Goal: Task Accomplishment & Management: Use online tool/utility

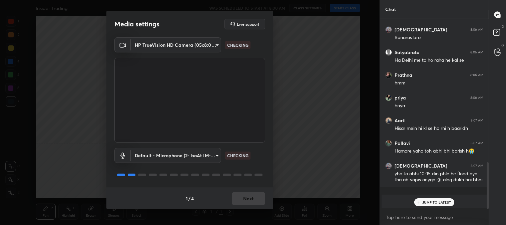
scroll to position [613, 0]
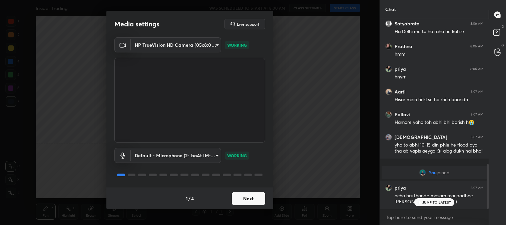
click at [251, 198] on button "Next" at bounding box center [248, 198] width 33 height 13
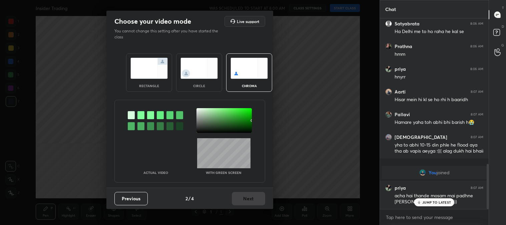
click at [144, 77] on img at bounding box center [148, 68] width 37 height 21
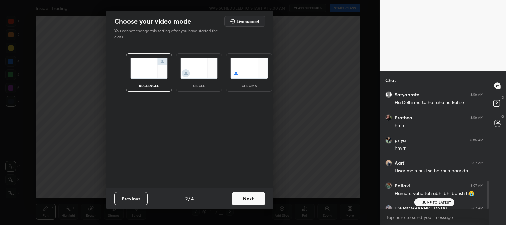
click at [250, 198] on button "Next" at bounding box center [248, 198] width 33 height 13
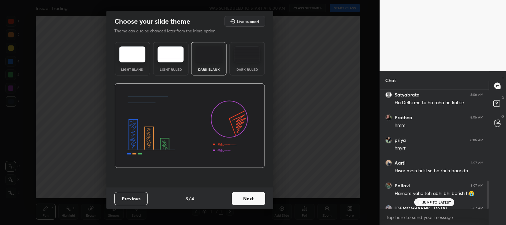
click at [257, 199] on button "Next" at bounding box center [248, 198] width 33 height 13
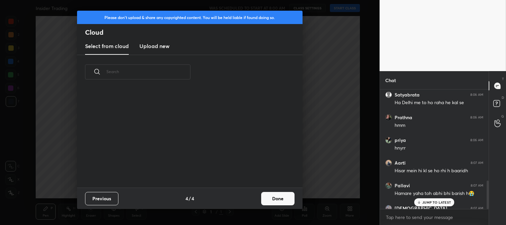
click at [283, 199] on button "Done" at bounding box center [277, 198] width 33 height 13
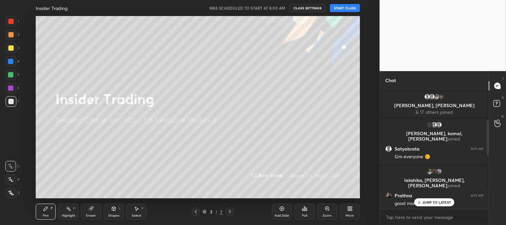
scroll to position [166, 0]
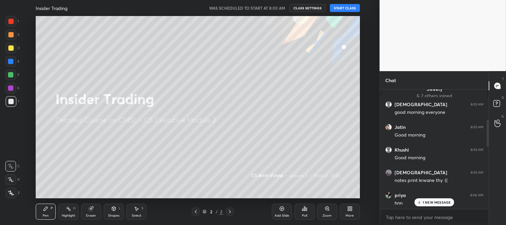
click at [342, 9] on button "START CLASS" at bounding box center [345, 8] width 30 height 8
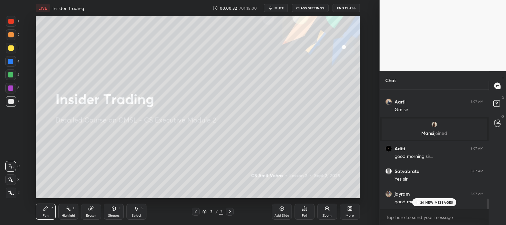
scroll to position [2, 2]
click at [352, 209] on div "More" at bounding box center [350, 211] width 20 height 16
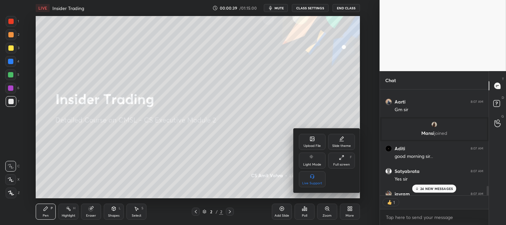
click at [310, 141] on icon at bounding box center [311, 138] width 5 height 5
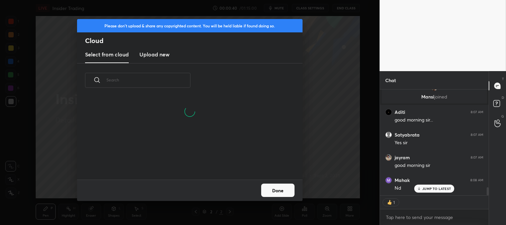
scroll to position [51, 214]
click at [149, 52] on h3 "Upload new" at bounding box center [154, 54] width 30 height 8
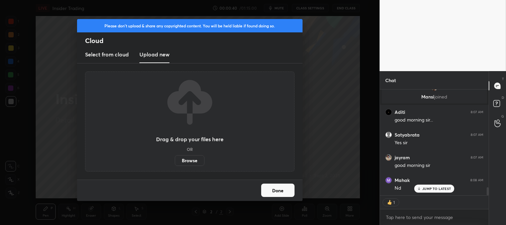
scroll to position [1301, 0]
click at [185, 158] on label "Browse" at bounding box center [190, 160] width 30 height 11
click at [175, 158] on input "Browse" at bounding box center [175, 160] width 0 height 11
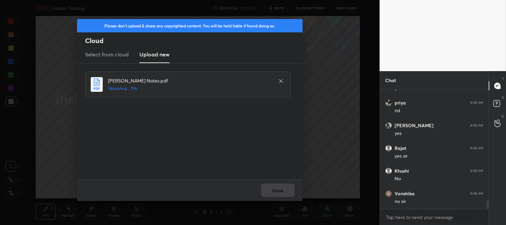
scroll to position [1582, 0]
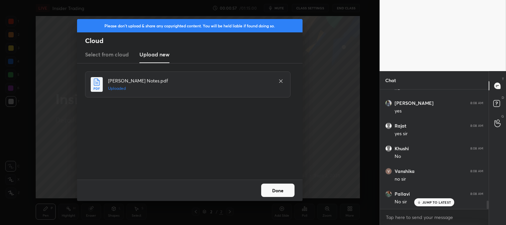
click at [270, 193] on button "Done" at bounding box center [277, 189] width 33 height 13
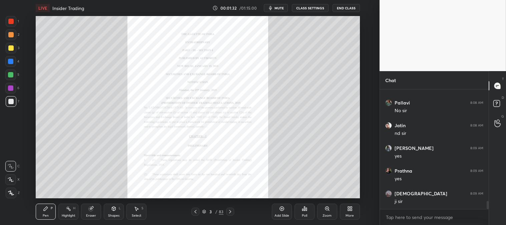
scroll to position [1695, 0]
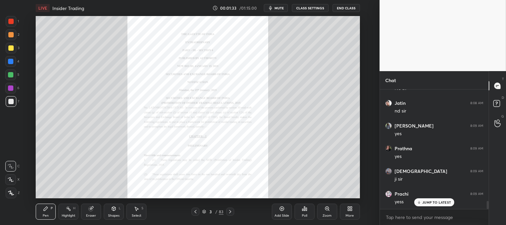
click at [12, 46] on div at bounding box center [10, 47] width 5 height 5
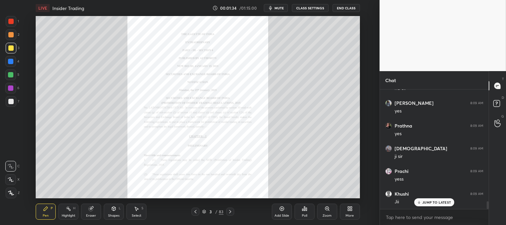
click at [422, 203] on div "JUMP TO LATEST" at bounding box center [434, 202] width 40 height 8
click at [327, 212] on div "Zoom" at bounding box center [327, 211] width 20 height 16
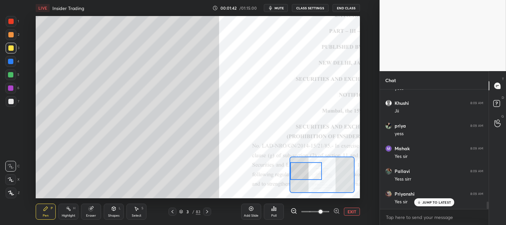
scroll to position [1831, 0]
click at [8, 175] on div at bounding box center [10, 179] width 11 height 11
click at [98, 208] on div "Eraser" at bounding box center [91, 211] width 20 height 16
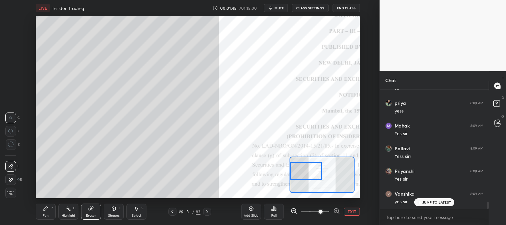
click at [49, 210] on div "Pen P" at bounding box center [46, 211] width 20 height 16
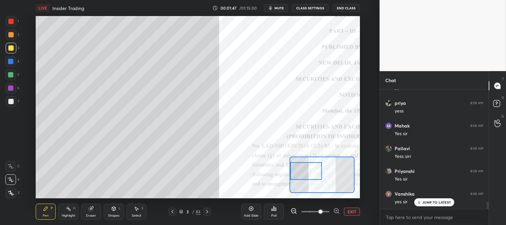
scroll to position [1855, 0]
click at [11, 102] on div at bounding box center [10, 101] width 5 height 5
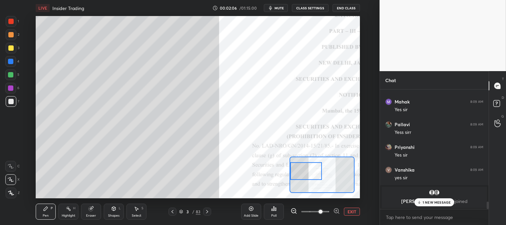
click at [9, 61] on div at bounding box center [10, 61] width 5 height 5
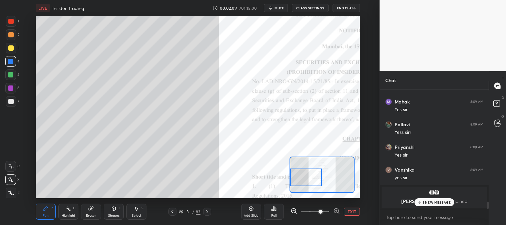
click at [12, 73] on div at bounding box center [10, 74] width 5 height 5
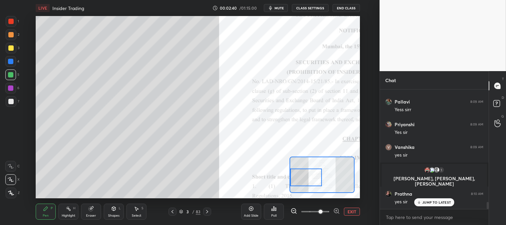
click at [350, 211] on button "EXIT" at bounding box center [352, 211] width 16 height 8
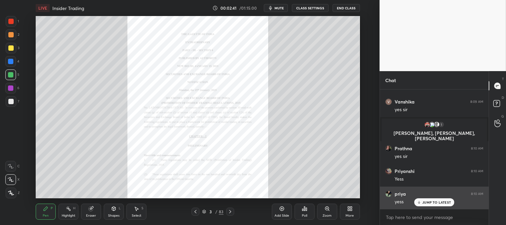
click at [427, 202] on p "JUMP TO LATEST" at bounding box center [436, 202] width 29 height 4
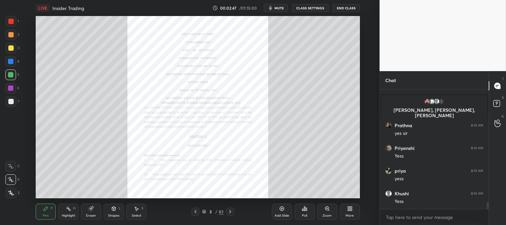
scroll to position [1969, 0]
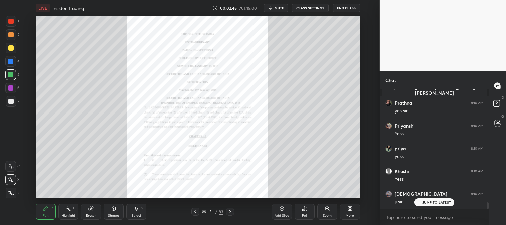
click at [327, 212] on div "Zoom" at bounding box center [327, 211] width 20 height 16
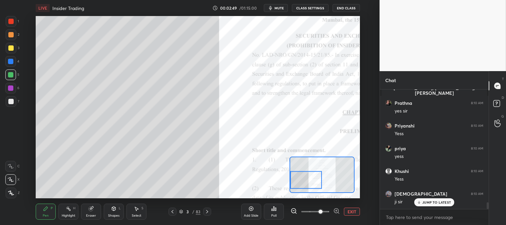
click at [45, 212] on div "Pen P" at bounding box center [46, 211] width 20 height 16
click at [11, 50] on div at bounding box center [10, 47] width 5 height 5
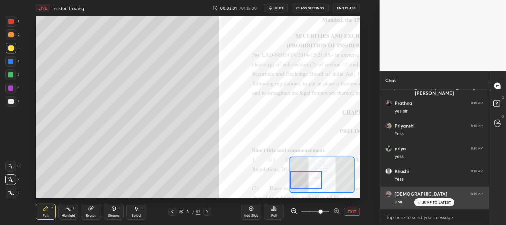
click at [423, 202] on p "JUMP TO LATEST" at bounding box center [436, 202] width 29 height 4
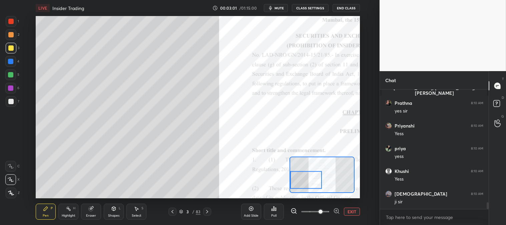
click at [348, 211] on button "EXIT" at bounding box center [352, 211] width 16 height 8
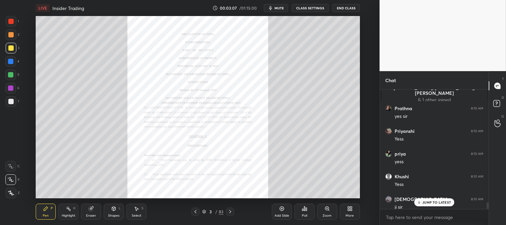
scroll to position [1998, 0]
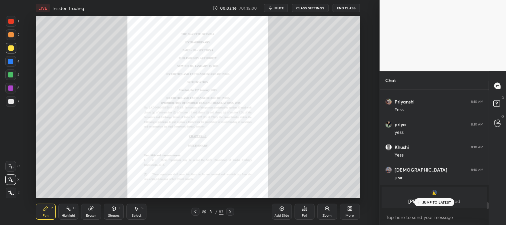
click at [419, 204] on icon at bounding box center [419, 202] width 4 height 4
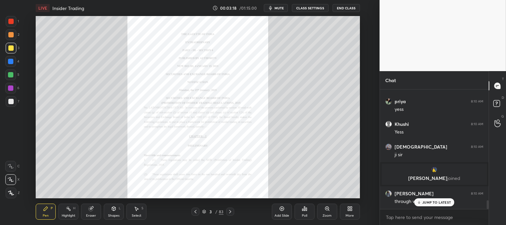
scroll to position [1507, 0]
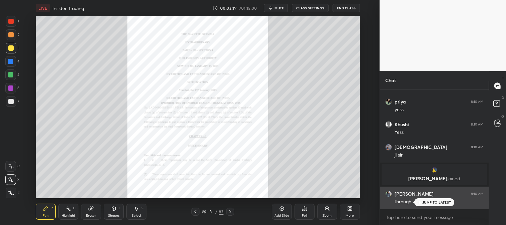
click at [424, 204] on div "JUMP TO LATEST" at bounding box center [434, 202] width 40 height 8
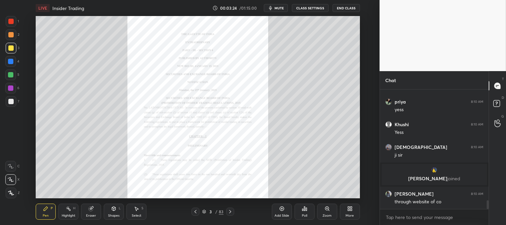
click at [327, 211] on icon at bounding box center [326, 208] width 5 height 5
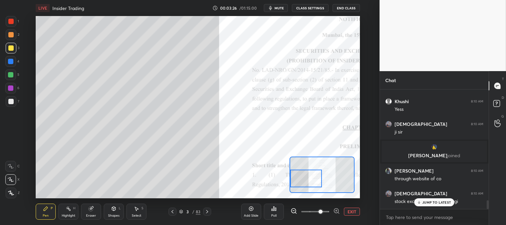
scroll to position [1552, 0]
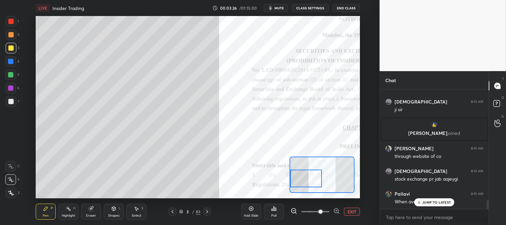
click at [37, 205] on div "Pen P" at bounding box center [46, 211] width 20 height 16
click at [11, 36] on div at bounding box center [10, 34] width 5 height 5
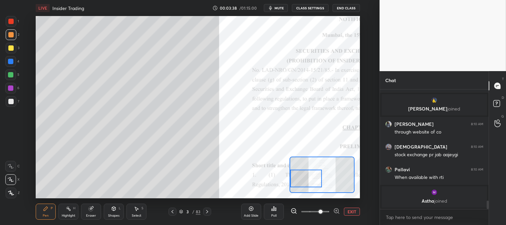
click at [350, 212] on button "EXIT" at bounding box center [352, 211] width 16 height 8
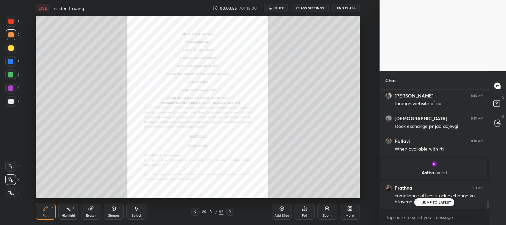
scroll to position [1627, 0]
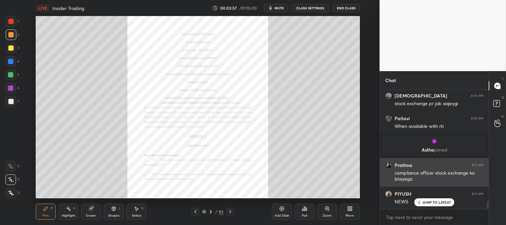
click at [429, 203] on p "JUMP TO LATEST" at bounding box center [436, 202] width 29 height 4
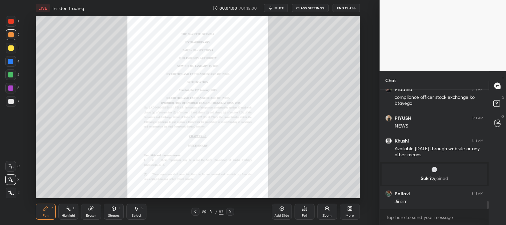
scroll to position [1649, 0]
click at [325, 208] on icon at bounding box center [327, 208] width 4 height 4
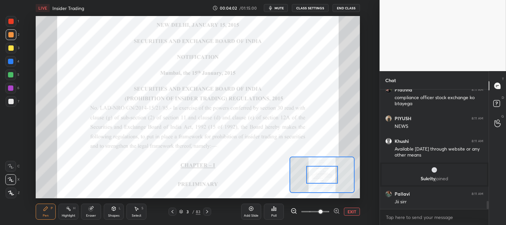
scroll to position [1673, 0]
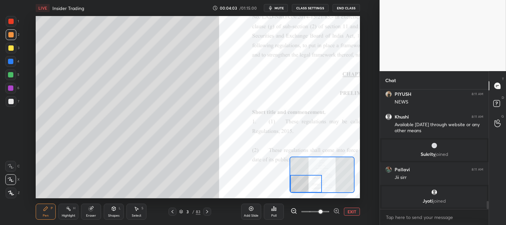
click at [43, 215] on div "Pen" at bounding box center [46, 215] width 6 height 3
click at [12, 101] on div at bounding box center [10, 101] width 5 height 5
click at [280, 9] on span "mute" at bounding box center [278, 8] width 9 height 5
click at [280, 8] on span "unmute" at bounding box center [278, 8] width 14 height 5
click at [9, 75] on div at bounding box center [10, 74] width 5 height 5
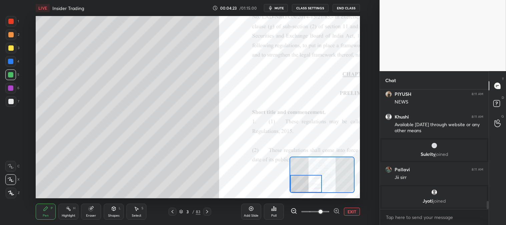
click at [11, 61] on div at bounding box center [10, 61] width 5 height 5
click at [9, 101] on div at bounding box center [10, 101] width 5 height 5
click at [352, 209] on button "EXIT" at bounding box center [352, 211] width 16 height 8
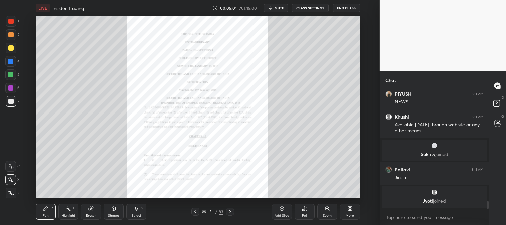
click at [281, 10] on button "mute" at bounding box center [276, 8] width 24 height 8
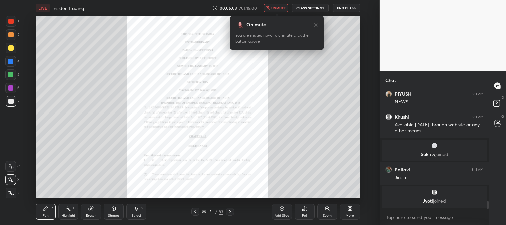
click at [280, 7] on span "unmute" at bounding box center [278, 8] width 14 height 5
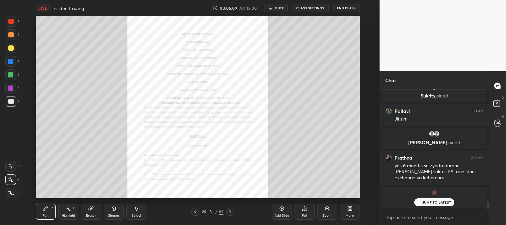
scroll to position [1760, 0]
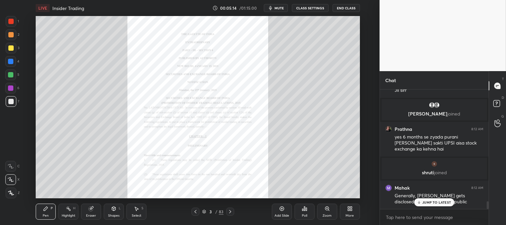
click at [424, 202] on p "JUMP TO LATEST" at bounding box center [436, 202] width 29 height 4
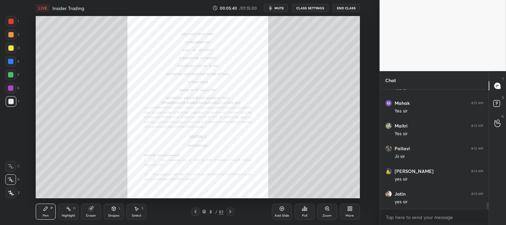
scroll to position [2010, 0]
click at [11, 49] on div at bounding box center [10, 47] width 5 height 5
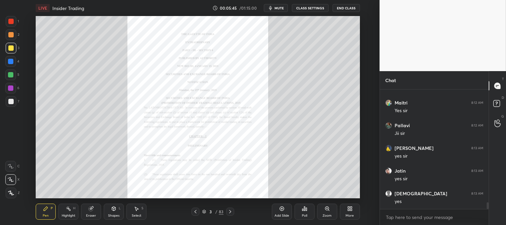
click at [324, 210] on icon at bounding box center [326, 208] width 5 height 5
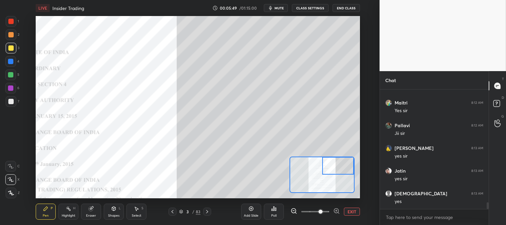
click at [87, 208] on div "Eraser" at bounding box center [91, 211] width 20 height 16
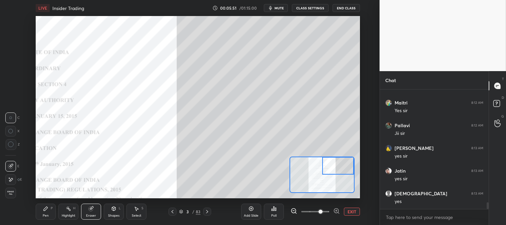
click at [51, 212] on div "Pen P" at bounding box center [46, 211] width 20 height 16
click at [45, 211] on icon at bounding box center [45, 208] width 5 height 5
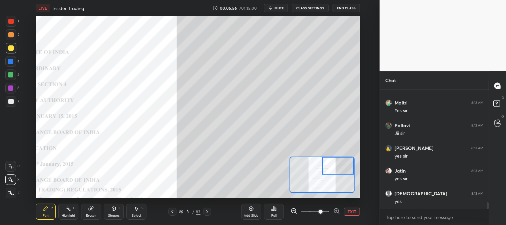
click at [94, 212] on div "Eraser" at bounding box center [91, 211] width 20 height 16
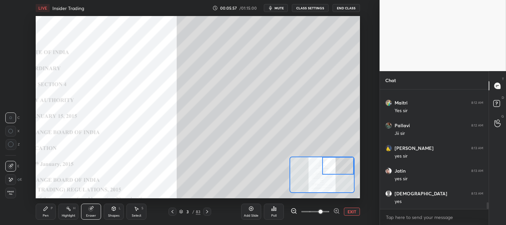
click at [48, 211] on icon at bounding box center [45, 208] width 5 height 5
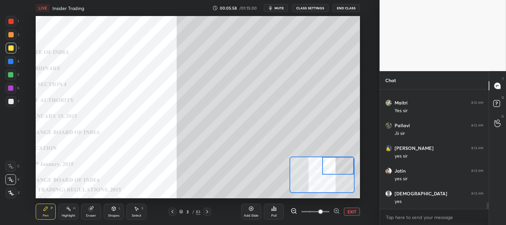
click at [46, 211] on div "Pen P" at bounding box center [46, 211] width 20 height 16
click at [13, 102] on div at bounding box center [10, 101] width 5 height 5
click at [13, 76] on div at bounding box center [10, 74] width 5 height 5
click at [84, 214] on div "Eraser" at bounding box center [91, 211] width 20 height 16
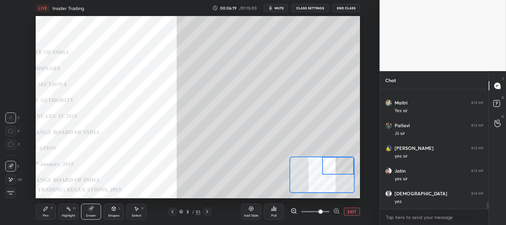
click at [49, 211] on div "Pen P" at bounding box center [46, 211] width 20 height 16
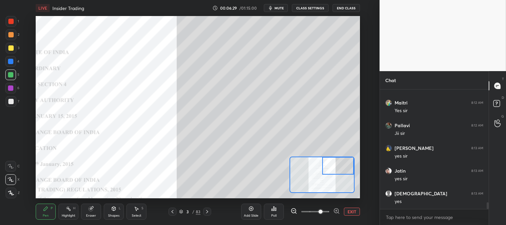
click at [12, 59] on div at bounding box center [10, 61] width 5 height 5
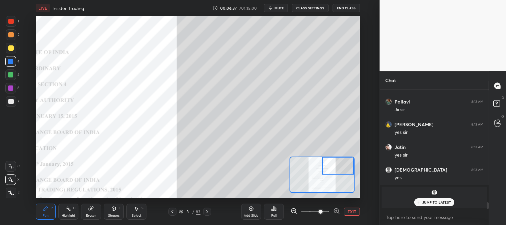
click at [12, 48] on div at bounding box center [10, 47] width 5 height 5
click at [11, 35] on div at bounding box center [10, 34] width 5 height 5
click at [11, 74] on div at bounding box center [10, 74] width 5 height 5
click at [11, 59] on div at bounding box center [10, 61] width 5 height 5
click at [351, 209] on button "EXIT" at bounding box center [352, 211] width 16 height 8
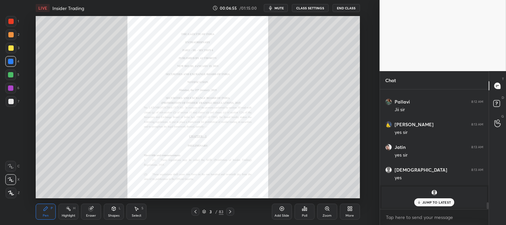
click at [426, 202] on p "JUMP TO LATEST" at bounding box center [436, 202] width 29 height 4
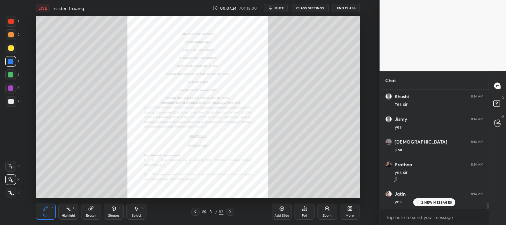
scroll to position [2171, 0]
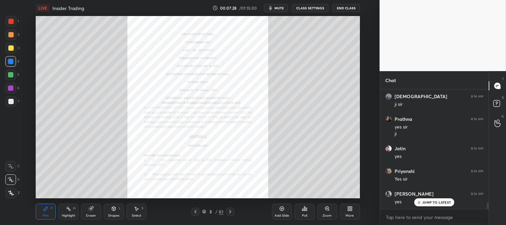
click at [278, 8] on span "mute" at bounding box center [278, 8] width 9 height 5
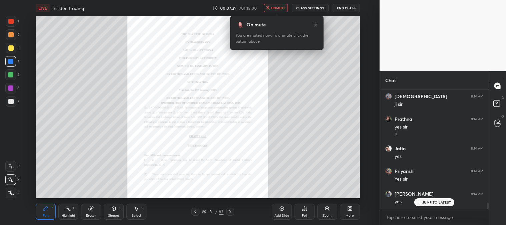
click at [278, 7] on span "unmute" at bounding box center [278, 8] width 14 height 5
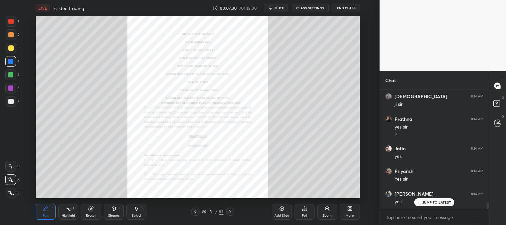
click at [17, 45] on div "3" at bounding box center [13, 48] width 14 height 11
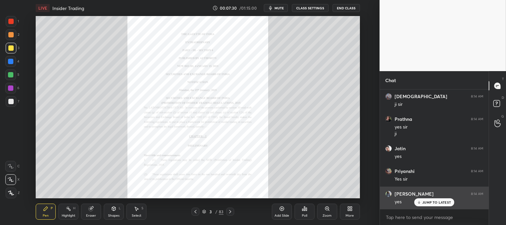
click at [392, 184] on div "[PERSON_NAME] 8:14 AM Yes sir" at bounding box center [434, 175] width 109 height 23
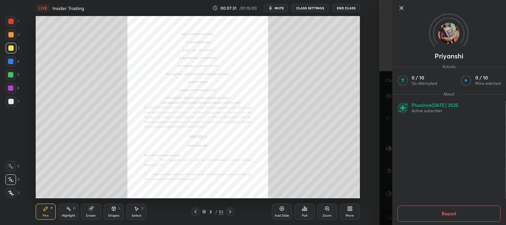
click at [399, 7] on icon at bounding box center [401, 8] width 8 height 8
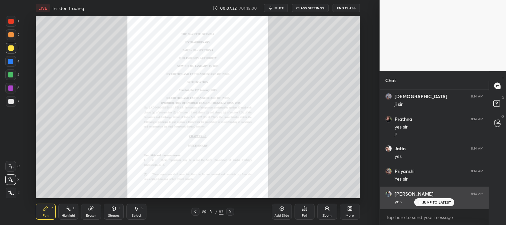
click at [425, 202] on p "JUMP TO LATEST" at bounding box center [436, 202] width 29 height 4
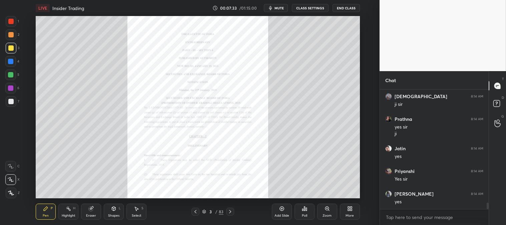
click at [284, 209] on icon at bounding box center [281, 208] width 5 height 5
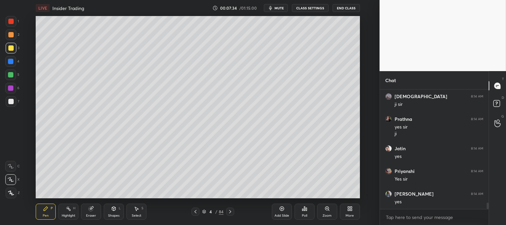
click at [327, 211] on icon at bounding box center [326, 208] width 5 height 5
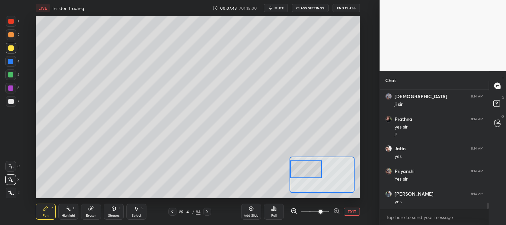
click at [12, 101] on div at bounding box center [10, 101] width 5 height 5
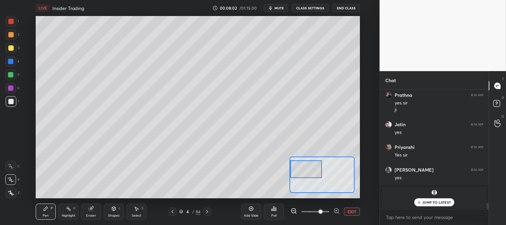
click at [12, 52] on div at bounding box center [11, 48] width 11 height 11
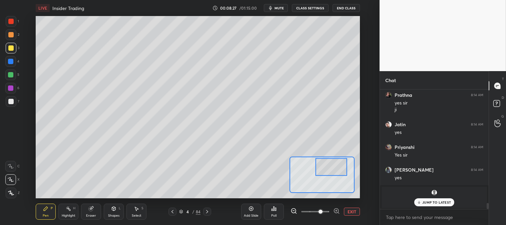
scroll to position [2119, 0]
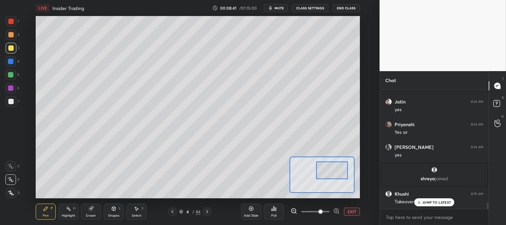
click at [13, 75] on div at bounding box center [10, 74] width 5 height 5
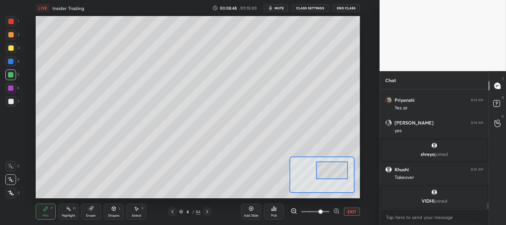
click at [8, 58] on div at bounding box center [10, 61] width 11 height 11
click at [14, 50] on div at bounding box center [11, 48] width 11 height 11
click at [350, 212] on button "EXIT" at bounding box center [352, 211] width 16 height 8
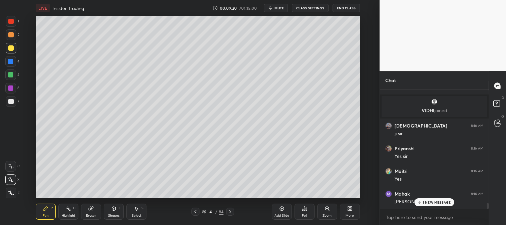
scroll to position [2256, 0]
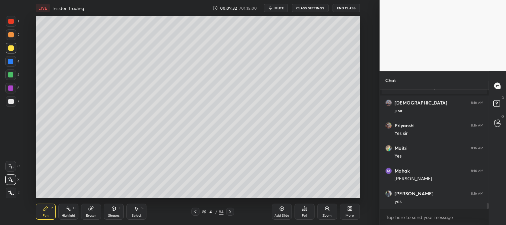
click at [323, 211] on div "Zoom" at bounding box center [327, 211] width 20 height 16
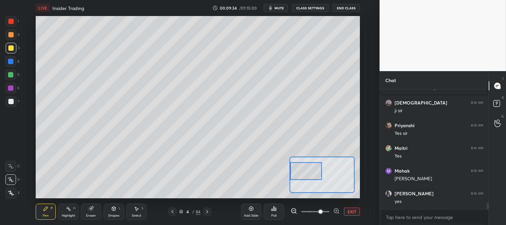
click at [12, 73] on div at bounding box center [10, 74] width 5 height 5
click at [11, 46] on div at bounding box center [10, 47] width 5 height 5
click at [354, 213] on button "EXIT" at bounding box center [352, 211] width 16 height 8
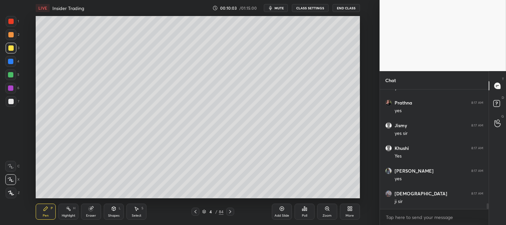
scroll to position [2392, 0]
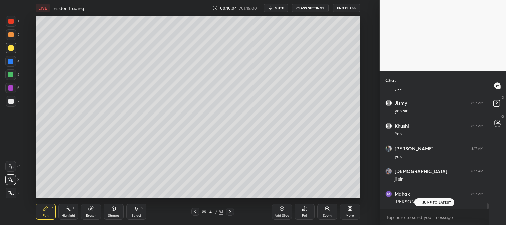
click at [328, 213] on div "Zoom" at bounding box center [327, 211] width 20 height 16
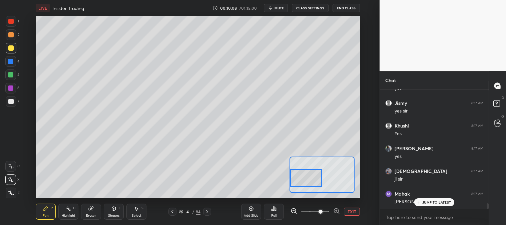
click at [11, 102] on div at bounding box center [10, 101] width 5 height 5
click at [11, 35] on div at bounding box center [10, 34] width 5 height 5
click at [13, 98] on div at bounding box center [11, 101] width 11 height 11
click at [68, 220] on div "Pen P Highlight H Eraser Shapes L Select S 4 / 84 Add Slide Poll EXIT" at bounding box center [198, 211] width 324 height 27
click at [67, 209] on icon at bounding box center [68, 208] width 5 height 5
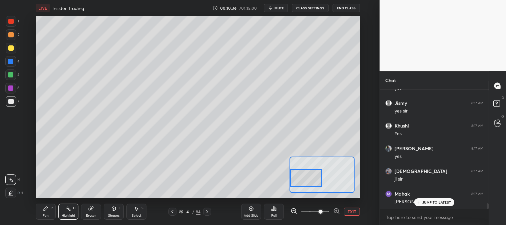
click at [44, 211] on icon at bounding box center [45, 208] width 5 height 5
click at [350, 209] on button "EXIT" at bounding box center [352, 211] width 16 height 8
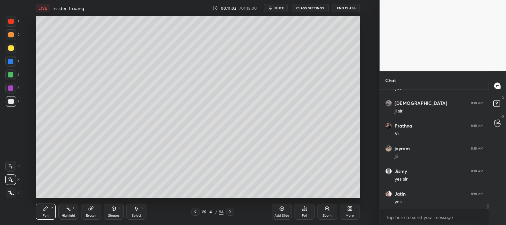
scroll to position [2596, 0]
click at [327, 212] on div "Zoom" at bounding box center [327, 211] width 20 height 16
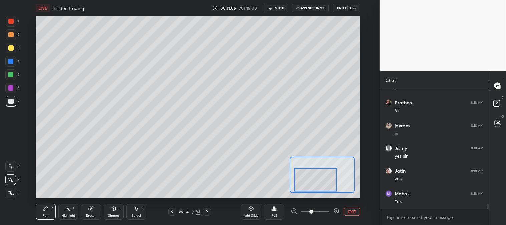
click at [47, 210] on icon at bounding box center [45, 208] width 5 height 5
click at [93, 207] on icon at bounding box center [92, 207] width 4 height 3
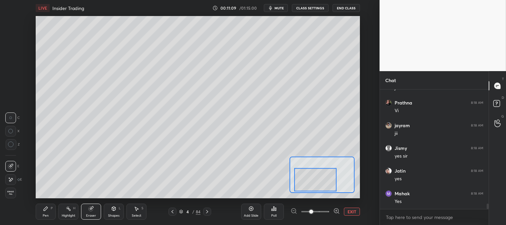
click at [45, 206] on icon at bounding box center [45, 208] width 5 height 5
click at [45, 208] on icon at bounding box center [46, 208] width 4 height 4
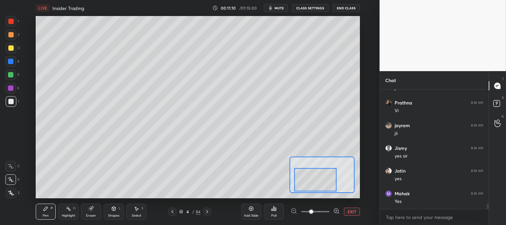
scroll to position [2619, 0]
click at [89, 209] on icon at bounding box center [91, 208] width 4 height 4
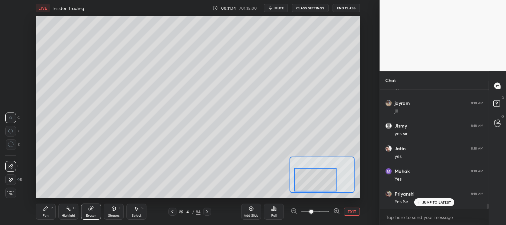
click at [46, 207] on icon at bounding box center [46, 208] width 4 height 4
click at [45, 208] on icon at bounding box center [45, 208] width 5 height 5
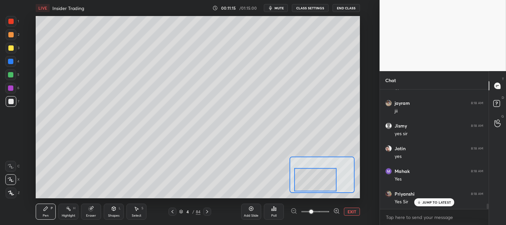
click at [12, 48] on div at bounding box center [10, 47] width 5 height 5
click at [89, 210] on icon at bounding box center [90, 208] width 5 height 5
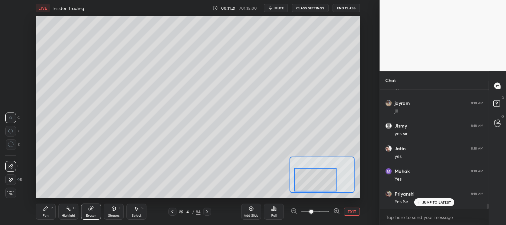
click at [44, 214] on div "Pen" at bounding box center [46, 215] width 6 height 3
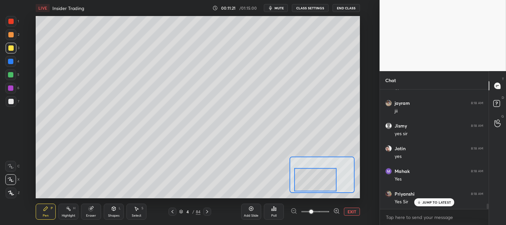
click at [45, 211] on icon at bounding box center [45, 208] width 5 height 5
click at [425, 202] on p "JUMP TO LATEST" at bounding box center [436, 202] width 29 height 4
click at [347, 211] on button "EXIT" at bounding box center [352, 211] width 16 height 8
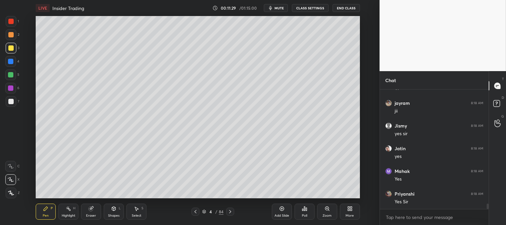
click at [323, 212] on div "Zoom" at bounding box center [327, 211] width 20 height 16
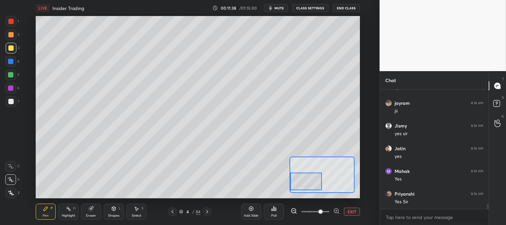
click at [351, 212] on button "EXIT" at bounding box center [352, 211] width 16 height 8
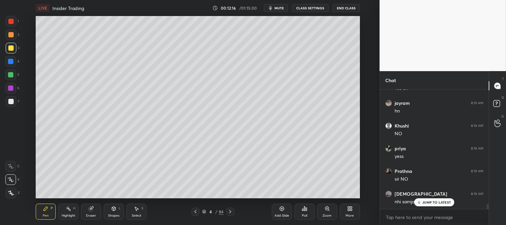
scroll to position [2755, 0]
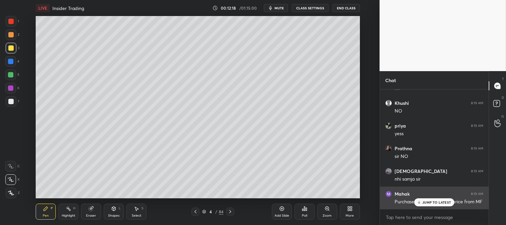
click at [422, 202] on div "JUMP TO LATEST" at bounding box center [434, 202] width 40 height 8
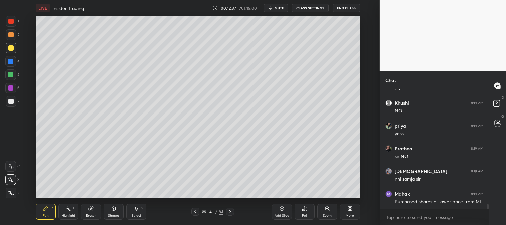
click at [66, 214] on div "Highlight" at bounding box center [69, 215] width 14 height 3
click at [322, 215] on div "Zoom" at bounding box center [327, 211] width 20 height 16
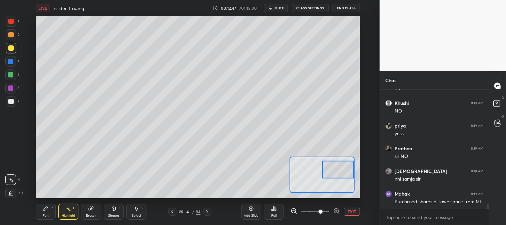
click at [46, 207] on icon at bounding box center [46, 208] width 4 height 4
click at [12, 99] on div at bounding box center [10, 101] width 5 height 5
click at [351, 208] on button "EXIT" at bounding box center [352, 211] width 16 height 8
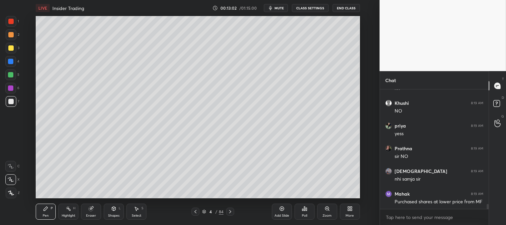
click at [73, 214] on div "Highlight" at bounding box center [69, 215] width 14 height 3
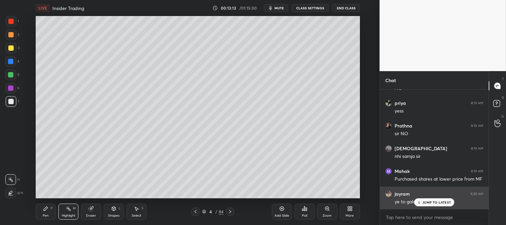
click at [425, 201] on p "JUMP TO LATEST" at bounding box center [436, 202] width 29 height 4
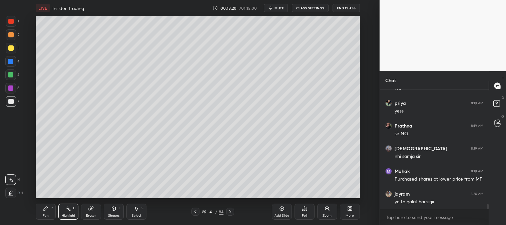
click at [72, 212] on div "Highlight H" at bounding box center [68, 211] width 20 height 16
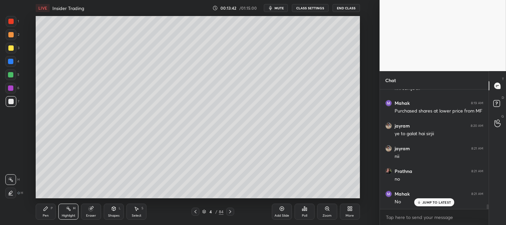
scroll to position [2868, 0]
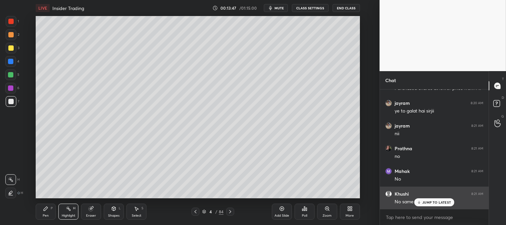
click at [427, 203] on p "JUMP TO LATEST" at bounding box center [436, 202] width 29 height 4
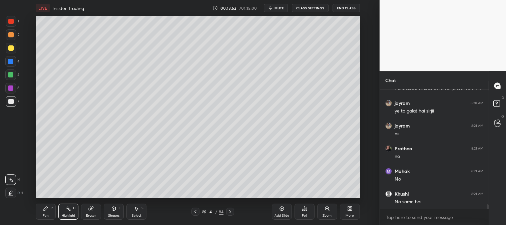
scroll to position [2891, 0]
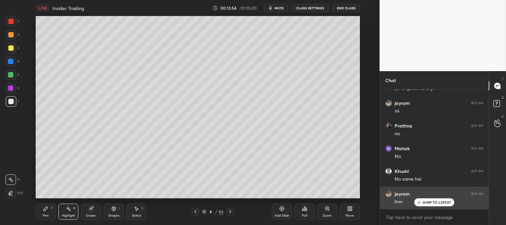
click at [425, 202] on p "JUMP TO LATEST" at bounding box center [436, 202] width 29 height 4
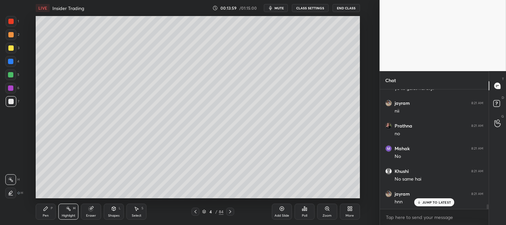
scroll to position [2913, 0]
click at [428, 201] on p "JUMP TO LATEST" at bounding box center [436, 202] width 29 height 4
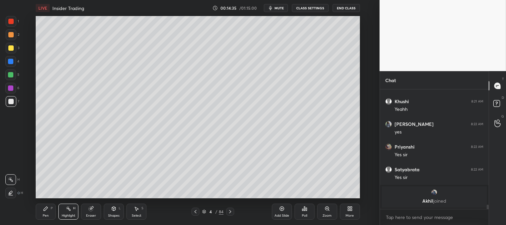
scroll to position [3119, 0]
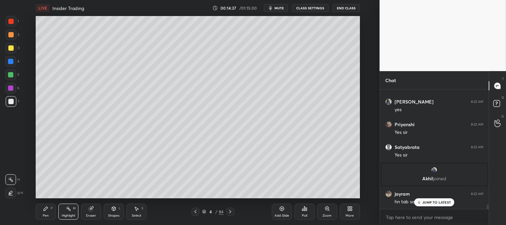
click at [422, 201] on div "JUMP TO LATEST" at bounding box center [434, 202] width 40 height 8
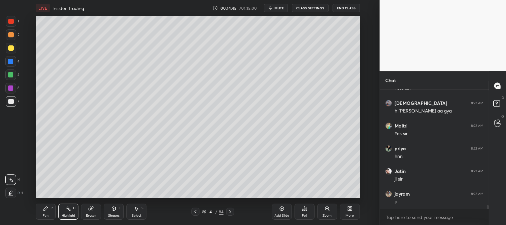
scroll to position [3323, 0]
click at [53, 209] on div "Pen P" at bounding box center [46, 211] width 20 height 16
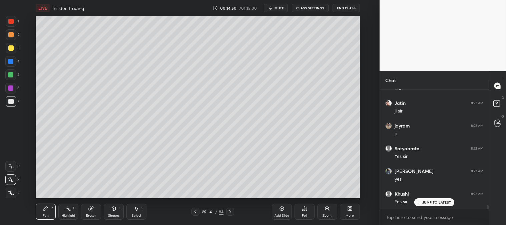
scroll to position [3391, 0]
click at [322, 214] on div "Zoom" at bounding box center [326, 215] width 9 height 3
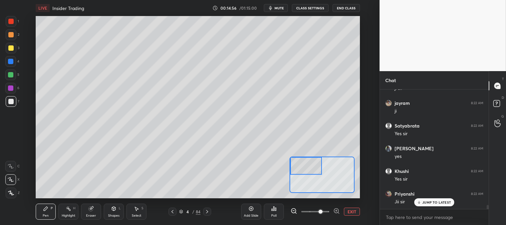
click at [48, 211] on icon at bounding box center [45, 208] width 5 height 5
click at [11, 21] on div at bounding box center [10, 21] width 5 height 5
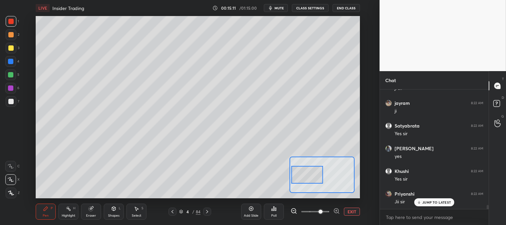
click at [354, 211] on button "EXIT" at bounding box center [352, 211] width 16 height 8
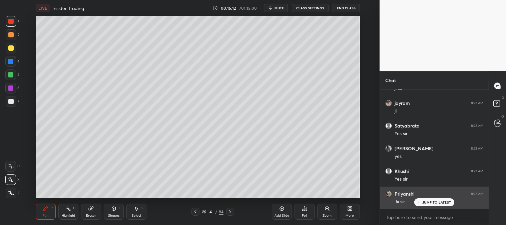
click at [426, 201] on p "JUMP TO LATEST" at bounding box center [436, 202] width 29 height 4
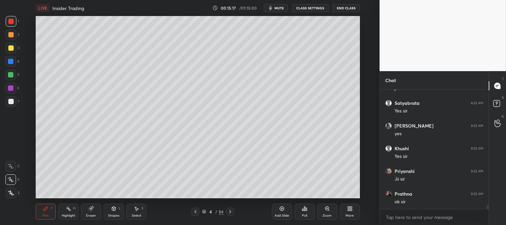
scroll to position [3436, 0]
click at [326, 211] on icon at bounding box center [326, 208] width 5 height 5
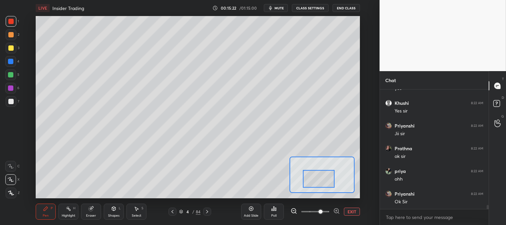
scroll to position [3481, 0]
click at [41, 206] on div "Pen P" at bounding box center [46, 211] width 20 height 16
click at [11, 104] on div at bounding box center [10, 101] width 5 height 5
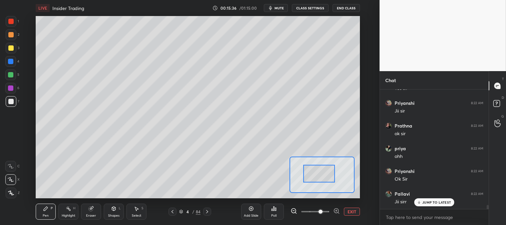
click at [14, 46] on div at bounding box center [11, 48] width 11 height 11
click at [12, 51] on div at bounding box center [11, 48] width 11 height 11
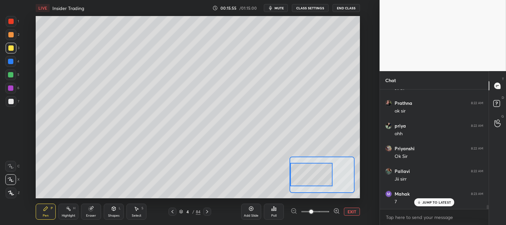
click at [45, 211] on icon at bounding box center [45, 208] width 5 height 5
click at [352, 209] on button "EXIT" at bounding box center [352, 211] width 16 height 8
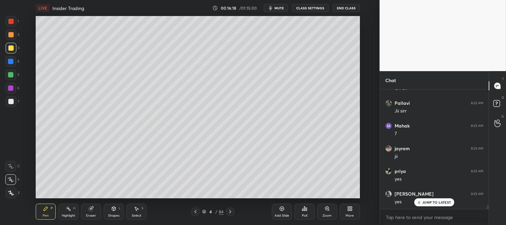
scroll to position [3594, 0]
click at [9, 20] on div at bounding box center [10, 21] width 5 height 5
click at [14, 46] on div at bounding box center [11, 48] width 11 height 11
click at [13, 34] on div at bounding box center [10, 34] width 5 height 5
click at [12, 22] on div at bounding box center [10, 21] width 5 height 5
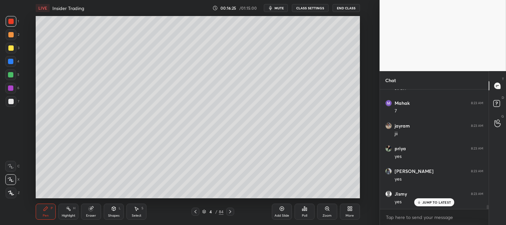
click at [68, 210] on icon at bounding box center [68, 208] width 5 height 5
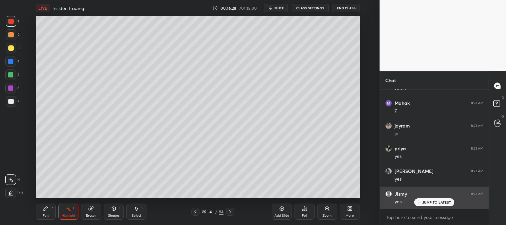
click at [431, 203] on p "JUMP TO LATEST" at bounding box center [436, 202] width 29 height 4
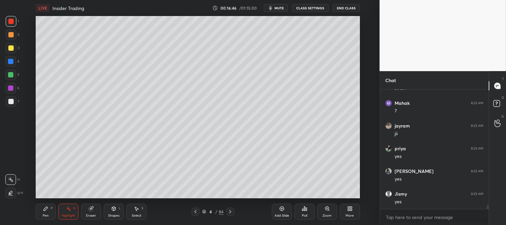
click at [326, 211] on icon at bounding box center [326, 208] width 5 height 5
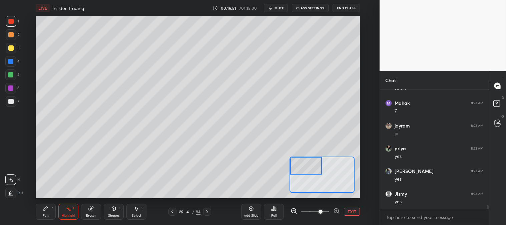
click at [42, 214] on div "Pen P" at bounding box center [46, 211] width 20 height 16
click at [9, 72] on div at bounding box center [10, 74] width 5 height 5
click at [9, 34] on div at bounding box center [10, 34] width 5 height 5
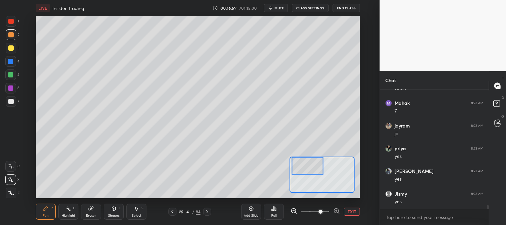
click at [11, 51] on div at bounding box center [11, 48] width 11 height 11
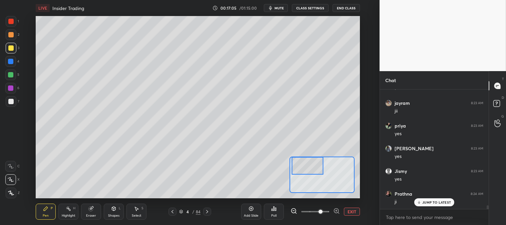
scroll to position [3640, 0]
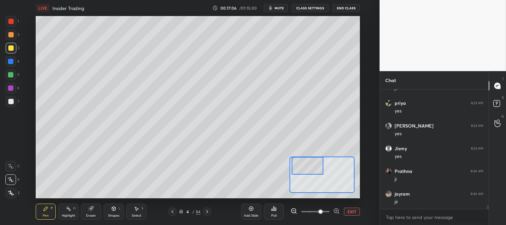
click at [12, 99] on div at bounding box center [10, 101] width 5 height 5
click at [93, 211] on icon at bounding box center [90, 208] width 5 height 5
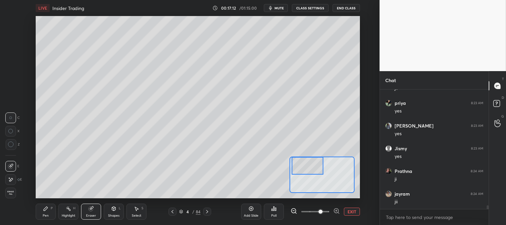
scroll to position [3663, 0]
click at [45, 207] on icon at bounding box center [45, 208] width 5 height 5
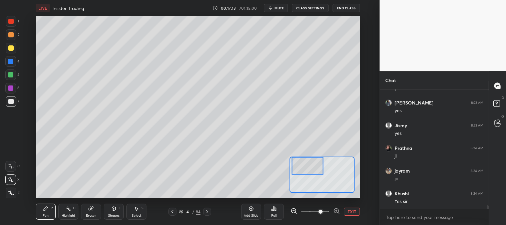
click at [42, 207] on div "Pen P" at bounding box center [46, 211] width 20 height 16
click at [44, 206] on icon at bounding box center [45, 208] width 5 height 5
click at [14, 49] on div at bounding box center [11, 48] width 11 height 11
click at [14, 102] on div at bounding box center [11, 101] width 11 height 11
click at [353, 211] on button "EXIT" at bounding box center [352, 211] width 16 height 8
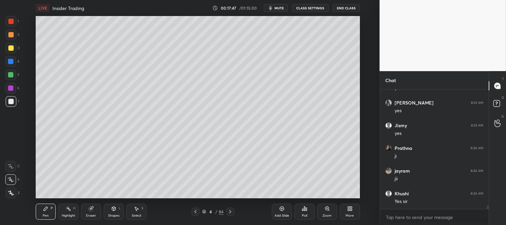
scroll to position [3685, 0]
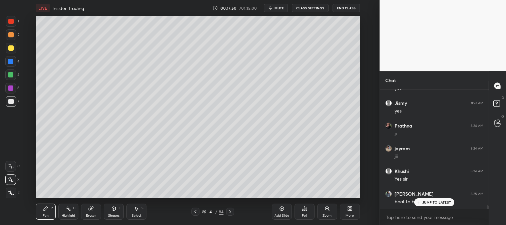
click at [423, 202] on p "JUMP TO LATEST" at bounding box center [436, 202] width 29 height 4
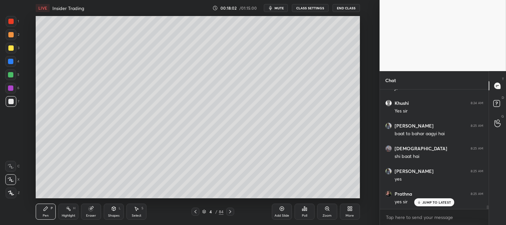
click at [76, 210] on div "Highlight H" at bounding box center [68, 211] width 20 height 16
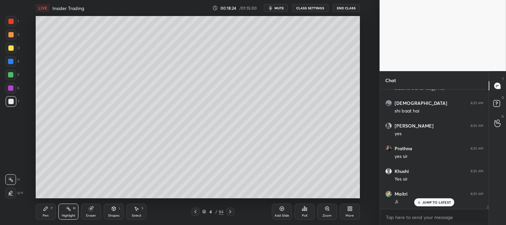
scroll to position [3821, 0]
click at [195, 212] on icon at bounding box center [195, 211] width 5 height 5
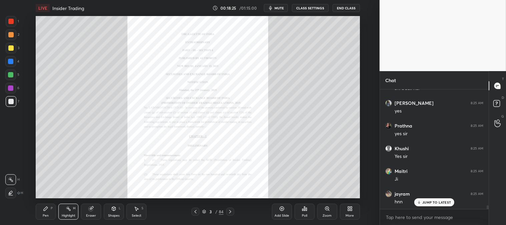
click at [75, 212] on div "Highlight H" at bounding box center [68, 211] width 20 height 16
click at [11, 22] on div at bounding box center [10, 21] width 5 height 5
click at [326, 214] on div "Zoom" at bounding box center [326, 215] width 9 height 3
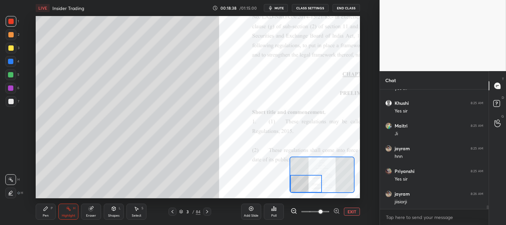
scroll to position [3889, 0]
click at [206, 212] on icon at bounding box center [206, 211] width 5 height 5
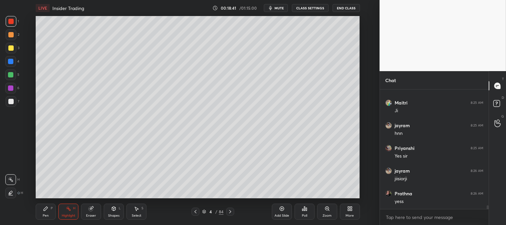
scroll to position [3912, 0]
click at [325, 212] on div "Zoom" at bounding box center [327, 211] width 20 height 16
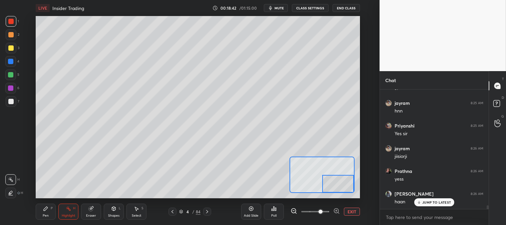
click at [46, 210] on icon at bounding box center [45, 208] width 5 height 5
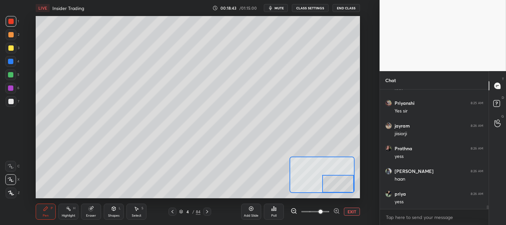
click at [13, 102] on div at bounding box center [11, 101] width 11 height 11
click at [355, 211] on button "EXIT" at bounding box center [352, 211] width 16 height 8
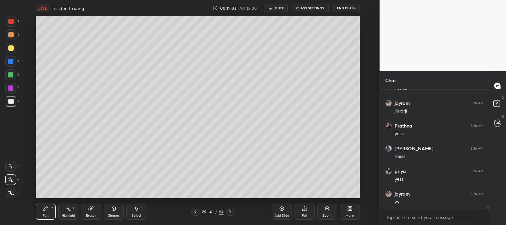
click at [13, 74] on div at bounding box center [10, 74] width 5 height 5
click at [12, 60] on div at bounding box center [10, 61] width 5 height 5
click at [325, 214] on div "Zoom" at bounding box center [326, 215] width 9 height 3
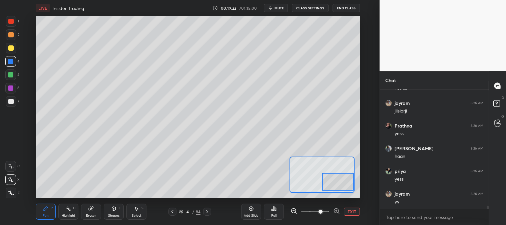
scroll to position [3980, 0]
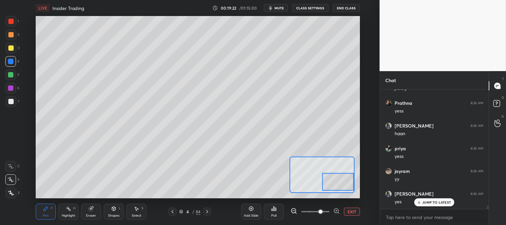
click at [349, 211] on button "EXIT" at bounding box center [352, 211] width 16 height 8
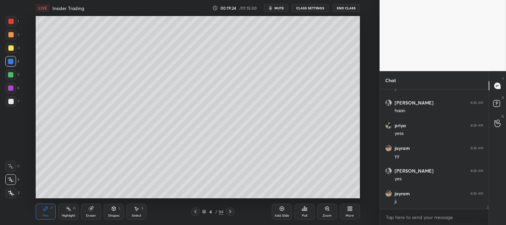
click at [69, 208] on icon at bounding box center [68, 208] width 5 height 5
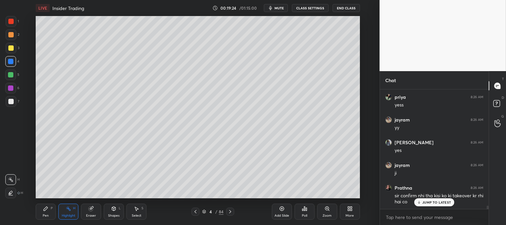
click at [9, 23] on div at bounding box center [10, 21] width 5 height 5
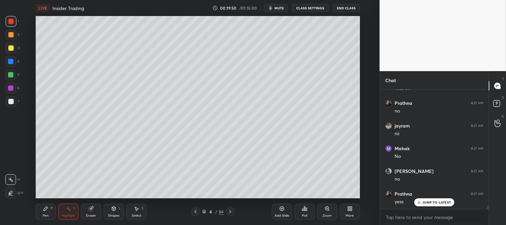
scroll to position [4190, 0]
click at [44, 212] on div "Pen P" at bounding box center [46, 211] width 20 height 16
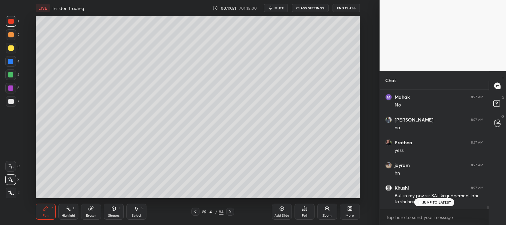
click at [11, 99] on div at bounding box center [10, 101] width 5 height 5
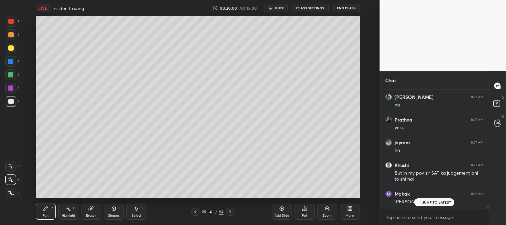
click at [328, 211] on div "Zoom" at bounding box center [327, 211] width 20 height 16
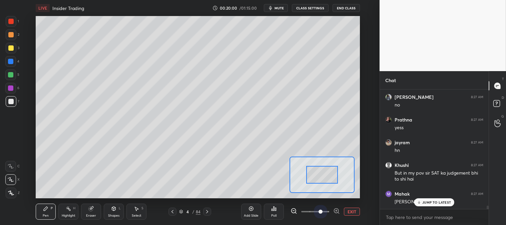
scroll to position [4264, 0]
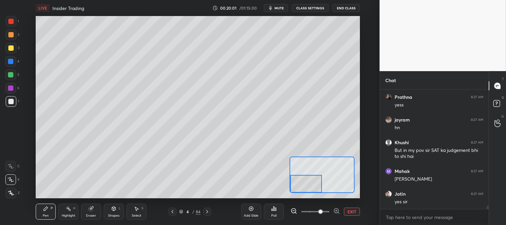
click at [42, 212] on div "Pen P" at bounding box center [46, 211] width 20 height 16
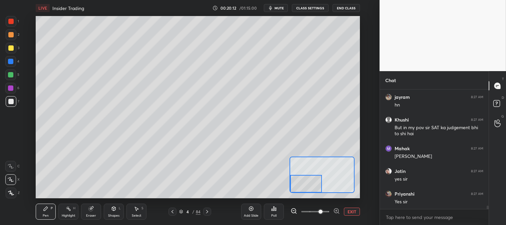
click at [352, 211] on button "EXIT" at bounding box center [352, 211] width 16 height 8
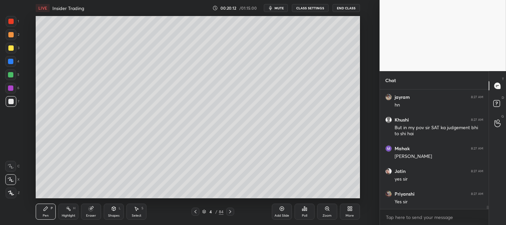
click at [67, 214] on div "Highlight" at bounding box center [69, 215] width 14 height 3
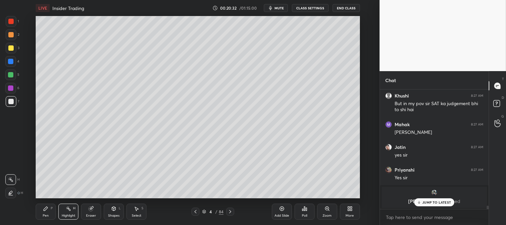
click at [72, 214] on div "Highlight" at bounding box center [69, 215] width 14 height 3
click at [326, 211] on icon at bounding box center [326, 208] width 5 height 5
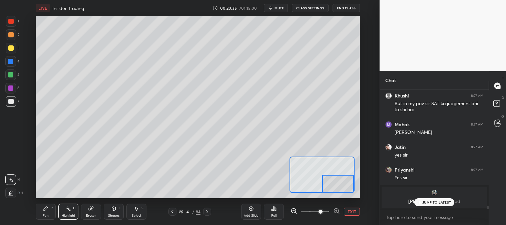
click at [38, 212] on div "Pen P" at bounding box center [46, 211] width 20 height 16
click at [12, 33] on div at bounding box center [10, 34] width 5 height 5
click at [10, 47] on div at bounding box center [10, 47] width 5 height 5
click at [14, 23] on div at bounding box center [11, 21] width 11 height 11
click at [97, 209] on div "Eraser" at bounding box center [91, 211] width 20 height 16
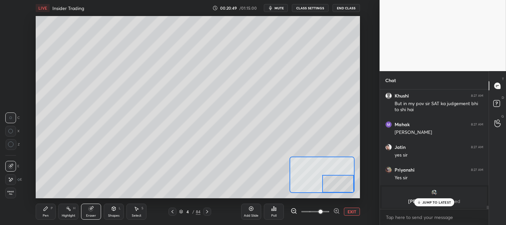
click at [48, 208] on div "Pen P" at bounding box center [46, 211] width 20 height 16
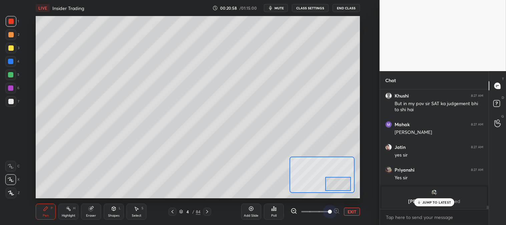
click at [329, 211] on span at bounding box center [330, 211] width 4 height 4
click at [97, 210] on div "Eraser" at bounding box center [91, 211] width 20 height 16
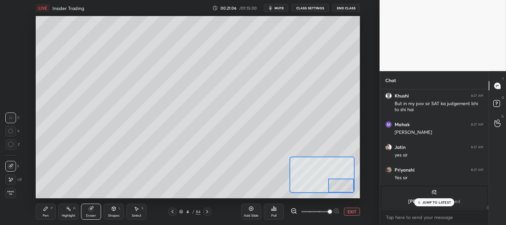
click at [47, 215] on div "Pen" at bounding box center [46, 215] width 6 height 3
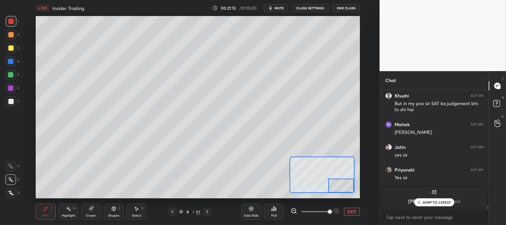
scroll to position [3739, 0]
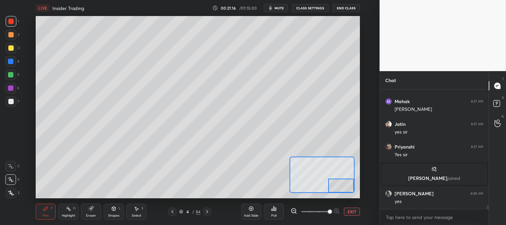
click at [349, 212] on button "EXIT" at bounding box center [352, 211] width 16 height 8
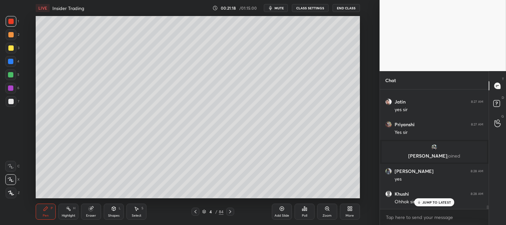
scroll to position [3784, 0]
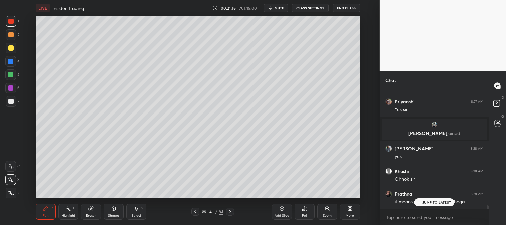
click at [67, 215] on div "Highlight" at bounding box center [69, 215] width 14 height 3
click at [14, 21] on div at bounding box center [11, 21] width 11 height 11
click at [429, 202] on p "JUMP TO LATEST" at bounding box center [436, 202] width 29 height 4
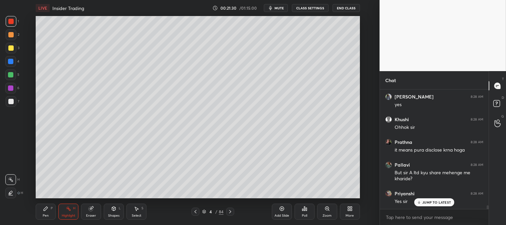
scroll to position [3858, 0]
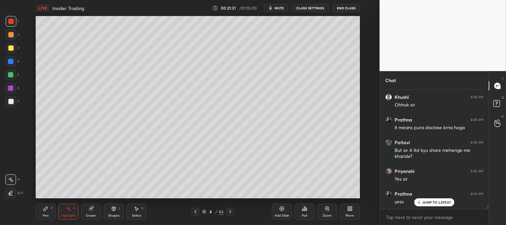
click at [45, 217] on div "Pen" at bounding box center [46, 215] width 6 height 3
click at [47, 211] on div "Pen P" at bounding box center [46, 211] width 20 height 16
click at [12, 49] on div at bounding box center [10, 47] width 5 height 5
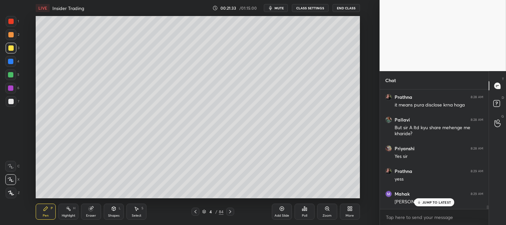
click at [322, 212] on div "Zoom" at bounding box center [327, 211] width 20 height 16
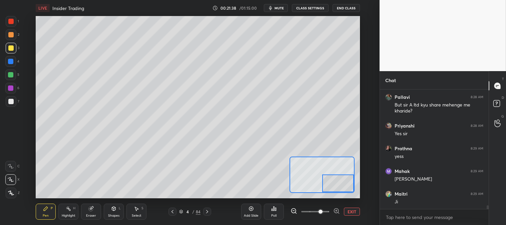
scroll to position [3926, 0]
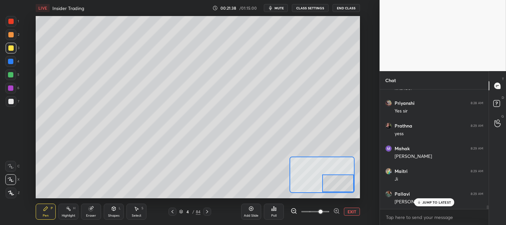
click at [92, 209] on icon at bounding box center [91, 208] width 4 height 4
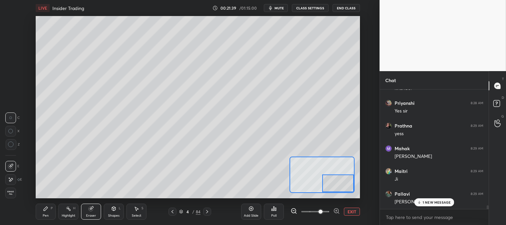
scroll to position [3949, 0]
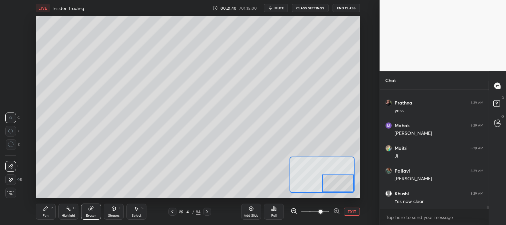
click at [42, 210] on div "Pen P" at bounding box center [46, 211] width 20 height 16
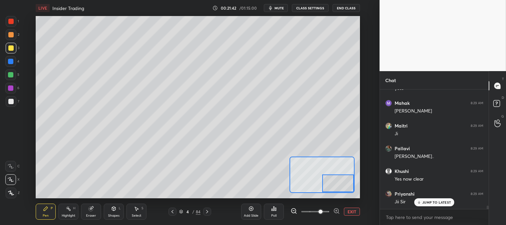
scroll to position [3994, 0]
click at [91, 209] on icon at bounding box center [91, 208] width 4 height 4
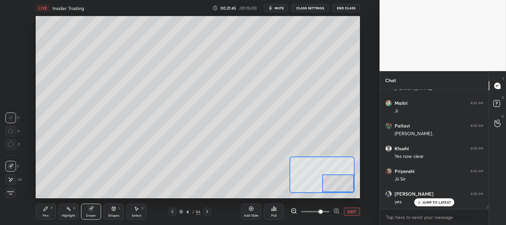
click at [49, 217] on div "Pen P" at bounding box center [46, 211] width 20 height 16
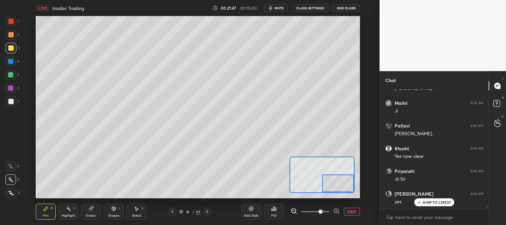
click at [353, 210] on button "EXIT" at bounding box center [352, 211] width 16 height 8
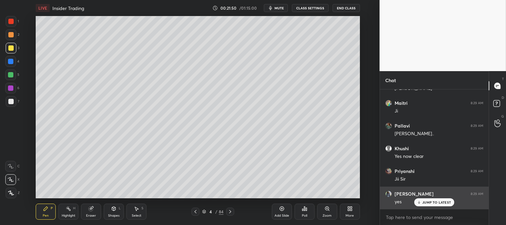
click at [429, 202] on p "JUMP TO LATEST" at bounding box center [436, 202] width 29 height 4
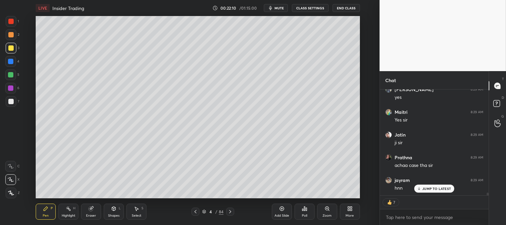
scroll to position [4212, 0]
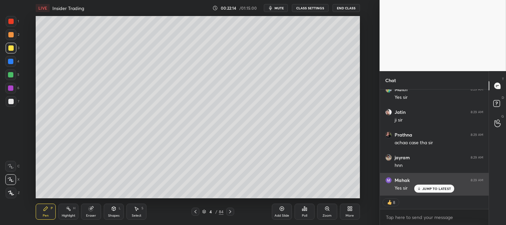
click at [421, 189] on div "JUMP TO LATEST" at bounding box center [434, 188] width 40 height 8
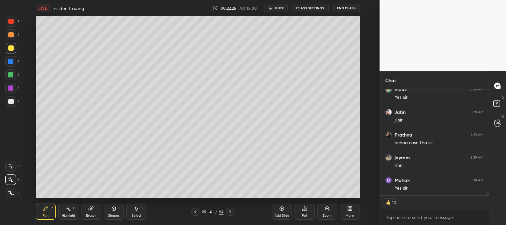
click at [326, 215] on div "Zoom" at bounding box center [326, 215] width 9 height 3
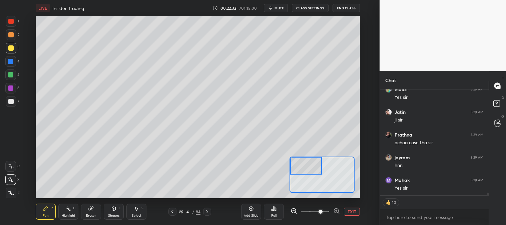
click at [353, 211] on button "EXIT" at bounding box center [352, 211] width 16 height 8
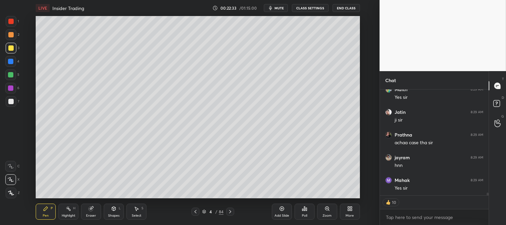
scroll to position [117, 107]
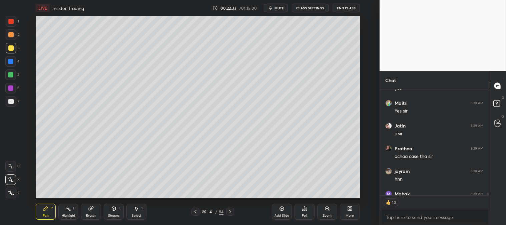
click at [13, 64] on div at bounding box center [10, 61] width 11 height 11
click at [47, 213] on div "Pen P" at bounding box center [46, 211] width 20 height 16
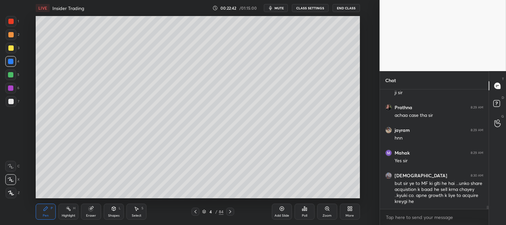
click at [12, 48] on div at bounding box center [10, 47] width 5 height 5
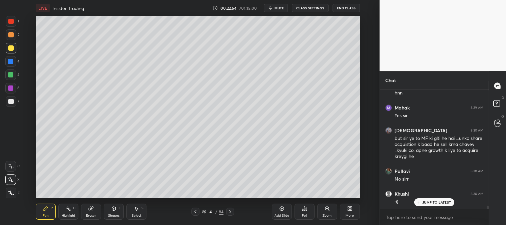
scroll to position [4307, 0]
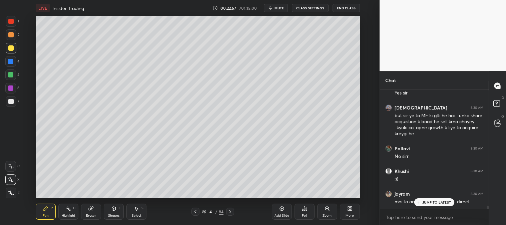
click at [65, 212] on div "Highlight H" at bounding box center [68, 211] width 20 height 16
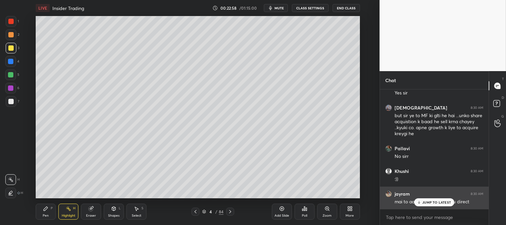
click at [431, 201] on p "JUMP TO LATEST" at bounding box center [436, 202] width 29 height 4
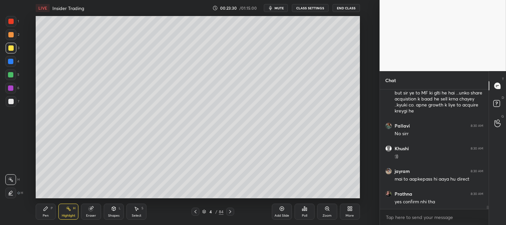
scroll to position [4353, 0]
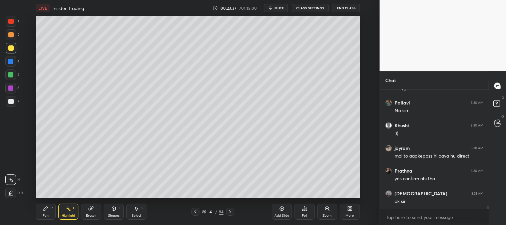
click at [195, 212] on icon at bounding box center [195, 211] width 5 height 5
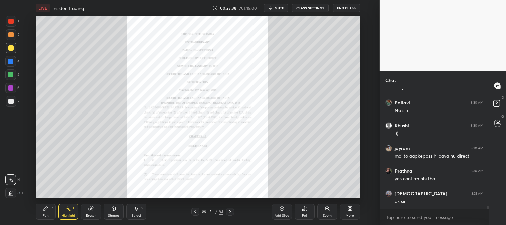
click at [322, 212] on div "Zoom" at bounding box center [327, 211] width 20 height 16
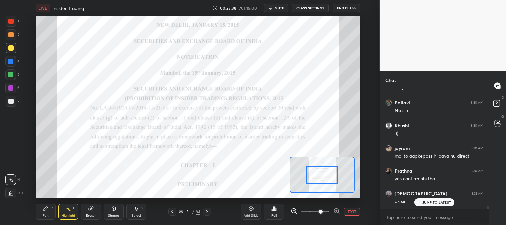
scroll to position [4375, 0]
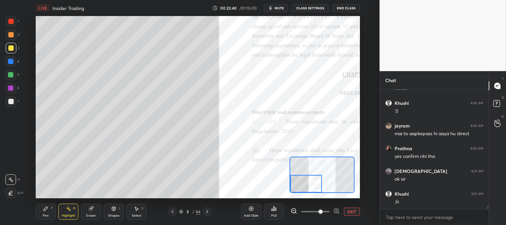
click at [9, 49] on div at bounding box center [10, 47] width 5 height 5
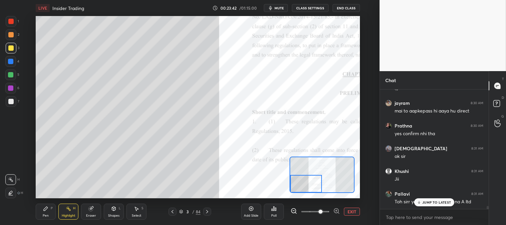
click at [47, 214] on div "Pen" at bounding box center [46, 215] width 6 height 3
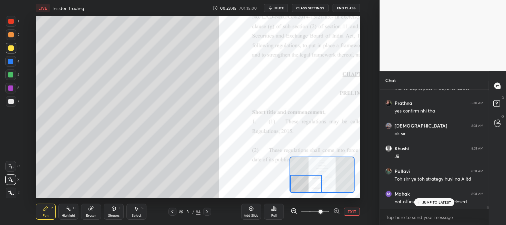
click at [421, 202] on icon at bounding box center [419, 202] width 4 height 4
click at [207, 211] on icon at bounding box center [207, 211] width 2 height 3
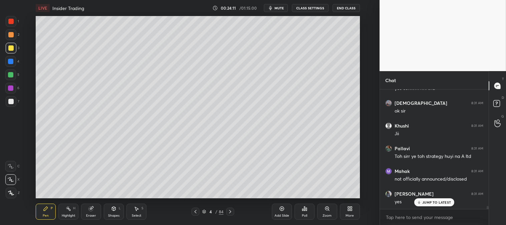
scroll to position [4472, 0]
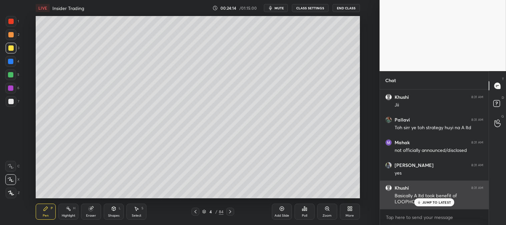
click at [425, 204] on p "JUMP TO LATEST" at bounding box center [436, 202] width 29 height 4
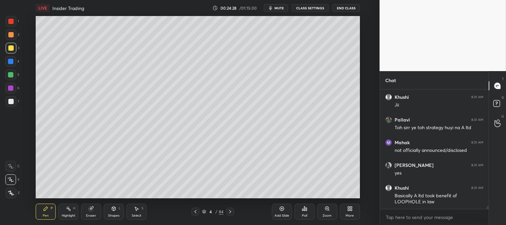
click at [279, 8] on span "mute" at bounding box center [278, 8] width 9 height 5
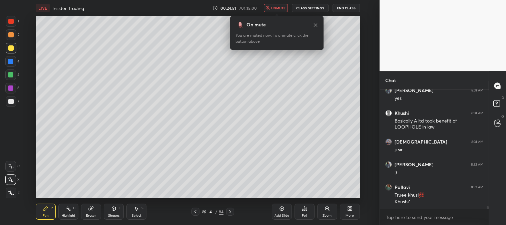
scroll to position [4569, 0]
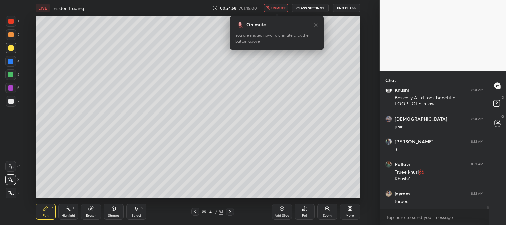
click at [278, 7] on span "unmute" at bounding box center [278, 8] width 14 height 5
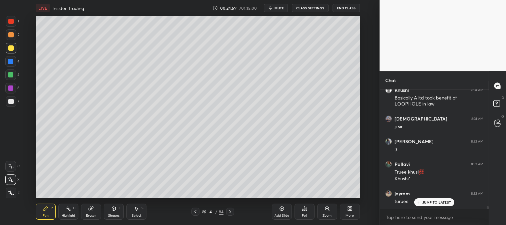
scroll to position [4592, 0]
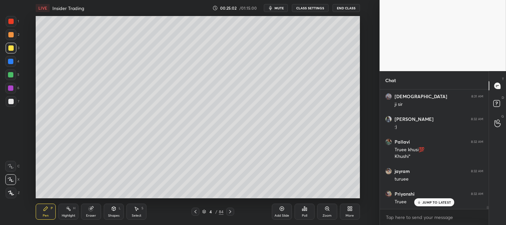
click at [66, 211] on icon at bounding box center [68, 208] width 5 height 5
click at [12, 21] on div at bounding box center [10, 21] width 5 height 5
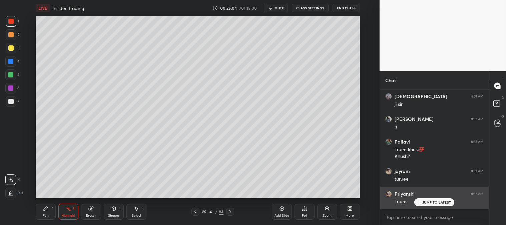
click at [429, 202] on p "JUMP TO LATEST" at bounding box center [436, 202] width 29 height 4
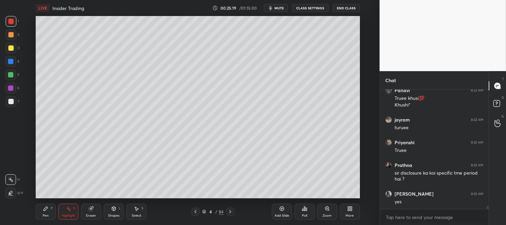
scroll to position [4666, 0]
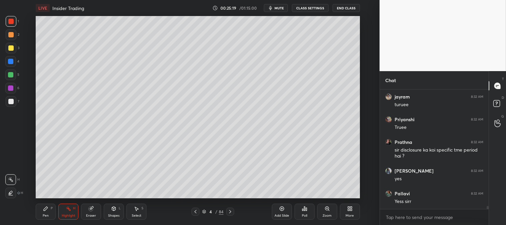
click at [278, 8] on span "mute" at bounding box center [278, 8] width 9 height 5
click at [278, 8] on span "unmute" at bounding box center [278, 8] width 14 height 5
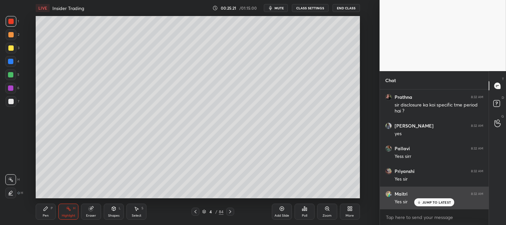
click at [422, 205] on div "JUMP TO LATEST" at bounding box center [434, 202] width 40 height 8
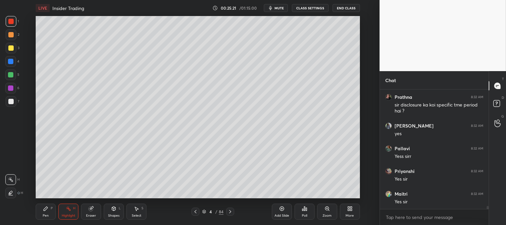
scroll to position [4711, 0]
click at [229, 211] on icon at bounding box center [229, 211] width 5 height 5
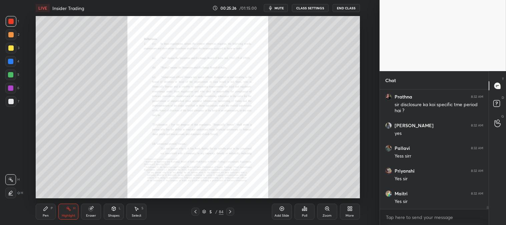
click at [195, 211] on icon at bounding box center [195, 211] width 2 height 3
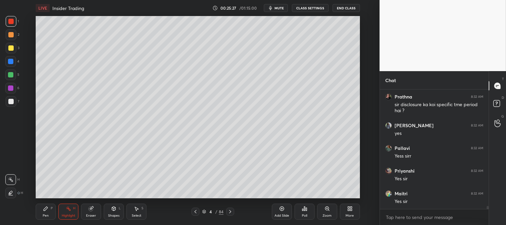
click at [55, 210] on div "Pen P" at bounding box center [46, 211] width 20 height 16
click at [13, 63] on div at bounding box center [10, 61] width 11 height 11
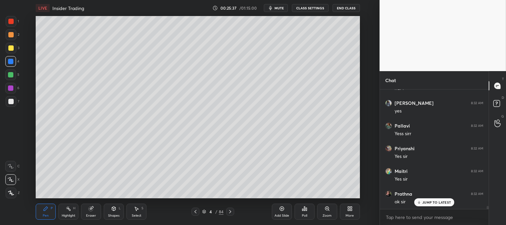
click at [229, 209] on icon at bounding box center [229, 211] width 5 height 5
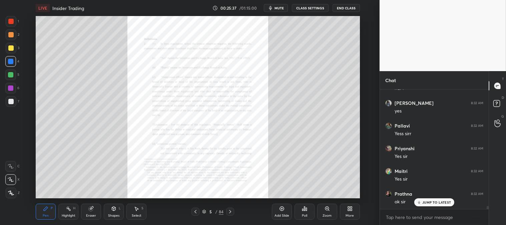
scroll to position [4756, 0]
click at [194, 209] on icon at bounding box center [195, 211] width 5 height 5
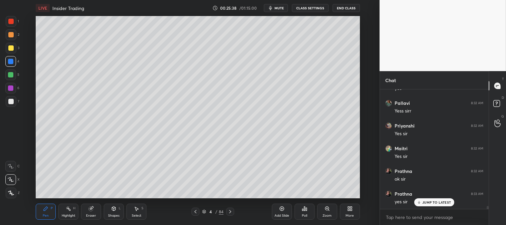
scroll to position [4779, 0]
click at [280, 210] on icon at bounding box center [281, 208] width 5 height 5
click at [324, 210] on icon at bounding box center [326, 208] width 5 height 5
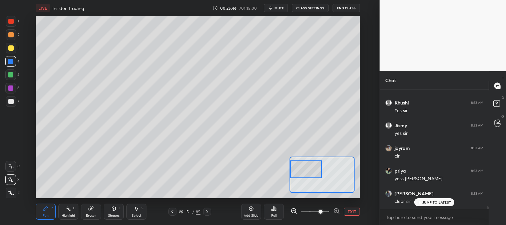
scroll to position [4915, 0]
click at [11, 49] on div at bounding box center [10, 47] width 5 height 5
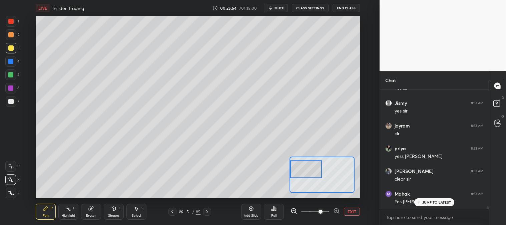
scroll to position [4938, 0]
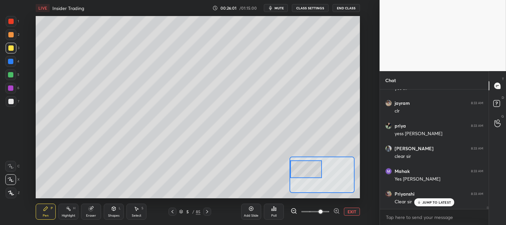
click at [11, 102] on div at bounding box center [10, 101] width 5 height 5
click at [91, 217] on div "Eraser" at bounding box center [91, 215] width 10 height 3
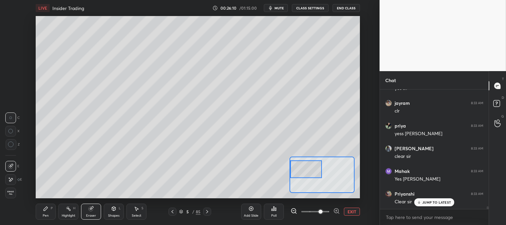
click at [48, 209] on icon at bounding box center [45, 208] width 5 height 5
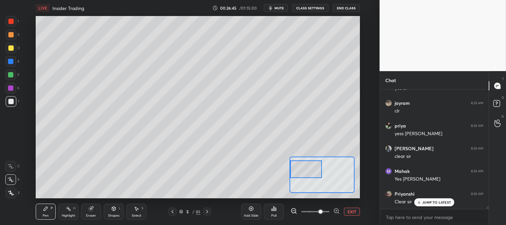
click at [355, 211] on button "EXIT" at bounding box center [352, 211] width 16 height 8
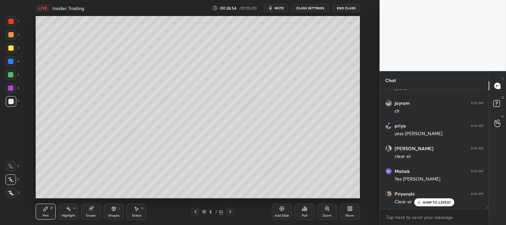
click at [12, 74] on div at bounding box center [10, 74] width 5 height 5
click at [324, 209] on div "Zoom" at bounding box center [327, 211] width 20 height 16
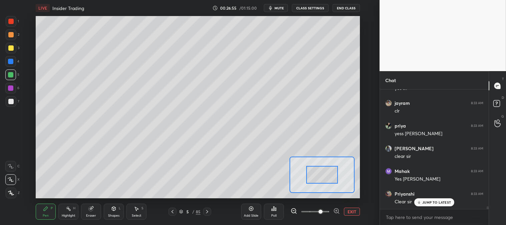
click at [330, 167] on div at bounding box center [322, 175] width 32 height 18
click at [12, 49] on div at bounding box center [10, 47] width 5 height 5
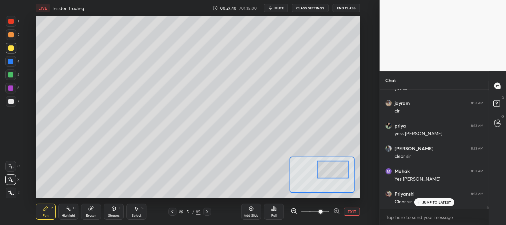
click at [355, 210] on button "EXIT" at bounding box center [352, 211] width 16 height 8
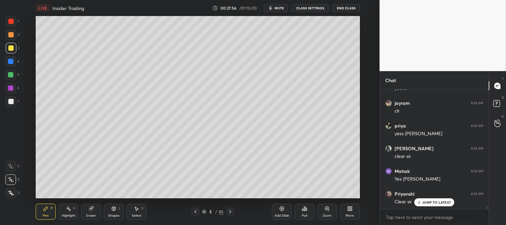
click at [322, 216] on div "Zoom" at bounding box center [326, 215] width 9 height 3
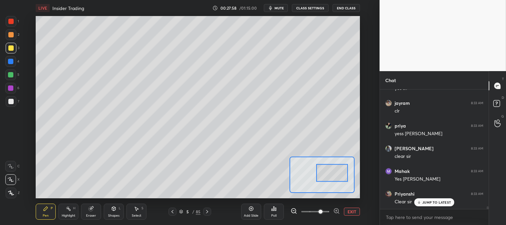
click at [12, 101] on div at bounding box center [10, 101] width 5 height 5
click at [14, 74] on div at bounding box center [10, 74] width 11 height 11
click at [13, 47] on div at bounding box center [10, 47] width 5 height 5
click at [11, 75] on div at bounding box center [10, 74] width 5 height 5
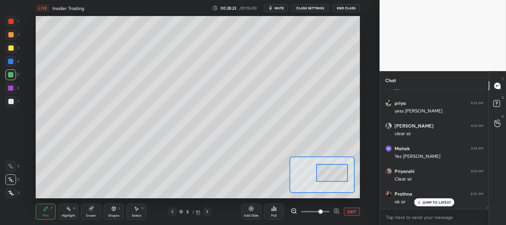
click at [12, 103] on div at bounding box center [10, 101] width 5 height 5
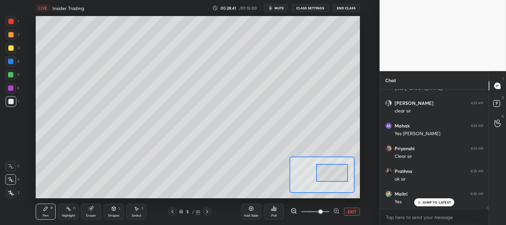
click at [8, 74] on div at bounding box center [10, 74] width 5 height 5
click at [12, 102] on div at bounding box center [10, 101] width 5 height 5
click at [351, 213] on button "EXIT" at bounding box center [352, 211] width 16 height 8
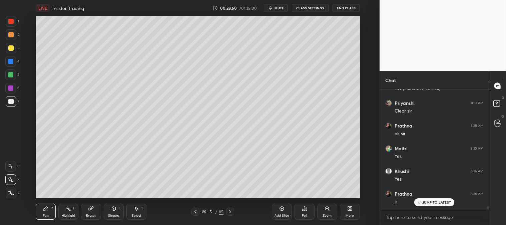
click at [325, 208] on icon at bounding box center [327, 208] width 4 height 4
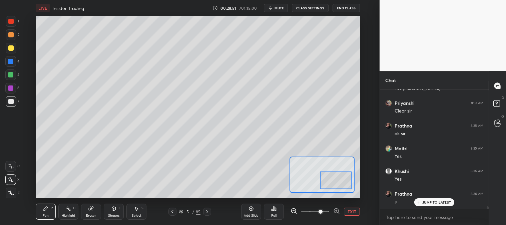
scroll to position [5051, 0]
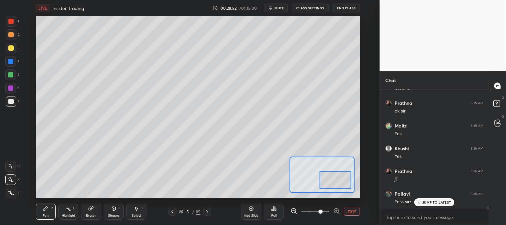
click at [10, 30] on div at bounding box center [11, 34] width 11 height 11
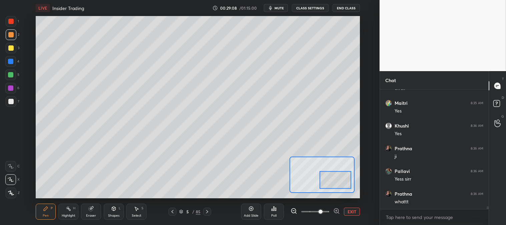
click at [351, 209] on button "EXIT" at bounding box center [352, 211] width 16 height 8
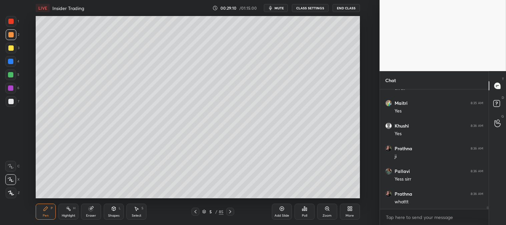
click at [71, 209] on icon at bounding box center [68, 208] width 5 height 5
click at [11, 190] on icon at bounding box center [10, 192] width 5 height 5
click at [9, 98] on div at bounding box center [11, 101] width 11 height 11
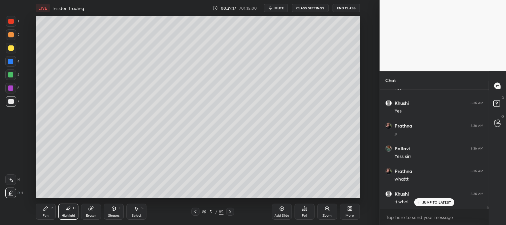
scroll to position [5119, 0]
click at [44, 212] on div "Pen P" at bounding box center [46, 211] width 20 height 16
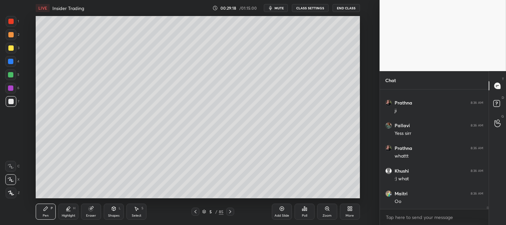
click at [11, 23] on div at bounding box center [10, 21] width 5 height 5
click at [66, 212] on div "Highlight H" at bounding box center [68, 211] width 20 height 16
click at [11, 177] on icon at bounding box center [10, 179] width 5 height 5
click at [49, 206] on div "Pen P" at bounding box center [46, 211] width 20 height 16
click at [72, 211] on div "Highlight H" at bounding box center [68, 211] width 20 height 16
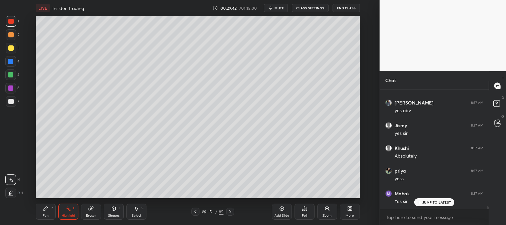
scroll to position [5255, 0]
click at [326, 212] on div "Zoom" at bounding box center [327, 211] width 20 height 16
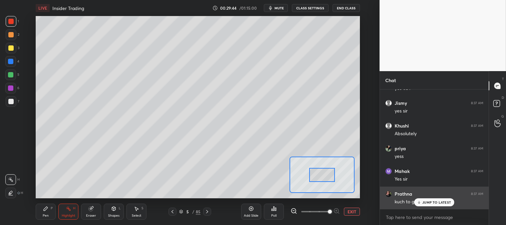
click at [424, 204] on p "JUMP TO LATEST" at bounding box center [436, 202] width 29 height 4
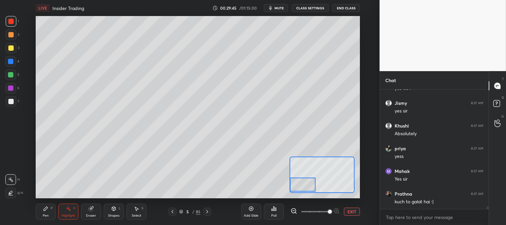
click at [51, 207] on div "P" at bounding box center [52, 207] width 2 height 3
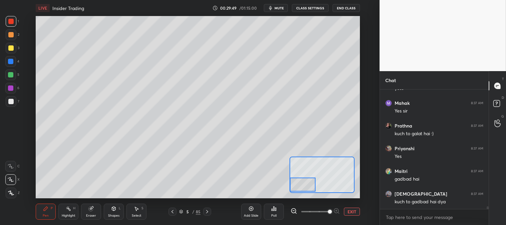
scroll to position [5346, 0]
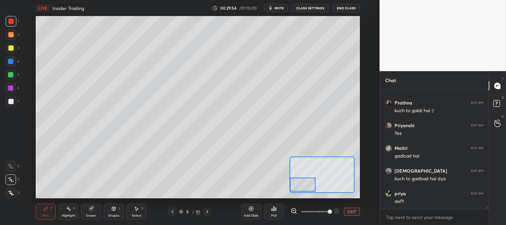
click at [353, 209] on button "EXIT" at bounding box center [352, 211] width 16 height 8
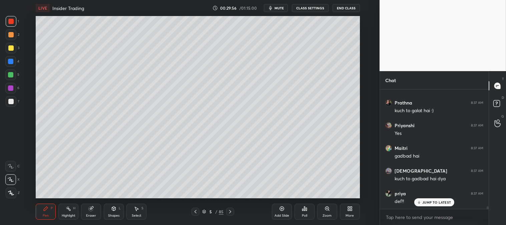
scroll to position [5368, 0]
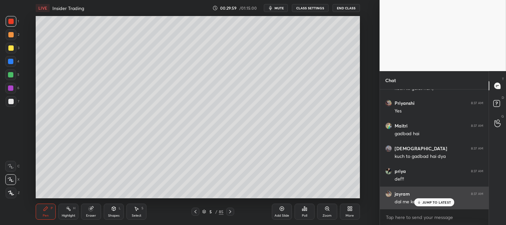
click at [437, 200] on p "JUMP TO LATEST" at bounding box center [436, 202] width 29 height 4
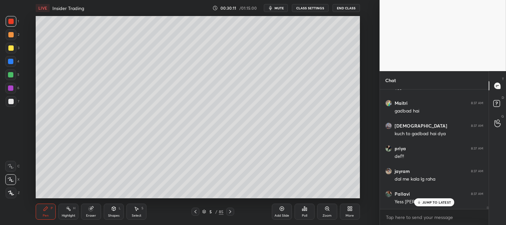
scroll to position [5414, 0]
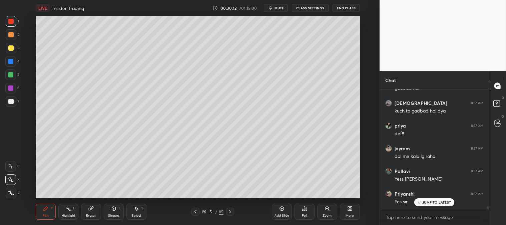
click at [324, 209] on icon at bounding box center [326, 208] width 5 height 5
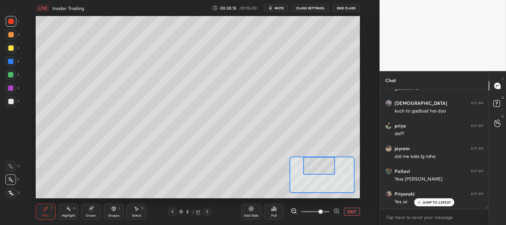
click at [49, 205] on div "Pen P" at bounding box center [46, 211] width 20 height 16
click at [12, 61] on div at bounding box center [10, 61] width 5 height 5
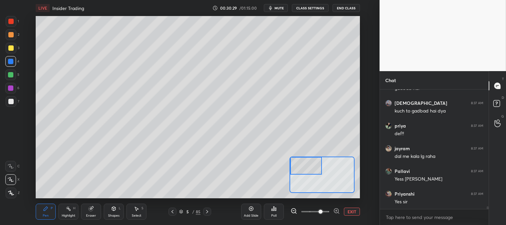
scroll to position [5436, 0]
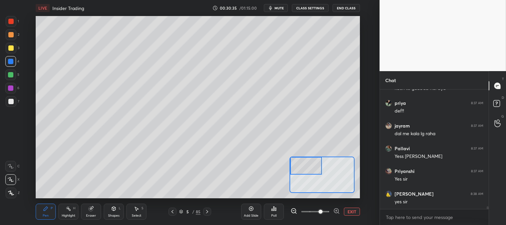
click at [352, 209] on button "EXIT" at bounding box center [352, 211] width 16 height 8
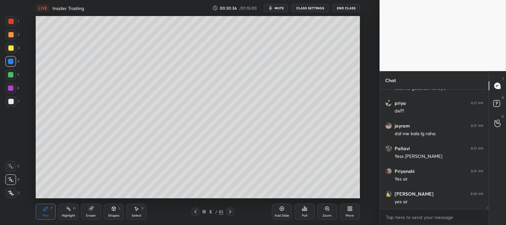
click at [12, 49] on div at bounding box center [10, 47] width 5 height 5
click at [324, 214] on div "Zoom" at bounding box center [326, 215] width 9 height 3
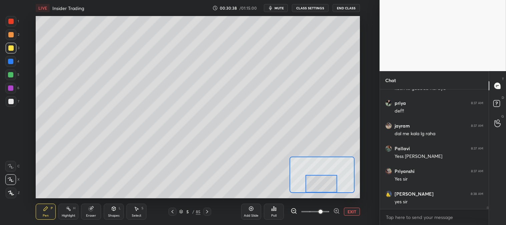
scroll to position [5459, 0]
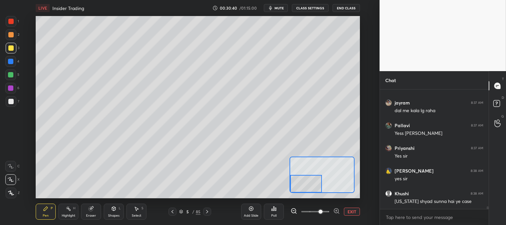
click at [352, 211] on button "EXIT" at bounding box center [352, 211] width 16 height 8
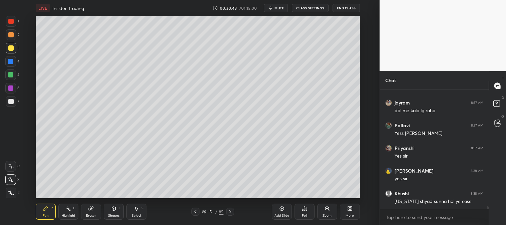
click at [328, 212] on div "Zoom" at bounding box center [327, 211] width 20 height 16
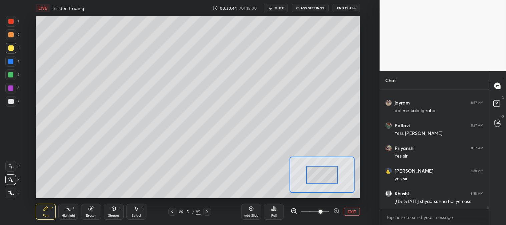
click at [307, 171] on div at bounding box center [322, 175] width 32 height 18
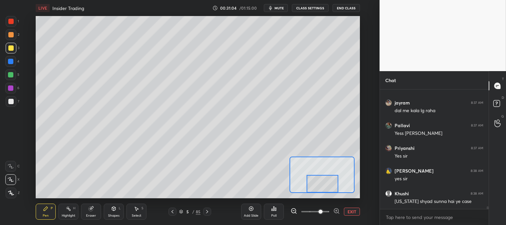
scroll to position [5482, 0]
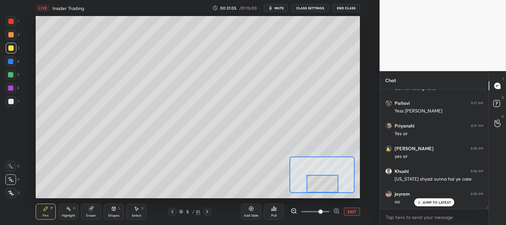
click at [11, 72] on div at bounding box center [10, 74] width 5 height 5
click at [13, 102] on div at bounding box center [10, 101] width 5 height 5
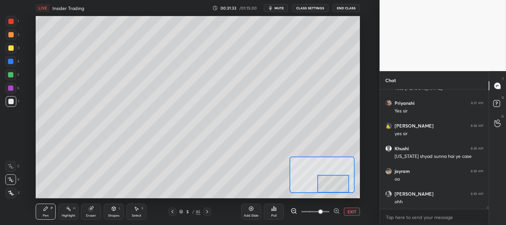
click at [355, 211] on button "EXIT" at bounding box center [352, 211] width 16 height 8
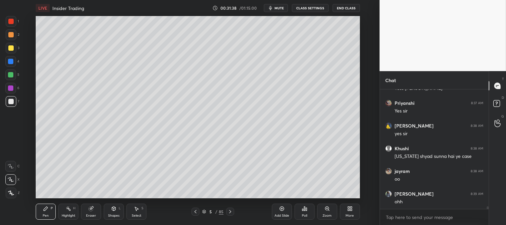
click at [323, 211] on div "Zoom" at bounding box center [327, 211] width 20 height 16
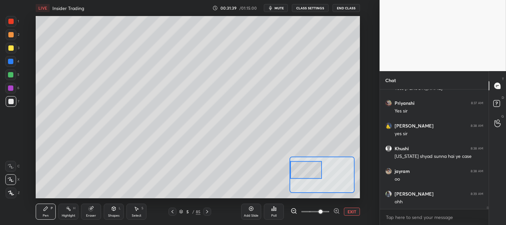
click at [45, 210] on icon at bounding box center [46, 208] width 4 height 4
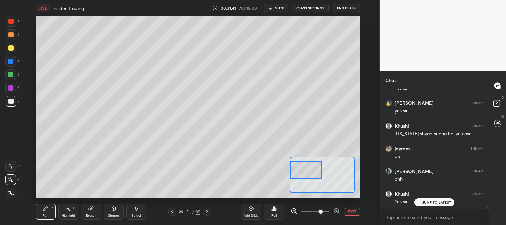
click at [11, 48] on div at bounding box center [10, 47] width 5 height 5
click at [91, 211] on icon at bounding box center [91, 208] width 4 height 4
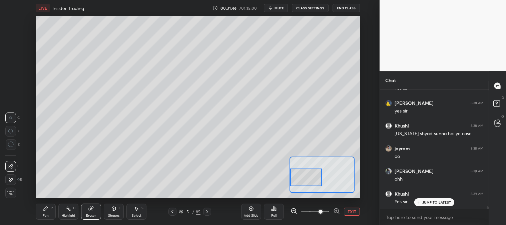
click at [96, 209] on div "Eraser" at bounding box center [91, 211] width 20 height 16
click at [44, 205] on div "Pen P" at bounding box center [46, 211] width 20 height 16
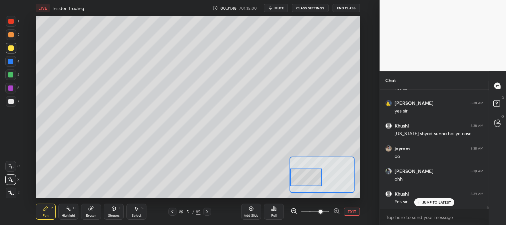
click at [43, 207] on icon at bounding box center [45, 208] width 5 height 5
click at [44, 201] on div "Pen P Highlight H Eraser Shapes L Select S 5 / 85 Add Slide Poll EXIT" at bounding box center [198, 211] width 324 height 27
click at [11, 101] on div at bounding box center [10, 101] width 5 height 5
click at [67, 214] on div "Highlight" at bounding box center [69, 215] width 14 height 3
click at [11, 189] on div at bounding box center [10, 192] width 11 height 11
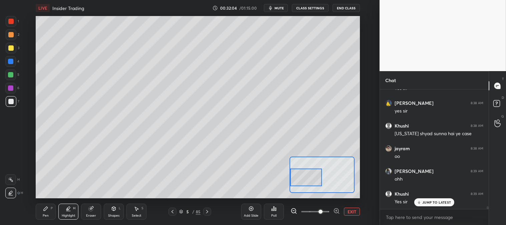
click at [351, 212] on button "EXIT" at bounding box center [352, 211] width 16 height 8
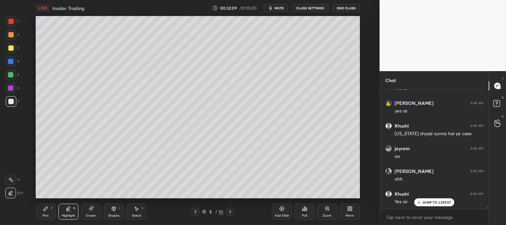
click at [12, 47] on div at bounding box center [10, 47] width 5 height 5
click at [6, 178] on div at bounding box center [10, 179] width 11 height 11
click at [69, 211] on div "Highlight H" at bounding box center [68, 211] width 20 height 16
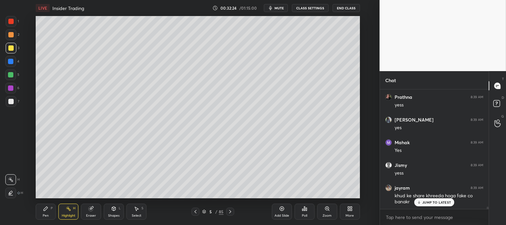
scroll to position [5669, 0]
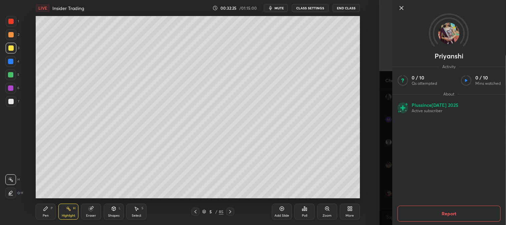
click at [401, 10] on icon at bounding box center [401, 8] width 8 height 8
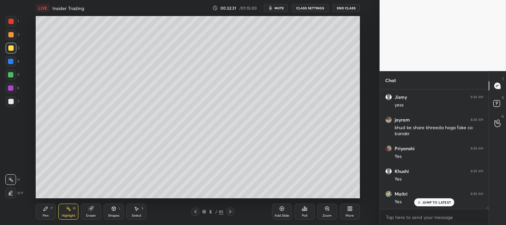
scroll to position [5737, 0]
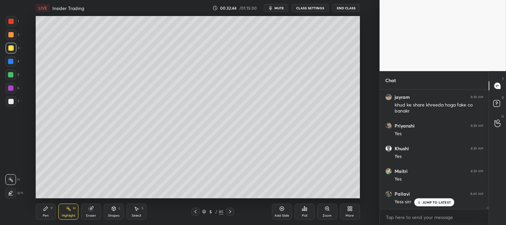
click at [323, 211] on div "Zoom" at bounding box center [327, 211] width 20 height 16
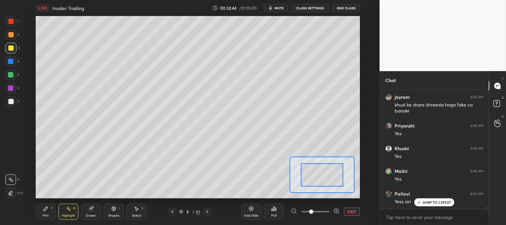
scroll to position [5760, 0]
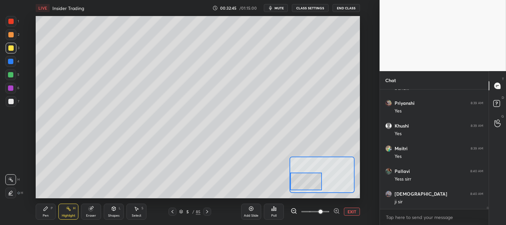
click at [42, 211] on div "Pen P" at bounding box center [46, 211] width 20 height 16
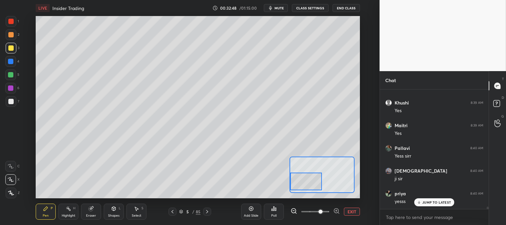
scroll to position [5805, 0]
click at [429, 202] on p "JUMP TO LATEST" at bounding box center [436, 202] width 29 height 4
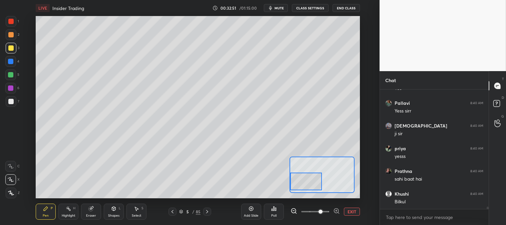
scroll to position [5850, 0]
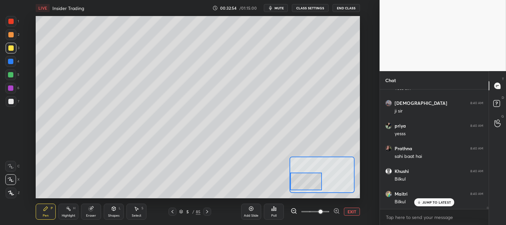
click at [349, 211] on button "EXIT" at bounding box center [352, 211] width 16 height 8
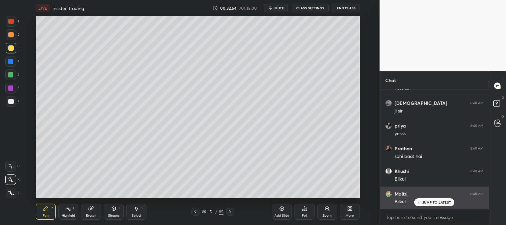
click at [427, 202] on p "JUMP TO LATEST" at bounding box center [436, 202] width 29 height 4
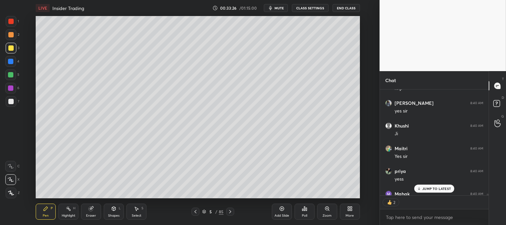
scroll to position [6068, 0]
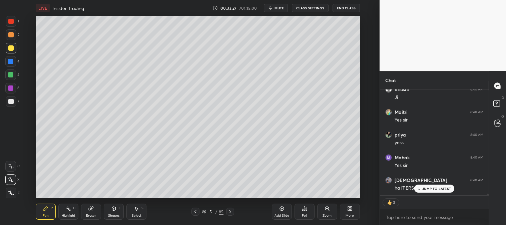
click at [326, 212] on div "Zoom" at bounding box center [327, 211] width 20 height 16
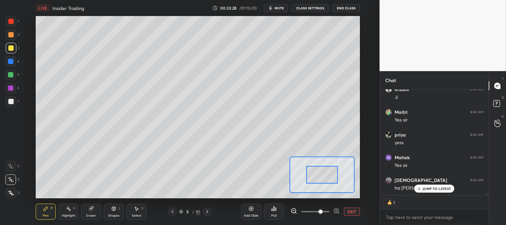
scroll to position [6090, 0]
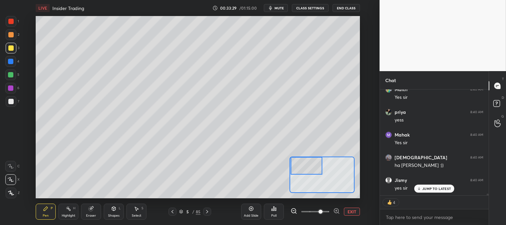
click at [45, 209] on icon at bounding box center [46, 208] width 4 height 4
click at [14, 59] on div at bounding box center [10, 61] width 11 height 11
click at [352, 211] on button "EXIT" at bounding box center [352, 211] width 16 height 8
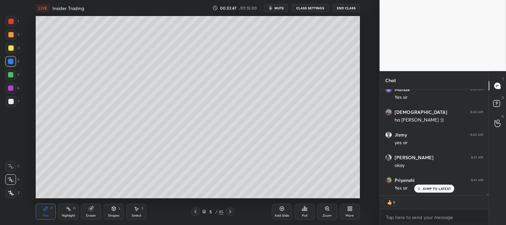
scroll to position [6158, 0]
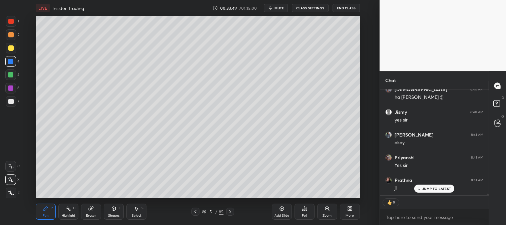
click at [67, 211] on icon at bounding box center [68, 208] width 5 height 5
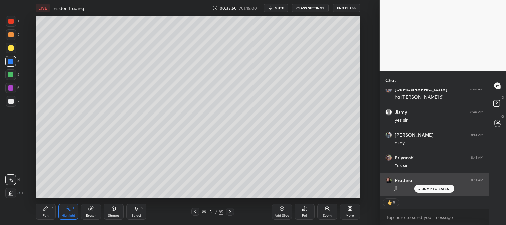
click at [434, 188] on p "JUMP TO LATEST" at bounding box center [436, 188] width 29 height 4
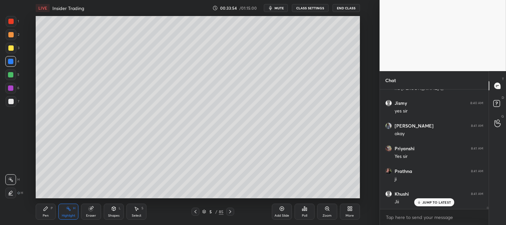
scroll to position [6190, 0]
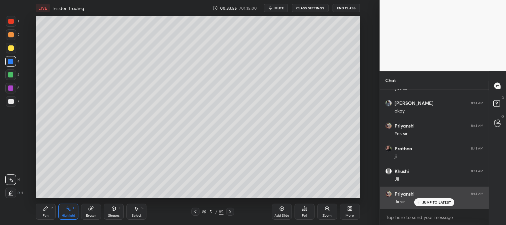
click at [426, 205] on div "JUMP TO LATEST" at bounding box center [434, 202] width 40 height 8
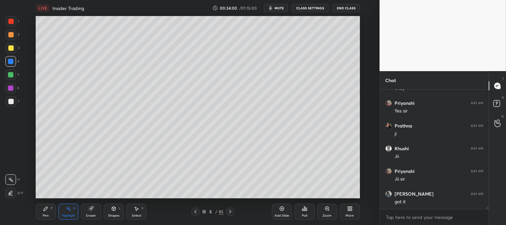
scroll to position [6236, 0]
click at [231, 211] on icon at bounding box center [229, 211] width 5 height 5
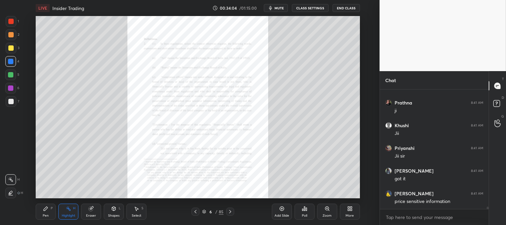
click at [195, 212] on icon at bounding box center [195, 211] width 2 height 3
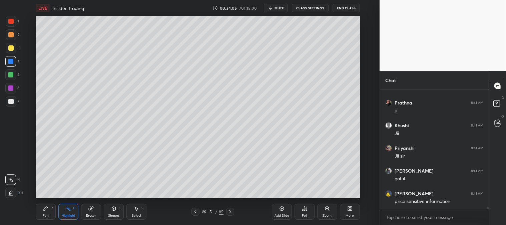
click at [194, 211] on icon at bounding box center [195, 211] width 5 height 5
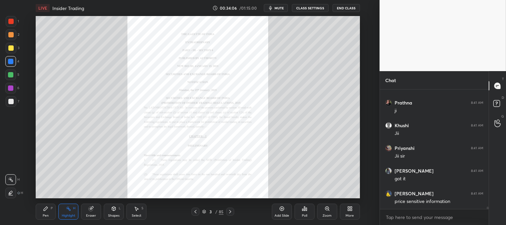
click at [229, 212] on icon at bounding box center [229, 211] width 5 height 5
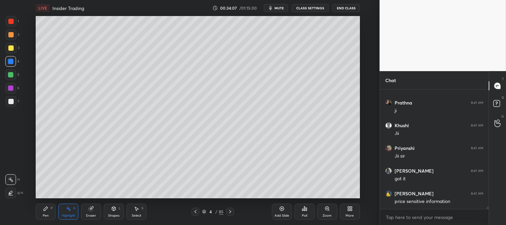
click at [229, 211] on icon at bounding box center [229, 211] width 5 height 5
click at [228, 209] on icon at bounding box center [229, 211] width 5 height 5
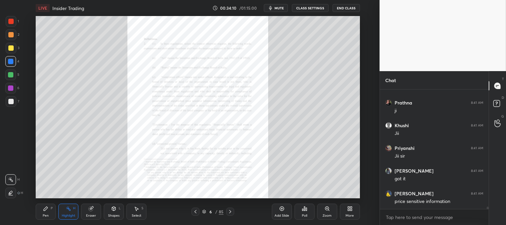
click at [195, 214] on icon at bounding box center [195, 211] width 5 height 5
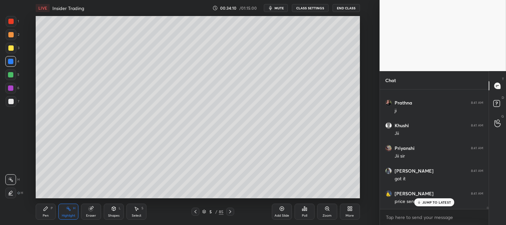
scroll to position [6258, 0]
click at [281, 208] on icon at bounding box center [281, 208] width 2 height 2
click at [39, 207] on div "Pen P" at bounding box center [46, 211] width 20 height 16
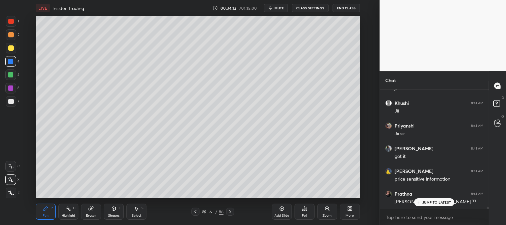
click at [426, 200] on p "JUMP TO LATEST" at bounding box center [436, 202] width 29 height 4
click at [11, 49] on div at bounding box center [10, 47] width 5 height 5
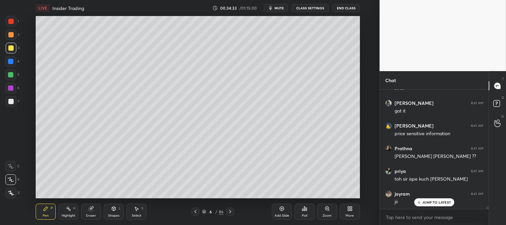
scroll to position [6326, 0]
click at [281, 7] on span "mute" at bounding box center [278, 8] width 9 height 5
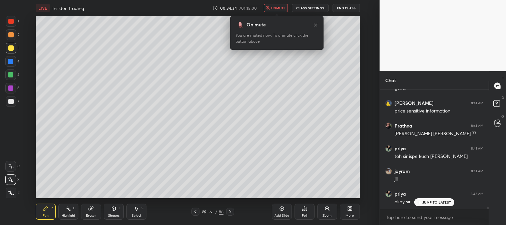
click at [278, 10] on span "unmute" at bounding box center [278, 8] width 14 height 5
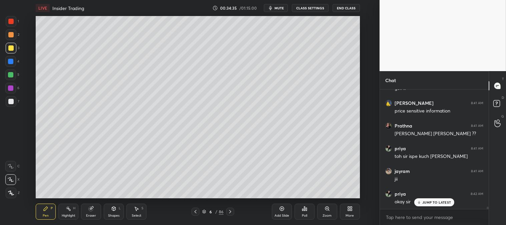
click at [9, 54] on div "3" at bounding box center [13, 49] width 14 height 13
click at [326, 212] on div "Zoom" at bounding box center [327, 211] width 20 height 16
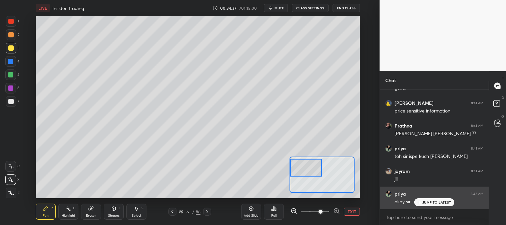
click at [425, 201] on p "JUMP TO LATEST" at bounding box center [436, 202] width 29 height 4
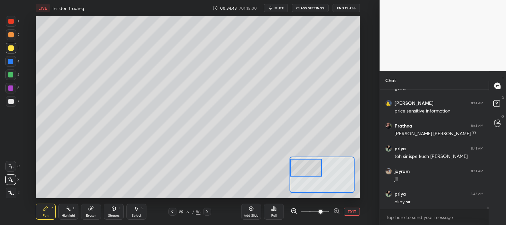
click at [12, 101] on div at bounding box center [10, 101] width 5 height 5
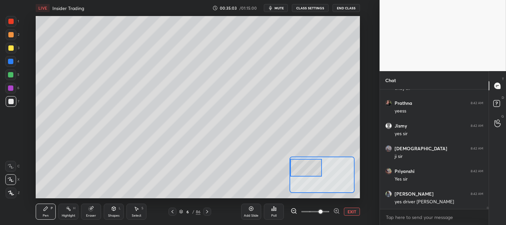
scroll to position [6462, 0]
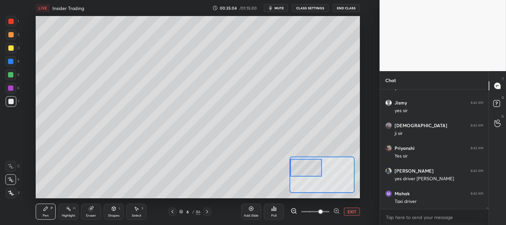
click at [11, 35] on div at bounding box center [10, 34] width 5 height 5
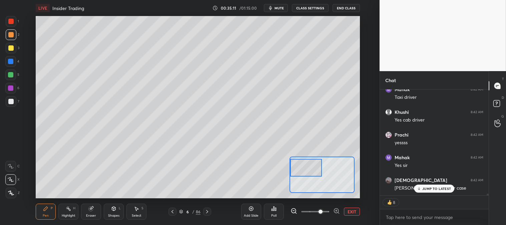
scroll to position [6589, 0]
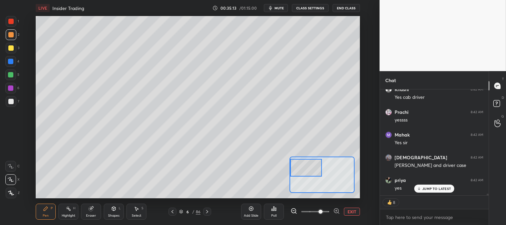
click at [352, 212] on button "EXIT" at bounding box center [352, 211] width 16 height 8
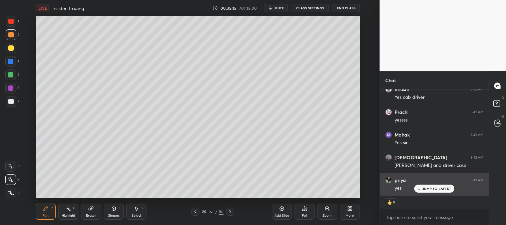
click at [427, 187] on p "JUMP TO LATEST" at bounding box center [436, 188] width 29 height 4
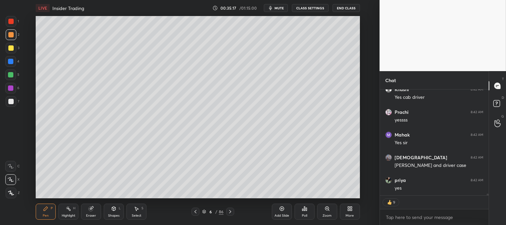
click at [325, 210] on icon at bounding box center [326, 208] width 5 height 5
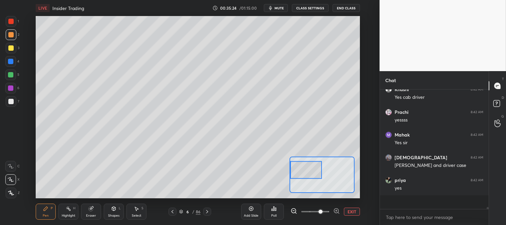
scroll to position [6576, 0]
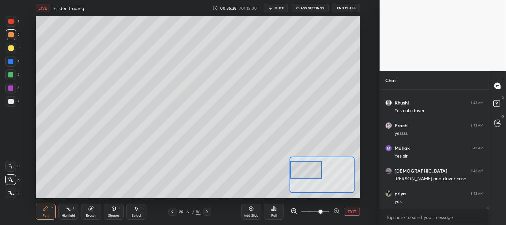
click at [12, 77] on div at bounding box center [10, 74] width 5 height 5
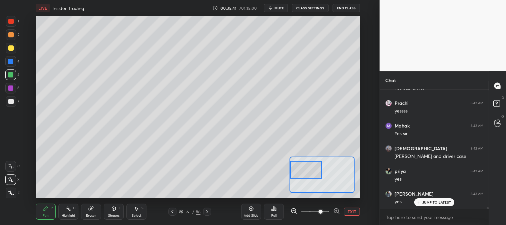
scroll to position [6666, 0]
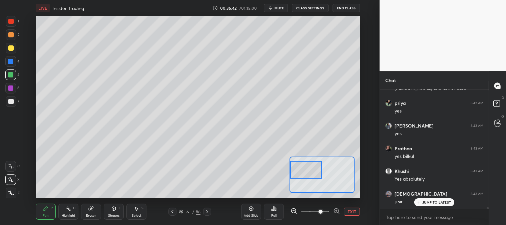
click at [13, 49] on div at bounding box center [10, 47] width 5 height 5
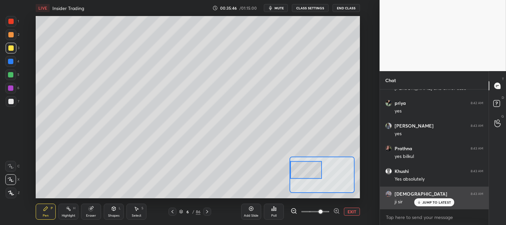
click at [429, 203] on p "JUMP TO LATEST" at bounding box center [436, 202] width 29 height 4
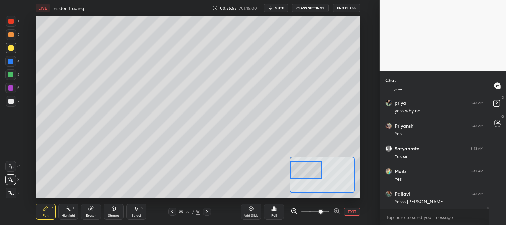
scroll to position [6802, 0]
click at [9, 52] on div at bounding box center [11, 48] width 11 height 11
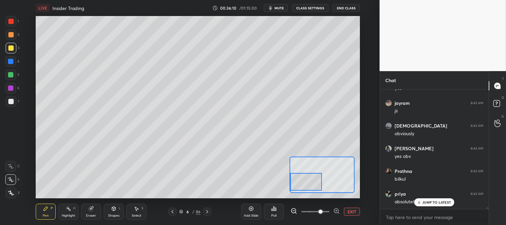
scroll to position [7006, 0]
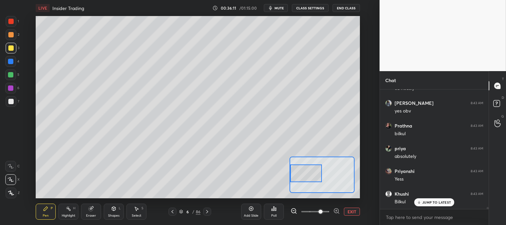
click at [12, 102] on div at bounding box center [10, 101] width 5 height 5
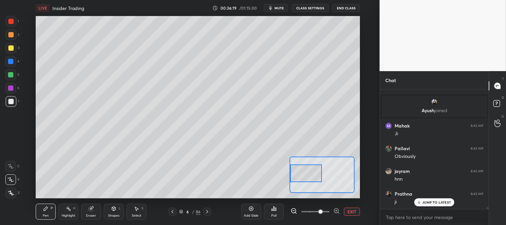
scroll to position [7166, 0]
click at [11, 72] on div at bounding box center [10, 74] width 5 height 5
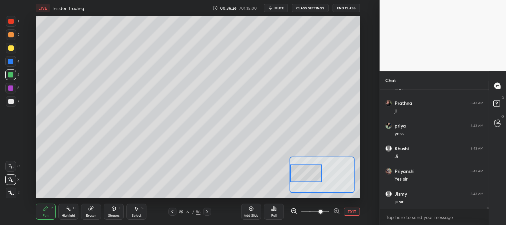
scroll to position [7257, 0]
click at [12, 48] on div at bounding box center [10, 47] width 5 height 5
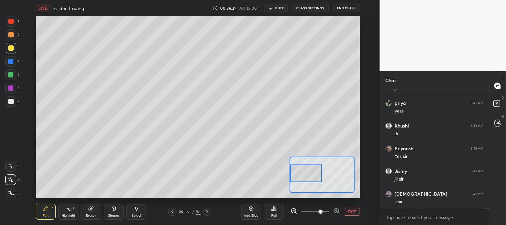
scroll to position [7279, 0]
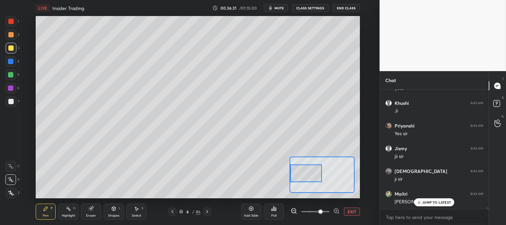
click at [282, 8] on span "mute" at bounding box center [278, 8] width 9 height 5
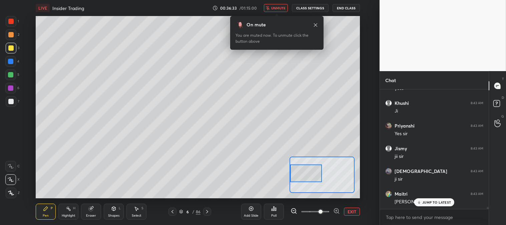
click at [278, 6] on span "unmute" at bounding box center [278, 8] width 14 height 5
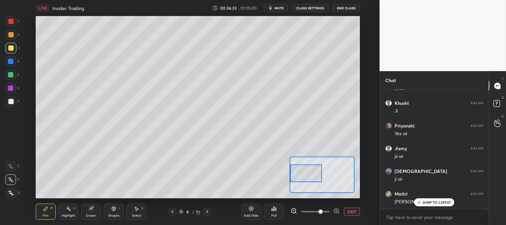
click at [347, 212] on button "EXIT" at bounding box center [352, 211] width 16 height 8
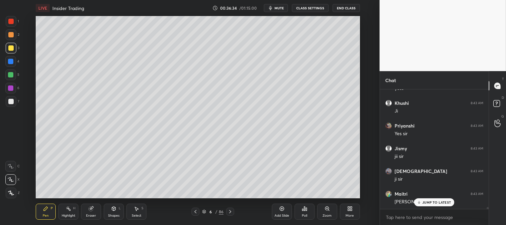
click at [425, 200] on p "JUMP TO LATEST" at bounding box center [436, 202] width 29 height 4
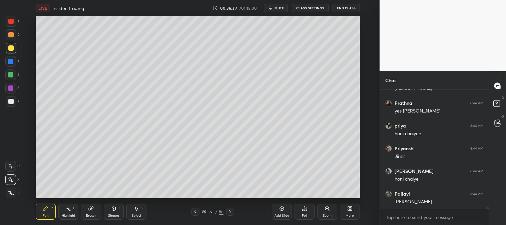
scroll to position [7416, 0]
click at [326, 214] on div "Zoom" at bounding box center [326, 215] width 9 height 3
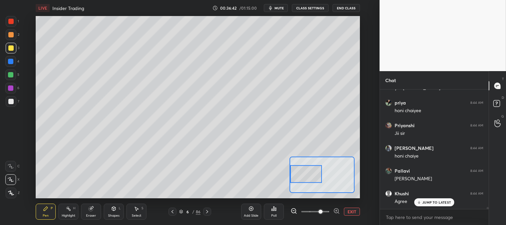
scroll to position [7438, 0]
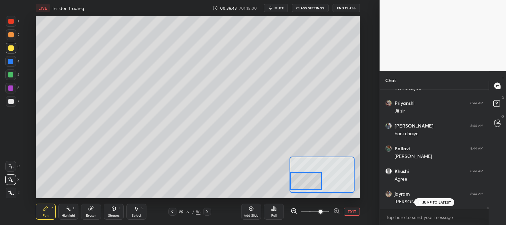
click at [44, 214] on div "Pen" at bounding box center [46, 215] width 6 height 3
click at [11, 34] on div at bounding box center [10, 34] width 5 height 5
click at [11, 23] on div at bounding box center [10, 21] width 5 height 5
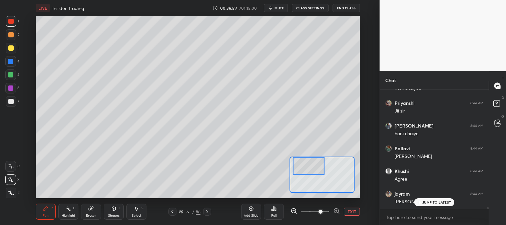
click at [346, 208] on button "EXIT" at bounding box center [352, 211] width 16 height 8
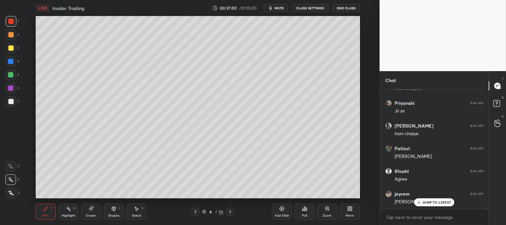
click at [424, 202] on p "JUMP TO LATEST" at bounding box center [436, 202] width 29 height 4
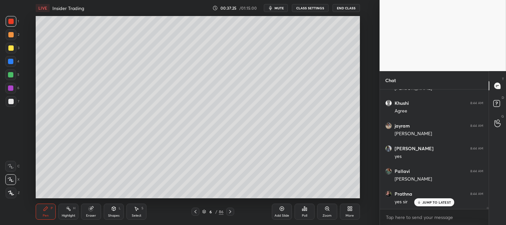
scroll to position [7551, 0]
click at [10, 102] on div at bounding box center [10, 101] width 5 height 5
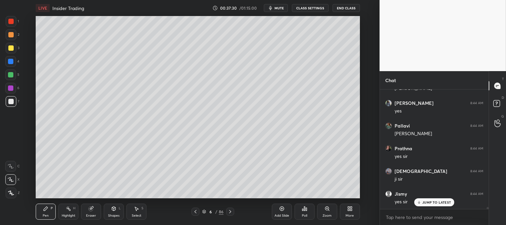
scroll to position [7574, 0]
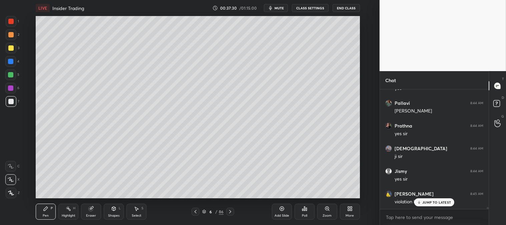
click at [324, 213] on div "Zoom" at bounding box center [327, 211] width 20 height 16
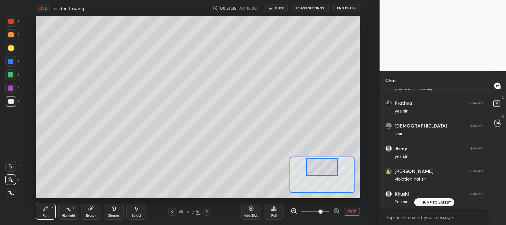
scroll to position [7619, 0]
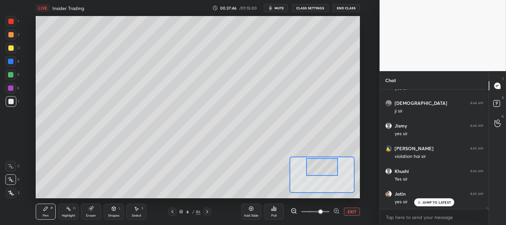
click at [352, 210] on button "EXIT" at bounding box center [352, 211] width 16 height 8
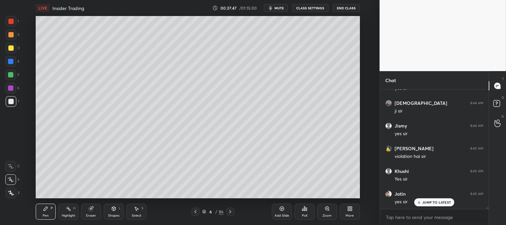
click at [12, 49] on div at bounding box center [10, 47] width 5 height 5
click at [326, 211] on icon at bounding box center [326, 208] width 5 height 5
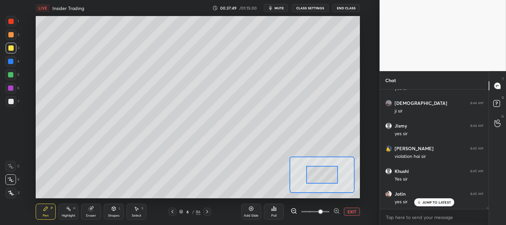
click at [11, 34] on div at bounding box center [10, 34] width 5 height 5
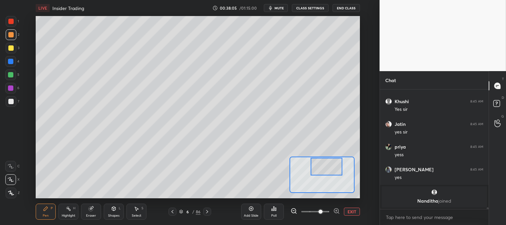
scroll to position [7711, 0]
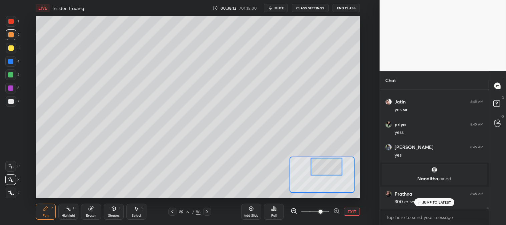
click at [354, 210] on button "EXIT" at bounding box center [352, 211] width 16 height 8
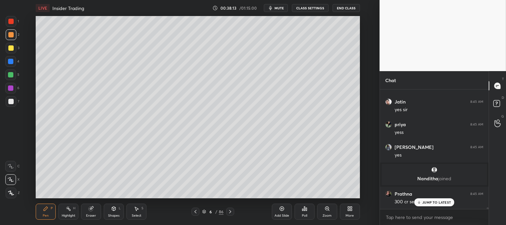
click at [9, 23] on div at bounding box center [10, 21] width 5 height 5
click at [11, 51] on div at bounding box center [11, 48] width 11 height 11
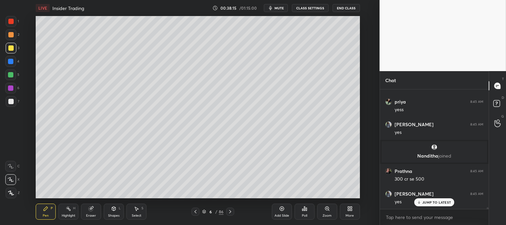
scroll to position [7757, 0]
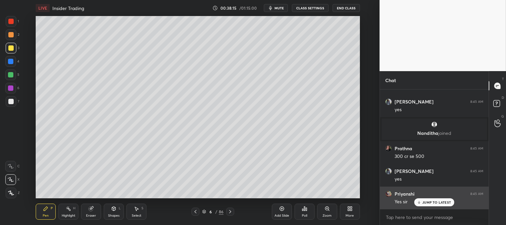
click at [430, 201] on p "JUMP TO LATEST" at bounding box center [436, 202] width 29 height 4
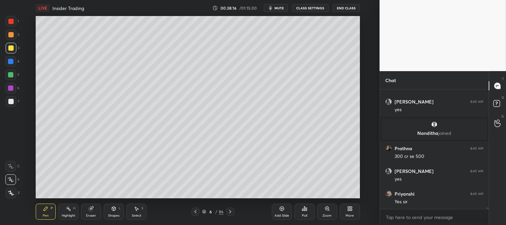
scroll to position [7779, 0]
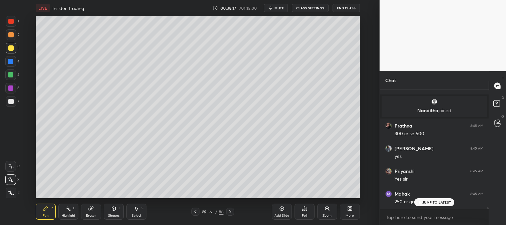
click at [344, 211] on div "More" at bounding box center [350, 211] width 20 height 16
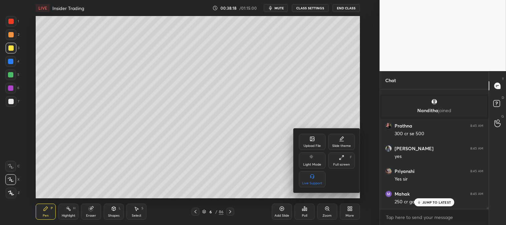
click at [422, 201] on div at bounding box center [253, 112] width 506 height 225
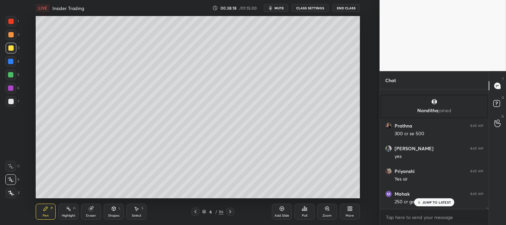
click at [421, 202] on div "JUMP TO LATEST" at bounding box center [434, 202] width 40 height 8
click at [324, 212] on div "Zoom" at bounding box center [327, 211] width 20 height 16
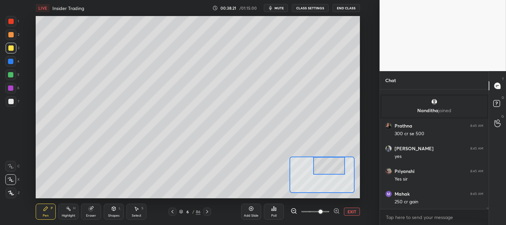
click at [44, 207] on icon at bounding box center [45, 208] width 5 height 5
click at [12, 49] on div at bounding box center [10, 47] width 5 height 5
click at [8, 34] on div at bounding box center [10, 34] width 5 height 5
click at [12, 105] on div at bounding box center [11, 101] width 11 height 11
click at [7, 75] on div at bounding box center [10, 74] width 11 height 11
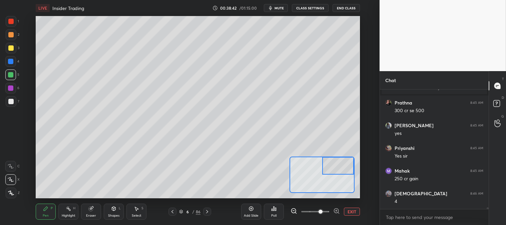
scroll to position [7825, 0]
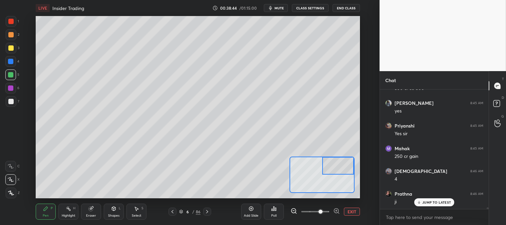
click at [91, 212] on div "Eraser" at bounding box center [91, 211] width 20 height 16
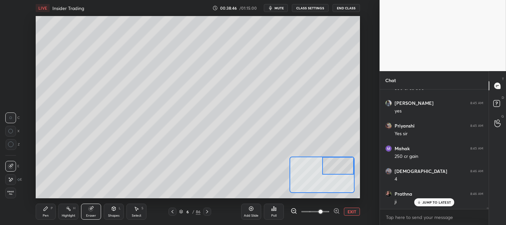
click at [47, 213] on div "Pen P" at bounding box center [46, 211] width 20 height 16
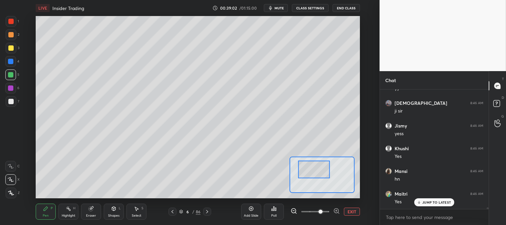
scroll to position [8074, 0]
click at [94, 209] on div "Eraser" at bounding box center [91, 211] width 20 height 16
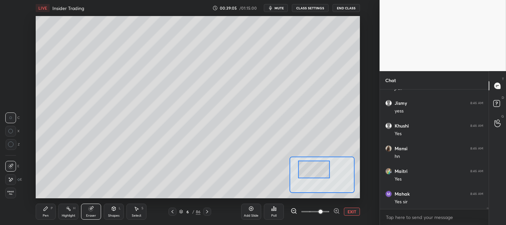
scroll to position [8097, 0]
click at [51, 213] on div "Pen P" at bounding box center [46, 211] width 20 height 16
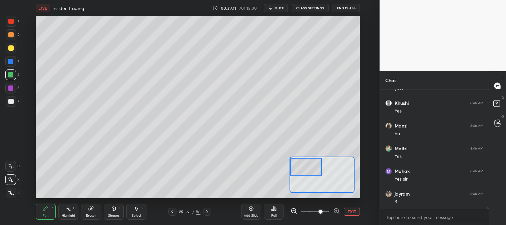
scroll to position [8119, 0]
click at [354, 213] on button "EXIT" at bounding box center [352, 211] width 16 height 8
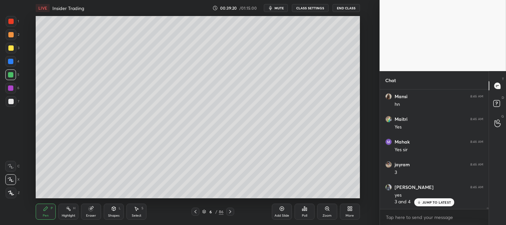
scroll to position [8133, 0]
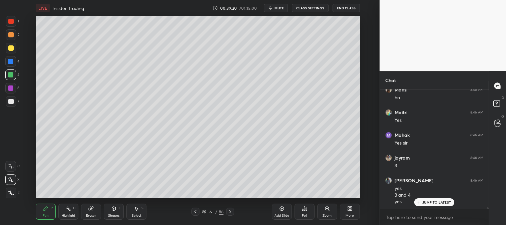
click at [11, 101] on div at bounding box center [10, 101] width 5 height 5
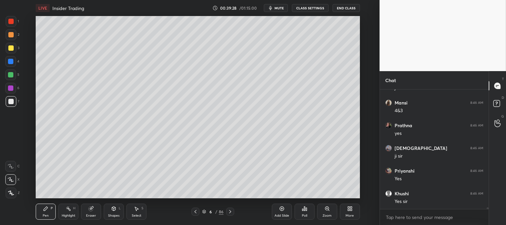
scroll to position [8291, 0]
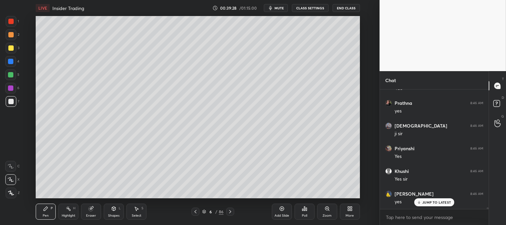
click at [326, 211] on icon at bounding box center [326, 208] width 5 height 5
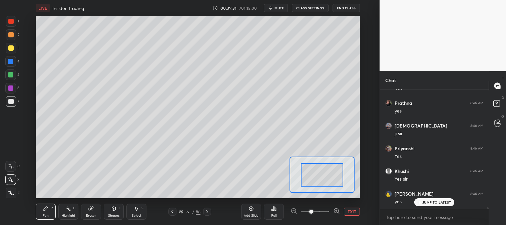
click at [11, 75] on div at bounding box center [10, 74] width 5 height 5
click at [11, 104] on div at bounding box center [11, 101] width 11 height 11
click at [13, 73] on div at bounding box center [10, 74] width 5 height 5
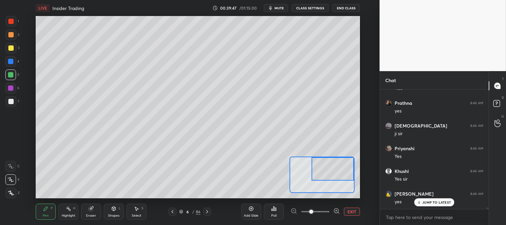
click at [12, 101] on div at bounding box center [10, 101] width 5 height 5
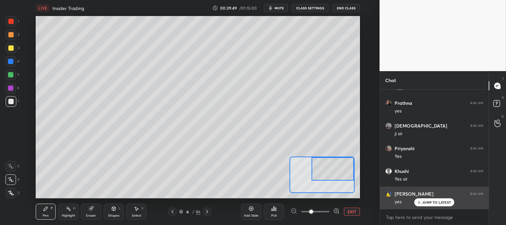
click at [351, 211] on button "EXIT" at bounding box center [352, 211] width 16 height 8
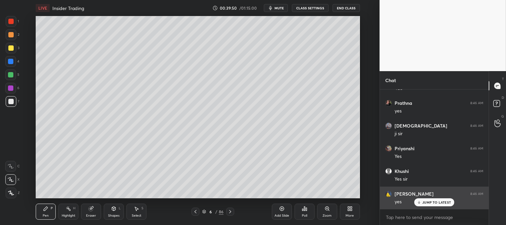
click at [427, 200] on p "JUMP TO LATEST" at bounding box center [436, 202] width 29 height 4
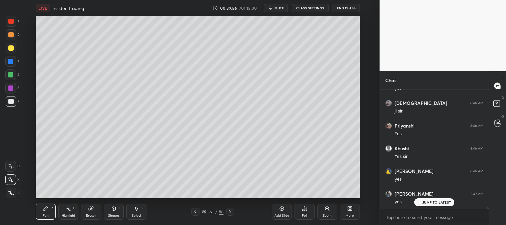
scroll to position [8337, 0]
click at [10, 47] on div at bounding box center [10, 47] width 5 height 5
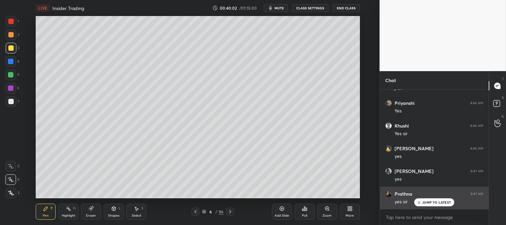
click at [428, 202] on p "JUMP TO LATEST" at bounding box center [436, 202] width 29 height 4
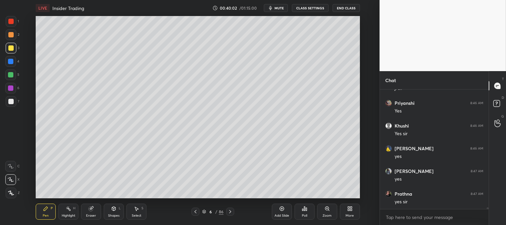
click at [325, 211] on div "Zoom" at bounding box center [327, 211] width 20 height 16
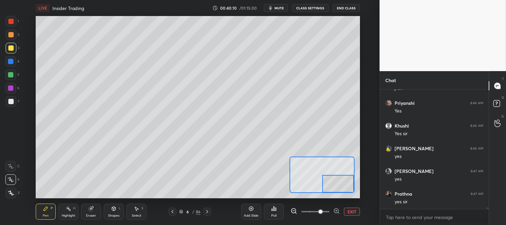
click at [13, 99] on div at bounding box center [11, 101] width 11 height 11
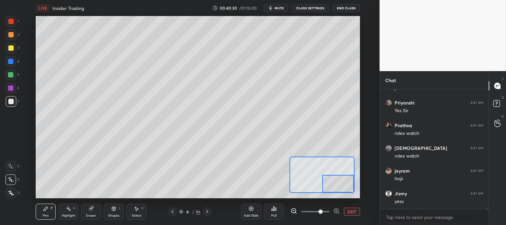
scroll to position [8518, 0]
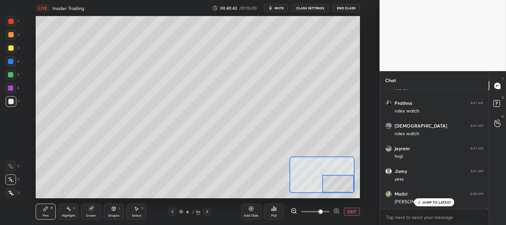
click at [9, 75] on div at bounding box center [10, 74] width 5 height 5
click at [14, 42] on div "2" at bounding box center [13, 35] width 14 height 13
click at [12, 36] on div at bounding box center [10, 34] width 5 height 5
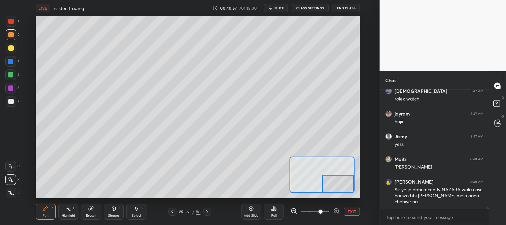
scroll to position [8575, 0]
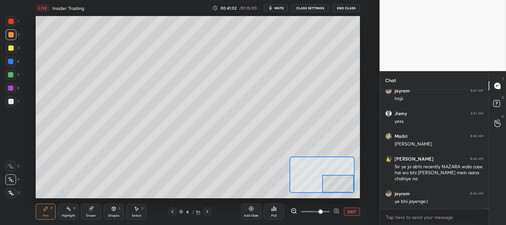
click at [13, 76] on div at bounding box center [10, 74] width 11 height 11
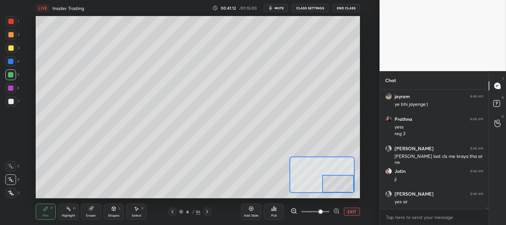
scroll to position [8695, 0]
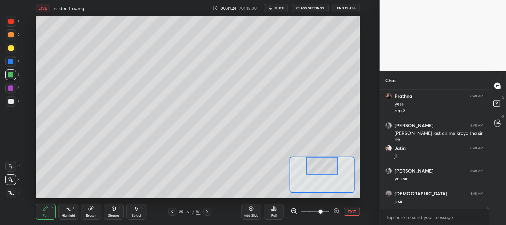
click at [96, 208] on div "Eraser" at bounding box center [91, 211] width 20 height 16
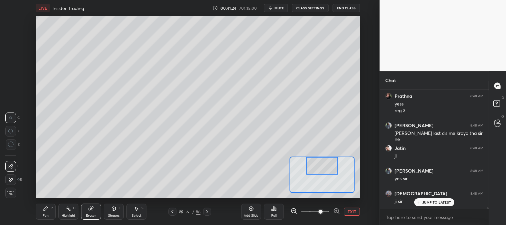
scroll to position [8718, 0]
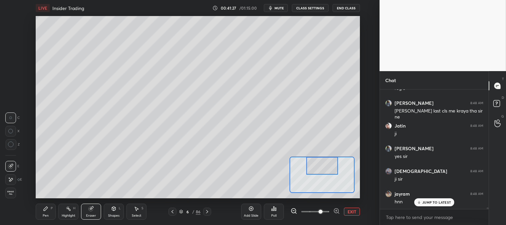
click at [51, 205] on div "Pen P" at bounding box center [46, 211] width 20 height 16
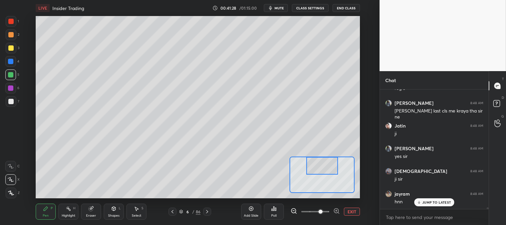
click at [13, 102] on div at bounding box center [10, 101] width 5 height 5
click at [11, 73] on div at bounding box center [10, 74] width 5 height 5
click at [91, 214] on div "Eraser" at bounding box center [91, 215] width 10 height 3
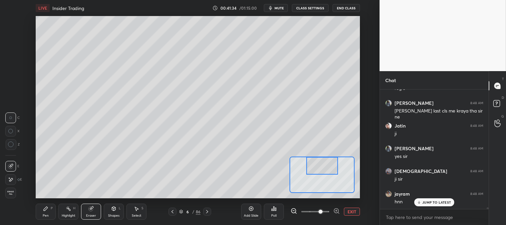
click at [41, 215] on div "Pen P" at bounding box center [46, 211] width 20 height 16
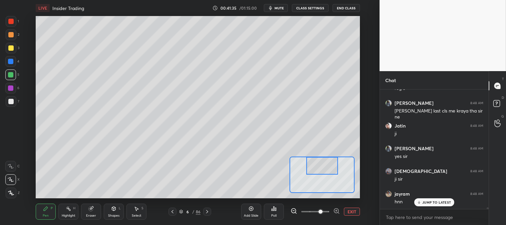
click at [45, 209] on icon at bounding box center [46, 208] width 4 height 4
click at [12, 102] on div at bounding box center [10, 101] width 5 height 5
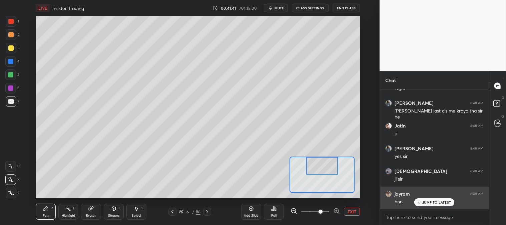
click at [352, 209] on button "EXIT" at bounding box center [352, 211] width 16 height 8
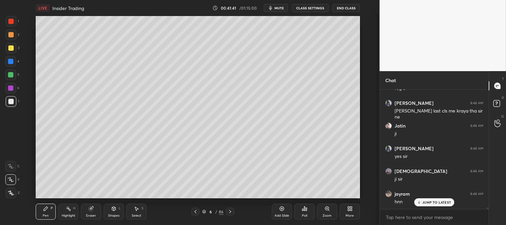
scroll to position [8740, 0]
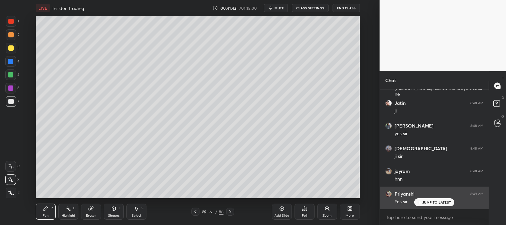
click at [425, 202] on p "JUMP TO LATEST" at bounding box center [436, 202] width 29 height 4
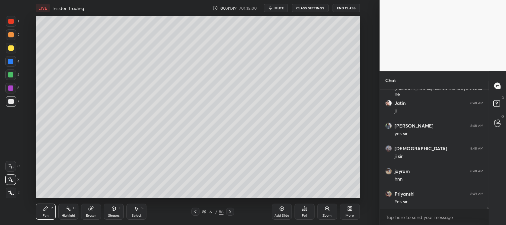
click at [324, 212] on div "Zoom" at bounding box center [327, 211] width 20 height 16
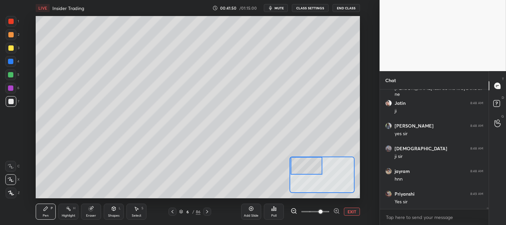
click at [91, 208] on icon at bounding box center [91, 208] width 4 height 4
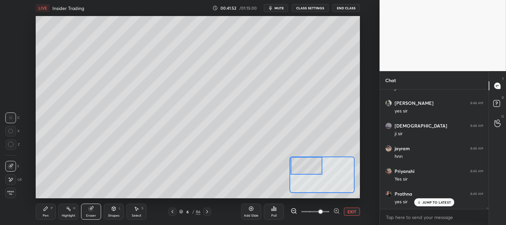
click at [52, 208] on div "P" at bounding box center [52, 207] width 2 height 3
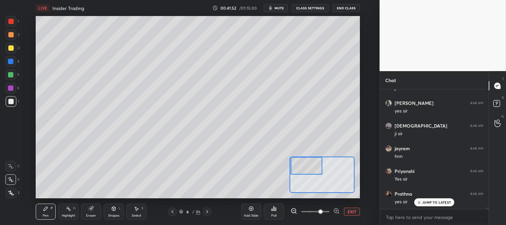
click at [44, 205] on div "Pen P" at bounding box center [46, 211] width 20 height 16
click at [10, 25] on div at bounding box center [11, 21] width 11 height 11
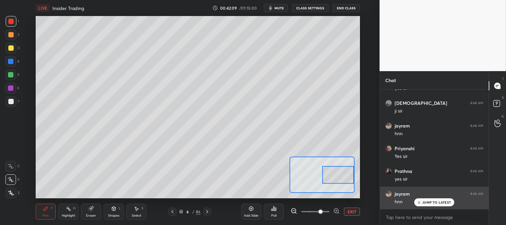
click at [424, 202] on p "JUMP TO LATEST" at bounding box center [436, 202] width 29 height 4
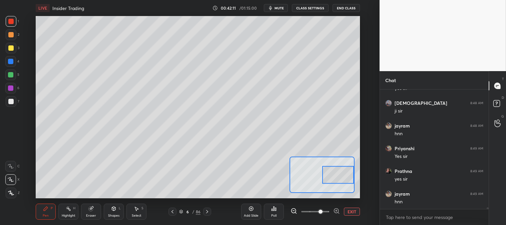
click at [351, 211] on button "EXIT" at bounding box center [352, 211] width 16 height 8
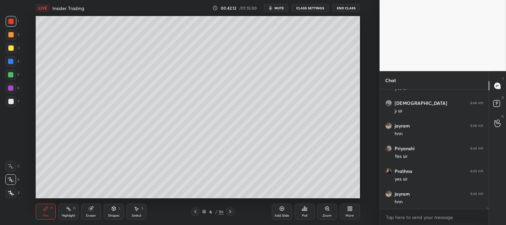
click at [230, 210] on icon at bounding box center [229, 211] width 5 height 5
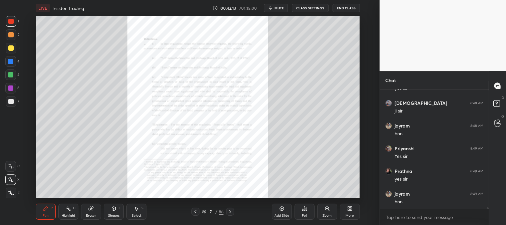
click at [231, 209] on icon at bounding box center [229, 211] width 5 height 5
click at [230, 210] on icon at bounding box center [229, 211] width 5 height 5
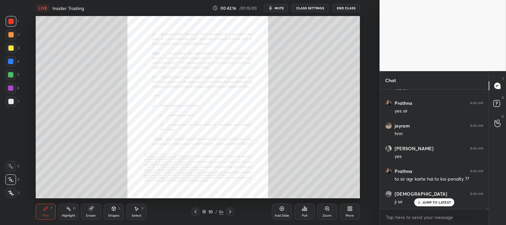
scroll to position [8876, 0]
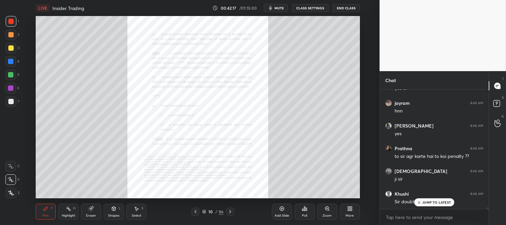
click at [229, 211] on icon at bounding box center [229, 211] width 5 height 5
click at [230, 211] on icon at bounding box center [230, 211] width 2 height 3
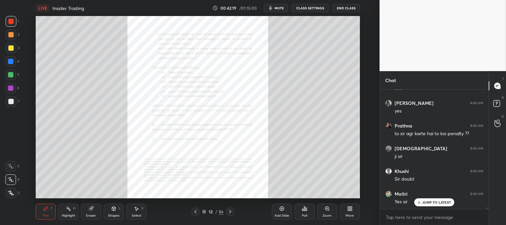
click at [230, 210] on icon at bounding box center [229, 211] width 5 height 5
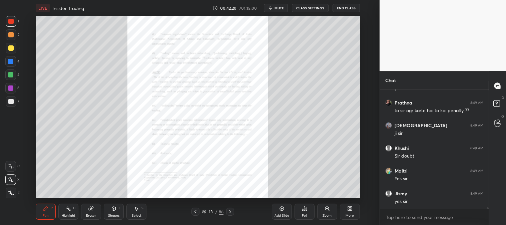
click at [230, 210] on icon at bounding box center [229, 211] width 5 height 5
click at [328, 209] on icon at bounding box center [327, 208] width 4 height 4
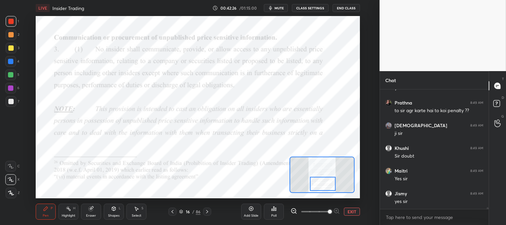
click at [69, 212] on div "Highlight H" at bounding box center [68, 211] width 20 height 16
click at [14, 25] on div at bounding box center [11, 21] width 11 height 11
click at [47, 214] on div "Pen" at bounding box center [46, 215] width 6 height 3
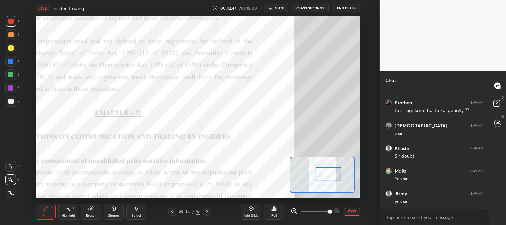
scroll to position [8944, 0]
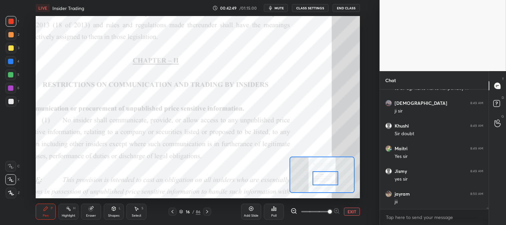
click at [68, 208] on icon at bounding box center [68, 208] width 1 height 1
click at [14, 73] on div at bounding box center [10, 74] width 11 height 11
click at [12, 193] on icon at bounding box center [10, 192] width 5 height 5
click at [9, 22] on div at bounding box center [10, 21] width 5 height 5
click at [13, 176] on div at bounding box center [10, 179] width 11 height 11
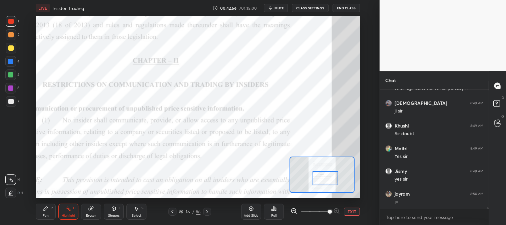
click at [50, 212] on div "Pen P" at bounding box center [46, 211] width 20 height 16
click at [350, 213] on button "EXIT" at bounding box center [352, 211] width 16 height 8
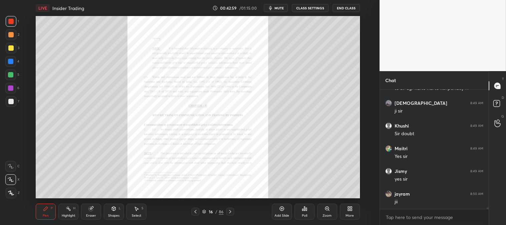
click at [324, 213] on div "Zoom" at bounding box center [327, 211] width 20 height 16
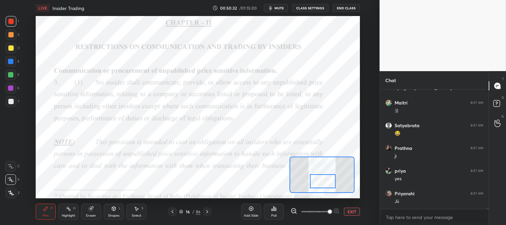
scroll to position [10138, 0]
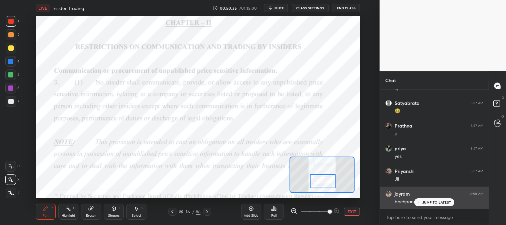
click at [427, 204] on p "JUMP TO LATEST" at bounding box center [436, 202] width 29 height 4
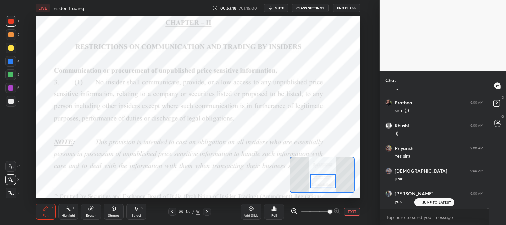
scroll to position [10478, 0]
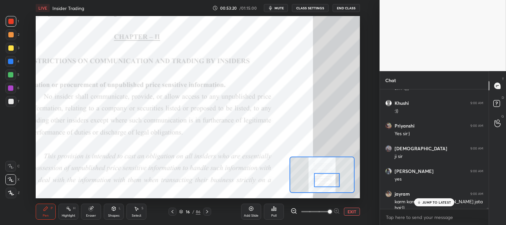
click at [92, 215] on div "Eraser" at bounding box center [91, 215] width 10 height 3
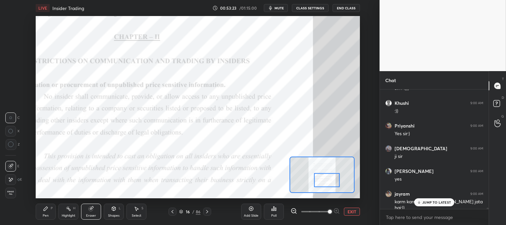
click at [53, 217] on div "Pen P" at bounding box center [46, 211] width 20 height 16
click at [55, 215] on div "Pen P" at bounding box center [46, 211] width 20 height 16
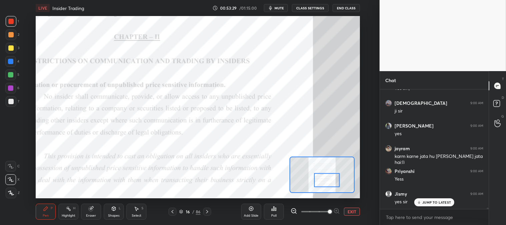
scroll to position [10546, 0]
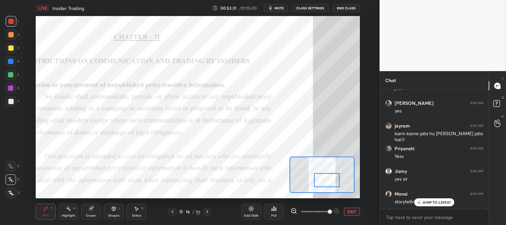
click at [94, 214] on div "Eraser" at bounding box center [91, 215] width 10 height 3
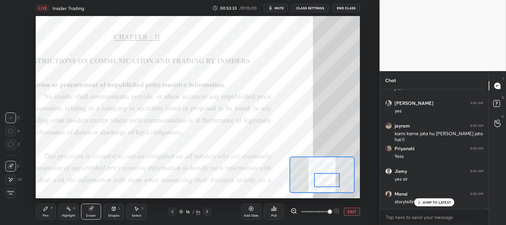
click at [47, 215] on div "Pen" at bounding box center [46, 215] width 6 height 3
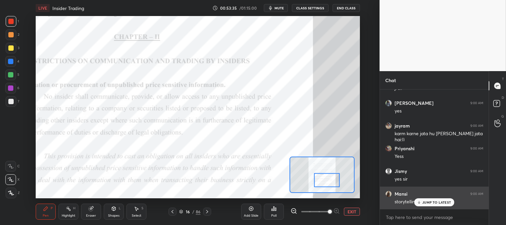
click at [423, 202] on p "JUMP TO LATEST" at bounding box center [436, 202] width 29 height 4
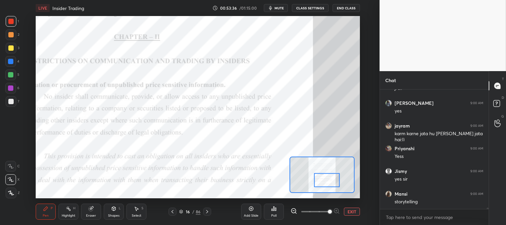
click at [353, 210] on button "EXIT" at bounding box center [352, 211] width 16 height 8
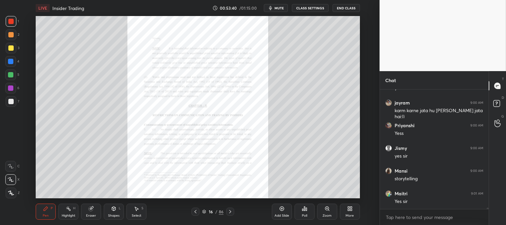
scroll to position [10597, 0]
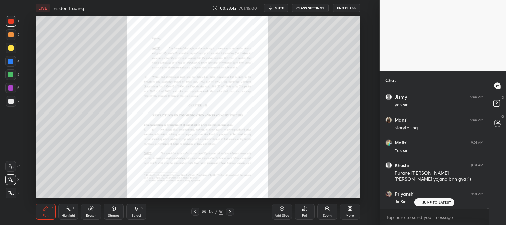
click at [323, 212] on div "Zoom" at bounding box center [327, 211] width 20 height 16
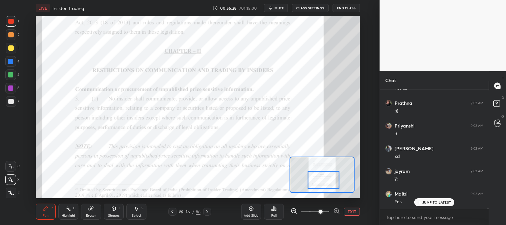
scroll to position [10959, 0]
click at [65, 217] on div "Highlight" at bounding box center [69, 215] width 14 height 3
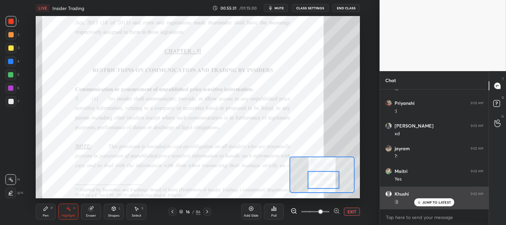
click at [430, 202] on p "JUMP TO LATEST" at bounding box center [436, 202] width 29 height 4
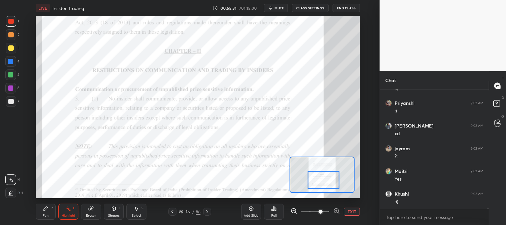
click at [346, 212] on button "EXIT" at bounding box center [352, 211] width 16 height 8
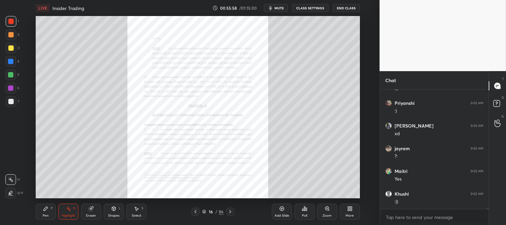
click at [228, 210] on icon at bounding box center [229, 211] width 5 height 5
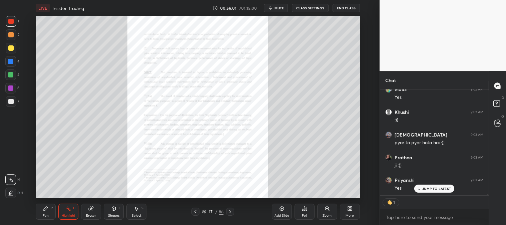
click at [322, 213] on div "Zoom" at bounding box center [327, 211] width 20 height 16
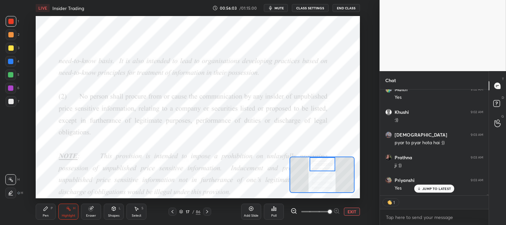
click at [71, 209] on div "Highlight H" at bounding box center [68, 211] width 20 height 16
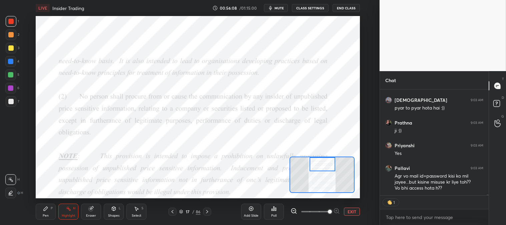
click at [48, 215] on div "Pen" at bounding box center [46, 215] width 6 height 3
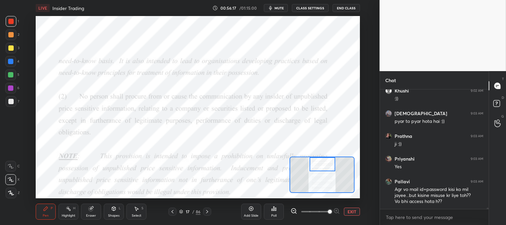
scroll to position [11085, 0]
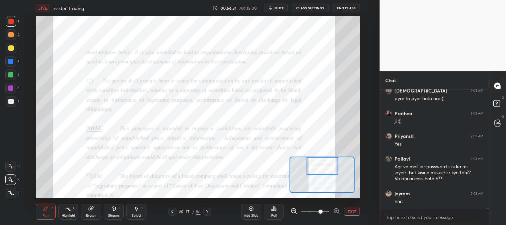
click at [173, 210] on icon at bounding box center [172, 211] width 2 height 3
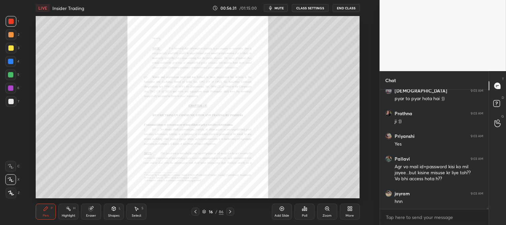
click at [322, 216] on div "Zoom" at bounding box center [326, 215] width 9 height 3
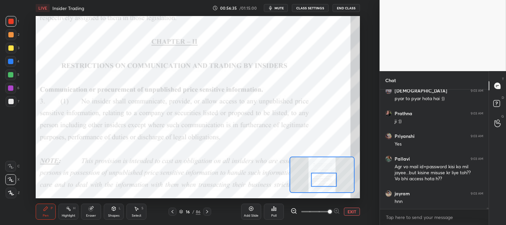
click at [65, 216] on div "Highlight" at bounding box center [69, 215] width 14 height 3
click at [46, 215] on div "Pen" at bounding box center [46, 215] width 6 height 3
click at [352, 212] on button "EXIT" at bounding box center [352, 211] width 16 height 8
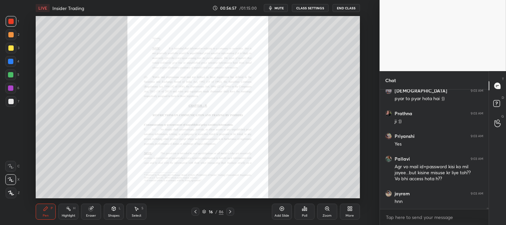
scroll to position [11107, 0]
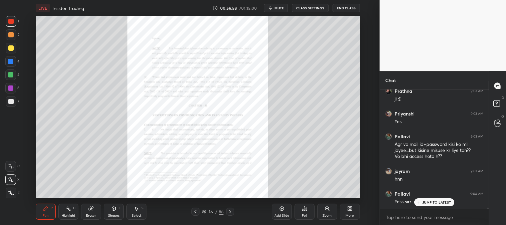
click at [323, 212] on div "Zoom" at bounding box center [327, 211] width 20 height 16
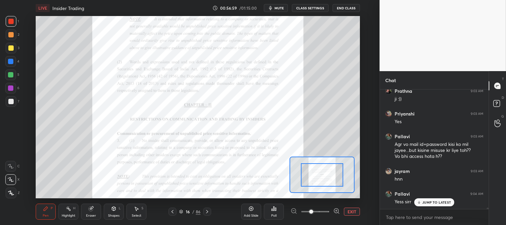
scroll to position [11130, 0]
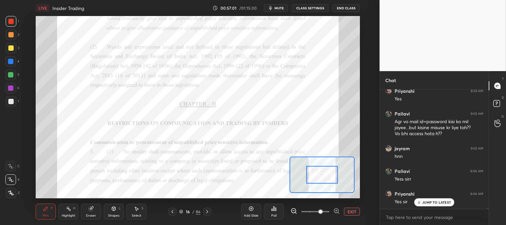
click at [335, 198] on div "Add Slide Poll EXIT" at bounding box center [300, 211] width 119 height 37
click at [336, 194] on div "Add Slide Poll EXIT" at bounding box center [300, 211] width 119 height 37
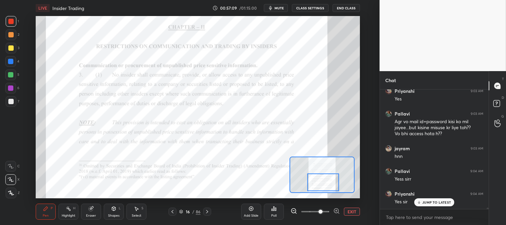
scroll to position [11153, 0]
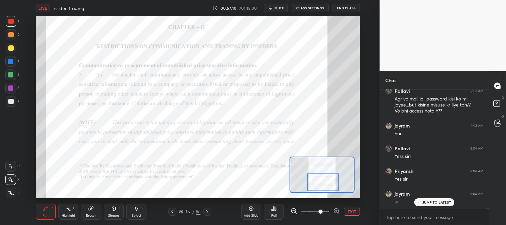
click at [207, 212] on icon at bounding box center [207, 211] width 2 height 3
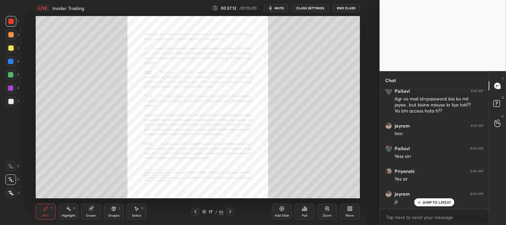
click at [325, 209] on icon at bounding box center [326, 208] width 5 height 5
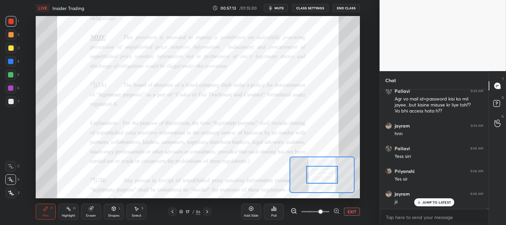
click at [322, 209] on span at bounding box center [320, 211] width 4 height 4
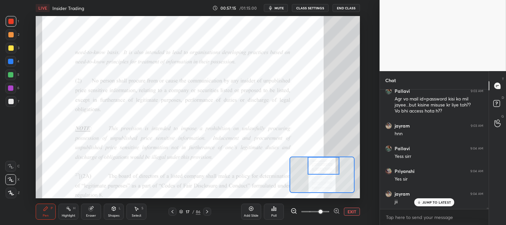
click at [331, 162] on div at bounding box center [323, 166] width 32 height 18
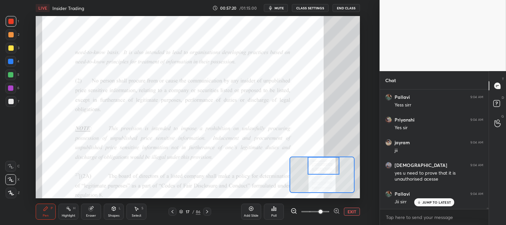
scroll to position [11227, 0]
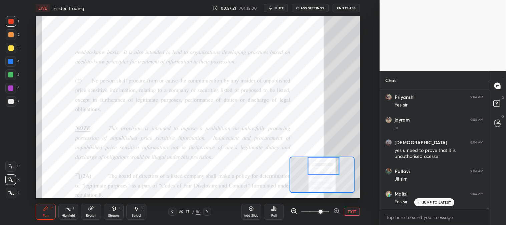
click at [206, 212] on icon at bounding box center [206, 211] width 5 height 5
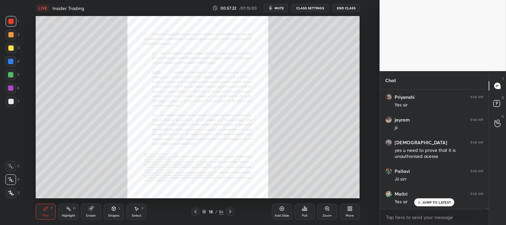
click at [230, 212] on icon at bounding box center [230, 211] width 2 height 3
click at [230, 213] on icon at bounding box center [229, 211] width 5 height 5
click at [322, 213] on div "Zoom" at bounding box center [327, 211] width 20 height 16
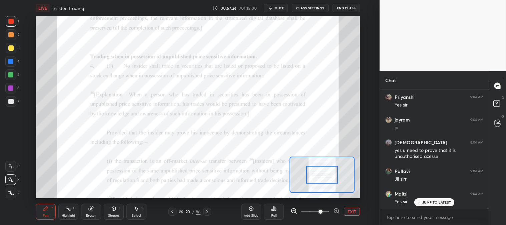
click at [69, 213] on div "Highlight H" at bounding box center [68, 211] width 20 height 16
click at [49, 211] on div "Pen P" at bounding box center [46, 211] width 20 height 16
click at [172, 211] on icon at bounding box center [172, 211] width 5 height 5
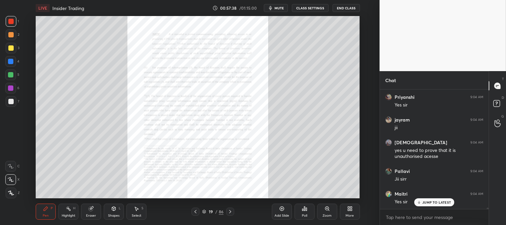
click at [195, 212] on icon at bounding box center [195, 211] width 5 height 5
click at [196, 212] on icon at bounding box center [195, 211] width 5 height 5
click at [197, 212] on icon at bounding box center [195, 211] width 5 height 5
click at [198, 212] on icon at bounding box center [195, 211] width 5 height 5
click at [198, 211] on icon at bounding box center [195, 211] width 5 height 5
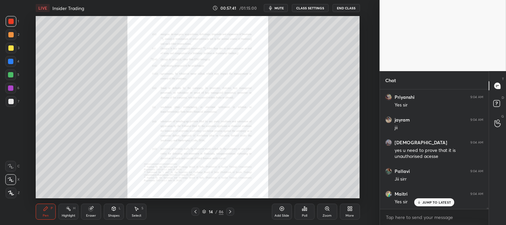
click at [197, 209] on icon at bounding box center [195, 211] width 5 height 5
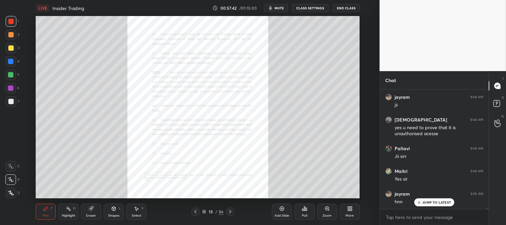
click at [197, 209] on icon at bounding box center [195, 211] width 5 height 5
click at [196, 210] on icon at bounding box center [195, 211] width 5 height 5
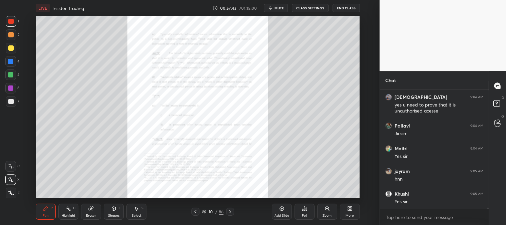
click at [197, 210] on icon at bounding box center [195, 211] width 5 height 5
click at [197, 211] on icon at bounding box center [195, 211] width 5 height 5
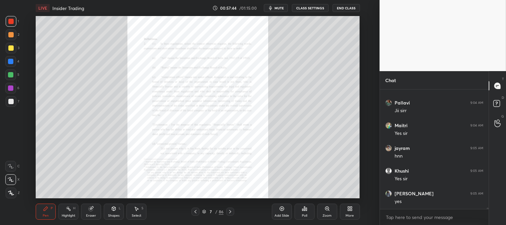
click at [197, 211] on icon at bounding box center [195, 211] width 5 height 5
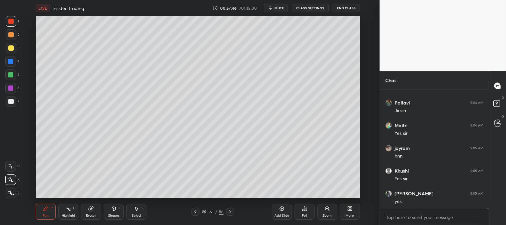
click at [230, 211] on icon at bounding box center [229, 211] width 5 height 5
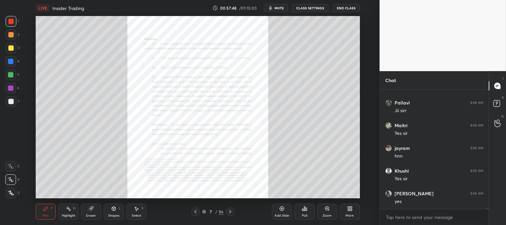
click at [196, 212] on icon at bounding box center [195, 211] width 5 height 5
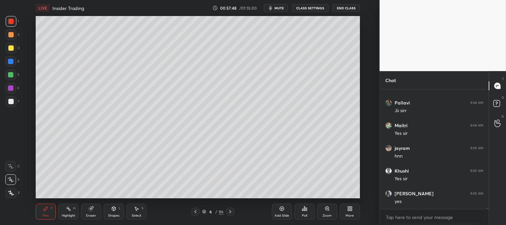
click at [282, 210] on icon at bounding box center [281, 208] width 5 height 5
click at [328, 210] on icon at bounding box center [326, 208] width 5 height 5
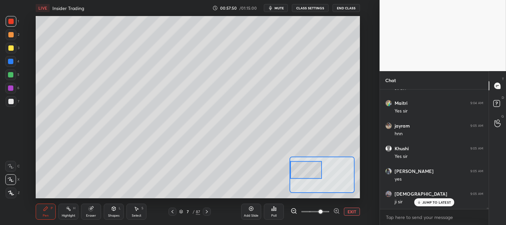
click at [13, 45] on div at bounding box center [10, 47] width 5 height 5
click at [11, 100] on div at bounding box center [10, 101] width 5 height 5
click at [11, 51] on div at bounding box center [11, 48] width 11 height 11
click at [95, 212] on div "Eraser" at bounding box center [91, 211] width 20 height 16
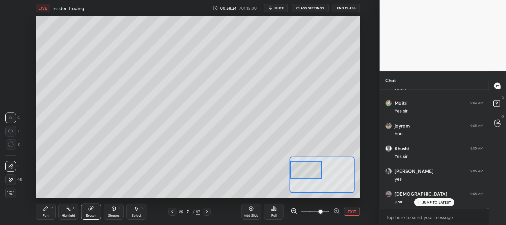
click at [49, 213] on div "Pen P" at bounding box center [46, 211] width 20 height 16
click at [45, 214] on div "Pen" at bounding box center [46, 215] width 6 height 3
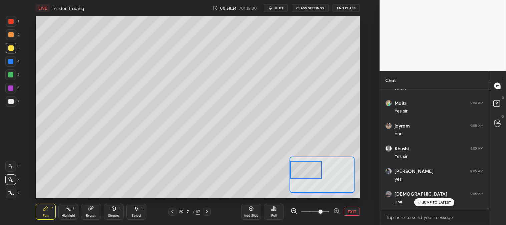
click at [51, 209] on div "P" at bounding box center [52, 207] width 2 height 3
click at [12, 102] on div at bounding box center [10, 101] width 5 height 5
click at [12, 64] on div at bounding box center [10, 61] width 11 height 11
click at [11, 72] on div at bounding box center [10, 74] width 5 height 5
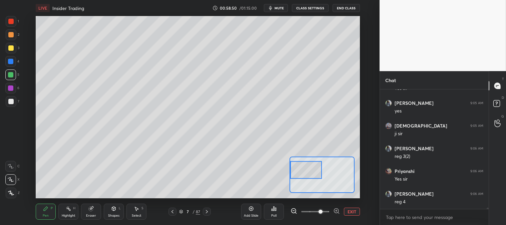
scroll to position [11408, 0]
click at [354, 210] on button "EXIT" at bounding box center [352, 211] width 16 height 8
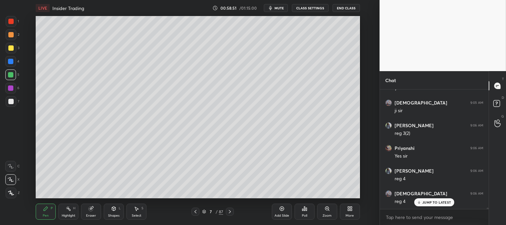
scroll to position [11431, 0]
click at [11, 21] on div at bounding box center [10, 21] width 5 height 5
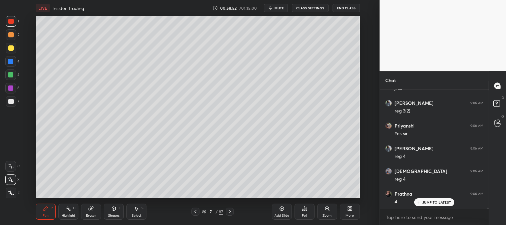
scroll to position [11453, 0]
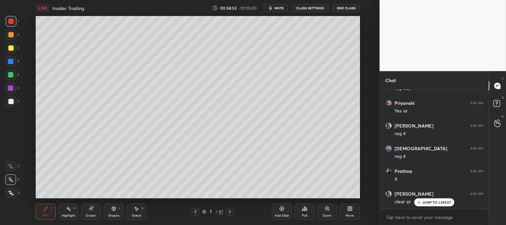
click at [432, 201] on p "JUMP TO LATEST" at bounding box center [436, 202] width 29 height 4
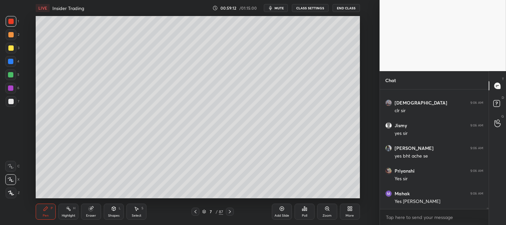
scroll to position [11657, 0]
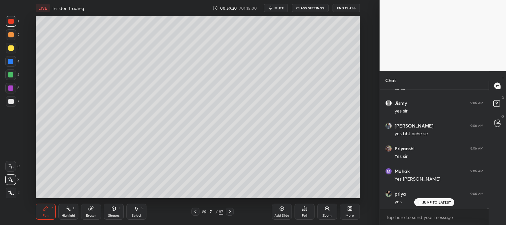
click at [230, 210] on icon at bounding box center [229, 211] width 5 height 5
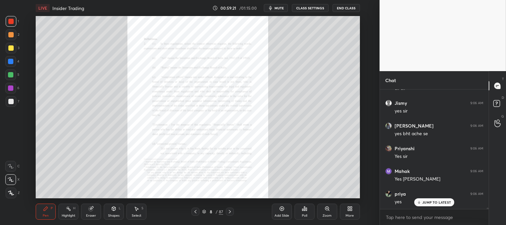
click at [229, 211] on icon at bounding box center [229, 211] width 5 height 5
click at [228, 211] on icon at bounding box center [229, 211] width 5 height 5
click at [228, 212] on icon at bounding box center [229, 211] width 5 height 5
click at [229, 211] on icon at bounding box center [230, 211] width 2 height 3
click at [229, 210] on icon at bounding box center [230, 211] width 2 height 3
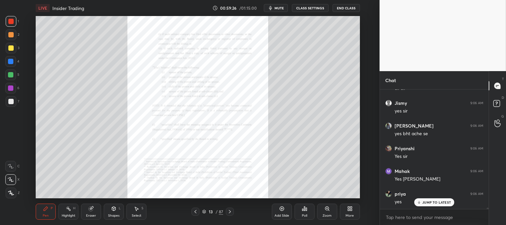
click at [229, 211] on icon at bounding box center [229, 211] width 5 height 5
click at [229, 210] on icon at bounding box center [230, 211] width 2 height 3
click at [229, 211] on icon at bounding box center [229, 211] width 5 height 5
click at [227, 210] on icon at bounding box center [229, 211] width 5 height 5
click at [194, 211] on icon at bounding box center [195, 211] width 5 height 5
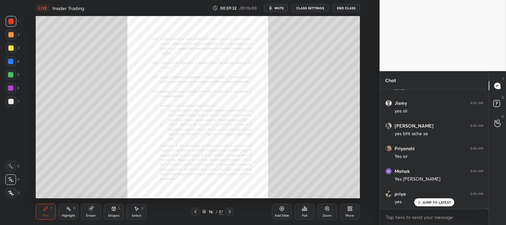
click at [195, 212] on icon at bounding box center [195, 211] width 2 height 3
click at [195, 212] on icon at bounding box center [195, 211] width 5 height 5
click at [195, 212] on icon at bounding box center [195, 211] width 2 height 3
click at [195, 211] on icon at bounding box center [195, 211] width 2 height 3
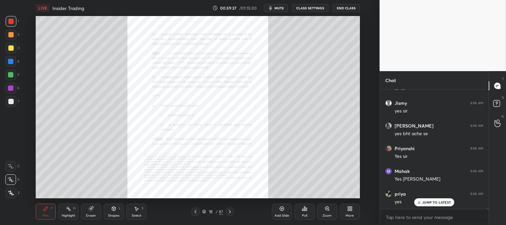
click at [229, 210] on icon at bounding box center [230, 211] width 2 height 3
click at [231, 209] on icon at bounding box center [229, 211] width 5 height 5
click at [229, 209] on icon at bounding box center [229, 211] width 5 height 5
click at [326, 209] on icon at bounding box center [327, 208] width 4 height 4
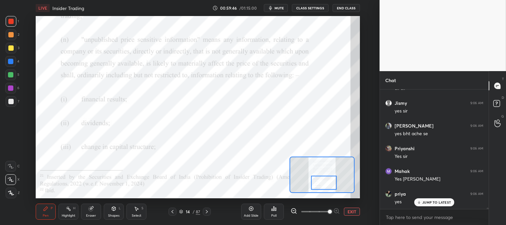
click at [71, 204] on div "Highlight H" at bounding box center [68, 211] width 20 height 16
click at [15, 22] on div at bounding box center [11, 21] width 11 height 11
click at [350, 209] on button "EXIT" at bounding box center [352, 211] width 16 height 8
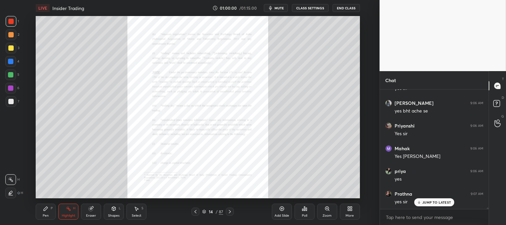
click at [433, 203] on p "JUMP TO LATEST" at bounding box center [436, 202] width 29 height 4
click at [324, 211] on icon at bounding box center [326, 208] width 5 height 5
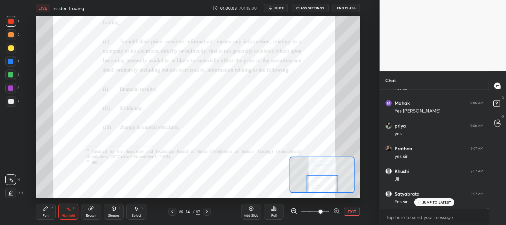
scroll to position [11771, 0]
click at [44, 212] on div "Pen P" at bounding box center [46, 211] width 20 height 16
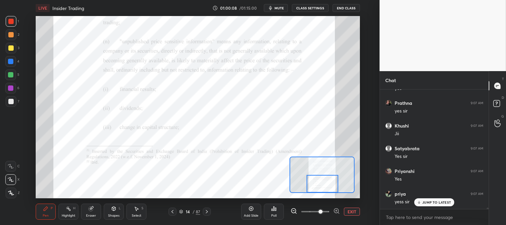
scroll to position [11793, 0]
click at [14, 74] on div at bounding box center [10, 74] width 11 height 11
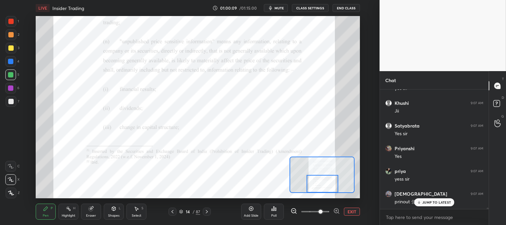
scroll to position [11816, 0]
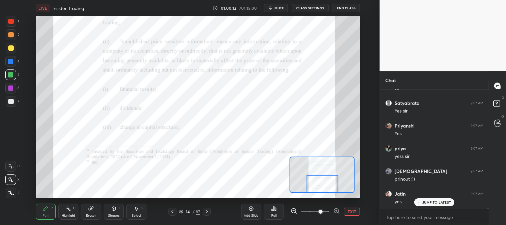
click at [91, 210] on icon at bounding box center [91, 208] width 4 height 4
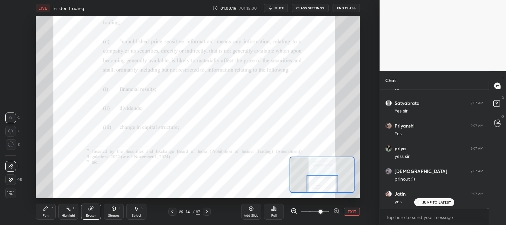
click at [44, 214] on div "Pen" at bounding box center [46, 215] width 6 height 3
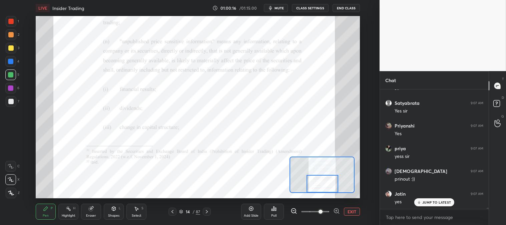
click at [45, 212] on div "Pen P" at bounding box center [46, 211] width 20 height 16
click at [91, 209] on icon at bounding box center [91, 208] width 4 height 4
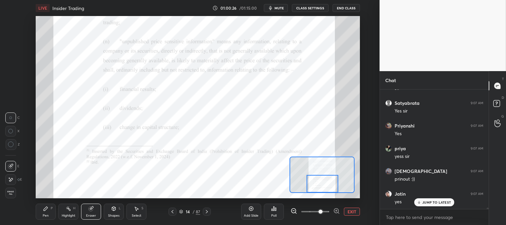
click at [64, 212] on div "Highlight H" at bounding box center [68, 211] width 20 height 16
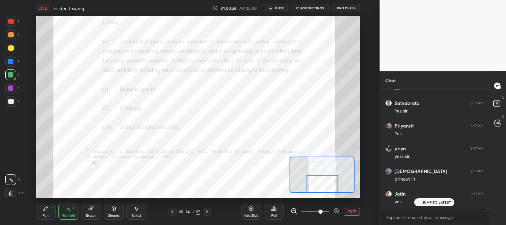
click at [66, 208] on icon at bounding box center [68, 208] width 5 height 5
click at [10, 59] on div at bounding box center [10, 61] width 5 height 5
click at [11, 191] on icon at bounding box center [10, 192] width 5 height 5
click at [11, 19] on div at bounding box center [10, 21] width 5 height 5
click at [44, 216] on div "Pen" at bounding box center [46, 215] width 6 height 3
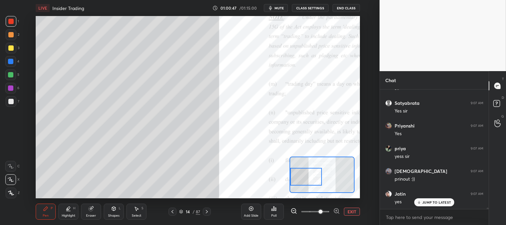
click at [43, 210] on icon at bounding box center [45, 208] width 5 height 5
click at [12, 50] on div at bounding box center [10, 47] width 5 height 5
click at [14, 99] on div at bounding box center [11, 101] width 11 height 11
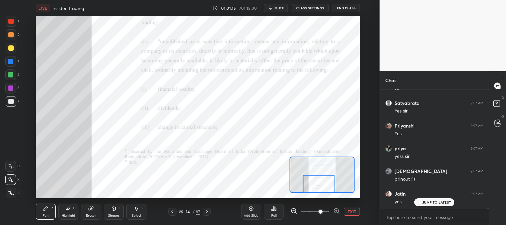
click at [65, 210] on div "Highlight H" at bounding box center [68, 211] width 20 height 16
click at [13, 24] on div at bounding box center [11, 21] width 11 height 11
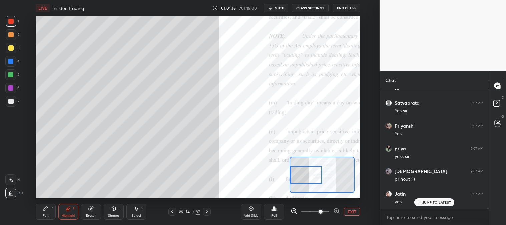
click at [47, 210] on icon at bounding box center [45, 208] width 5 height 5
click at [10, 102] on div at bounding box center [10, 101] width 5 height 5
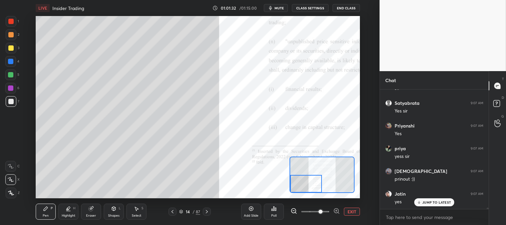
click at [350, 211] on button "EXIT" at bounding box center [352, 211] width 16 height 8
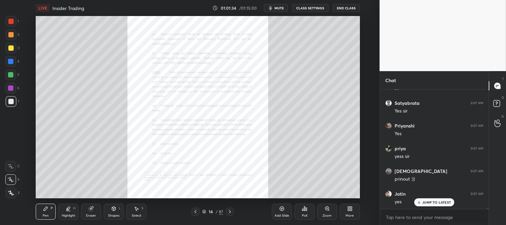
click at [324, 214] on div "Zoom" at bounding box center [326, 215] width 9 height 3
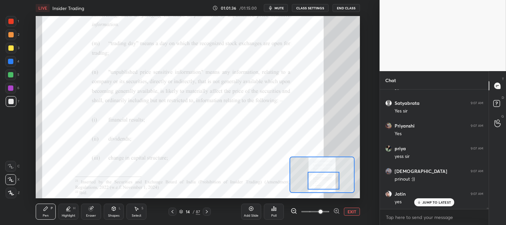
click at [9, 26] on div at bounding box center [11, 21] width 11 height 11
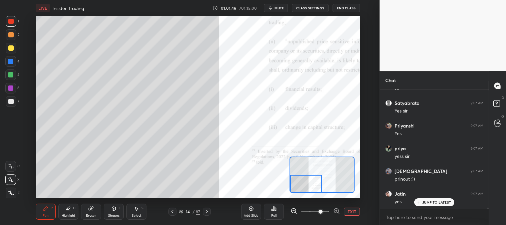
click at [13, 100] on div at bounding box center [10, 101] width 5 height 5
click at [354, 210] on button "EXIT" at bounding box center [352, 211] width 16 height 8
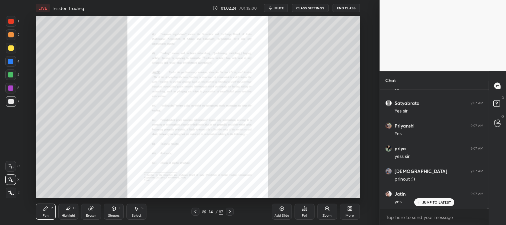
click at [325, 212] on div "Zoom" at bounding box center [327, 211] width 20 height 16
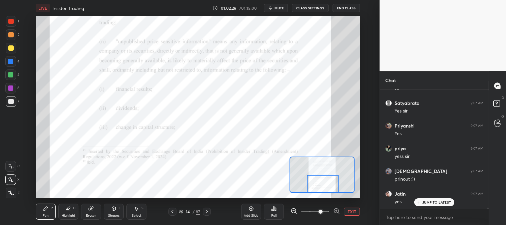
click at [40, 209] on div "Pen P" at bounding box center [46, 211] width 20 height 16
click at [12, 22] on div at bounding box center [10, 21] width 5 height 5
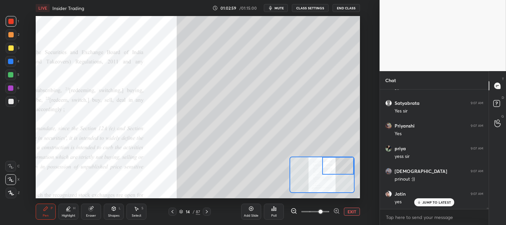
click at [49, 208] on div "Pen P" at bounding box center [46, 211] width 20 height 16
click at [12, 99] on div at bounding box center [10, 101] width 5 height 5
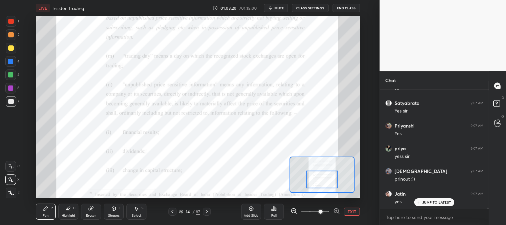
click at [66, 207] on icon at bounding box center [68, 208] width 5 height 5
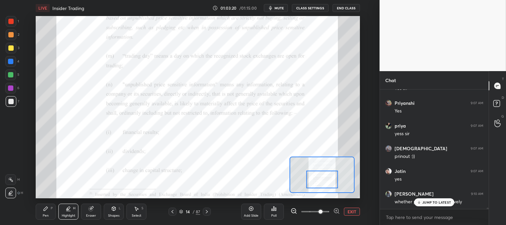
click at [11, 22] on div at bounding box center [10, 21] width 5 height 5
click at [47, 212] on div "Pen P" at bounding box center [46, 211] width 20 height 16
click at [11, 73] on div at bounding box center [10, 74] width 5 height 5
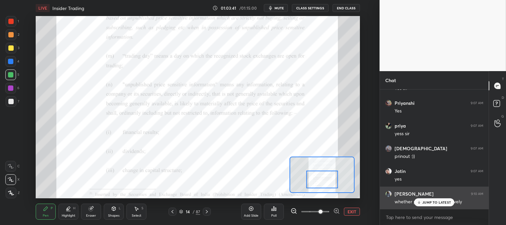
click at [437, 199] on div "JUMP TO LATEST" at bounding box center [434, 202] width 40 height 8
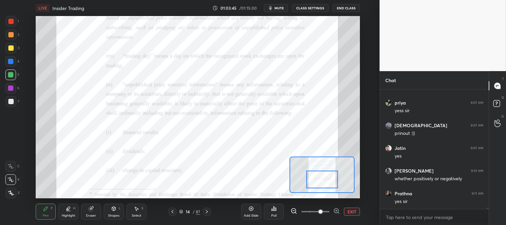
scroll to position [11884, 0]
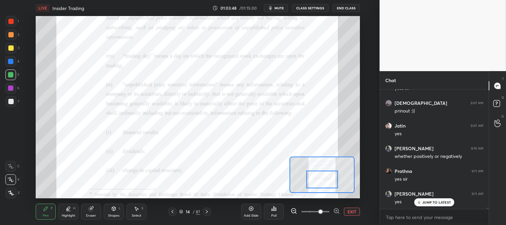
click at [354, 214] on button "EXIT" at bounding box center [352, 211] width 16 height 8
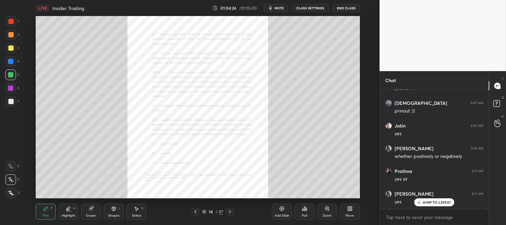
scroll to position [11907, 0]
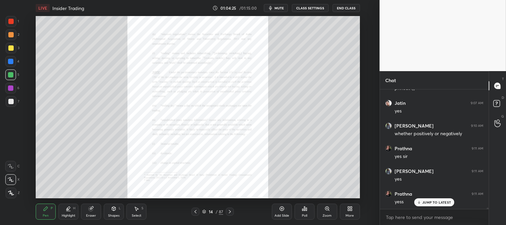
click at [325, 211] on icon at bounding box center [326, 208] width 5 height 5
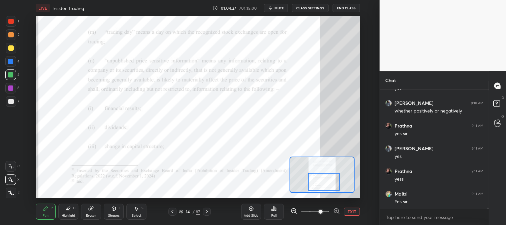
scroll to position [11952, 0]
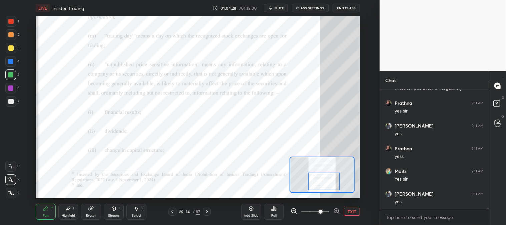
click at [69, 214] on div "Highlight" at bounding box center [69, 215] width 14 height 3
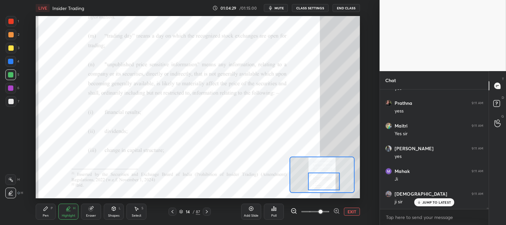
scroll to position [12020, 0]
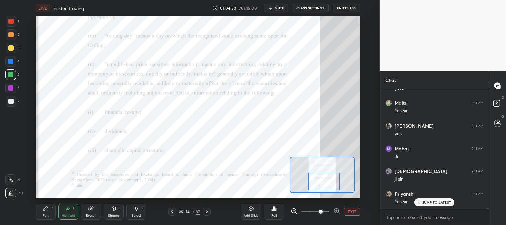
click at [349, 212] on button "EXIT" at bounding box center [352, 211] width 16 height 8
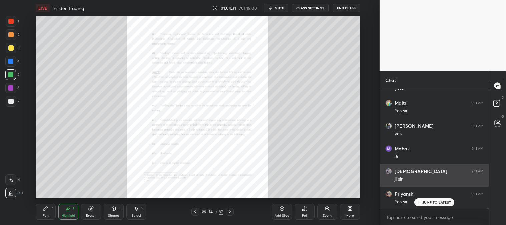
click at [424, 201] on p "JUMP TO LATEST" at bounding box center [436, 202] width 29 height 4
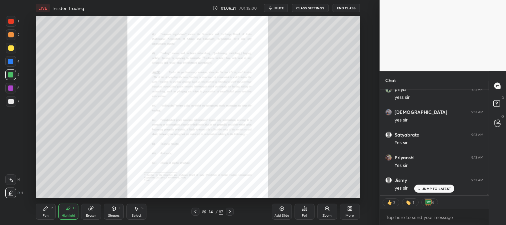
scroll to position [12623, 0]
click at [305, 212] on div "Poll" at bounding box center [304, 211] width 20 height 16
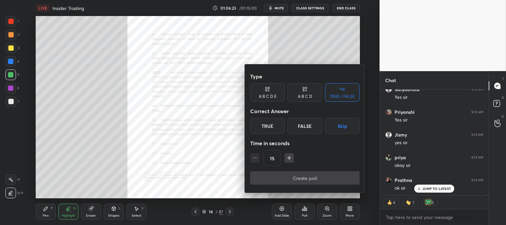
scroll to position [12646, 0]
click at [277, 125] on div "True" at bounding box center [267, 126] width 35 height 16
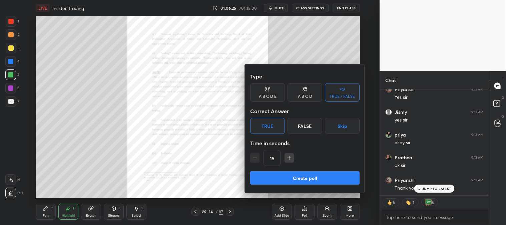
scroll to position [12668, 0]
click at [304, 125] on div "False" at bounding box center [304, 126] width 35 height 16
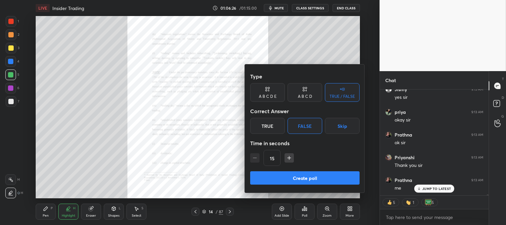
scroll to position [12691, 0]
click at [311, 175] on button "Create poll" at bounding box center [304, 177] width 109 height 13
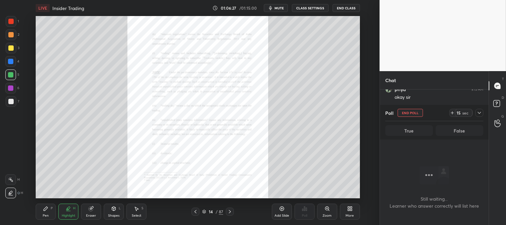
scroll to position [27, 107]
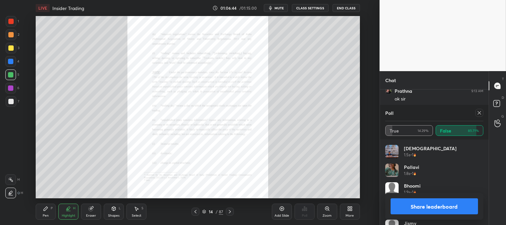
click at [479, 110] on icon at bounding box center [478, 112] width 5 height 5
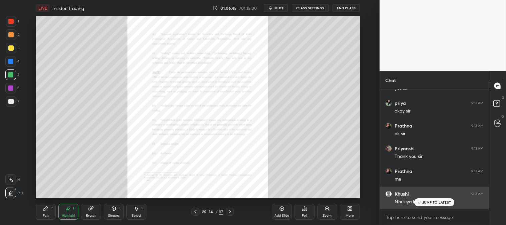
click at [426, 203] on p "JUMP TO LATEST" at bounding box center [436, 202] width 29 height 4
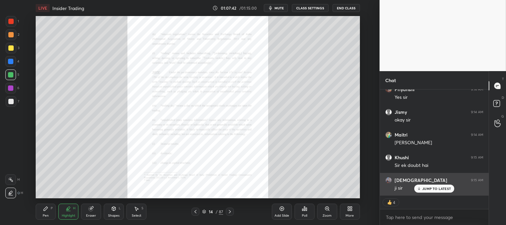
click at [428, 191] on div "JUMP TO LATEST" at bounding box center [434, 188] width 40 height 8
click at [427, 190] on p "JUMP TO LATEST" at bounding box center [436, 188] width 29 height 4
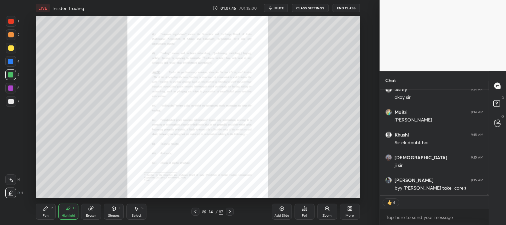
scroll to position [13225, 0]
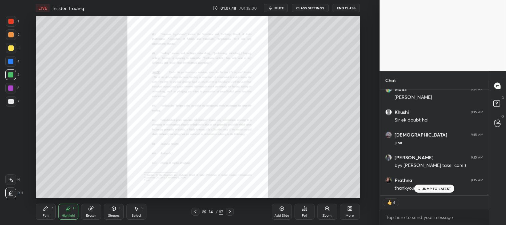
click at [348, 8] on button "End Class" at bounding box center [345, 8] width 27 height 8
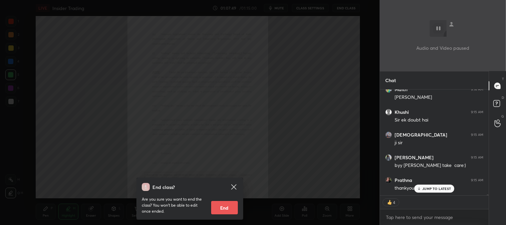
click at [229, 208] on button "End" at bounding box center [224, 207] width 27 height 13
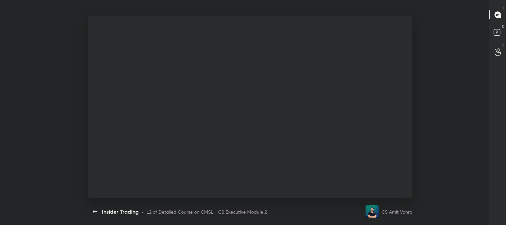
scroll to position [0, 0]
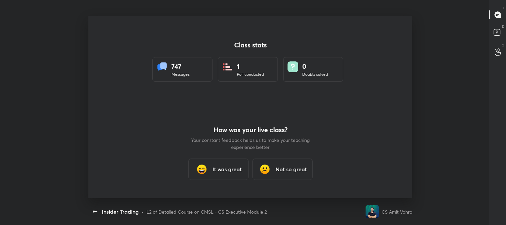
type textarea "x"
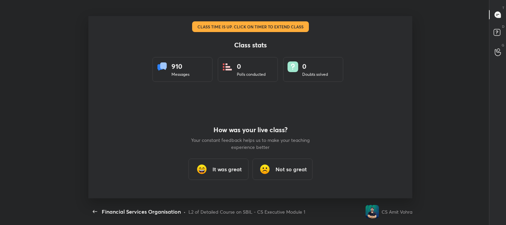
scroll to position [2, 0]
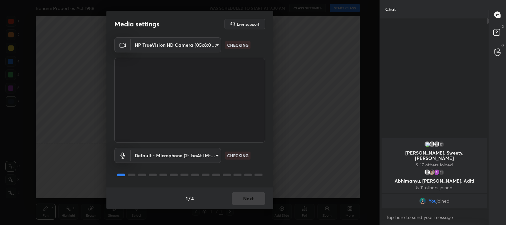
click at [251, 195] on div "1 / 4 Next" at bounding box center [189, 197] width 167 height 21
click at [249, 197] on button "Next" at bounding box center [248, 198] width 33 height 13
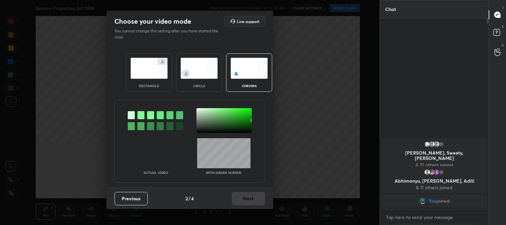
click at [148, 65] on img at bounding box center [148, 68] width 37 height 21
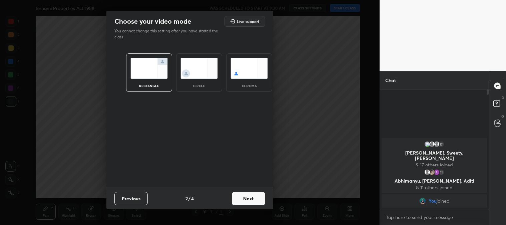
scroll to position [62, 107]
click at [250, 197] on button "Next" at bounding box center [248, 198] width 33 height 13
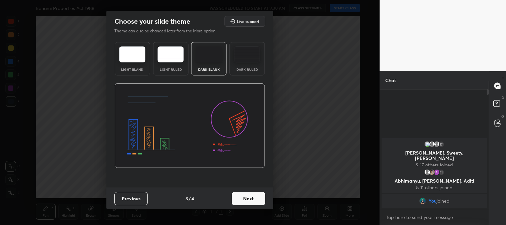
click at [259, 195] on button "Next" at bounding box center [248, 198] width 33 height 13
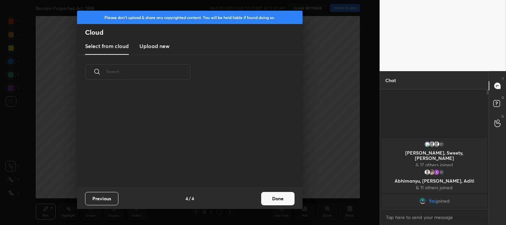
scroll to position [99, 214]
click at [284, 200] on button "Done" at bounding box center [277, 198] width 33 height 13
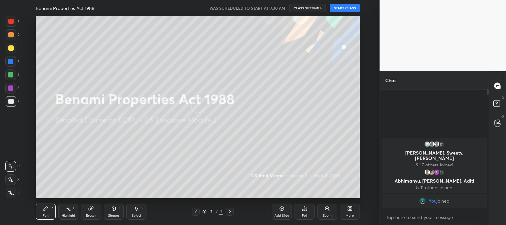
click at [11, 50] on div at bounding box center [10, 47] width 5 height 5
click at [13, 180] on icon at bounding box center [11, 179] width 6 height 5
click at [12, 35] on div at bounding box center [10, 34] width 5 height 5
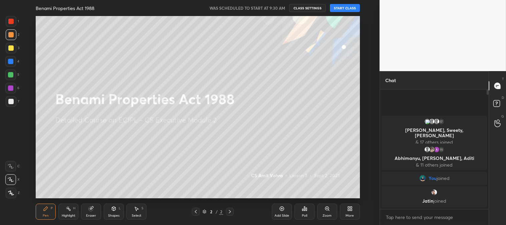
click at [283, 211] on icon at bounding box center [281, 208] width 5 height 5
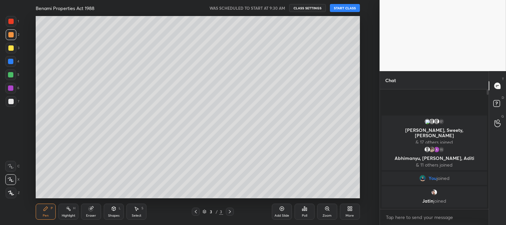
click at [346, 8] on button "START CLASS" at bounding box center [345, 8] width 30 height 8
click at [195, 211] on icon at bounding box center [196, 211] width 2 height 3
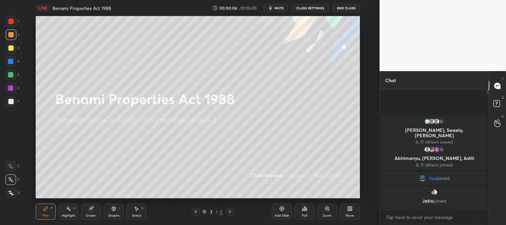
click at [91, 211] on icon at bounding box center [90, 208] width 5 height 5
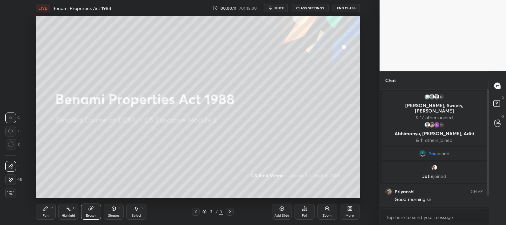
click at [46, 213] on div "Pen P" at bounding box center [46, 211] width 20 height 16
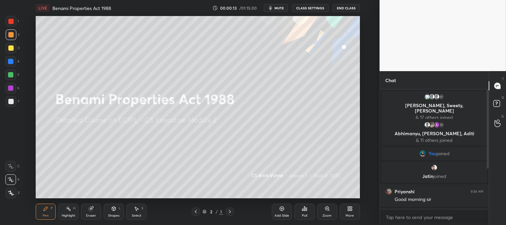
click at [8, 48] on div at bounding box center [10, 47] width 5 height 5
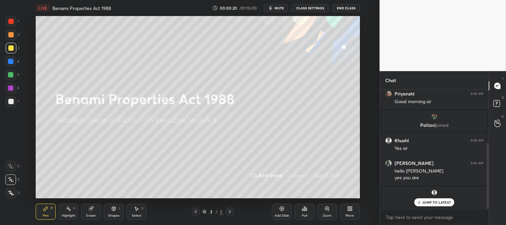
scroll to position [120, 0]
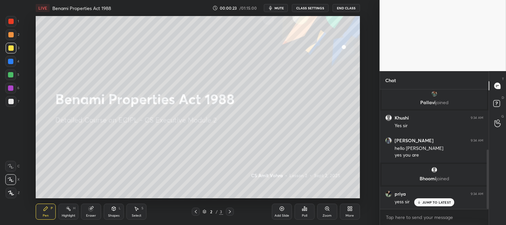
click at [232, 212] on icon at bounding box center [229, 211] width 5 height 5
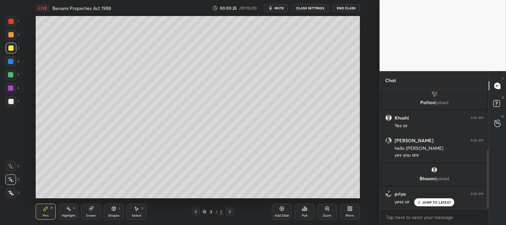
click at [350, 210] on icon at bounding box center [351, 210] width 2 height 2
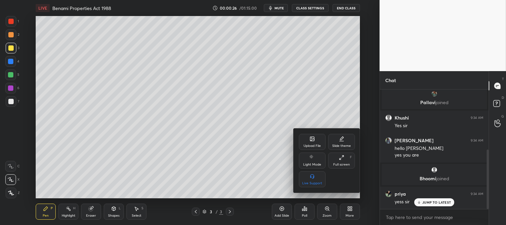
click at [314, 137] on icon at bounding box center [312, 139] width 4 height 4
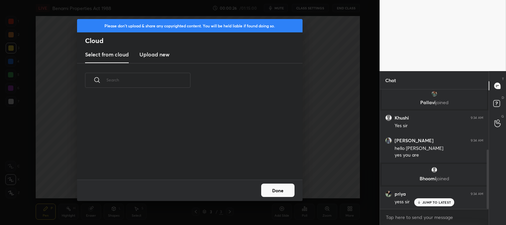
scroll to position [82, 214]
click at [162, 57] on h3 "Upload new" at bounding box center [154, 54] width 30 height 8
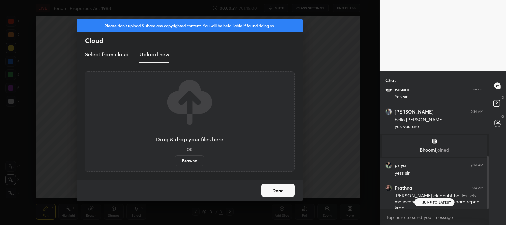
scroll to position [172, 0]
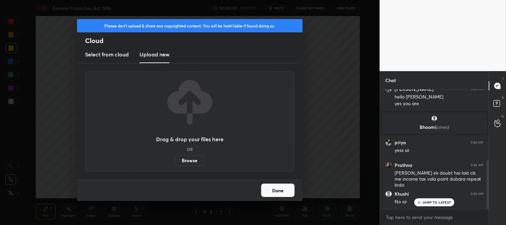
click at [197, 162] on label "Browse" at bounding box center [190, 160] width 30 height 11
click at [175, 162] on input "Browse" at bounding box center [175, 160] width 0 height 11
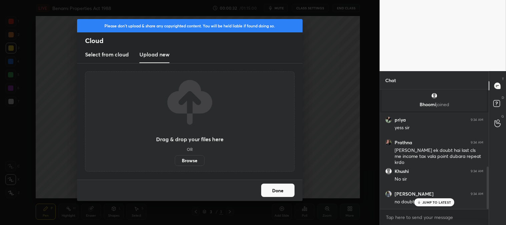
scroll to position [217, 0]
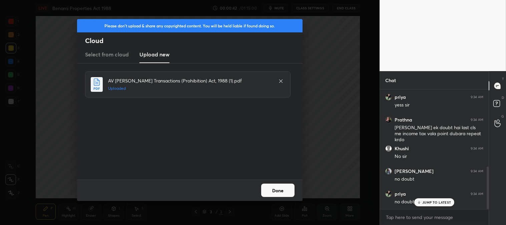
click at [278, 188] on button "Done" at bounding box center [277, 189] width 33 height 13
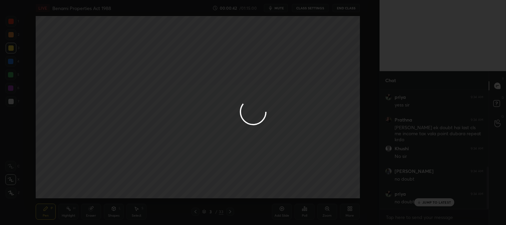
scroll to position [241, 0]
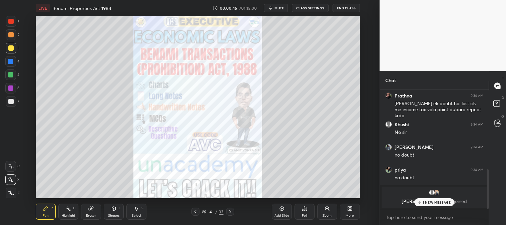
click at [434, 204] on p "1 NEW MESSAGE" at bounding box center [436, 202] width 28 height 4
click at [13, 25] on div at bounding box center [11, 21] width 11 height 11
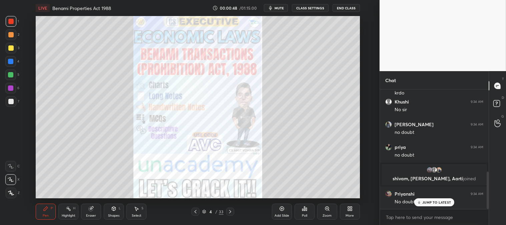
click at [230, 211] on icon at bounding box center [229, 211] width 5 height 5
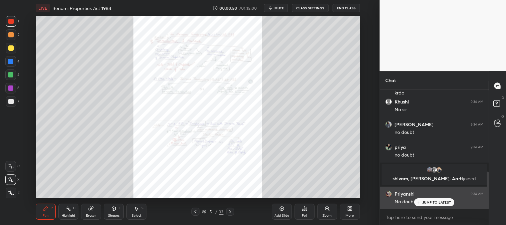
click at [425, 204] on div "JUMP TO LATEST" at bounding box center [434, 202] width 40 height 8
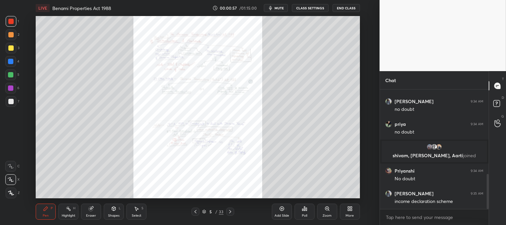
scroll to position [293, 0]
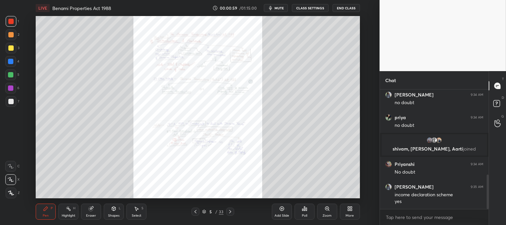
click at [229, 211] on icon at bounding box center [229, 211] width 5 height 5
click at [194, 211] on icon at bounding box center [195, 211] width 5 height 5
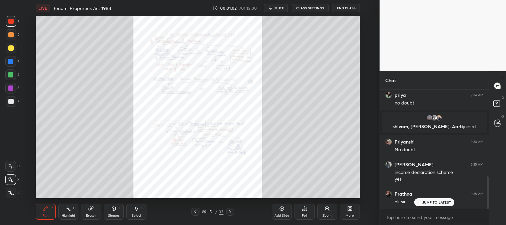
click at [196, 211] on icon at bounding box center [195, 211] width 5 height 5
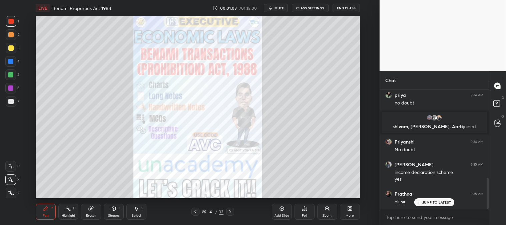
scroll to position [338, 0]
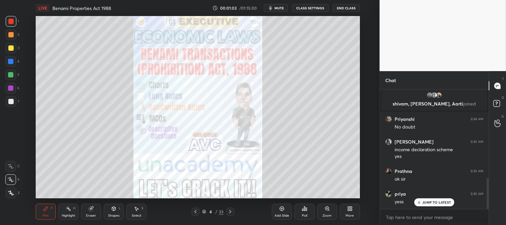
click at [230, 212] on icon at bounding box center [229, 211] width 5 height 5
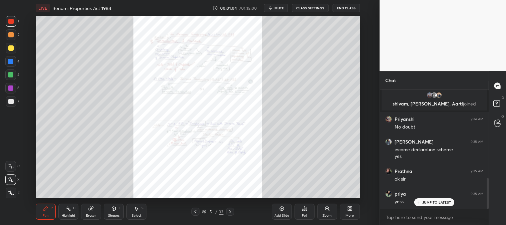
click at [229, 211] on icon at bounding box center [229, 211] width 5 height 5
click at [319, 214] on div "Zoom" at bounding box center [327, 211] width 20 height 16
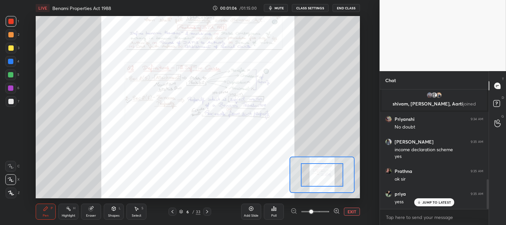
scroll to position [361, 0]
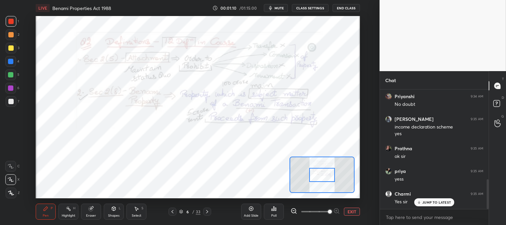
click at [72, 212] on div "Highlight H" at bounding box center [68, 211] width 20 height 16
click at [72, 208] on div "Highlight H" at bounding box center [68, 211] width 20 height 16
click at [10, 22] on div at bounding box center [10, 21] width 5 height 5
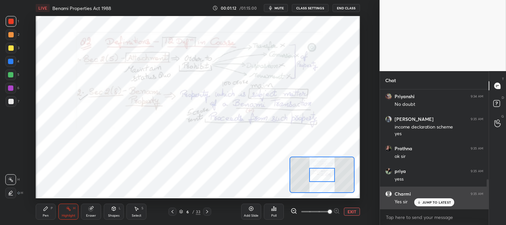
click at [425, 203] on p "JUMP TO LATEST" at bounding box center [436, 202] width 29 height 4
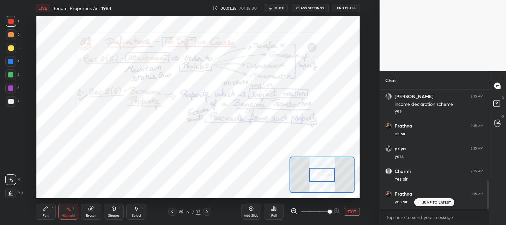
scroll to position [408, 0]
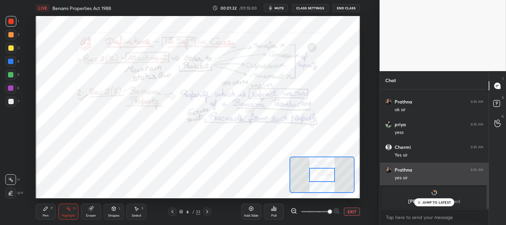
click at [430, 203] on p "JUMP TO LATEST" at bounding box center [436, 202] width 29 height 4
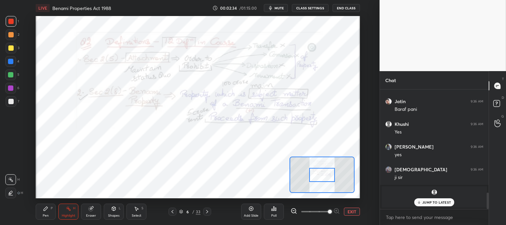
scroll to position [749, 0]
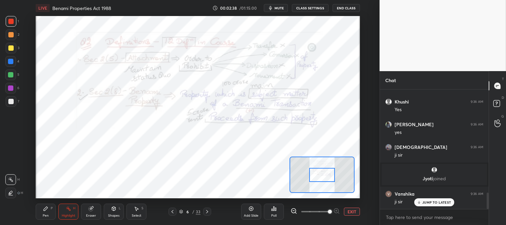
click at [419, 204] on icon at bounding box center [419, 202] width 4 height 4
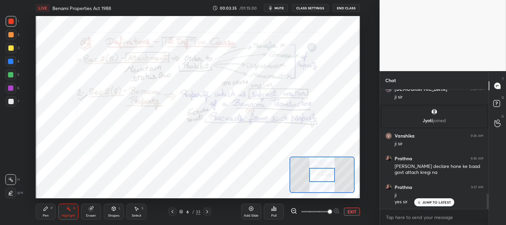
scroll to position [830, 0]
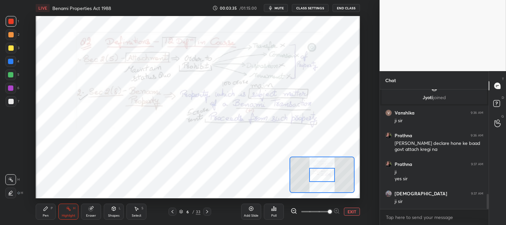
click at [47, 218] on div "Pen P" at bounding box center [46, 211] width 20 height 16
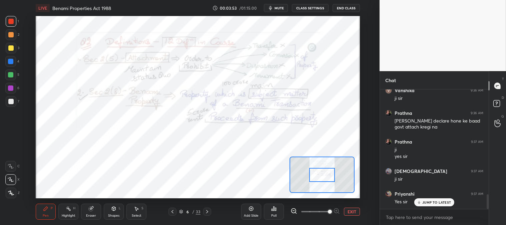
click at [278, 7] on span "mute" at bounding box center [278, 8] width 9 height 5
click at [278, 8] on span "unmute" at bounding box center [278, 8] width 14 height 5
click at [96, 210] on div "Eraser" at bounding box center [91, 211] width 20 height 16
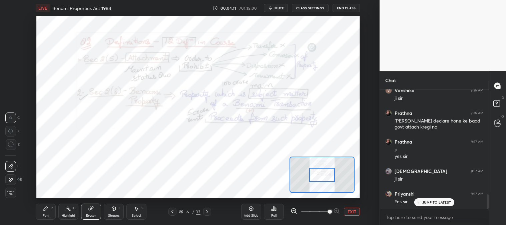
click at [49, 212] on div "Pen P" at bounding box center [46, 211] width 20 height 16
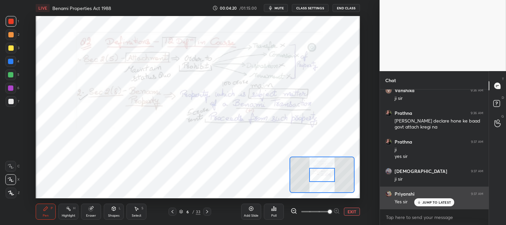
click at [432, 201] on p "JUMP TO LATEST" at bounding box center [436, 202] width 29 height 4
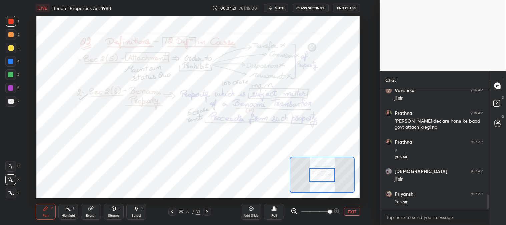
click at [64, 214] on div "Highlight" at bounding box center [69, 215] width 14 height 3
click at [45, 212] on div "Pen P" at bounding box center [46, 211] width 20 height 16
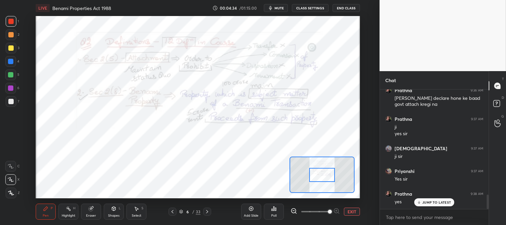
click at [424, 202] on p "JUMP TO LATEST" at bounding box center [436, 202] width 29 height 4
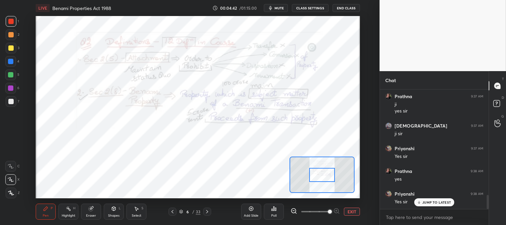
click at [62, 210] on div "Highlight H" at bounding box center [68, 211] width 20 height 16
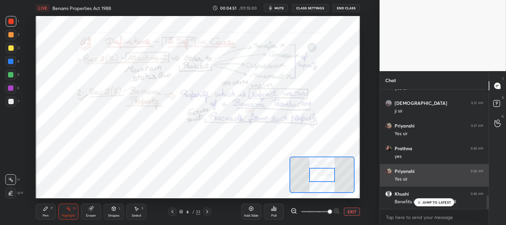
click at [421, 202] on div "JUMP TO LATEST" at bounding box center [434, 202] width 40 height 8
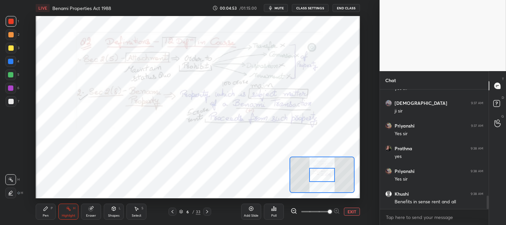
scroll to position [943, 0]
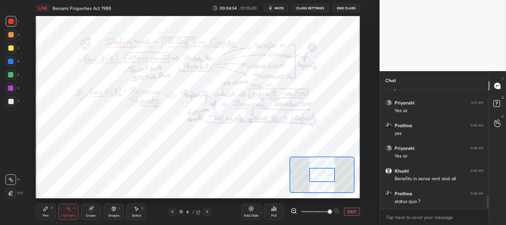
click at [47, 211] on icon at bounding box center [45, 208] width 5 height 5
click at [45, 206] on icon at bounding box center [45, 208] width 5 height 5
click at [14, 64] on div at bounding box center [10, 61] width 11 height 11
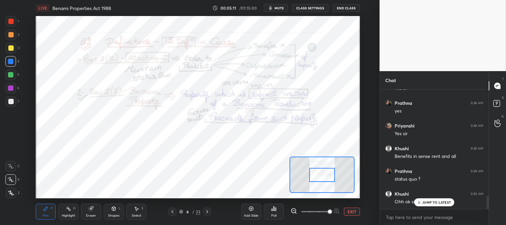
scroll to position [988, 0]
click at [206, 211] on icon at bounding box center [206, 211] width 5 height 5
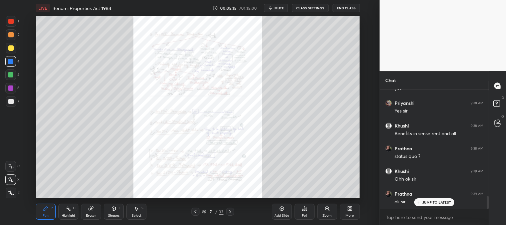
click at [11, 21] on div at bounding box center [10, 21] width 5 height 5
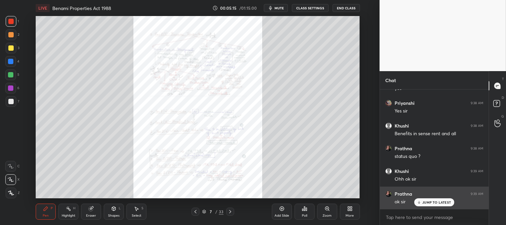
click at [425, 202] on p "JUMP TO LATEST" at bounding box center [436, 202] width 29 height 4
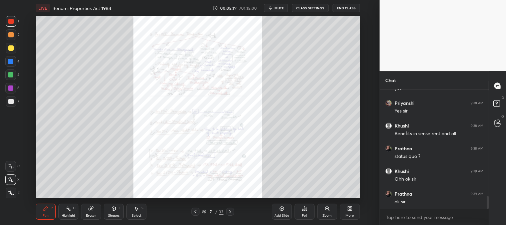
click at [325, 215] on div "Zoom" at bounding box center [326, 215] width 9 height 3
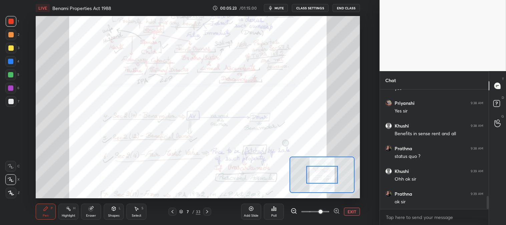
click at [322, 211] on span at bounding box center [320, 211] width 4 height 4
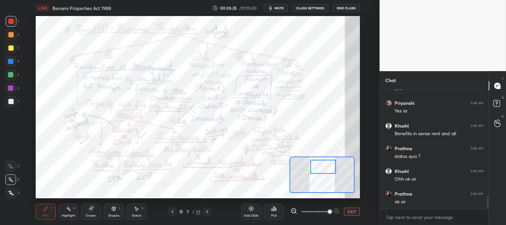
click at [47, 208] on icon at bounding box center [46, 208] width 4 height 4
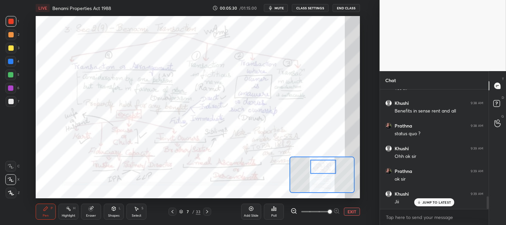
click at [425, 201] on p "JUMP TO LATEST" at bounding box center [436, 202] width 29 height 4
click at [66, 207] on icon at bounding box center [68, 208] width 5 height 5
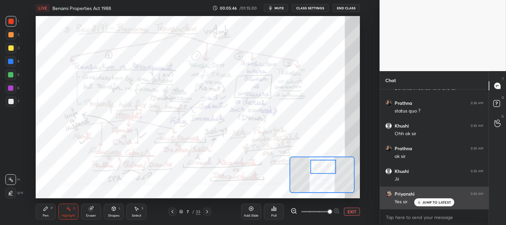
click at [422, 200] on div "JUMP TO LATEST" at bounding box center [434, 202] width 40 height 8
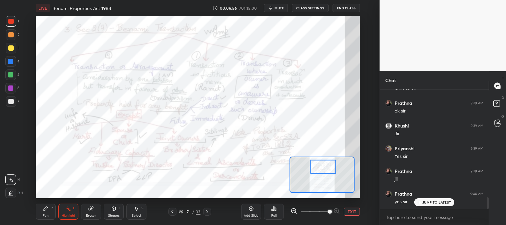
scroll to position [1102, 0]
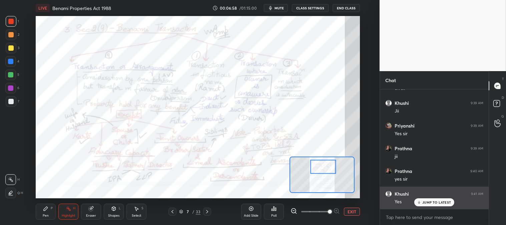
click at [425, 203] on p "JUMP TO LATEST" at bounding box center [436, 202] width 29 height 4
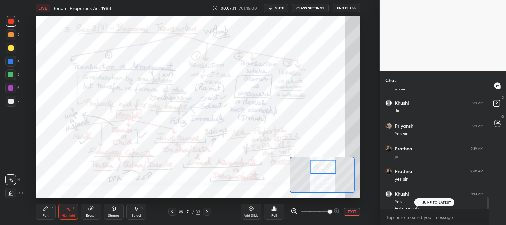
scroll to position [1108, 0]
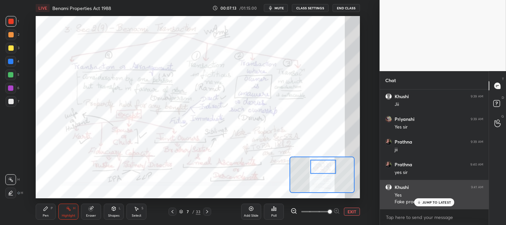
click at [427, 202] on p "JUMP TO LATEST" at bounding box center [436, 202] width 29 height 4
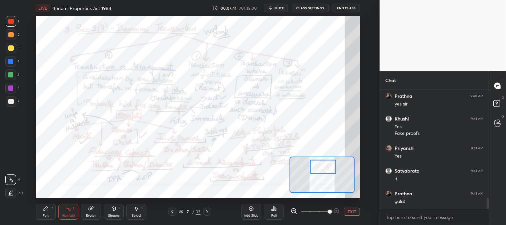
scroll to position [1199, 0]
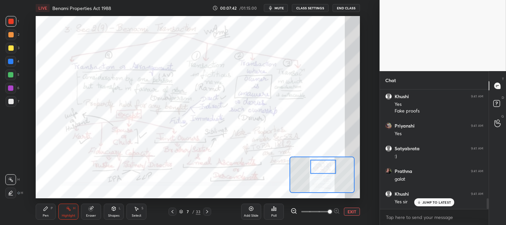
click at [281, 7] on span "mute" at bounding box center [278, 8] width 9 height 5
click at [279, 7] on span "unmute" at bounding box center [278, 8] width 14 height 5
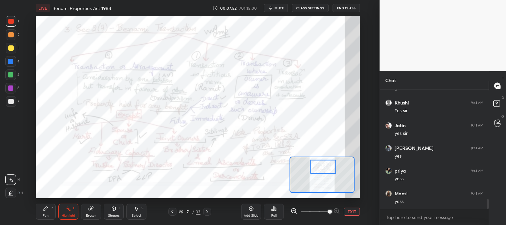
scroll to position [1312, 0]
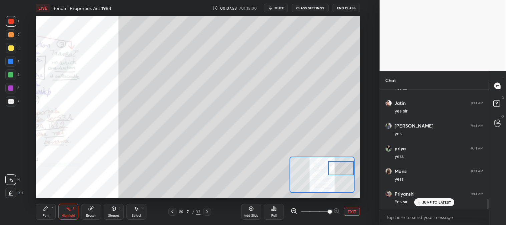
click at [49, 213] on div "Pen P" at bounding box center [46, 211] width 20 height 16
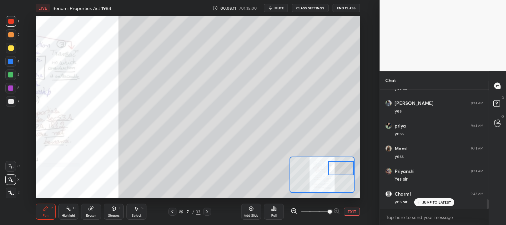
click at [352, 210] on button "EXIT" at bounding box center [352, 211] width 16 height 8
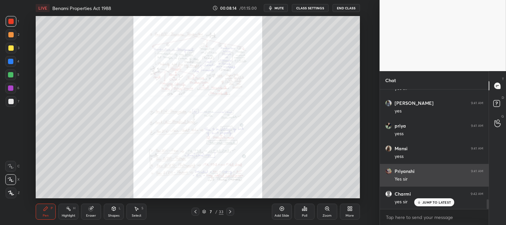
click at [431, 202] on p "JUMP TO LATEST" at bounding box center [436, 202] width 29 height 4
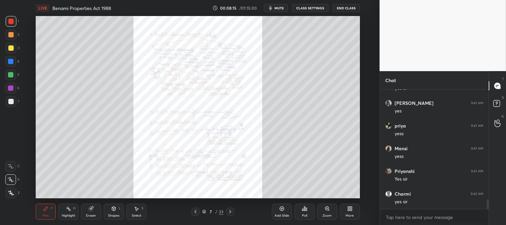
click at [322, 213] on div "Zoom" at bounding box center [327, 211] width 20 height 16
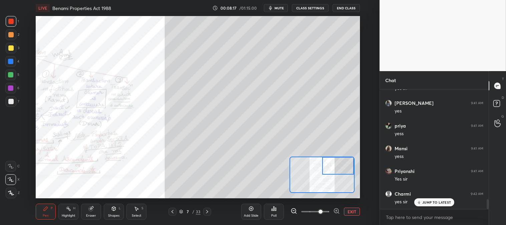
scroll to position [1359, 0]
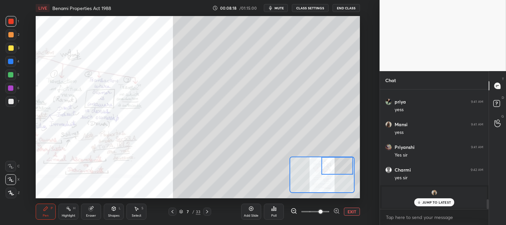
click at [425, 201] on p "JUMP TO LATEST" at bounding box center [436, 202] width 29 height 4
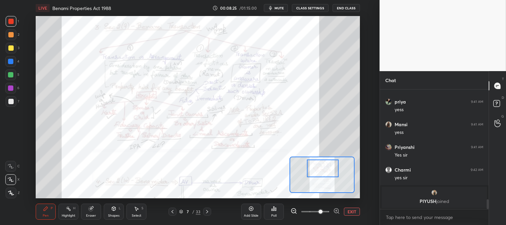
click at [322, 209] on span at bounding box center [320, 211] width 4 height 4
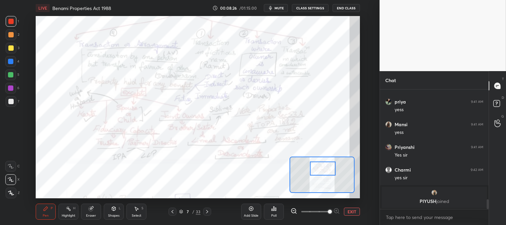
click at [73, 208] on div "H" at bounding box center [74, 207] width 2 height 3
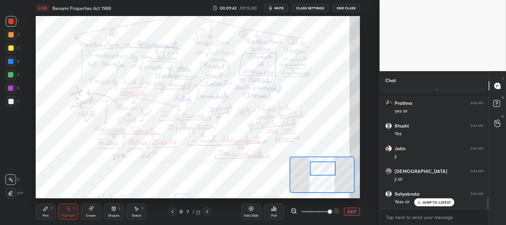
scroll to position [1170, 0]
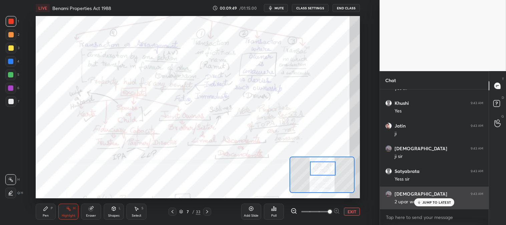
click at [430, 203] on p "JUMP TO LATEST" at bounding box center [436, 202] width 29 height 4
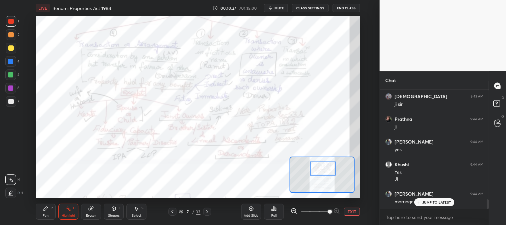
scroll to position [1358, 0]
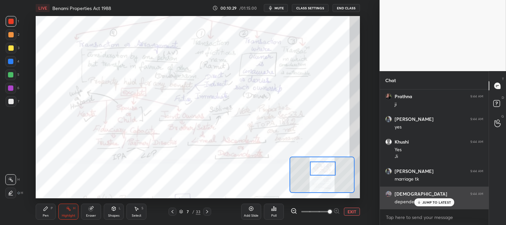
click at [423, 202] on p "JUMP TO LATEST" at bounding box center [436, 202] width 29 height 4
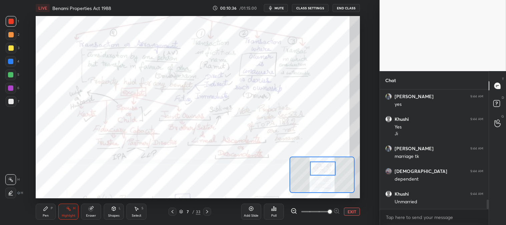
scroll to position [1403, 0]
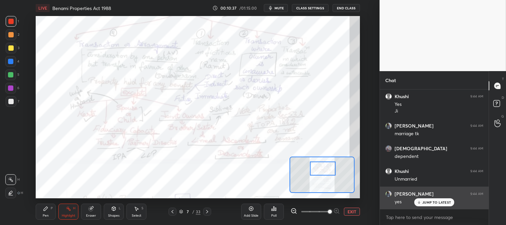
click at [426, 203] on p "JUMP TO LATEST" at bounding box center [436, 202] width 29 height 4
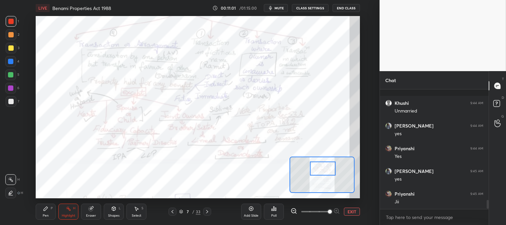
scroll to position [1517, 0]
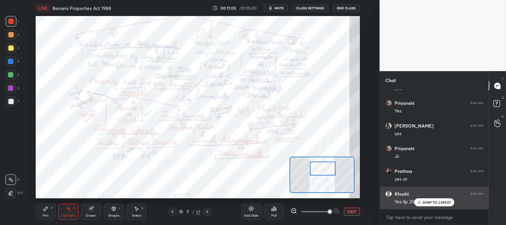
click at [428, 202] on p "JUMP TO LATEST" at bounding box center [436, 202] width 29 height 4
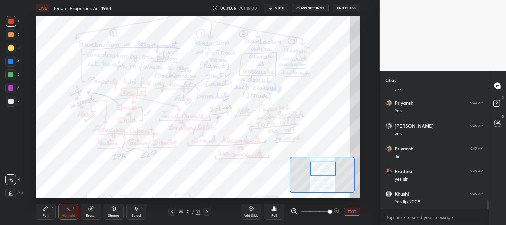
scroll to position [1517, 0]
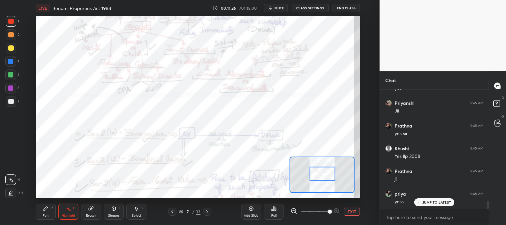
click at [73, 204] on div "Highlight H" at bounding box center [68, 211] width 20 height 16
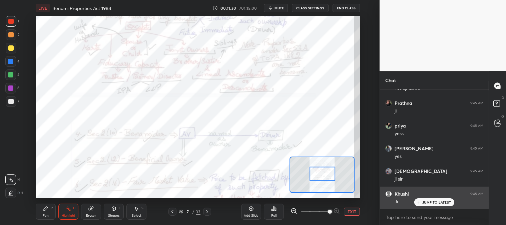
click at [429, 200] on p "JUMP TO LATEST" at bounding box center [436, 202] width 29 height 4
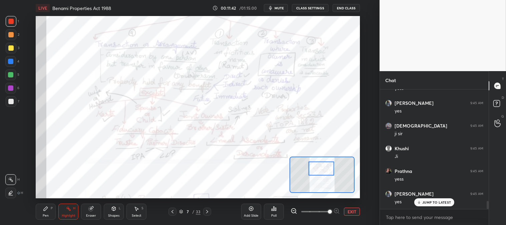
scroll to position [1698, 0]
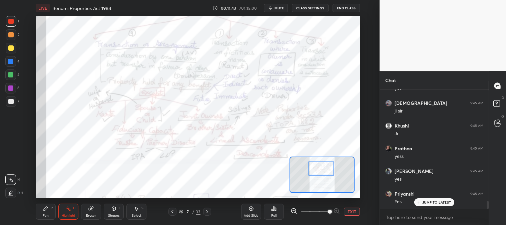
click at [284, 6] on span "mute" at bounding box center [278, 8] width 9 height 5
click at [279, 7] on span "unmute" at bounding box center [278, 8] width 14 height 5
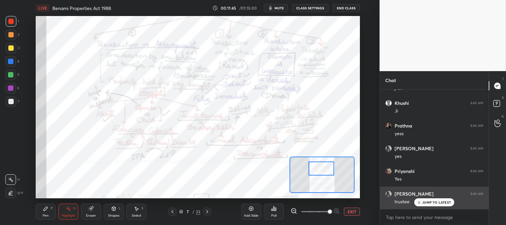
click at [426, 205] on div "JUMP TO LATEST" at bounding box center [434, 202] width 40 height 8
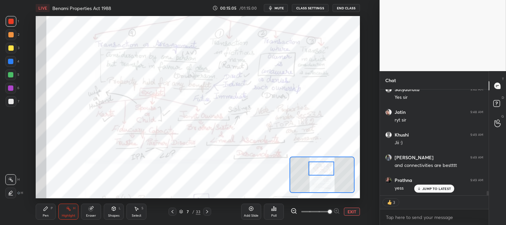
scroll to position [2557, 0]
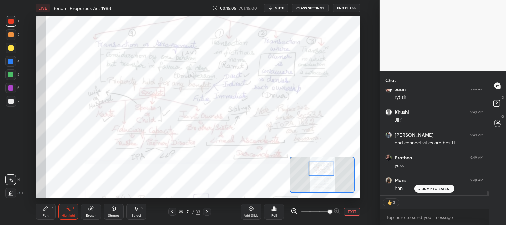
click at [427, 188] on p "JUMP TO LATEST" at bounding box center [436, 188] width 29 height 4
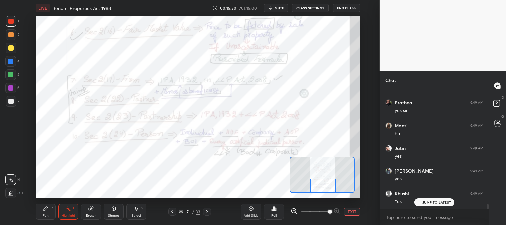
scroll to position [2702, 0]
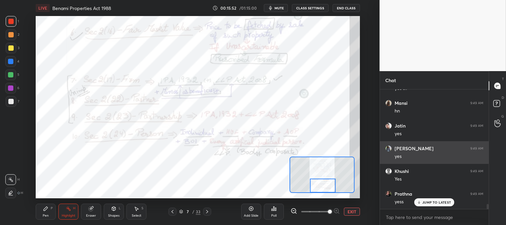
click at [432, 204] on div "JUMP TO LATEST" at bounding box center [434, 202] width 40 height 8
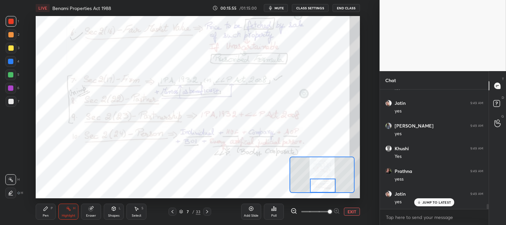
scroll to position [2747, 0]
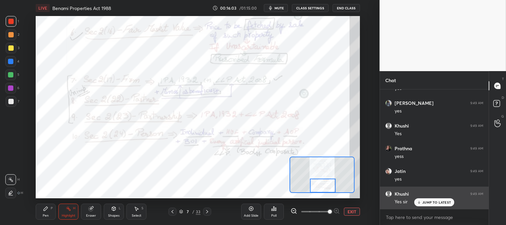
click at [422, 204] on p "JUMP TO LATEST" at bounding box center [436, 202] width 29 height 4
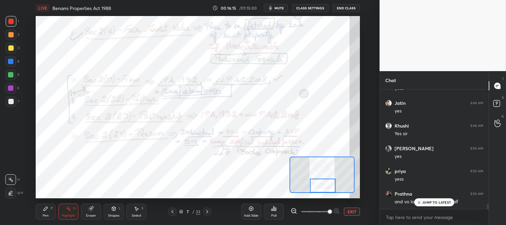
scroll to position [2838, 0]
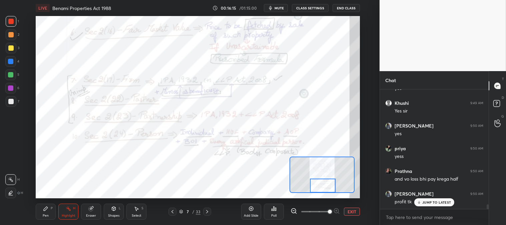
click at [425, 202] on p "JUMP TO LATEST" at bounding box center [436, 202] width 29 height 4
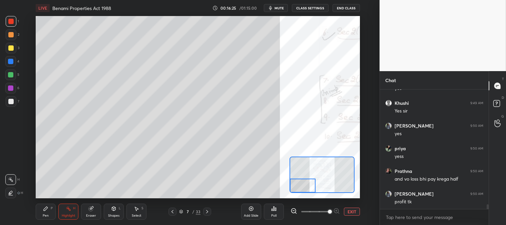
click at [50, 210] on div "Pen P" at bounding box center [46, 211] width 20 height 16
click at [9, 47] on div at bounding box center [10, 47] width 5 height 5
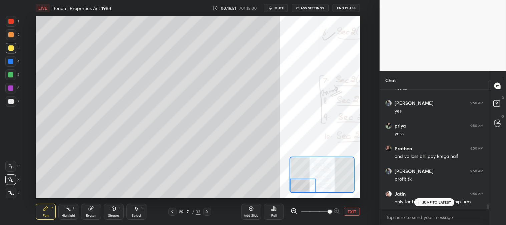
click at [12, 99] on div at bounding box center [10, 101] width 5 height 5
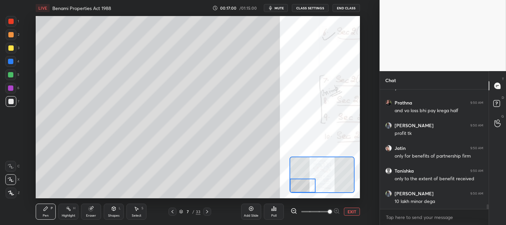
scroll to position [2929, 0]
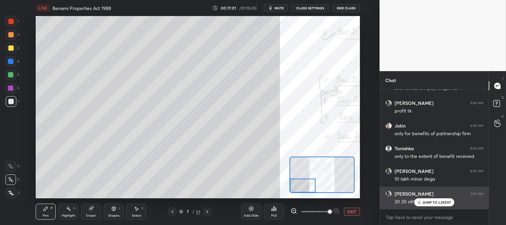
click at [427, 201] on p "JUMP TO LATEST" at bounding box center [436, 202] width 29 height 4
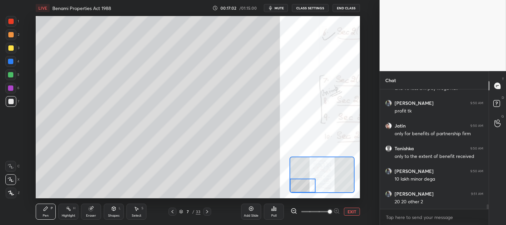
click at [354, 214] on button "EXIT" at bounding box center [352, 211] width 16 height 8
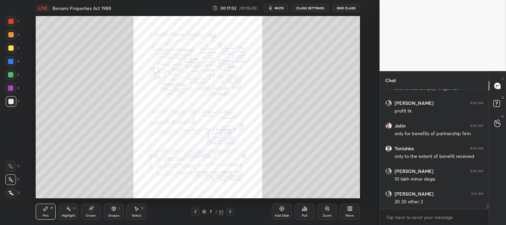
scroll to position [2935, 0]
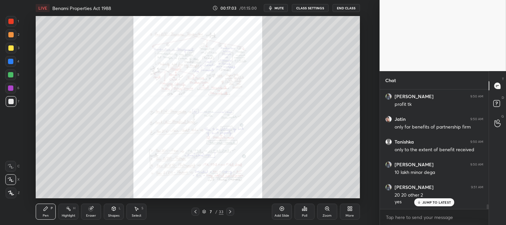
click at [9, 22] on div at bounding box center [10, 21] width 5 height 5
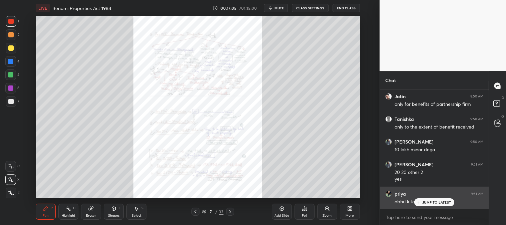
click at [421, 201] on div "JUMP TO LATEST" at bounding box center [434, 202] width 40 height 8
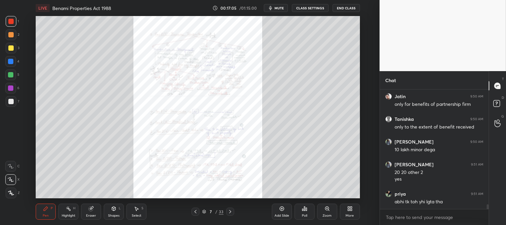
scroll to position [2981, 0]
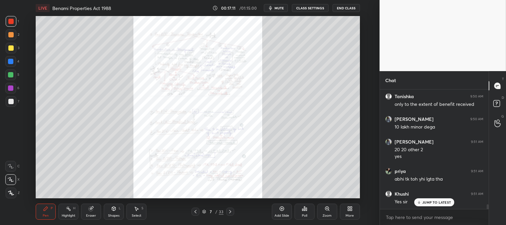
click at [11, 22] on div at bounding box center [10, 21] width 5 height 5
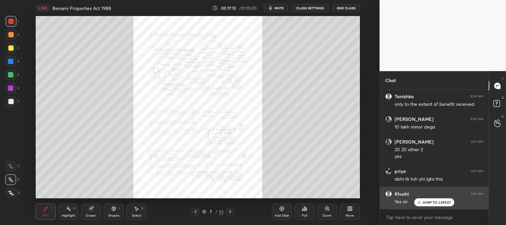
click at [422, 199] on div "JUMP TO LATEST" at bounding box center [434, 202] width 40 height 8
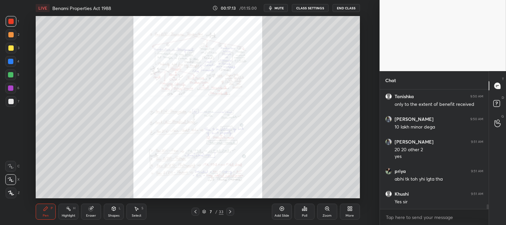
click at [325, 211] on div "Zoom" at bounding box center [327, 211] width 20 height 16
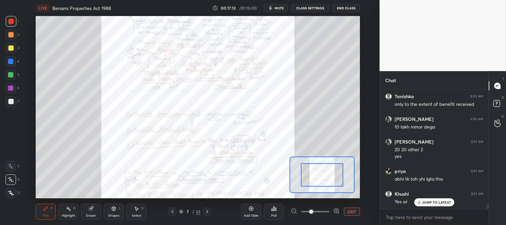
scroll to position [3003, 0]
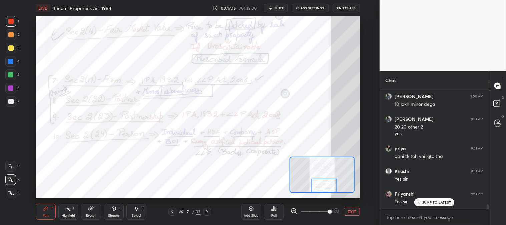
click at [71, 209] on icon at bounding box center [68, 208] width 5 height 5
click at [208, 214] on icon at bounding box center [206, 211] width 5 height 5
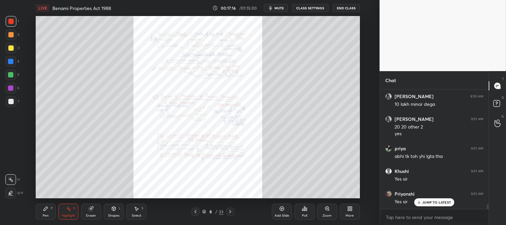
click at [194, 209] on icon at bounding box center [195, 211] width 5 height 5
click at [324, 212] on div "Zoom" at bounding box center [327, 211] width 20 height 16
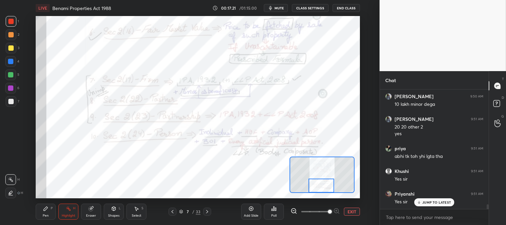
click at [66, 208] on icon at bounding box center [68, 208] width 5 height 5
click at [419, 202] on icon at bounding box center [419, 202] width 4 height 4
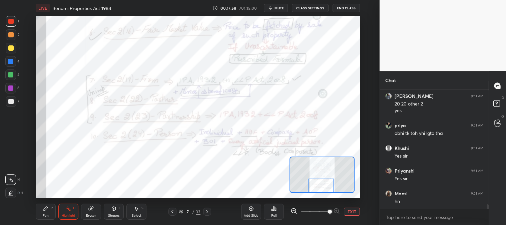
scroll to position [3049, 0]
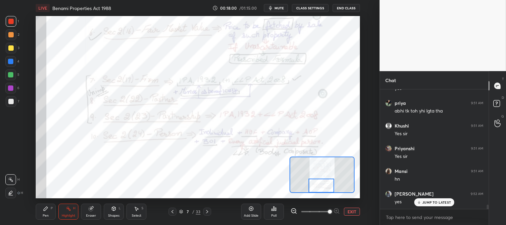
click at [351, 210] on button "EXIT" at bounding box center [352, 211] width 16 height 8
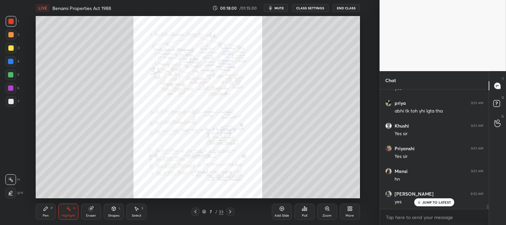
scroll to position [3071, 0]
click at [231, 211] on icon at bounding box center [229, 211] width 5 height 5
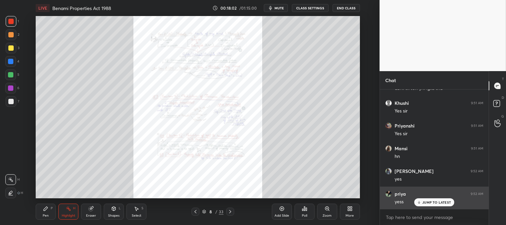
click at [425, 204] on p "JUMP TO LATEST" at bounding box center [436, 202] width 29 height 4
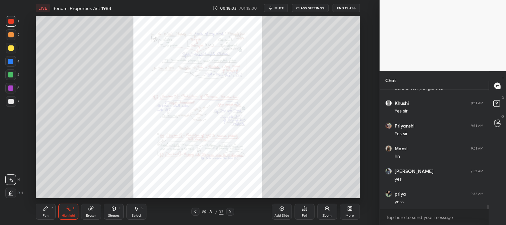
scroll to position [3094, 0]
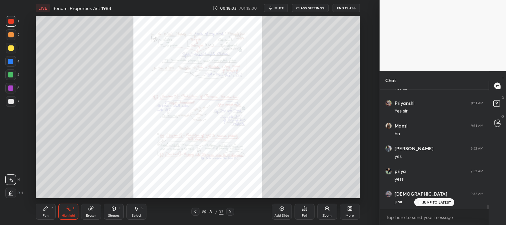
click at [327, 212] on div "Zoom" at bounding box center [327, 211] width 20 height 16
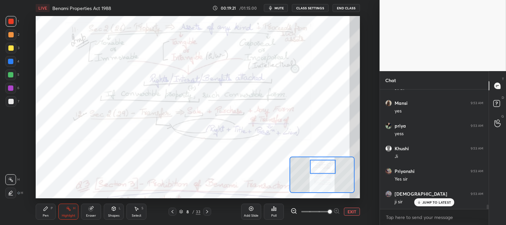
scroll to position [3321, 0]
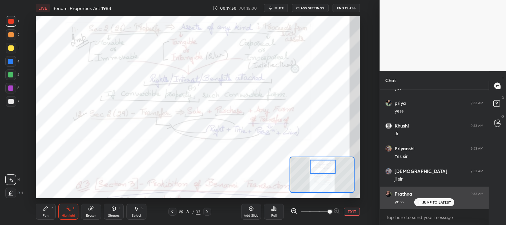
click at [425, 202] on p "JUMP TO LATEST" at bounding box center [436, 202] width 29 height 4
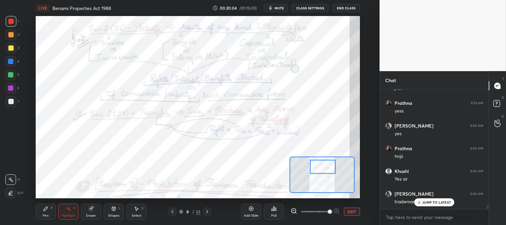
scroll to position [3434, 0]
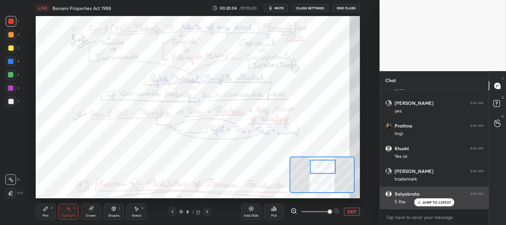
click at [425, 203] on p "JUMP TO LATEST" at bounding box center [436, 202] width 29 height 4
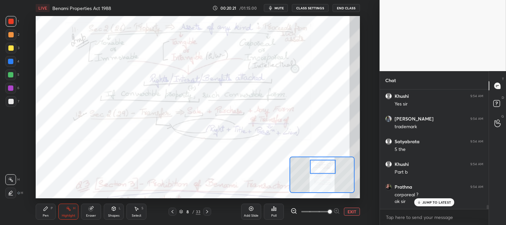
scroll to position [3509, 0]
click at [423, 202] on p "JUMP TO LATEST" at bounding box center [436, 202] width 29 height 4
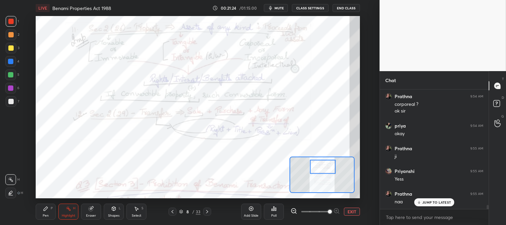
scroll to position [3599, 0]
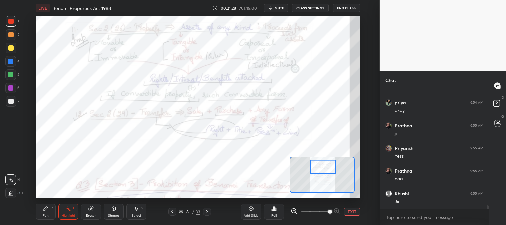
click at [348, 212] on button "EXIT" at bounding box center [352, 211] width 16 height 8
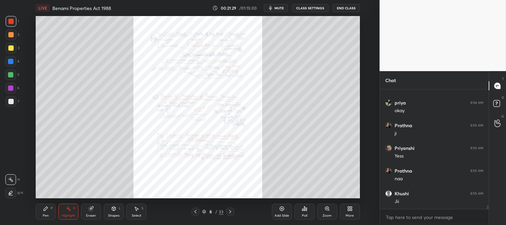
click at [195, 211] on icon at bounding box center [195, 211] width 2 height 3
click at [195, 210] on icon at bounding box center [195, 211] width 5 height 5
click at [227, 211] on div at bounding box center [230, 211] width 8 height 8
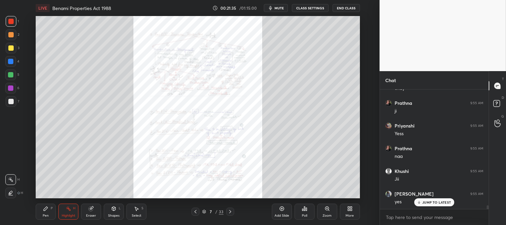
scroll to position [3644, 0]
click at [230, 210] on icon at bounding box center [229, 211] width 5 height 5
click at [230, 209] on icon at bounding box center [229, 211] width 5 height 5
click at [195, 212] on icon at bounding box center [195, 211] width 2 height 3
click at [323, 210] on div "Zoom" at bounding box center [327, 211] width 20 height 16
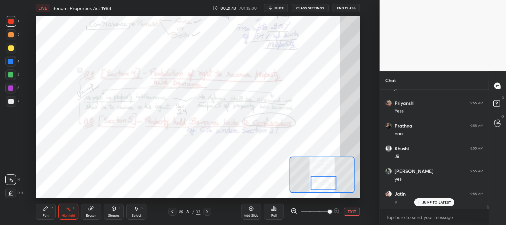
click at [64, 209] on div "Highlight H" at bounding box center [68, 211] width 20 height 16
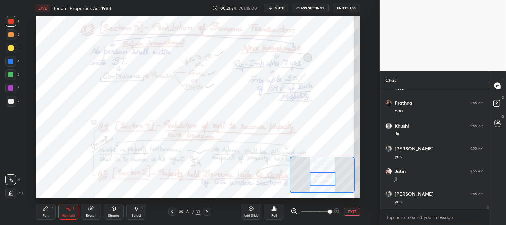
scroll to position [3690, 0]
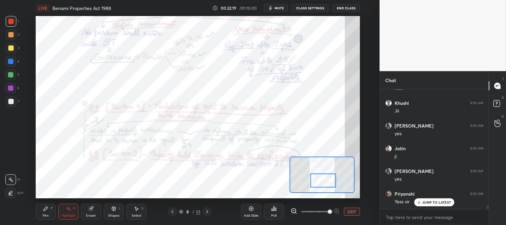
click at [206, 212] on icon at bounding box center [206, 211] width 5 height 5
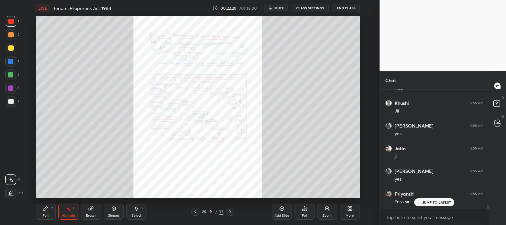
click at [195, 212] on icon at bounding box center [195, 211] width 5 height 5
click at [325, 211] on div "Zoom" at bounding box center [327, 211] width 20 height 16
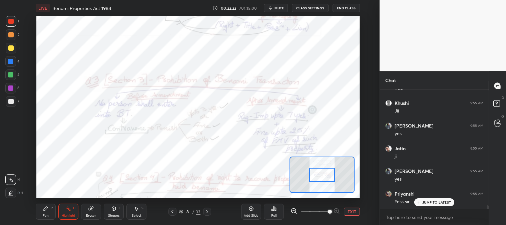
click at [328, 209] on span at bounding box center [330, 211] width 4 height 4
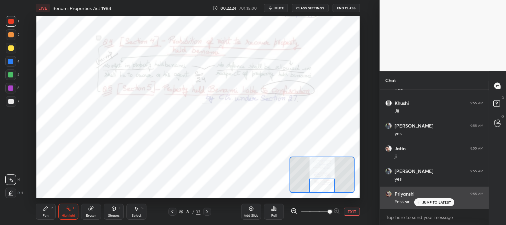
click at [424, 201] on p "JUMP TO LATEST" at bounding box center [436, 202] width 29 height 4
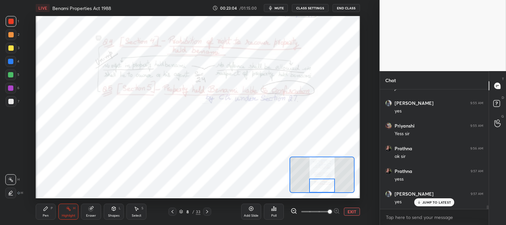
scroll to position [3780, 0]
click at [282, 5] on button "mute" at bounding box center [276, 8] width 24 height 8
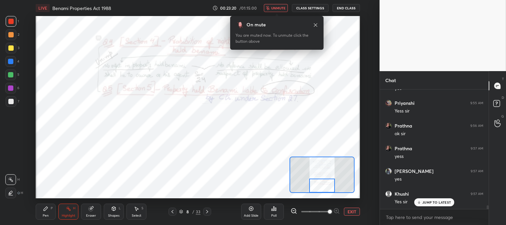
click at [278, 8] on span "unmute" at bounding box center [278, 8] width 14 height 5
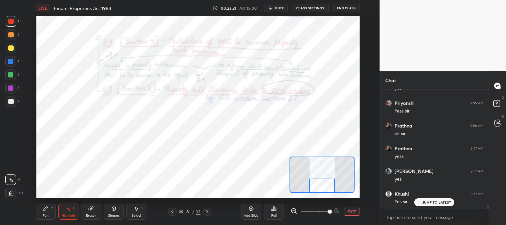
click at [72, 215] on div "Highlight" at bounding box center [69, 215] width 14 height 3
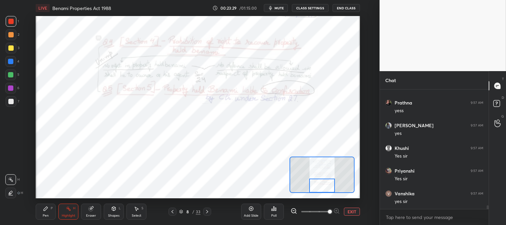
click at [206, 211] on icon at bounding box center [206, 211] width 5 height 5
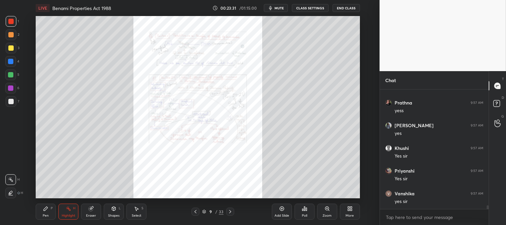
click at [322, 210] on div "Zoom" at bounding box center [327, 211] width 20 height 16
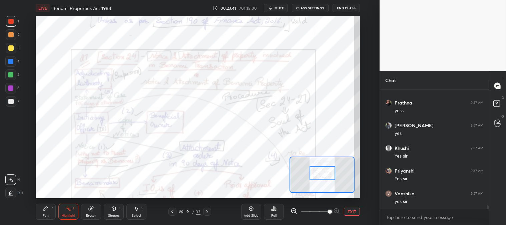
click at [205, 211] on icon at bounding box center [206, 211] width 5 height 5
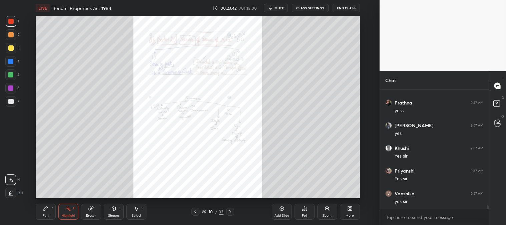
click at [324, 209] on icon at bounding box center [326, 208] width 5 height 5
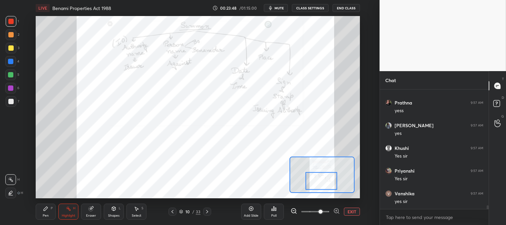
click at [209, 211] on div at bounding box center [207, 211] width 8 height 8
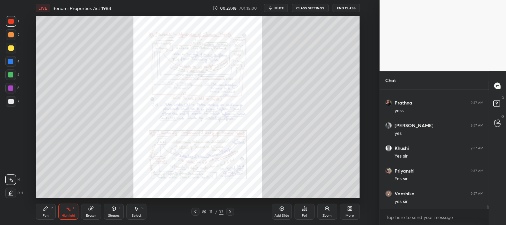
click at [325, 214] on div "Zoom" at bounding box center [326, 215] width 9 height 3
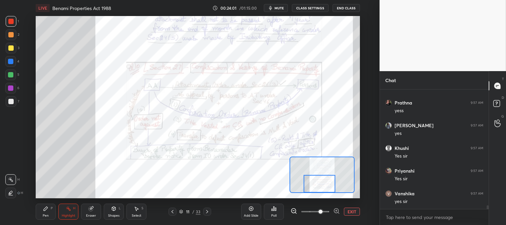
click at [175, 214] on div at bounding box center [172, 211] width 8 height 8
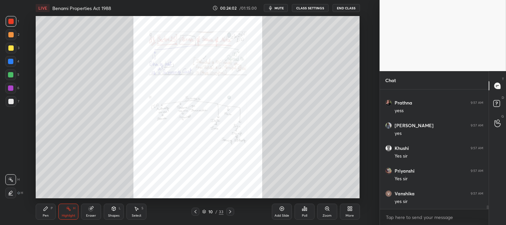
click at [194, 212] on icon at bounding box center [195, 211] width 5 height 5
click at [230, 211] on icon at bounding box center [229, 211] width 5 height 5
click at [231, 213] on icon at bounding box center [229, 211] width 5 height 5
click at [320, 211] on div "Zoom" at bounding box center [327, 211] width 20 height 16
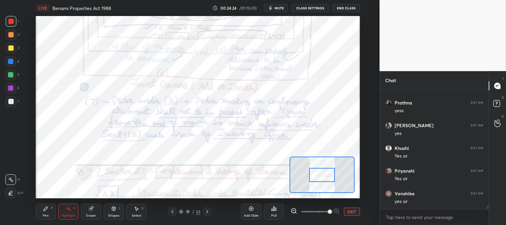
click at [174, 210] on icon at bounding box center [172, 211] width 5 height 5
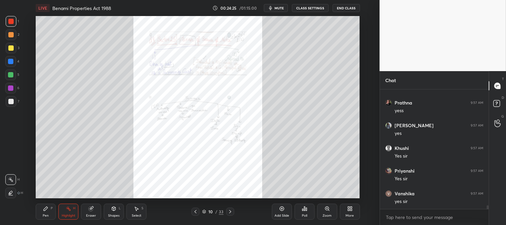
click at [197, 212] on icon at bounding box center [195, 211] width 5 height 5
click at [197, 214] on icon at bounding box center [195, 211] width 5 height 5
click at [231, 210] on icon at bounding box center [229, 211] width 5 height 5
click at [325, 212] on div "Zoom" at bounding box center [327, 211] width 20 height 16
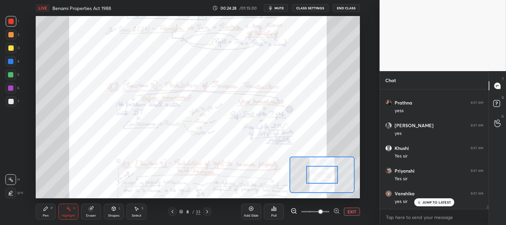
scroll to position [3848, 0]
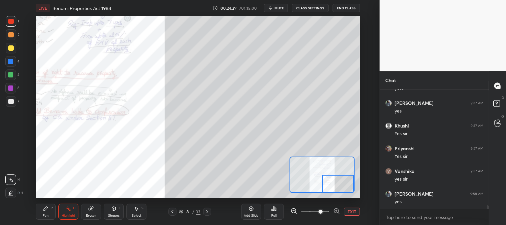
click at [46, 209] on icon at bounding box center [46, 208] width 4 height 4
click at [11, 48] on div at bounding box center [10, 47] width 5 height 5
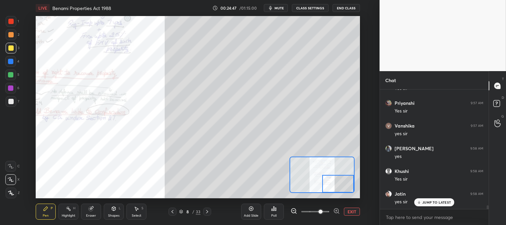
scroll to position [3916, 0]
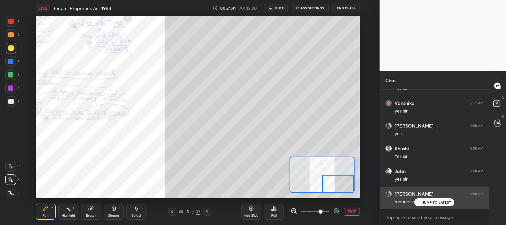
click at [422, 204] on div "JUMP TO LATEST" at bounding box center [434, 202] width 40 height 8
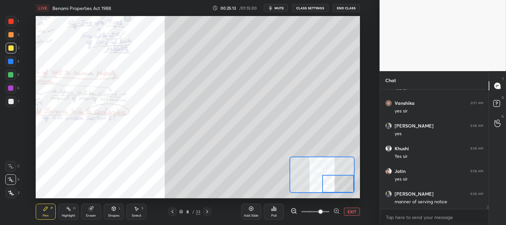
scroll to position [3939, 0]
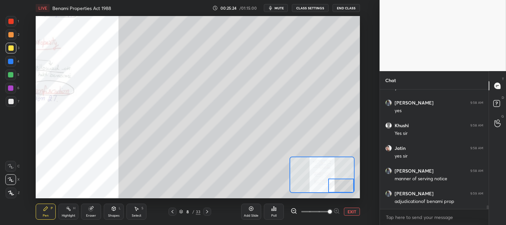
click at [353, 209] on button "EXIT" at bounding box center [352, 211] width 16 height 8
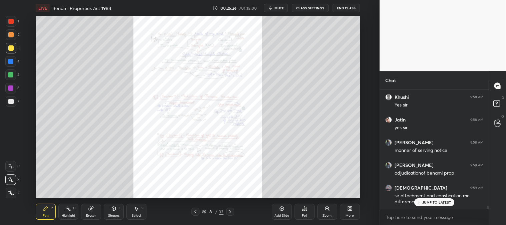
scroll to position [3990, 0]
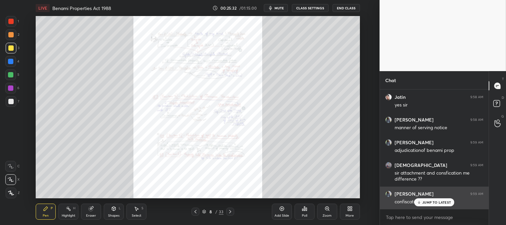
click at [426, 204] on p "JUMP TO LATEST" at bounding box center [436, 202] width 29 height 4
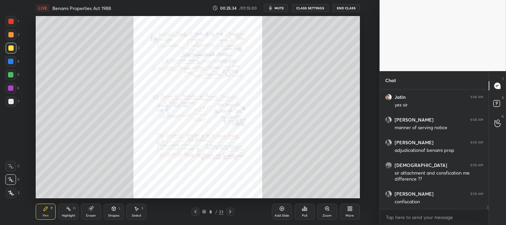
click at [61, 217] on div "Highlight H" at bounding box center [68, 211] width 20 height 16
click at [64, 207] on div "Highlight H" at bounding box center [68, 211] width 20 height 16
click at [9, 25] on div at bounding box center [11, 21] width 11 height 11
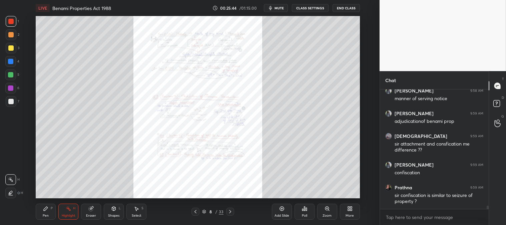
click at [46, 217] on div "Pen" at bounding box center [46, 215] width 6 height 3
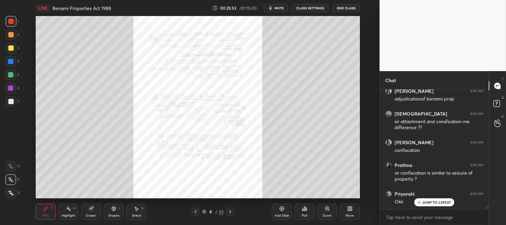
scroll to position [4064, 0]
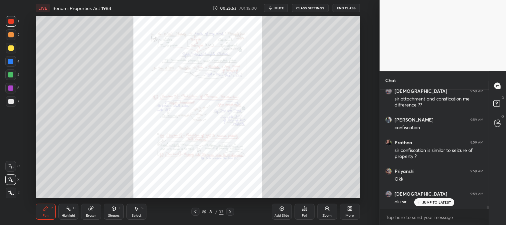
click at [42, 213] on div "Pen P" at bounding box center [46, 211] width 20 height 16
click at [62, 212] on div "Highlight H" at bounding box center [68, 211] width 20 height 16
click at [39, 214] on div "Pen P" at bounding box center [46, 211] width 20 height 16
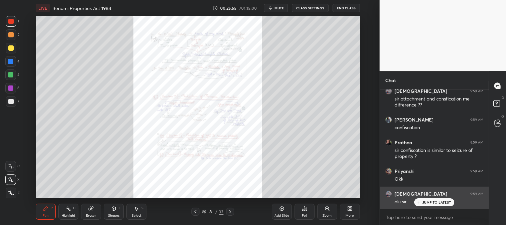
click at [425, 202] on p "JUMP TO LATEST" at bounding box center [436, 202] width 29 height 4
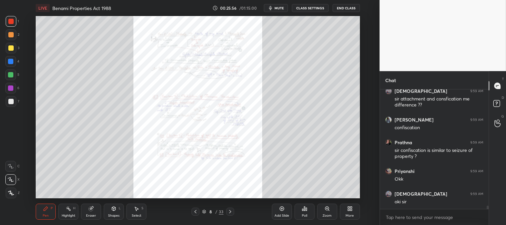
click at [197, 210] on icon at bounding box center [195, 211] width 5 height 5
click at [230, 214] on icon at bounding box center [229, 211] width 5 height 5
click at [61, 211] on div "Highlight H" at bounding box center [68, 211] width 20 height 16
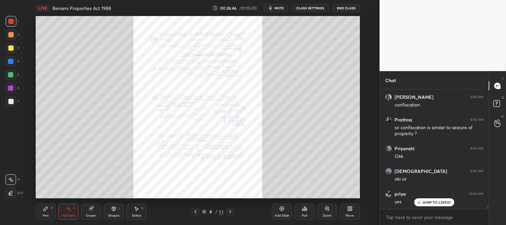
click at [422, 201] on div "JUMP TO LATEST" at bounding box center [434, 202] width 40 height 8
click at [230, 211] on icon at bounding box center [230, 211] width 2 height 3
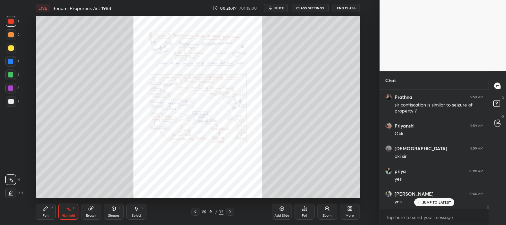
click at [195, 210] on icon at bounding box center [195, 211] width 5 height 5
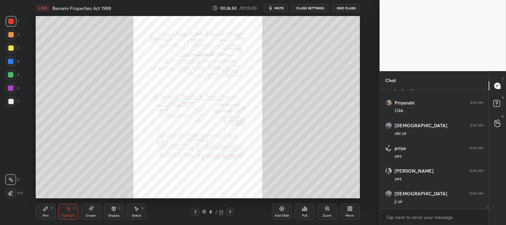
click at [330, 213] on div "Zoom" at bounding box center [327, 211] width 20 height 16
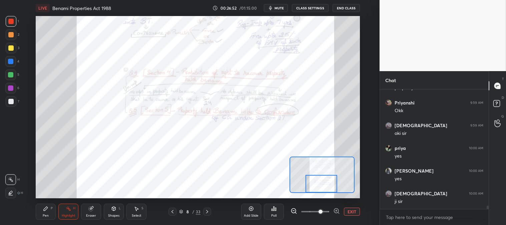
click at [65, 206] on div "Highlight H" at bounding box center [68, 211] width 20 height 16
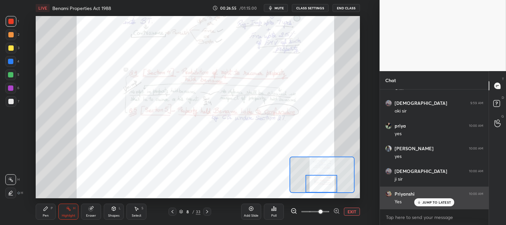
click at [428, 204] on p "JUMP TO LATEST" at bounding box center [436, 202] width 29 height 4
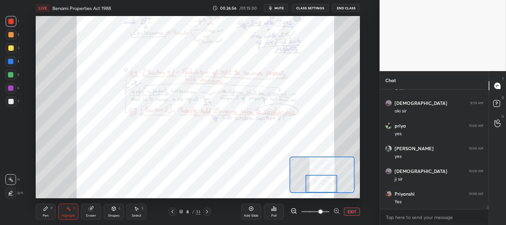
click at [350, 212] on button "EXIT" at bounding box center [352, 211] width 16 height 8
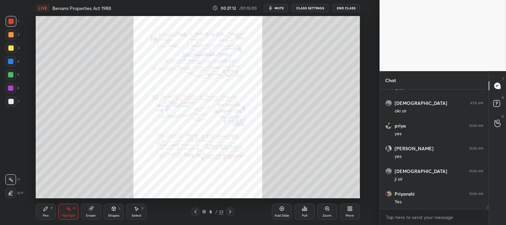
click at [197, 212] on icon at bounding box center [195, 211] width 5 height 5
click at [197, 211] on icon at bounding box center [195, 211] width 5 height 5
click at [196, 211] on icon at bounding box center [195, 211] width 5 height 5
click at [194, 212] on icon at bounding box center [195, 211] width 5 height 5
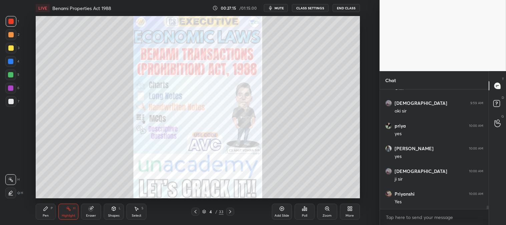
click at [228, 211] on icon at bounding box center [229, 211] width 5 height 5
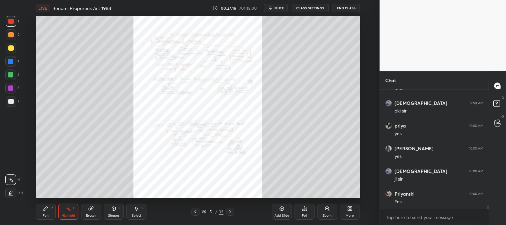
click at [229, 213] on icon at bounding box center [230, 211] width 2 height 3
click at [228, 214] on icon at bounding box center [229, 211] width 5 height 5
click at [228, 212] on icon at bounding box center [229, 211] width 5 height 5
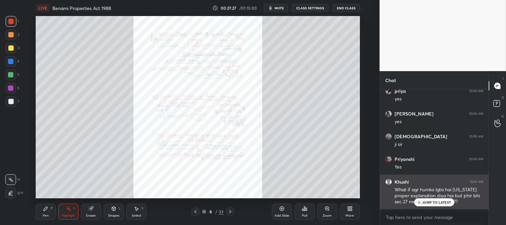
click at [429, 204] on p "JUMP TO LATEST" at bounding box center [436, 202] width 29 height 4
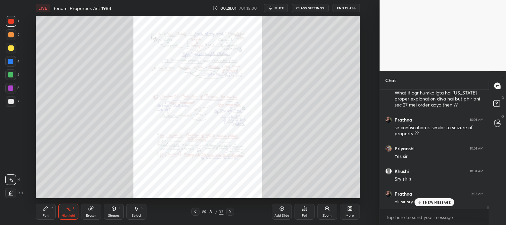
scroll to position [4309, 0]
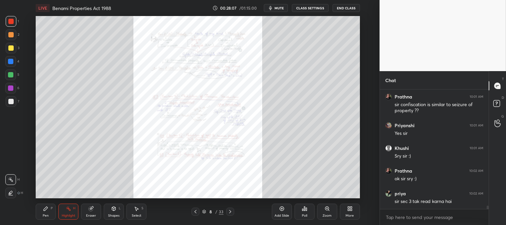
click at [67, 211] on icon at bounding box center [68, 208] width 5 height 5
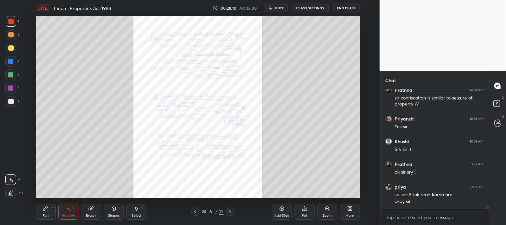
click at [195, 213] on icon at bounding box center [195, 211] width 5 height 5
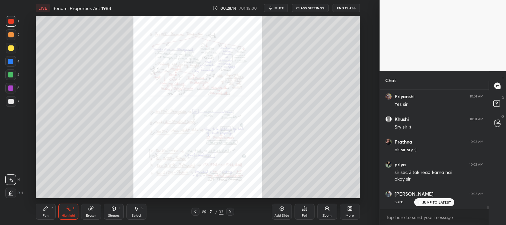
click at [195, 211] on icon at bounding box center [195, 211] width 5 height 5
click at [233, 209] on div at bounding box center [230, 211] width 8 height 8
click at [231, 211] on icon at bounding box center [229, 211] width 5 height 5
click at [278, 8] on span "mute" at bounding box center [278, 8] width 9 height 5
click at [195, 213] on icon at bounding box center [195, 211] width 5 height 5
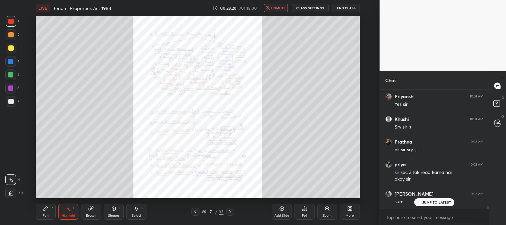
click at [279, 6] on span "unmute" at bounding box center [278, 8] width 14 height 5
click at [231, 212] on icon at bounding box center [229, 211] width 5 height 5
click at [196, 211] on icon at bounding box center [195, 211] width 5 height 5
click at [197, 210] on icon at bounding box center [195, 211] width 5 height 5
click at [229, 211] on icon at bounding box center [230, 211] width 2 height 3
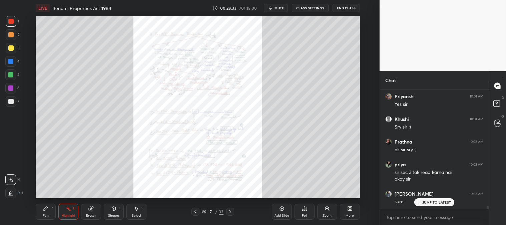
click at [194, 211] on icon at bounding box center [195, 211] width 5 height 5
click at [230, 211] on icon at bounding box center [229, 211] width 5 height 5
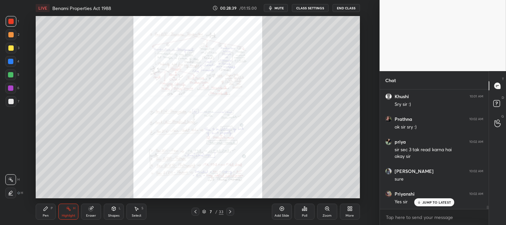
click at [197, 210] on icon at bounding box center [195, 211] width 5 height 5
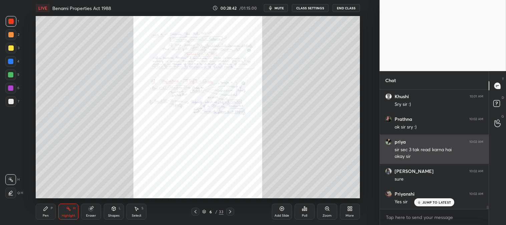
click at [428, 202] on p "JUMP TO LATEST" at bounding box center [436, 202] width 29 height 4
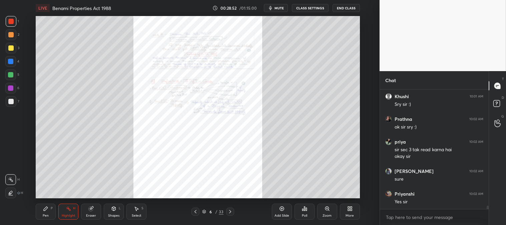
click at [230, 210] on icon at bounding box center [229, 211] width 5 height 5
click at [231, 210] on icon at bounding box center [229, 211] width 5 height 5
click at [194, 209] on icon at bounding box center [195, 211] width 5 height 5
click at [281, 8] on span "mute" at bounding box center [278, 8] width 9 height 5
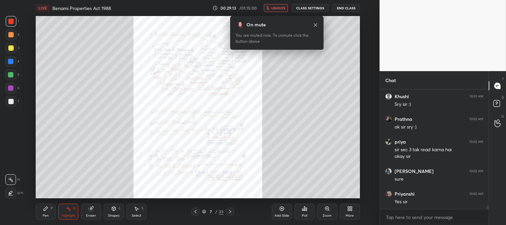
click at [315, 24] on icon at bounding box center [315, 24] width 3 height 3
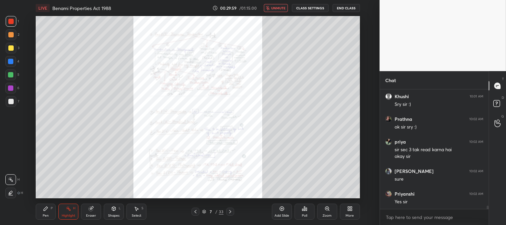
click at [275, 6] on span "unmute" at bounding box center [278, 8] width 14 height 5
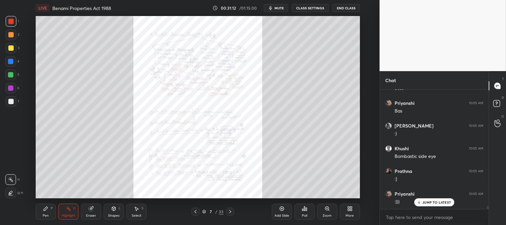
scroll to position [4521, 0]
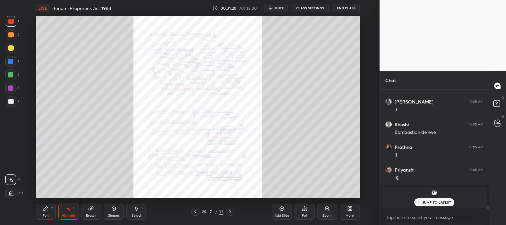
click at [431, 202] on p "JUMP TO LATEST" at bounding box center [436, 202] width 29 height 4
click at [44, 210] on icon at bounding box center [46, 208] width 4 height 4
click at [10, 56] on div at bounding box center [10, 61] width 11 height 11
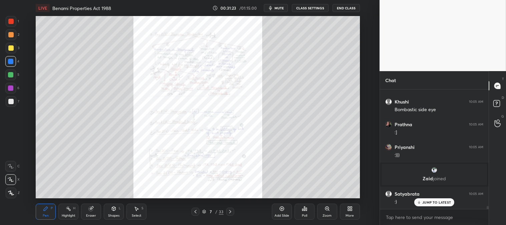
click at [8, 47] on div at bounding box center [10, 47] width 5 height 5
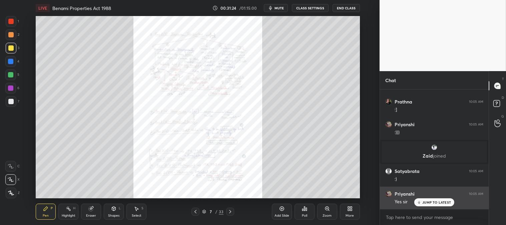
click at [428, 203] on p "JUMP TO LATEST" at bounding box center [436, 202] width 29 height 4
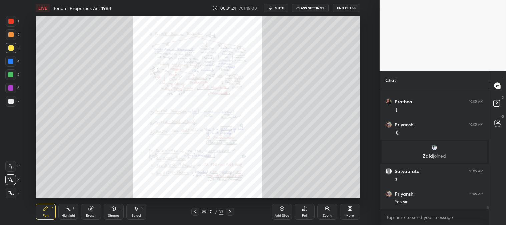
scroll to position [4567, 0]
click at [8, 25] on div at bounding box center [11, 21] width 11 height 11
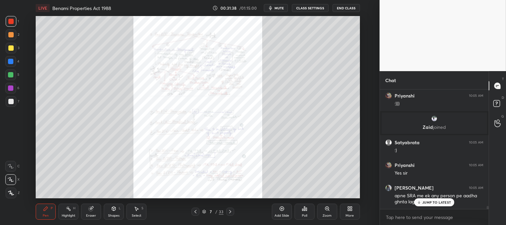
scroll to position [4618, 0]
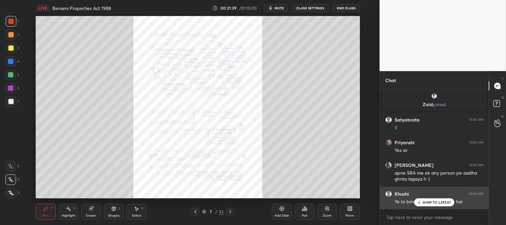
click at [428, 204] on p "JUMP TO LATEST" at bounding box center [436, 202] width 29 height 4
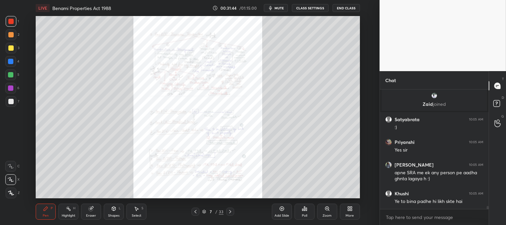
click at [230, 212] on icon at bounding box center [229, 211] width 5 height 5
click at [195, 211] on icon at bounding box center [195, 211] width 5 height 5
click at [230, 211] on icon at bounding box center [230, 211] width 2 height 3
click at [231, 210] on icon at bounding box center [229, 211] width 5 height 5
click at [195, 211] on icon at bounding box center [195, 211] width 2 height 3
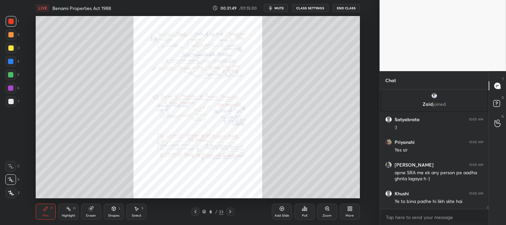
click at [196, 210] on icon at bounding box center [195, 211] width 2 height 3
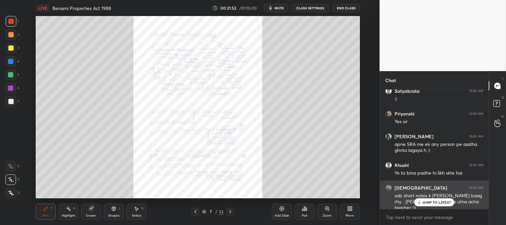
click at [429, 201] on p "JUMP TO LATEST" at bounding box center [436, 202] width 29 height 4
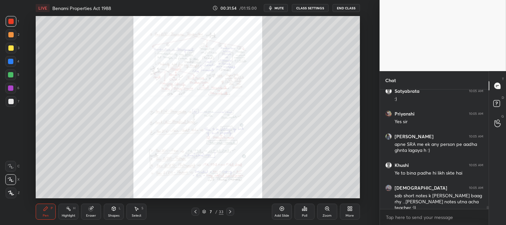
scroll to position [4669, 0]
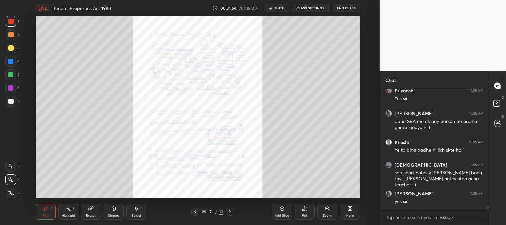
click at [280, 7] on span "mute" at bounding box center [278, 8] width 9 height 5
click at [324, 209] on icon at bounding box center [326, 208] width 5 height 5
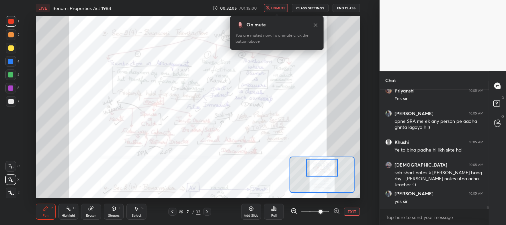
click at [315, 24] on icon at bounding box center [315, 24] width 5 height 5
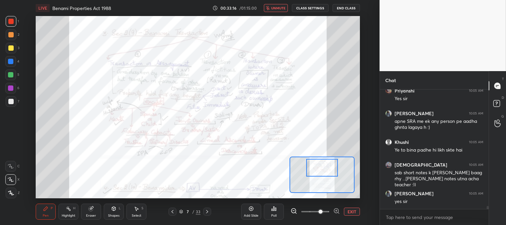
click at [278, 10] on button "unmute" at bounding box center [276, 8] width 24 height 8
click at [279, 11] on button "mute" at bounding box center [276, 8] width 24 height 8
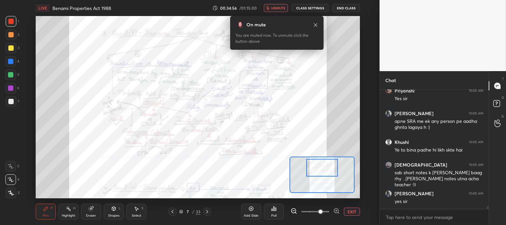
scroll to position [4692, 0]
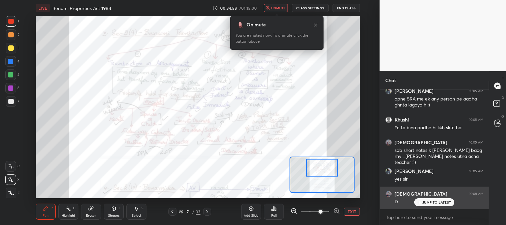
click at [429, 205] on div "JUMP TO LATEST" at bounding box center [434, 202] width 40 height 8
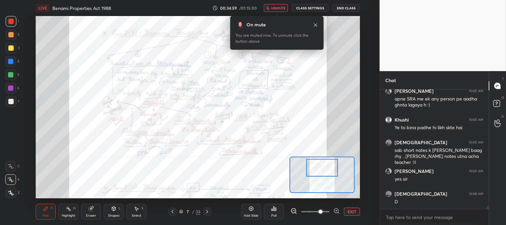
click at [277, 9] on span "unmute" at bounding box center [278, 8] width 14 height 5
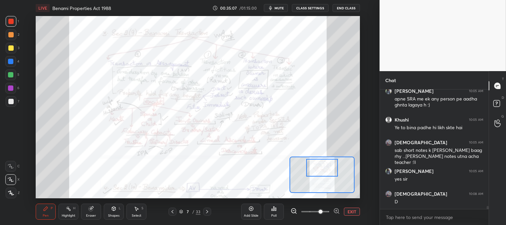
click at [279, 8] on span "mute" at bounding box center [278, 8] width 9 height 5
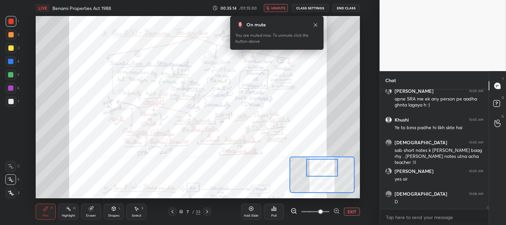
click at [282, 10] on span "unmute" at bounding box center [278, 8] width 14 height 5
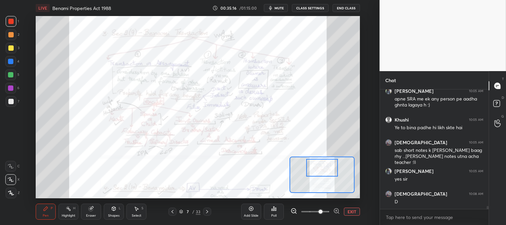
click at [279, 9] on span "mute" at bounding box center [278, 8] width 9 height 5
click at [276, 7] on span "unmute" at bounding box center [278, 8] width 14 height 5
click at [278, 8] on span "mute" at bounding box center [278, 8] width 9 height 5
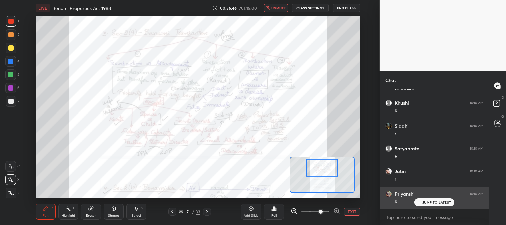
click at [425, 202] on p "JUMP TO LATEST" at bounding box center [436, 202] width 29 height 4
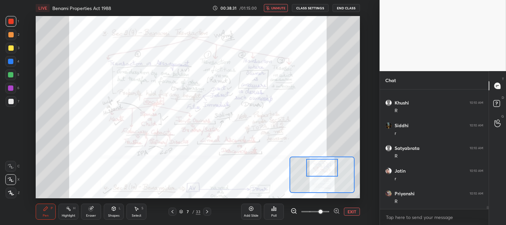
scroll to position [4896, 0]
click at [402, 215] on textarea at bounding box center [434, 217] width 98 height 11
type textarea "x"
type textarea "w"
type textarea "x"
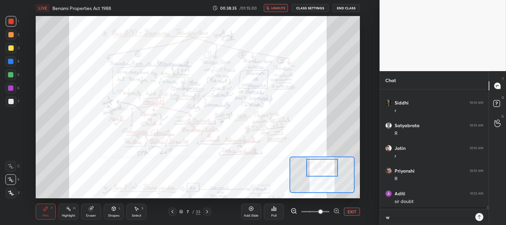
scroll to position [62, 107]
type textarea "wa"
type textarea "x"
type textarea "wai"
type textarea "x"
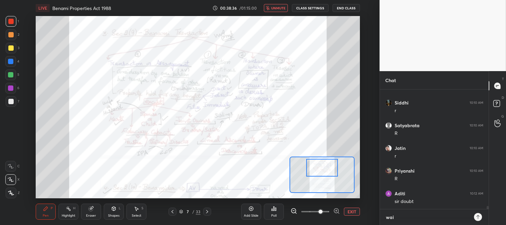
type textarea "wait"
type textarea "x"
type textarea "wait"
type textarea "x"
type textarea "wait a"
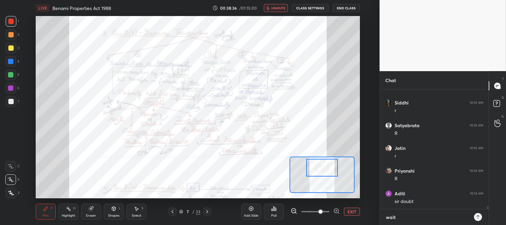
type textarea "x"
type textarea "wait an"
type textarea "x"
type textarea "wait and"
type textarea "x"
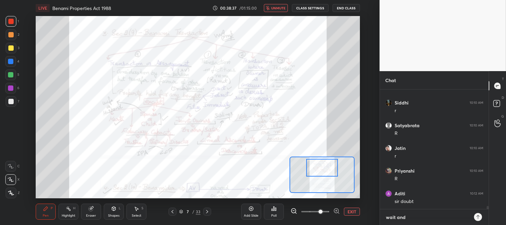
type textarea "wait and"
type textarea "x"
type textarea "wait and l"
type textarea "x"
type textarea "wait and le"
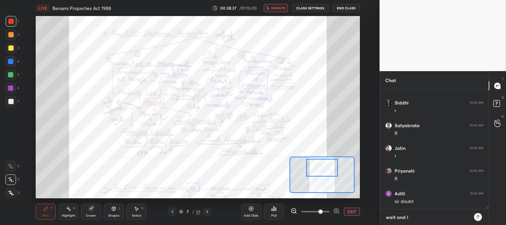
type textarea "x"
type textarea "wait and let"
type textarea "x"
type textarea "wait and let"
type textarea "x"
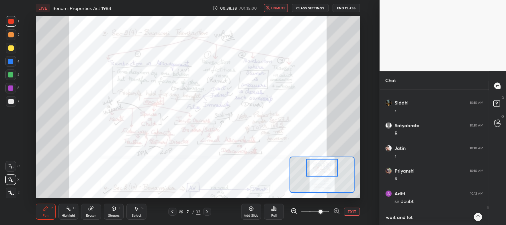
type textarea "wait and let a"
type textarea "x"
type textarea "wait and let al"
type textarea "x"
type textarea "wait and let all"
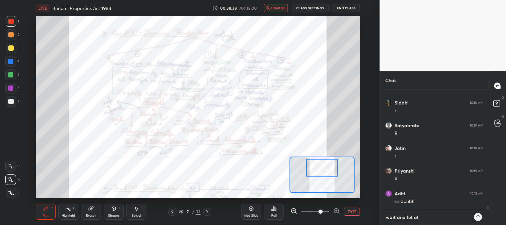
type textarea "x"
type textarea "wait and let all"
type textarea "x"
type textarea "wait and let all b"
type textarea "x"
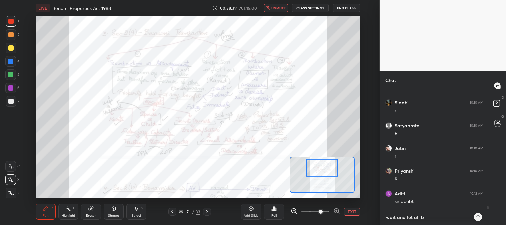
type textarea "wait and let all be"
type textarea "x"
type textarea "wait and let all be"
type textarea "x"
type textarea "wait and let all be b"
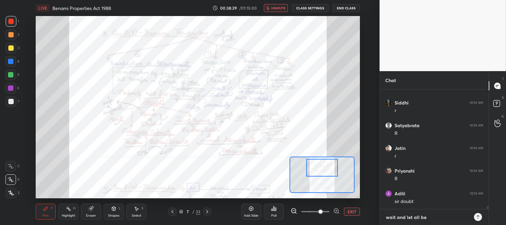
type textarea "x"
type textarea "wait and let all be ba"
type textarea "x"
type textarea "wait and let all be bac"
type textarea "x"
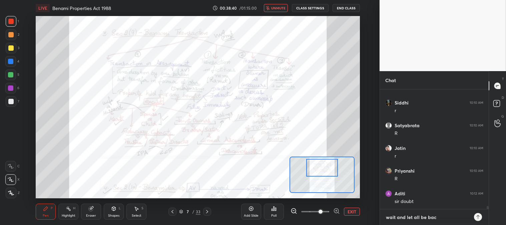
type textarea "wait and let all be back"
type textarea "x"
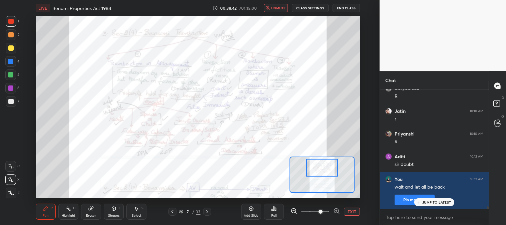
click at [274, 6] on span "unmute" at bounding box center [278, 8] width 14 height 5
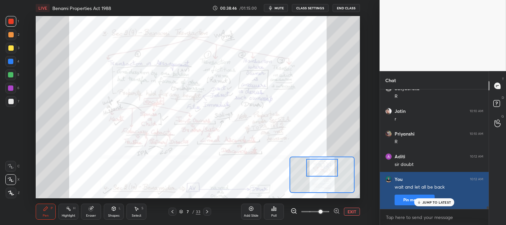
click at [424, 203] on p "JUMP TO LATEST" at bounding box center [436, 202] width 29 height 4
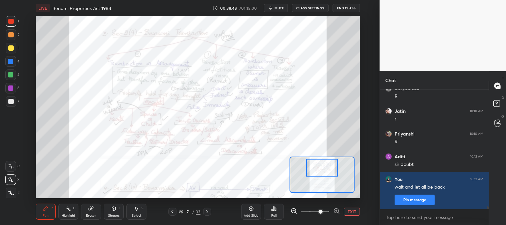
click at [279, 7] on span "mute" at bounding box center [278, 8] width 9 height 5
click at [282, 7] on span "unmute" at bounding box center [278, 8] width 14 height 5
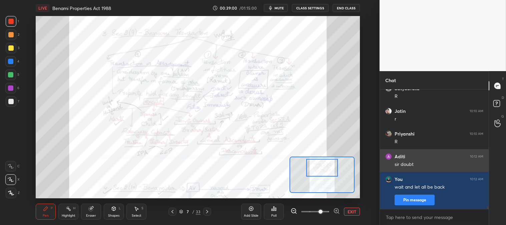
scroll to position [4933, 0]
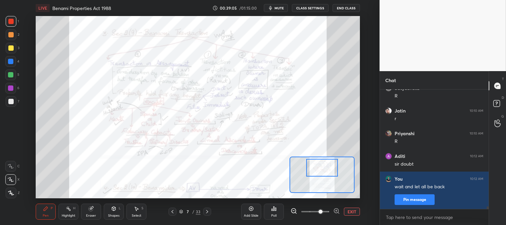
click at [349, 208] on button "EXIT" at bounding box center [352, 211] width 16 height 8
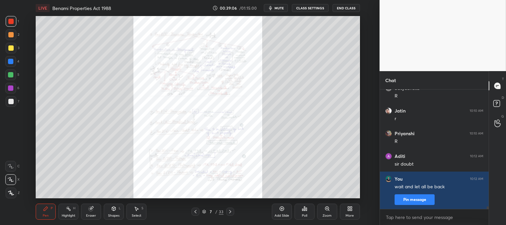
click at [231, 209] on icon at bounding box center [229, 211] width 5 height 5
click at [195, 211] on icon at bounding box center [195, 211] width 2 height 3
click at [217, 211] on div "/" at bounding box center [216, 211] width 2 height 4
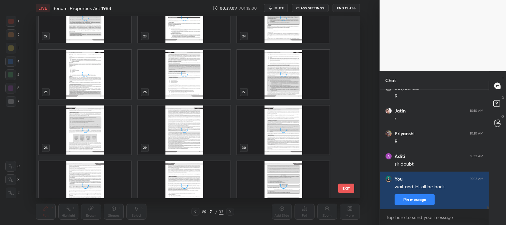
scroll to position [431, 0]
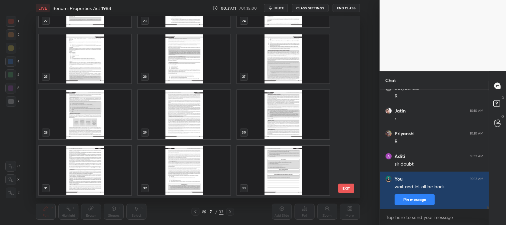
click at [281, 173] on img "grid" at bounding box center [283, 169] width 92 height 49
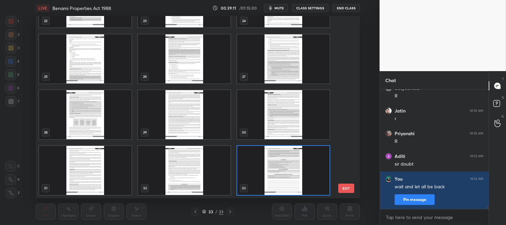
scroll to position [430, 0]
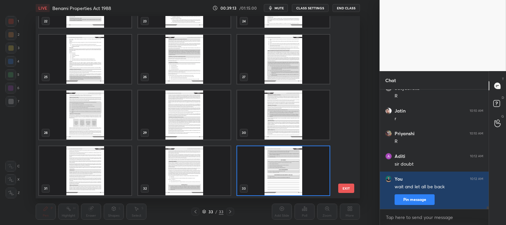
click at [269, 176] on img "grid" at bounding box center [283, 170] width 92 height 49
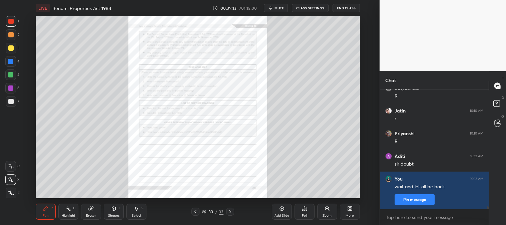
click at [271, 177] on img "grid" at bounding box center [283, 170] width 92 height 49
click at [194, 210] on icon at bounding box center [195, 211] width 5 height 5
click at [197, 211] on icon at bounding box center [195, 211] width 5 height 5
click at [197, 210] on icon at bounding box center [195, 211] width 5 height 5
click at [197, 211] on icon at bounding box center [195, 211] width 5 height 5
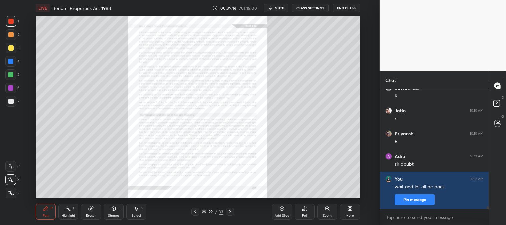
click at [198, 211] on icon at bounding box center [195, 211] width 5 height 5
click at [199, 211] on div at bounding box center [195, 211] width 8 height 8
click at [199, 212] on div at bounding box center [195, 211] width 8 height 8
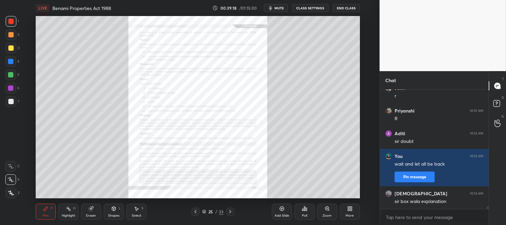
click at [199, 212] on div "25 / 33" at bounding box center [212, 211] width 43 height 8
click at [195, 210] on icon at bounding box center [195, 211] width 5 height 5
click at [195, 211] on icon at bounding box center [195, 211] width 5 height 5
click at [197, 212] on icon at bounding box center [195, 211] width 5 height 5
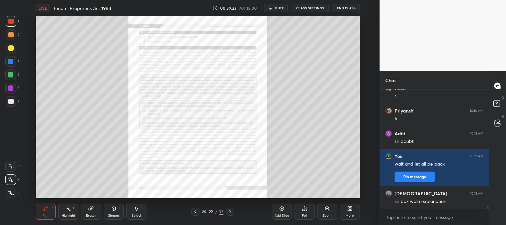
click at [279, 8] on span "mute" at bounding box center [278, 8] width 9 height 5
click at [195, 208] on div at bounding box center [195, 211] width 8 height 8
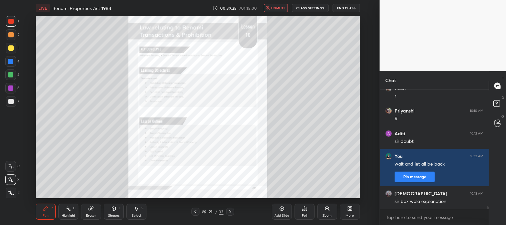
click at [195, 212] on icon at bounding box center [195, 211] width 5 height 5
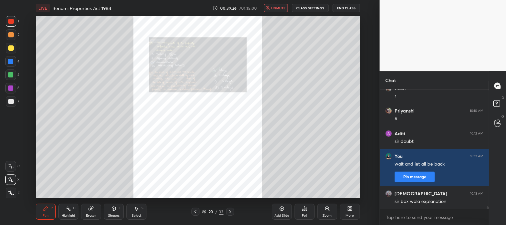
click at [231, 213] on icon at bounding box center [229, 211] width 5 height 5
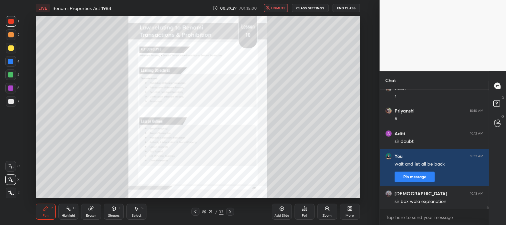
click at [278, 8] on span "unmute" at bounding box center [278, 8] width 14 height 5
click at [195, 213] on icon at bounding box center [195, 211] width 5 height 5
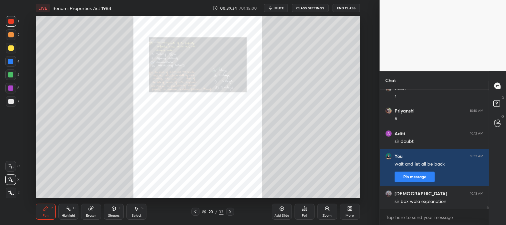
click at [195, 211] on icon at bounding box center [195, 211] width 2 height 3
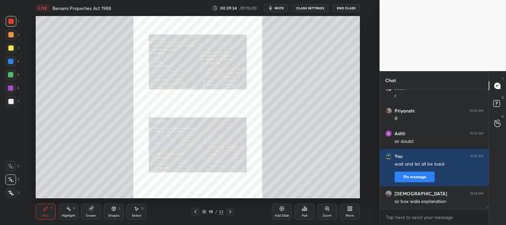
click at [195, 211] on icon at bounding box center [195, 211] width 5 height 5
click at [195, 210] on icon at bounding box center [195, 211] width 5 height 5
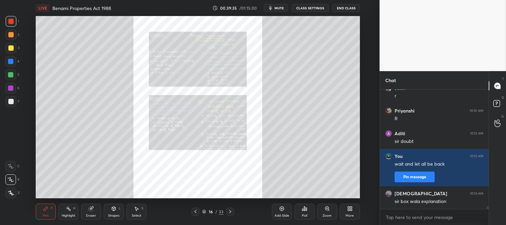
click at [194, 209] on icon at bounding box center [195, 211] width 5 height 5
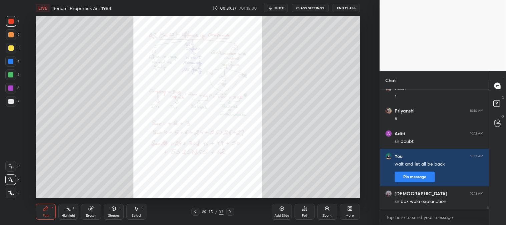
click at [195, 211] on icon at bounding box center [195, 211] width 5 height 5
click at [195, 211] on icon at bounding box center [195, 211] width 2 height 3
click at [195, 210] on icon at bounding box center [195, 211] width 5 height 5
click at [196, 211] on icon at bounding box center [195, 211] width 5 height 5
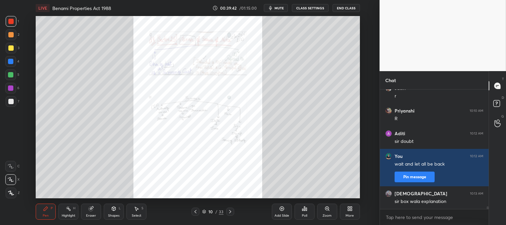
click at [197, 212] on icon at bounding box center [195, 211] width 5 height 5
click at [318, 215] on div "Zoom" at bounding box center [327, 211] width 20 height 16
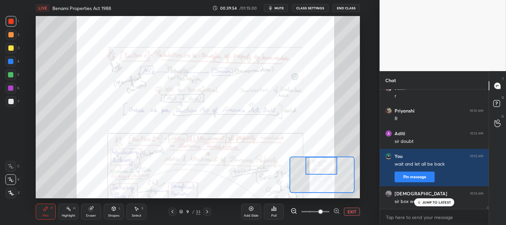
scroll to position [4978, 0]
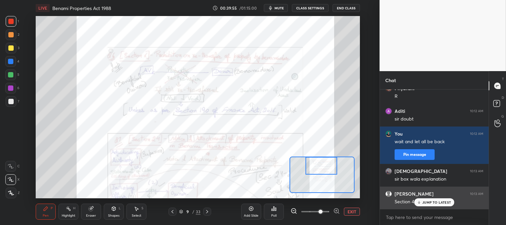
click at [425, 203] on p "JUMP TO LATEST" at bounding box center [436, 202] width 29 height 4
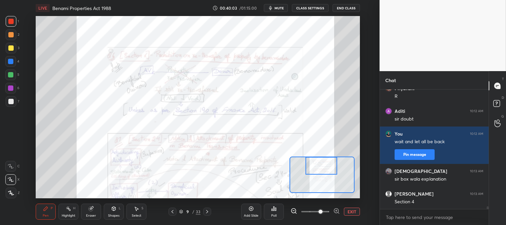
scroll to position [5001, 0]
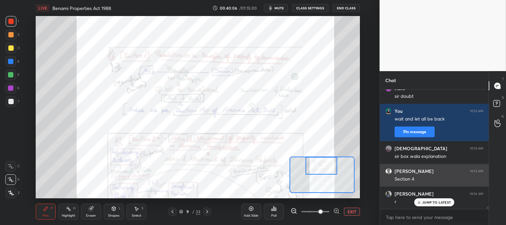
click at [427, 200] on p "JUMP TO LATEST" at bounding box center [436, 202] width 29 height 4
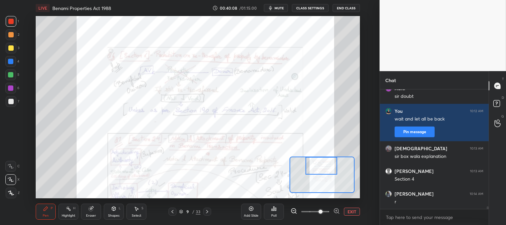
scroll to position [5024, 0]
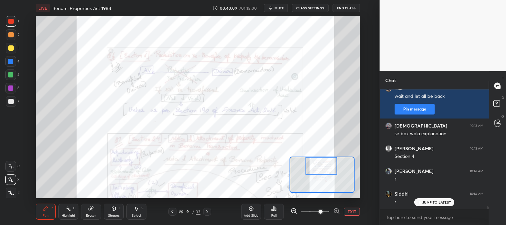
click at [429, 202] on p "JUMP TO LATEST" at bounding box center [436, 202] width 29 height 4
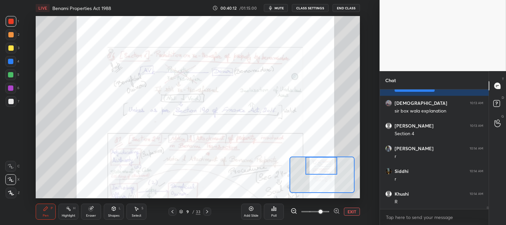
scroll to position [5069, 0]
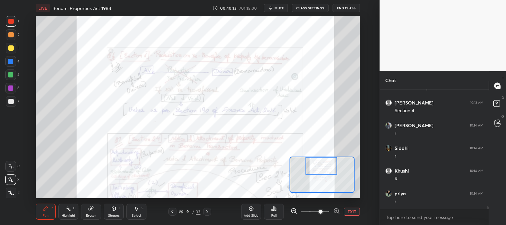
click at [279, 8] on span "mute" at bounding box center [278, 8] width 9 height 5
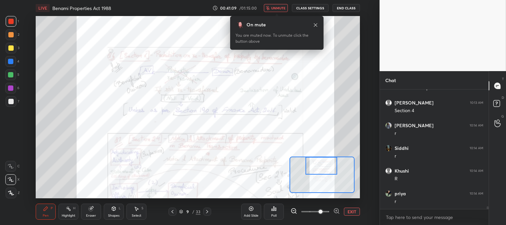
click at [314, 22] on icon at bounding box center [315, 24] width 5 height 5
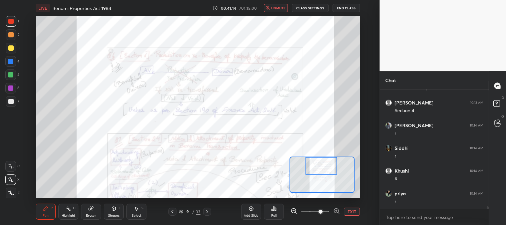
scroll to position [5092, 0]
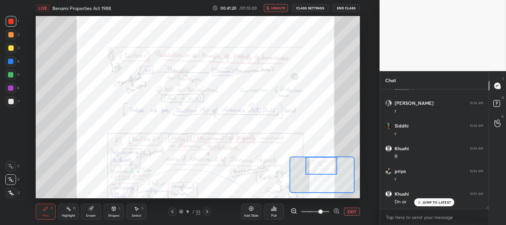
click at [277, 9] on span "unmute" at bounding box center [278, 8] width 14 height 5
click at [69, 211] on icon at bounding box center [68, 208] width 5 height 5
click at [13, 22] on div at bounding box center [10, 21] width 5 height 5
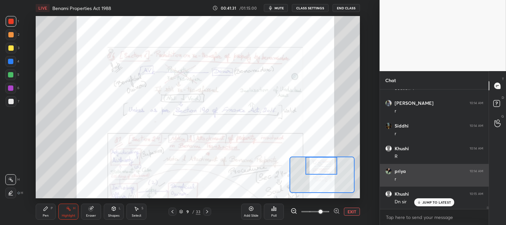
click at [421, 203] on icon at bounding box center [419, 202] width 4 height 4
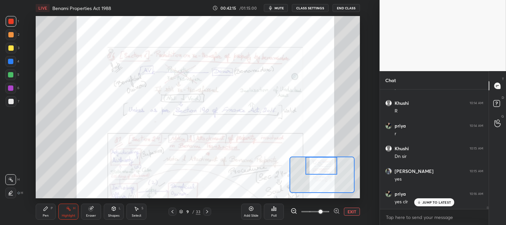
scroll to position [5160, 0]
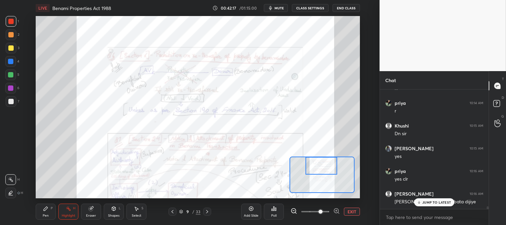
click at [426, 203] on p "JUMP TO LATEST" at bounding box center [436, 202] width 29 height 4
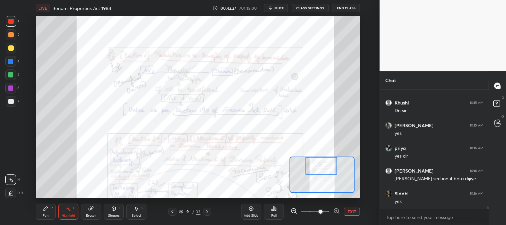
scroll to position [5205, 0]
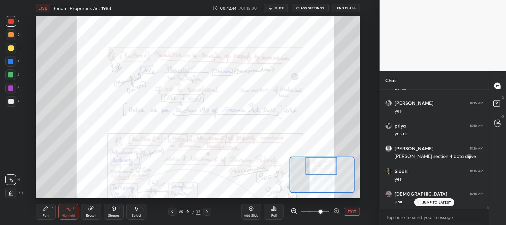
click at [172, 209] on icon at bounding box center [172, 211] width 5 height 5
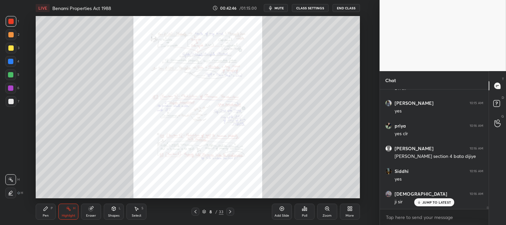
click at [321, 210] on div "Zoom" at bounding box center [327, 211] width 20 height 16
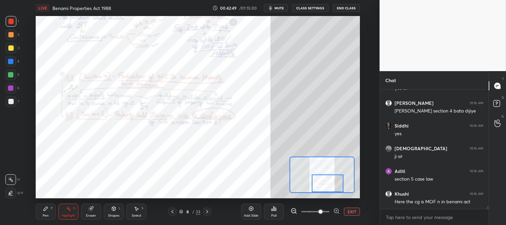
scroll to position [5251, 0]
click at [208, 212] on icon at bounding box center [206, 211] width 5 height 5
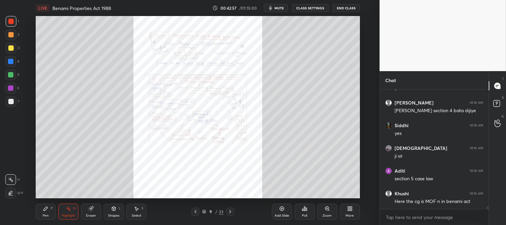
click at [230, 211] on icon at bounding box center [229, 211] width 5 height 5
click at [195, 213] on icon at bounding box center [195, 211] width 5 height 5
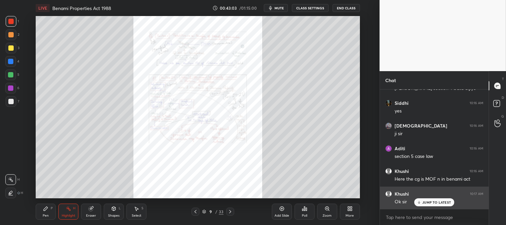
click at [426, 203] on p "JUMP TO LATEST" at bounding box center [436, 202] width 29 height 4
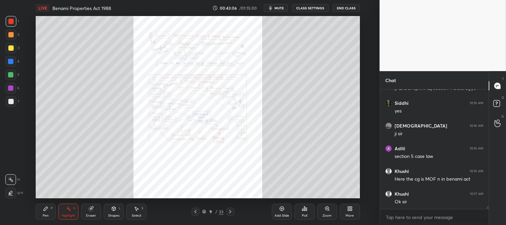
click at [324, 213] on div "Zoom" at bounding box center [327, 211] width 20 height 16
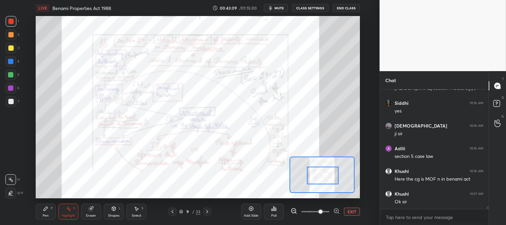
click at [280, 9] on span "mute" at bounding box center [278, 8] width 9 height 5
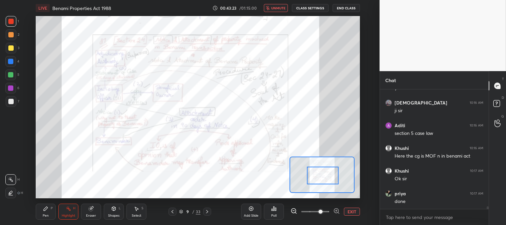
click at [274, 7] on span "unmute" at bounding box center [278, 8] width 14 height 5
click at [205, 213] on icon at bounding box center [206, 211] width 5 height 5
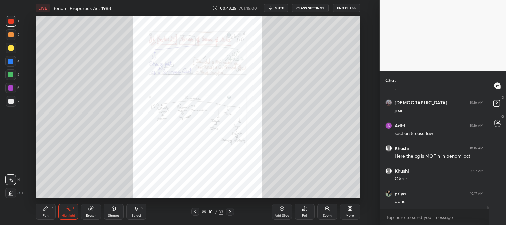
click at [229, 211] on icon at bounding box center [229, 211] width 5 height 5
click at [231, 209] on icon at bounding box center [229, 211] width 5 height 5
click at [231, 210] on icon at bounding box center [229, 211] width 5 height 5
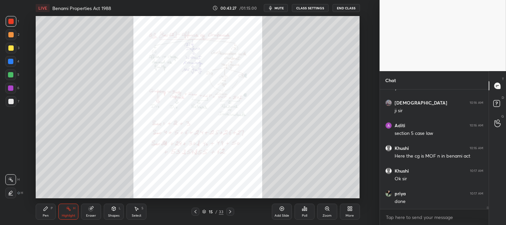
click at [229, 212] on icon at bounding box center [229, 211] width 5 height 5
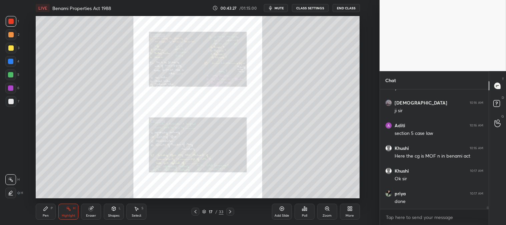
click at [229, 212] on icon at bounding box center [230, 211] width 2 height 3
click at [229, 211] on icon at bounding box center [229, 211] width 5 height 5
click at [229, 212] on icon at bounding box center [229, 211] width 5 height 5
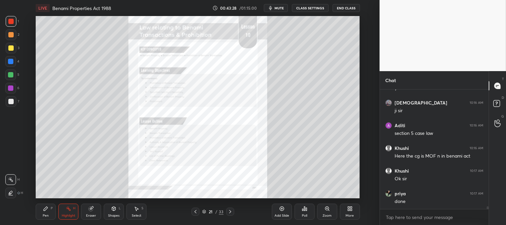
click at [228, 211] on icon at bounding box center [229, 211] width 5 height 5
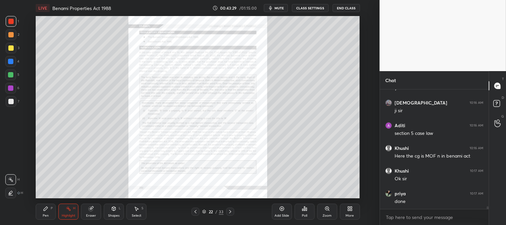
click at [194, 210] on icon at bounding box center [195, 211] width 5 height 5
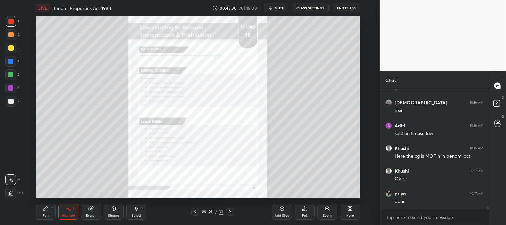
click at [228, 213] on icon at bounding box center [229, 211] width 5 height 5
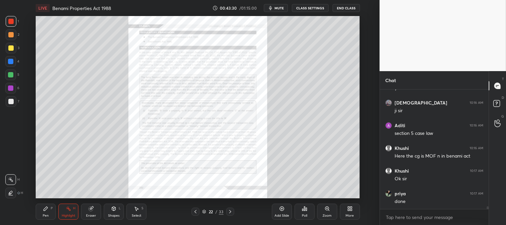
click at [61, 213] on div "Highlight H" at bounding box center [68, 211] width 20 height 16
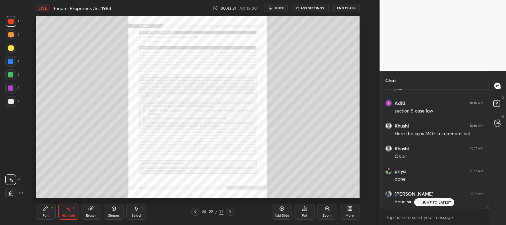
click at [325, 211] on div "Zoom" at bounding box center [327, 211] width 20 height 16
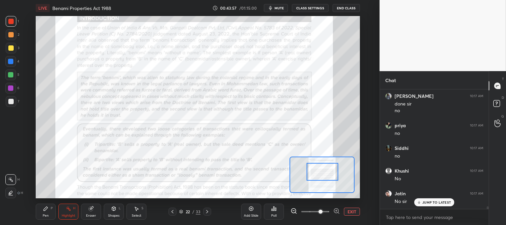
scroll to position [5438, 0]
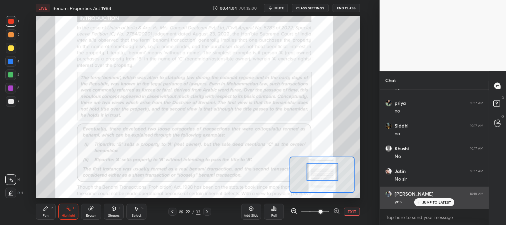
click at [424, 204] on p "JUMP TO LATEST" at bounding box center [436, 202] width 29 height 4
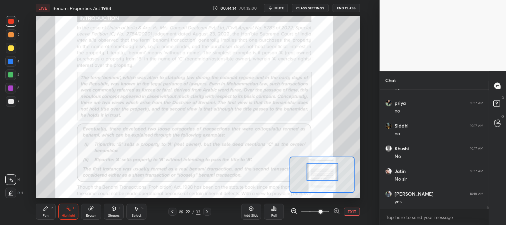
click at [50, 213] on div "Pen P" at bounding box center [46, 211] width 20 height 16
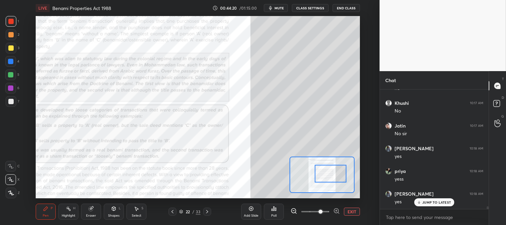
scroll to position [5506, 0]
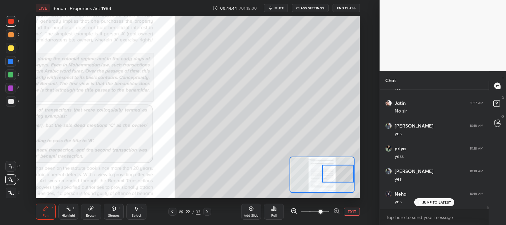
click at [351, 211] on button "EXIT" at bounding box center [352, 211] width 16 height 8
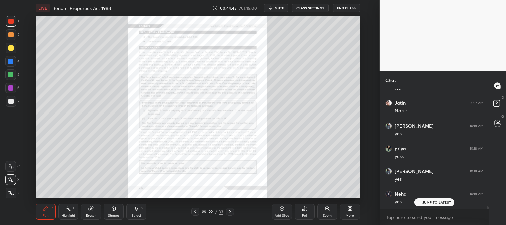
click at [64, 215] on div "Highlight" at bounding box center [69, 215] width 14 height 3
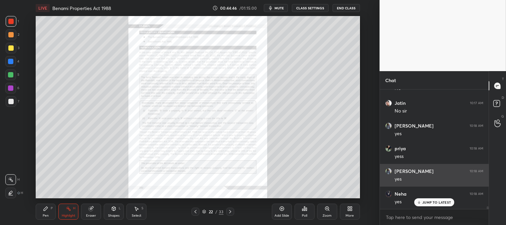
click at [427, 201] on p "JUMP TO LATEST" at bounding box center [436, 202] width 29 height 4
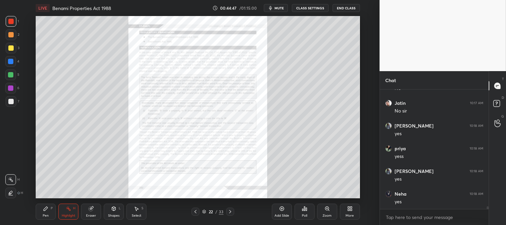
click at [325, 210] on icon at bounding box center [326, 208] width 5 height 5
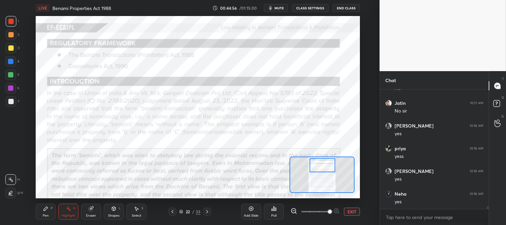
scroll to position [5529, 0]
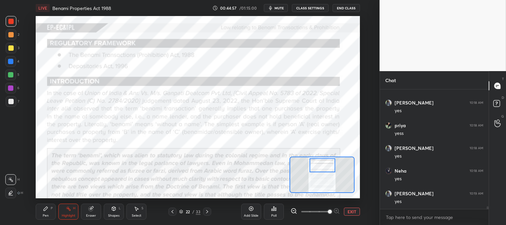
click at [48, 213] on div "Pen P" at bounding box center [46, 211] width 20 height 16
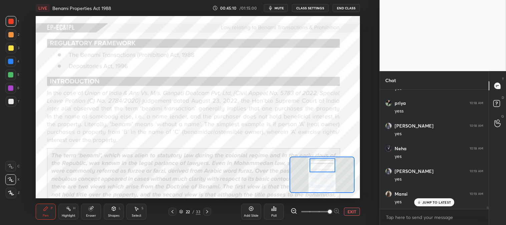
scroll to position [5574, 0]
click at [428, 203] on p "JUMP TO LATEST" at bounding box center [436, 202] width 29 height 4
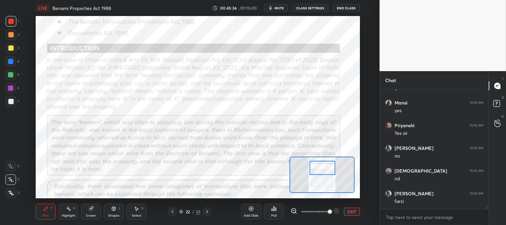
scroll to position [5649, 0]
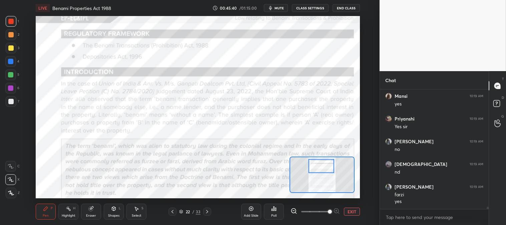
click at [207, 211] on icon at bounding box center [207, 211] width 2 height 3
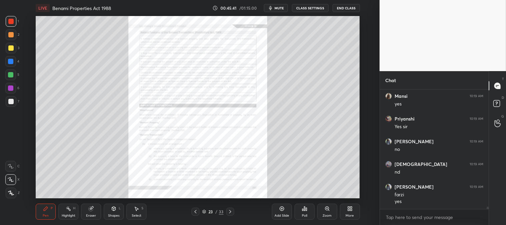
click at [323, 216] on div "Zoom" at bounding box center [326, 215] width 9 height 3
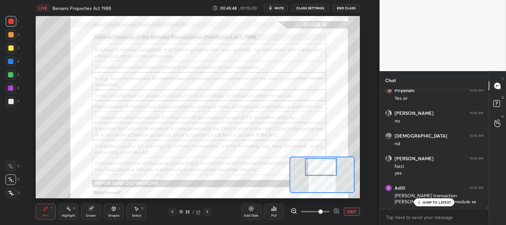
scroll to position [5718, 0]
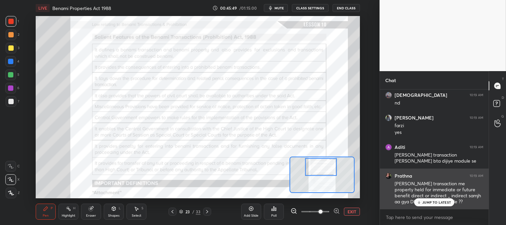
click at [430, 199] on div "JUMP TO LATEST" at bounding box center [434, 202] width 40 height 8
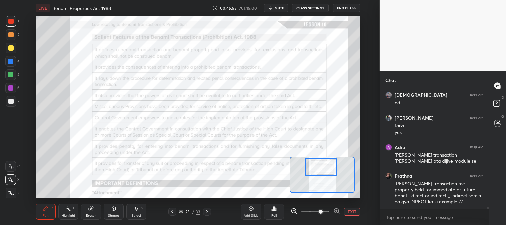
click at [74, 212] on div "Highlight H" at bounding box center [68, 211] width 20 height 16
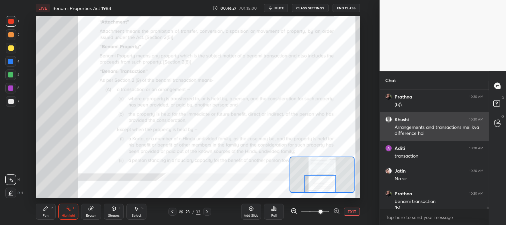
scroll to position [5913, 0]
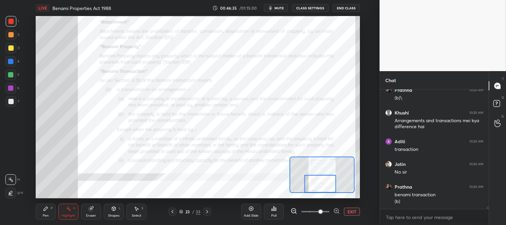
click at [47, 209] on icon at bounding box center [45, 208] width 5 height 5
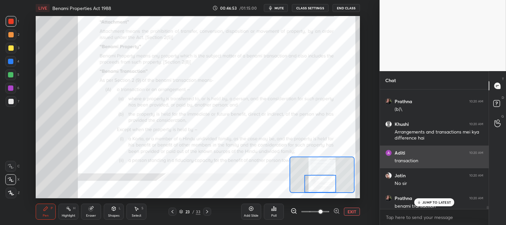
scroll to position [5942, 0]
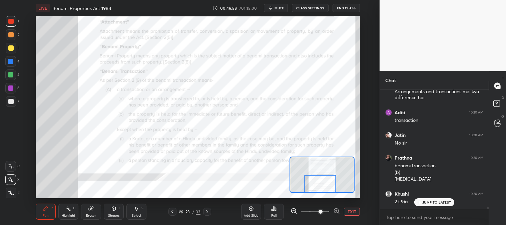
click at [65, 212] on div "Highlight H" at bounding box center [68, 211] width 20 height 16
click at [93, 209] on icon at bounding box center [90, 208] width 5 height 5
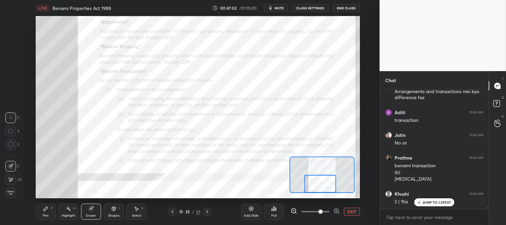
click at [43, 209] on icon at bounding box center [45, 208] width 5 height 5
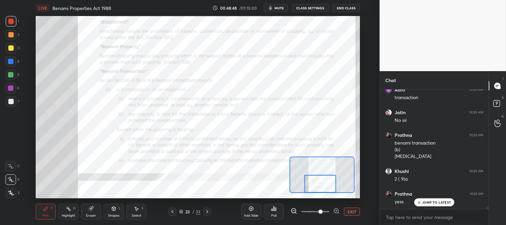
scroll to position [5987, 0]
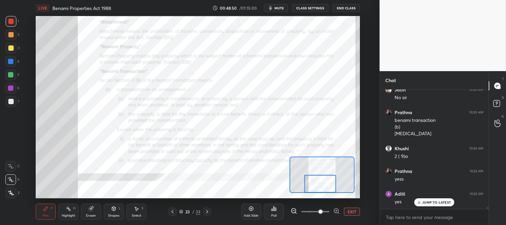
click at [66, 215] on div "Highlight" at bounding box center [69, 215] width 14 height 3
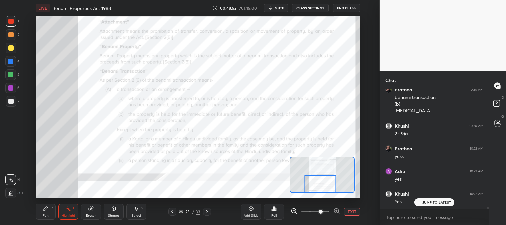
scroll to position [6032, 0]
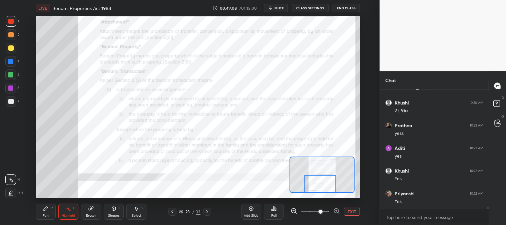
click at [46, 214] on div "Pen" at bounding box center [46, 215] width 6 height 3
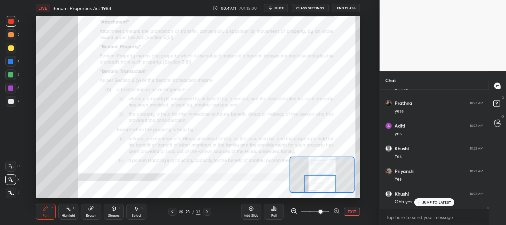
scroll to position [6077, 0]
click at [418, 204] on icon at bounding box center [419, 202] width 4 height 4
click at [421, 202] on icon at bounding box center [419, 202] width 4 height 4
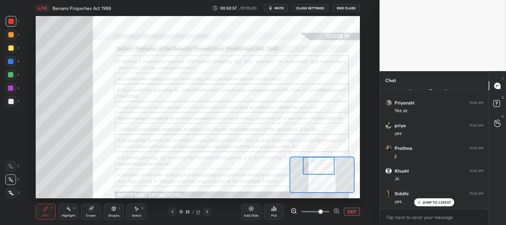
scroll to position [6521, 0]
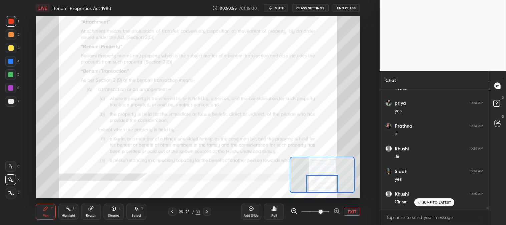
click at [278, 9] on span "mute" at bounding box center [278, 8] width 9 height 5
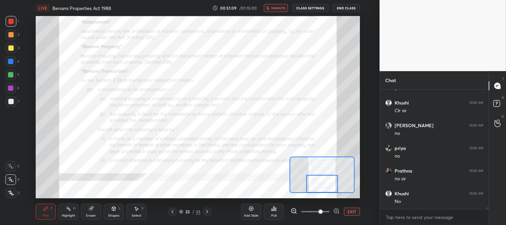
scroll to position [6635, 0]
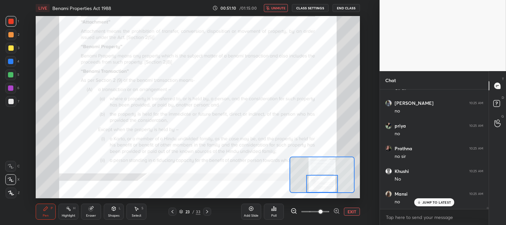
click at [279, 8] on span "unmute" at bounding box center [278, 8] width 14 height 5
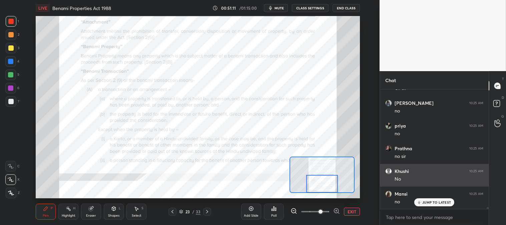
click at [424, 202] on p "JUMP TO LATEST" at bounding box center [436, 202] width 29 height 4
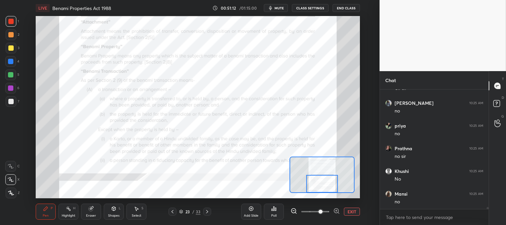
click at [281, 7] on span "mute" at bounding box center [278, 8] width 9 height 5
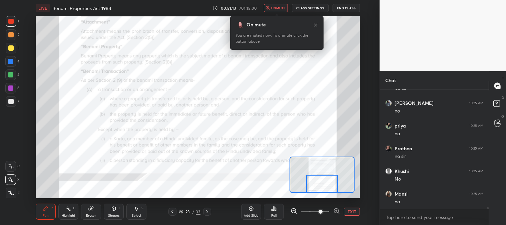
click at [279, 6] on span "unmute" at bounding box center [278, 8] width 14 height 5
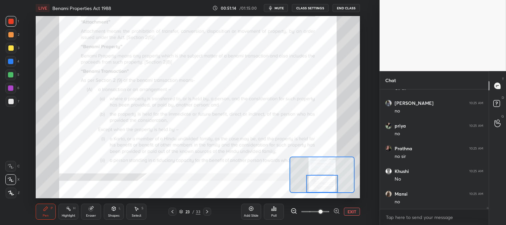
click at [74, 215] on div "Highlight" at bounding box center [69, 215] width 14 height 3
click at [208, 212] on icon at bounding box center [206, 211] width 5 height 5
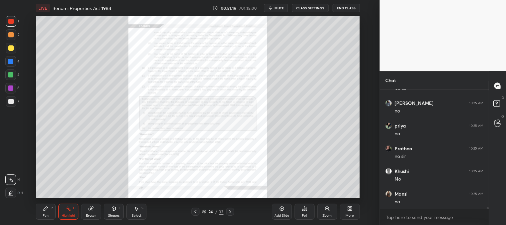
click at [323, 214] on div "Zoom" at bounding box center [326, 215] width 9 height 3
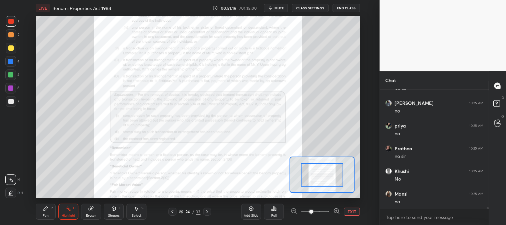
scroll to position [6657, 0]
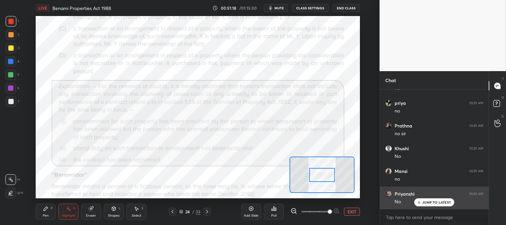
click at [426, 203] on p "JUMP TO LATEST" at bounding box center [436, 202] width 29 height 4
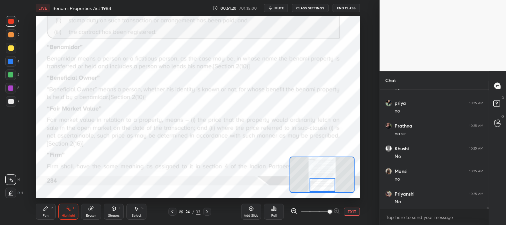
click at [351, 212] on button "EXIT" at bounding box center [352, 211] width 16 height 8
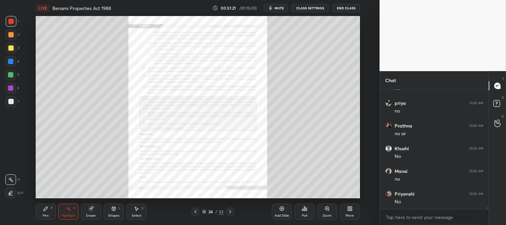
click at [71, 212] on div "Highlight H" at bounding box center [68, 211] width 20 height 16
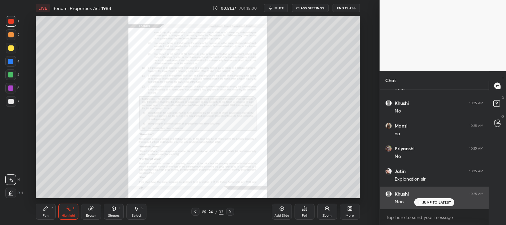
click at [432, 203] on p "JUMP TO LATEST" at bounding box center [436, 202] width 29 height 4
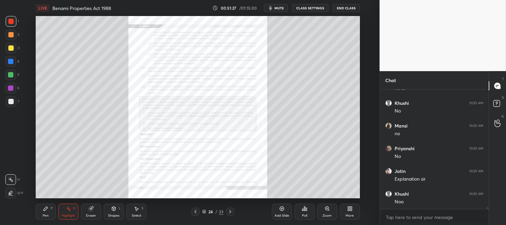
click at [324, 214] on div "Zoom" at bounding box center [326, 215] width 9 height 3
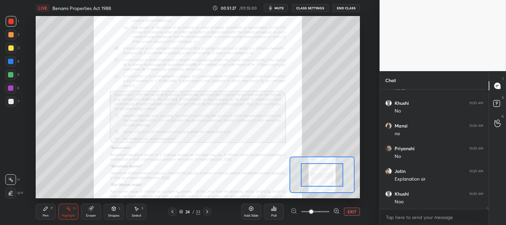
scroll to position [6726, 0]
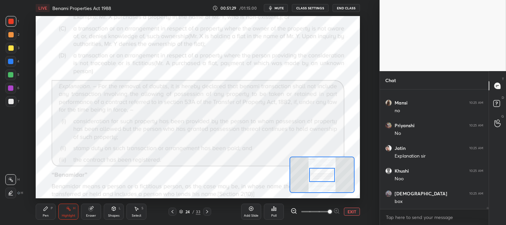
click at [71, 213] on div "Highlight H" at bounding box center [68, 211] width 20 height 16
click at [173, 211] on icon at bounding box center [172, 211] width 5 height 5
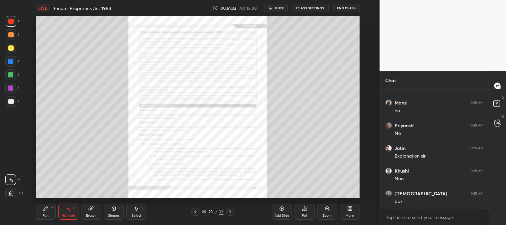
click at [211, 211] on div "23" at bounding box center [210, 211] width 7 height 4
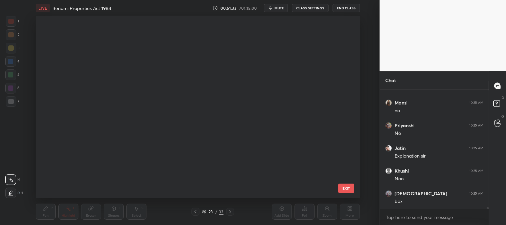
scroll to position [0, 0]
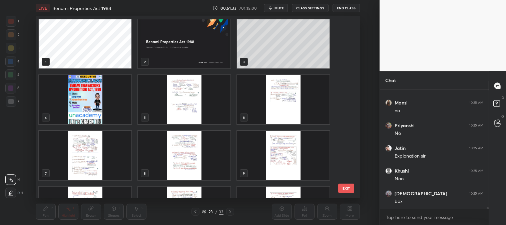
click at [218, 105] on img "grid" at bounding box center [184, 99] width 92 height 49
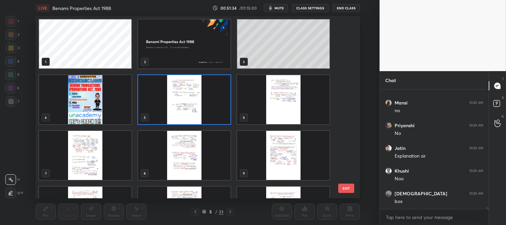
click at [221, 107] on img "grid" at bounding box center [184, 99] width 92 height 49
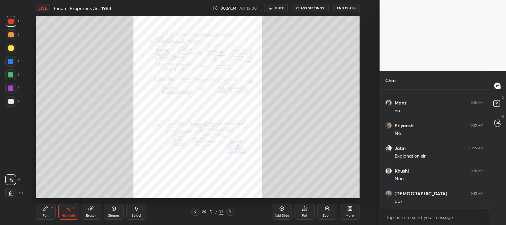
scroll to position [6748, 0]
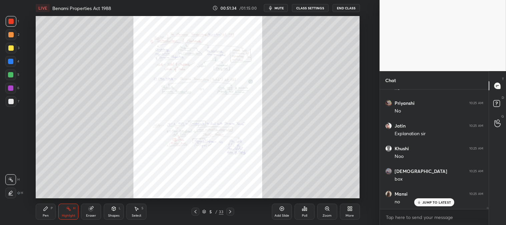
click at [232, 210] on icon at bounding box center [229, 211] width 5 height 5
click at [230, 210] on icon at bounding box center [229, 211] width 5 height 5
click at [325, 211] on div "Zoom" at bounding box center [327, 211] width 20 height 16
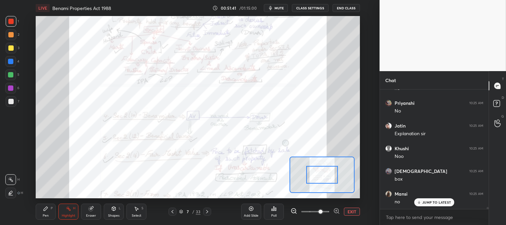
scroll to position [6755, 0]
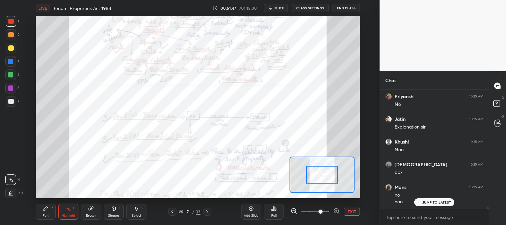
click at [425, 202] on p "JUMP TO LATEST" at bounding box center [436, 202] width 29 height 4
click at [41, 217] on div "Pen P" at bounding box center [46, 211] width 20 height 16
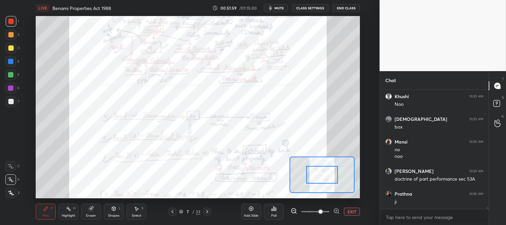
scroll to position [6823, 0]
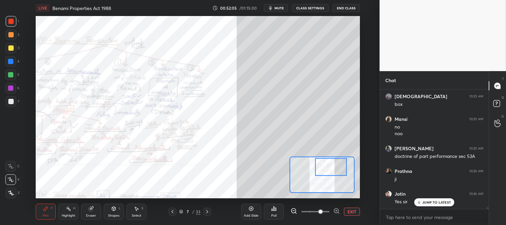
click at [353, 212] on button "EXIT" at bounding box center [352, 211] width 16 height 8
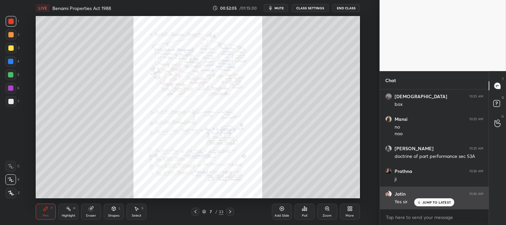
click at [432, 202] on p "JUMP TO LATEST" at bounding box center [436, 202] width 29 height 4
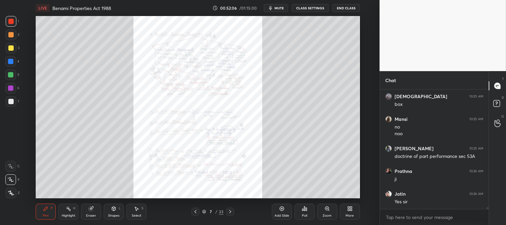
click at [12, 24] on div at bounding box center [10, 21] width 5 height 5
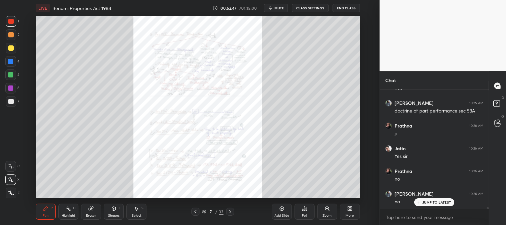
click at [230, 211] on icon at bounding box center [230, 211] width 2 height 3
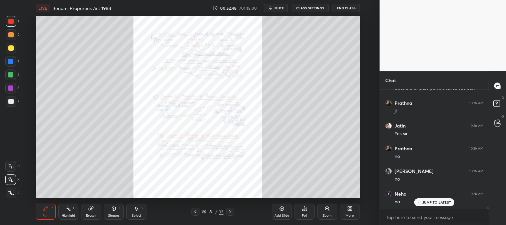
click at [231, 211] on icon at bounding box center [230, 211] width 2 height 3
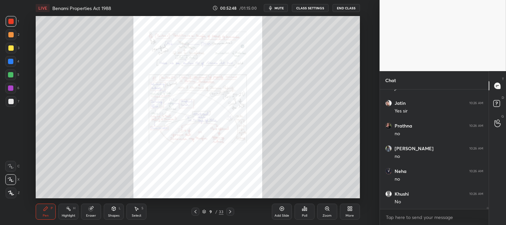
click at [229, 211] on icon at bounding box center [230, 211] width 2 height 3
click at [230, 211] on icon at bounding box center [229, 211] width 5 height 5
click at [229, 211] on icon at bounding box center [229, 211] width 5 height 5
click at [228, 210] on icon at bounding box center [229, 211] width 5 height 5
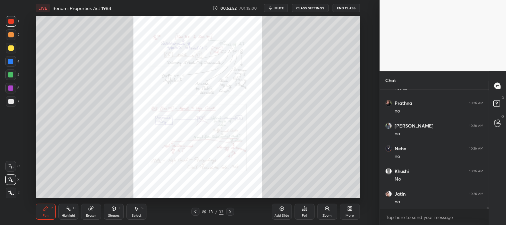
click at [229, 210] on icon at bounding box center [230, 211] width 2 height 3
click at [230, 210] on icon at bounding box center [229, 211] width 5 height 5
click at [229, 210] on icon at bounding box center [230, 211] width 2 height 3
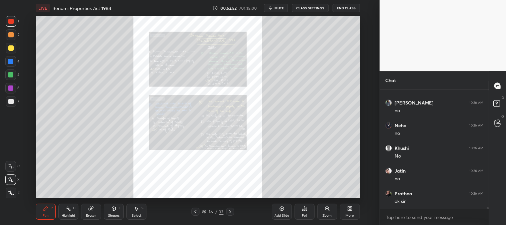
click at [229, 211] on icon at bounding box center [230, 211] width 2 height 3
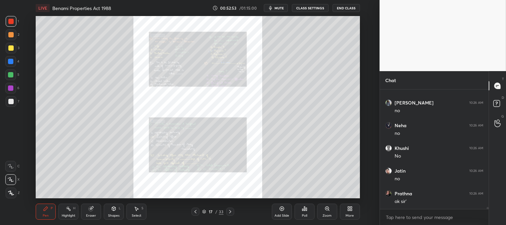
click at [230, 211] on icon at bounding box center [230, 211] width 2 height 3
click at [230, 211] on icon at bounding box center [229, 211] width 5 height 5
click at [230, 210] on icon at bounding box center [229, 211] width 5 height 5
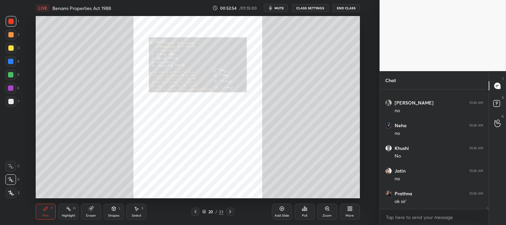
click at [230, 211] on icon at bounding box center [229, 211] width 5 height 5
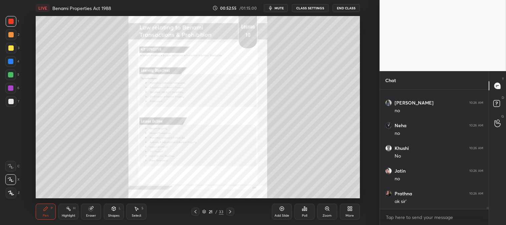
click at [230, 210] on icon at bounding box center [229, 211] width 5 height 5
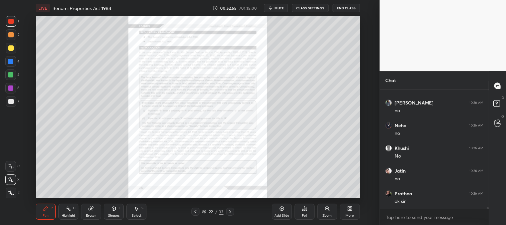
click at [231, 211] on icon at bounding box center [230, 211] width 2 height 3
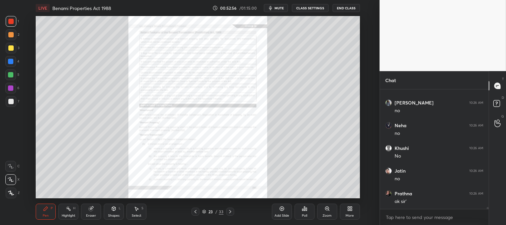
click at [230, 211] on icon at bounding box center [229, 211] width 5 height 5
click at [231, 211] on icon at bounding box center [230, 211] width 2 height 3
click at [198, 211] on div at bounding box center [195, 211] width 8 height 8
click at [328, 212] on div "Zoom" at bounding box center [327, 211] width 20 height 16
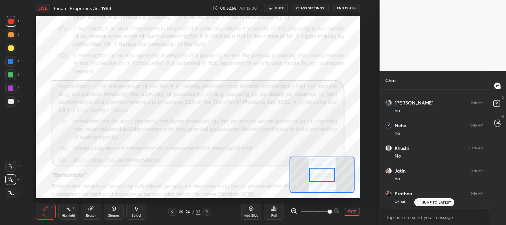
scroll to position [6981, 0]
click at [64, 211] on div "Highlight H" at bounding box center [68, 211] width 20 height 16
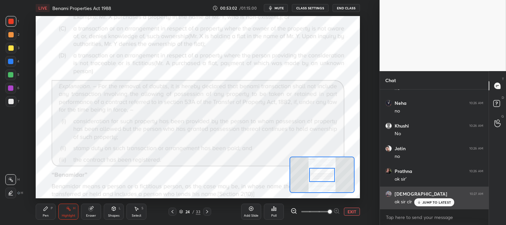
click at [429, 204] on p "JUMP TO LATEST" at bounding box center [436, 202] width 29 height 4
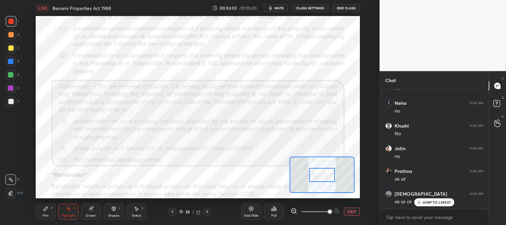
scroll to position [7004, 0]
click at [279, 8] on span "mute" at bounding box center [278, 8] width 9 height 5
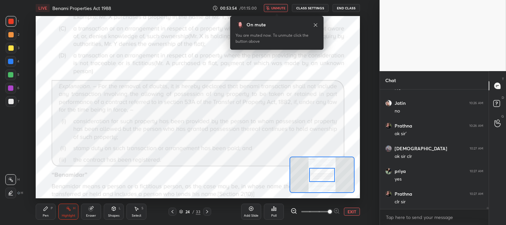
scroll to position [7049, 0]
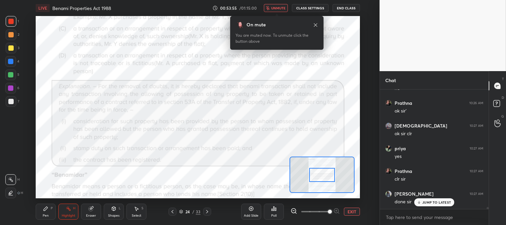
click at [280, 5] on button "unmute" at bounding box center [276, 8] width 24 height 8
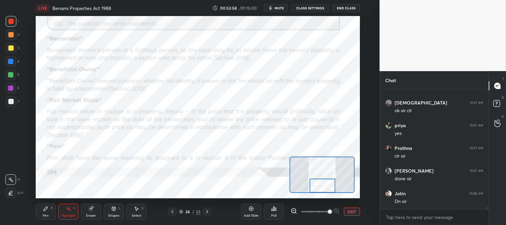
scroll to position [7095, 0]
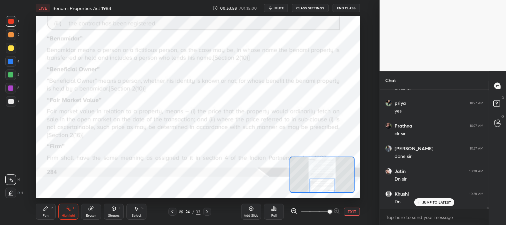
click at [208, 209] on icon at bounding box center [206, 211] width 5 height 5
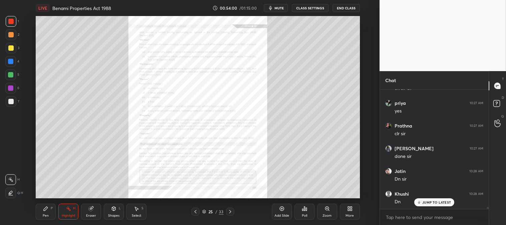
click at [327, 210] on icon at bounding box center [327, 208] width 4 height 4
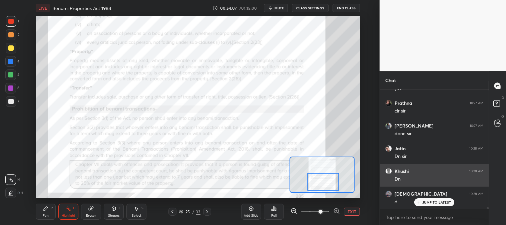
click at [425, 201] on p "JUMP TO LATEST" at bounding box center [436, 202] width 29 height 4
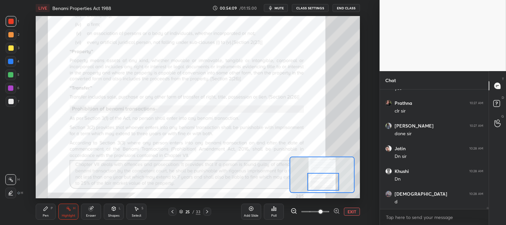
click at [352, 211] on button "EXIT" at bounding box center [352, 211] width 16 height 8
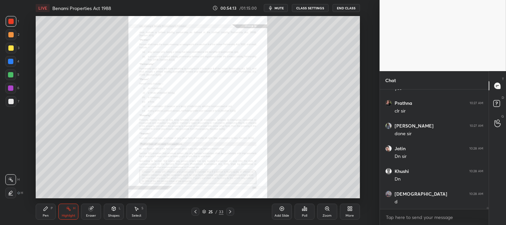
scroll to position [7140, 0]
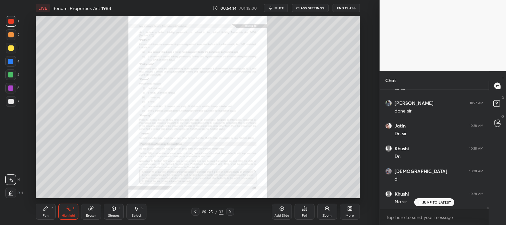
click at [229, 209] on icon at bounding box center [229, 211] width 5 height 5
click at [325, 210] on icon at bounding box center [326, 208] width 5 height 5
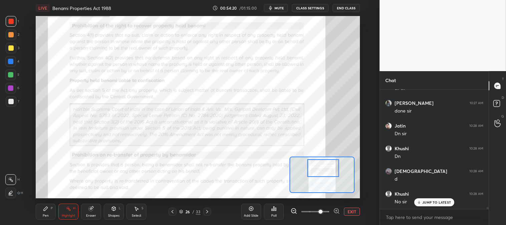
click at [70, 210] on rect at bounding box center [68, 208] width 3 height 3
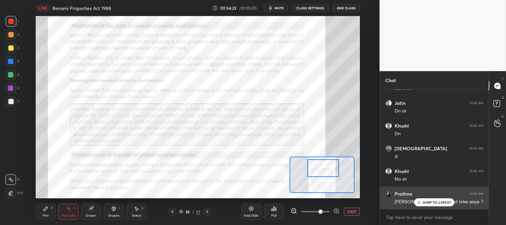
click at [425, 202] on p "JUMP TO LATEST" at bounding box center [436, 202] width 29 height 4
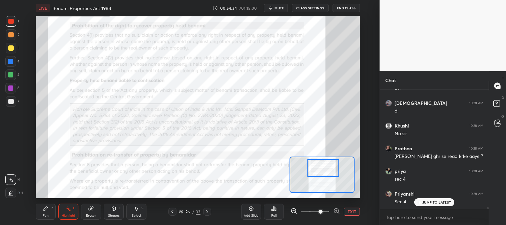
scroll to position [7231, 0]
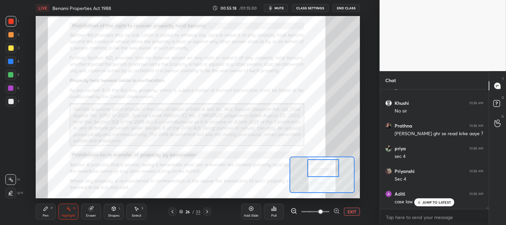
click at [420, 204] on icon at bounding box center [419, 202] width 4 height 4
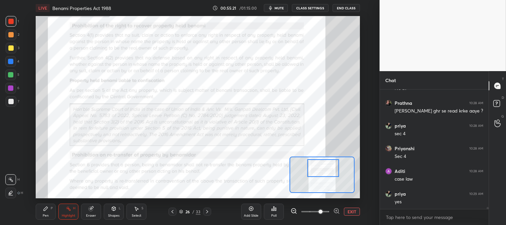
scroll to position [7276, 0]
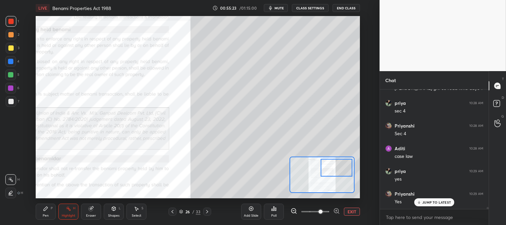
click at [54, 214] on div "Pen P" at bounding box center [46, 211] width 20 height 16
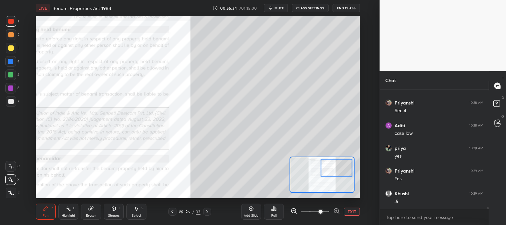
click at [354, 215] on div "Add Slide Poll EXIT" at bounding box center [300, 211] width 119 height 37
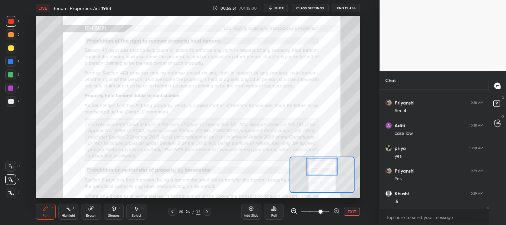
click at [59, 216] on div "Highlight H" at bounding box center [68, 211] width 20 height 16
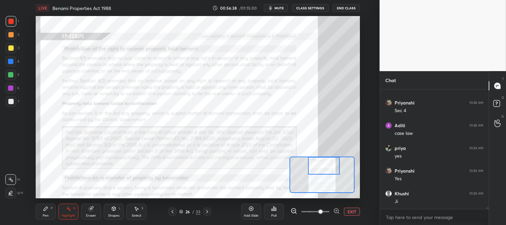
click at [45, 214] on div "Pen" at bounding box center [46, 215] width 6 height 3
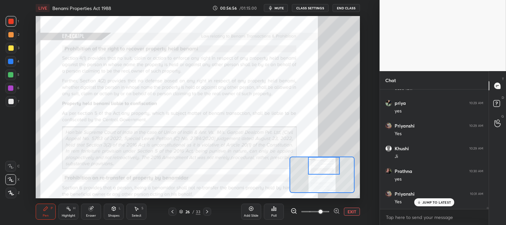
scroll to position [7367, 0]
click at [424, 201] on p "JUMP TO LATEST" at bounding box center [436, 202] width 29 height 4
click at [351, 212] on button "EXIT" at bounding box center [352, 211] width 16 height 8
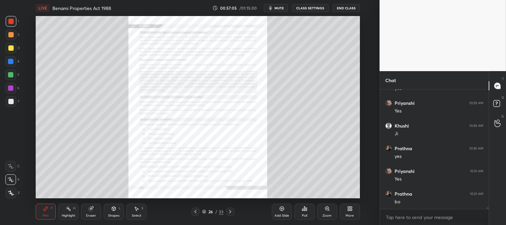
click at [323, 212] on div "Zoom" at bounding box center [327, 211] width 20 height 16
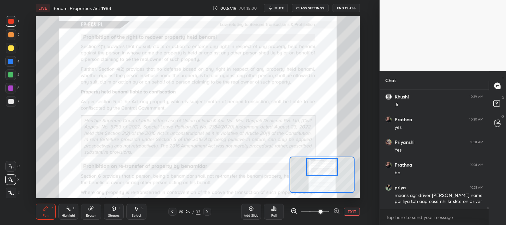
scroll to position [7418, 0]
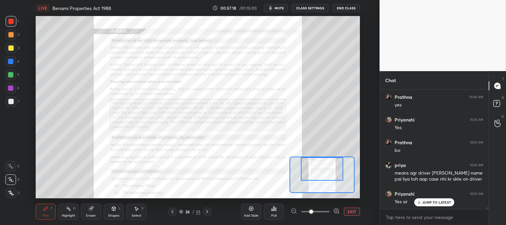
click at [352, 212] on button "EXIT" at bounding box center [352, 211] width 16 height 8
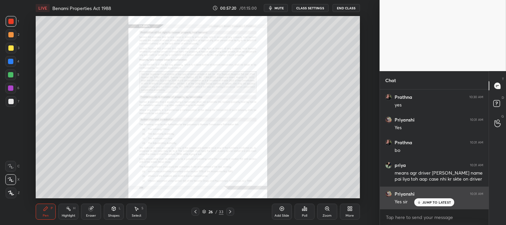
click at [424, 203] on p "JUMP TO LATEST" at bounding box center [436, 202] width 29 height 4
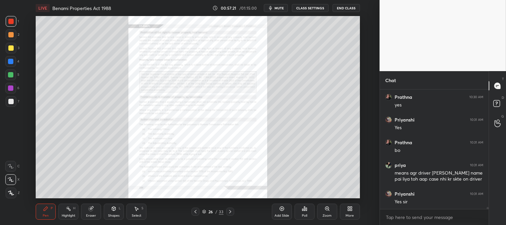
click at [327, 212] on div "Zoom" at bounding box center [327, 211] width 20 height 16
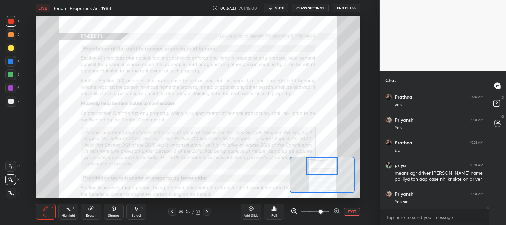
click at [352, 213] on button "EXIT" at bounding box center [352, 211] width 16 height 8
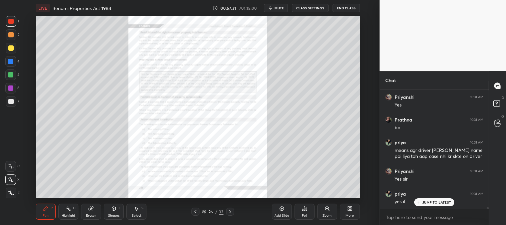
scroll to position [7463, 0]
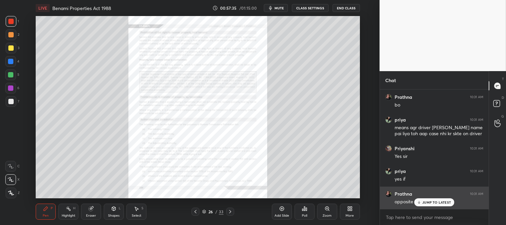
click at [423, 202] on p "JUMP TO LATEST" at bounding box center [436, 202] width 29 height 4
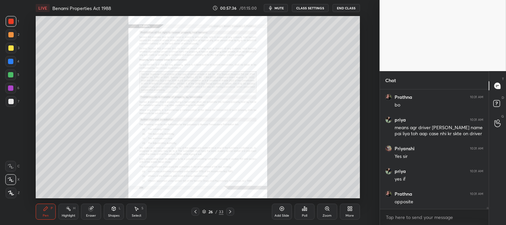
click at [327, 212] on div "Zoom" at bounding box center [327, 211] width 20 height 16
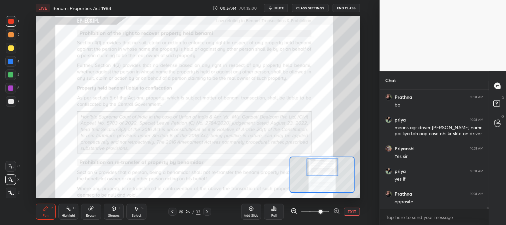
click at [349, 212] on button "EXIT" at bounding box center [352, 211] width 16 height 8
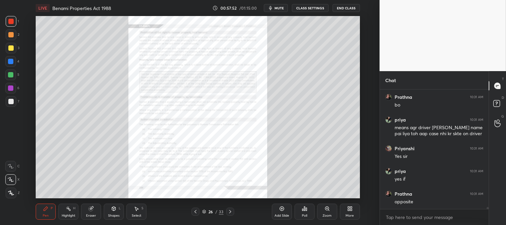
click at [328, 213] on div "Zoom" at bounding box center [327, 211] width 20 height 16
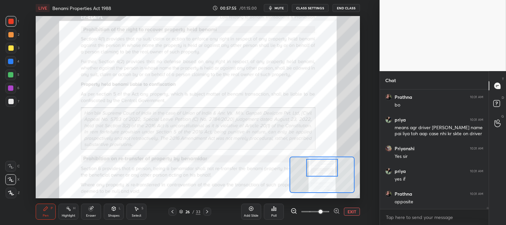
scroll to position [7470, 0]
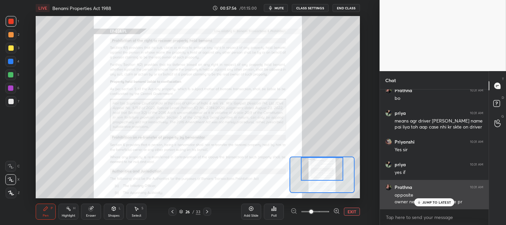
click at [422, 201] on div "JUMP TO LATEST" at bounding box center [434, 202] width 40 height 8
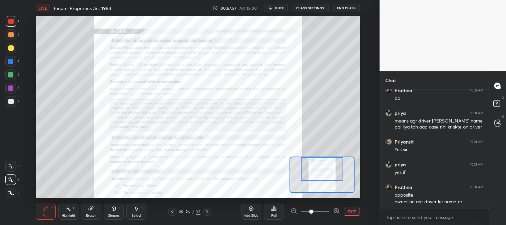
click at [351, 210] on button "EXIT" at bounding box center [352, 211] width 16 height 8
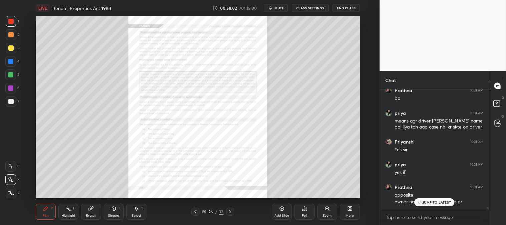
scroll to position [7493, 0]
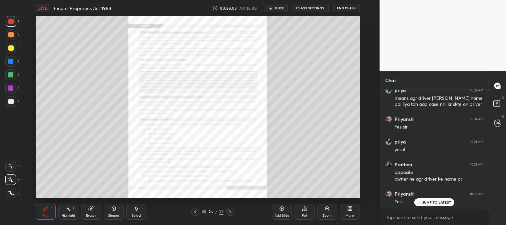
click at [322, 211] on div "Zoom" at bounding box center [327, 211] width 20 height 16
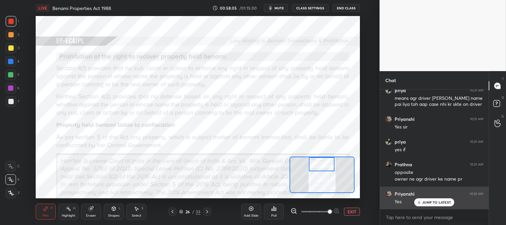
click at [424, 201] on p "JUMP TO LATEST" at bounding box center [436, 202] width 29 height 4
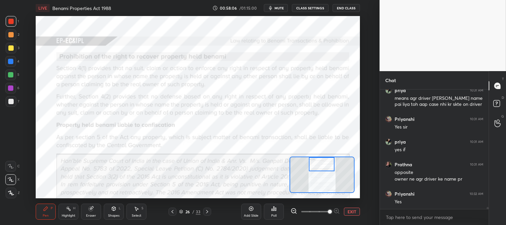
click at [353, 215] on div "Add Slide Poll EXIT" at bounding box center [300, 211] width 119 height 37
click at [349, 211] on button "EXIT" at bounding box center [352, 211] width 16 height 8
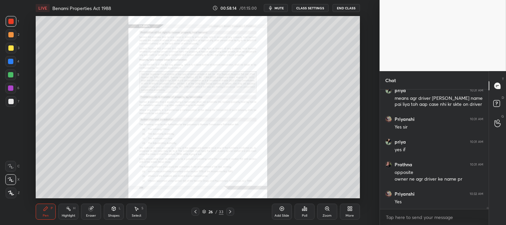
scroll to position [7516, 0]
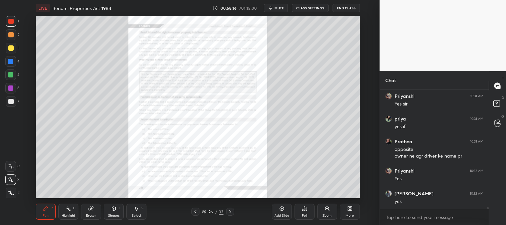
click at [325, 211] on div "Zoom" at bounding box center [327, 211] width 20 height 16
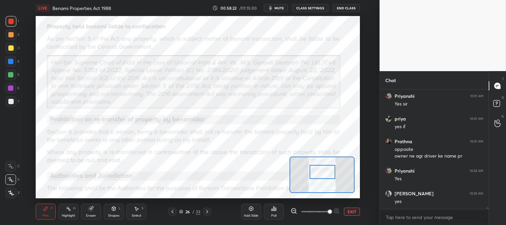
click at [70, 212] on div "Highlight H" at bounding box center [68, 211] width 20 height 16
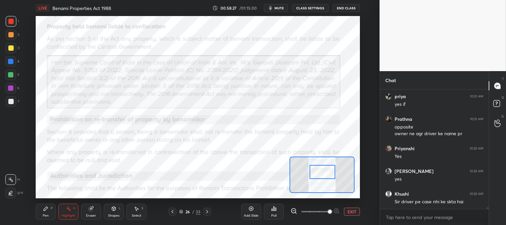
scroll to position [7561, 0]
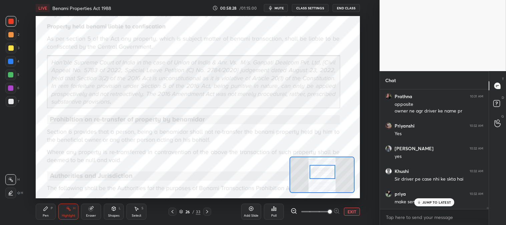
click at [421, 205] on div "JUMP TO LATEST" at bounding box center [434, 202] width 40 height 8
click at [354, 209] on button "EXIT" at bounding box center [352, 211] width 16 height 8
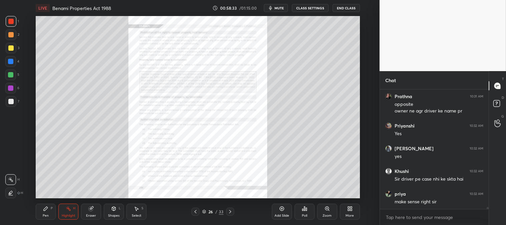
click at [322, 210] on div "Zoom" at bounding box center [327, 211] width 20 height 16
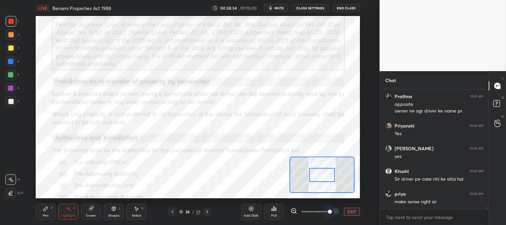
click at [328, 209] on span at bounding box center [330, 211] width 4 height 4
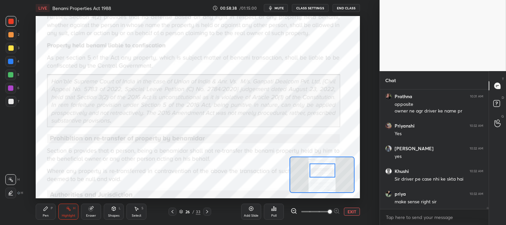
click at [349, 209] on button "EXIT" at bounding box center [352, 211] width 16 height 8
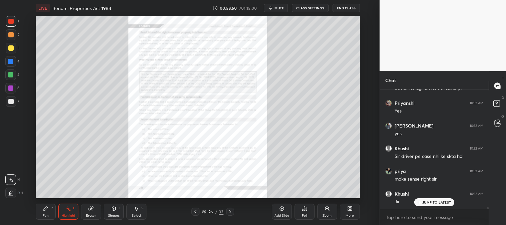
scroll to position [7606, 0]
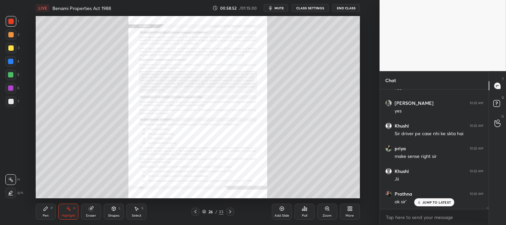
click at [323, 214] on div "Zoom" at bounding box center [326, 215] width 9 height 3
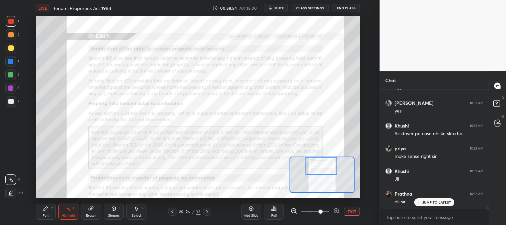
click at [45, 209] on icon at bounding box center [46, 208] width 4 height 4
click at [9, 64] on div at bounding box center [10, 61] width 5 height 5
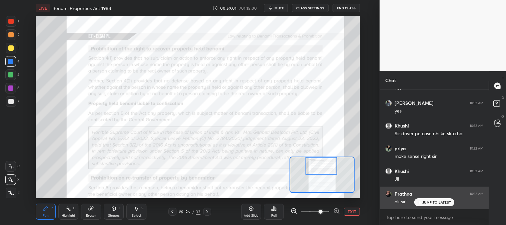
click at [422, 204] on div "JUMP TO LATEST" at bounding box center [434, 202] width 40 height 8
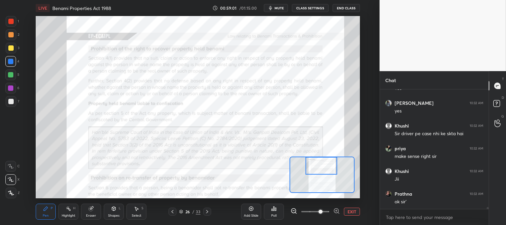
click at [351, 212] on button "EXIT" at bounding box center [352, 211] width 16 height 8
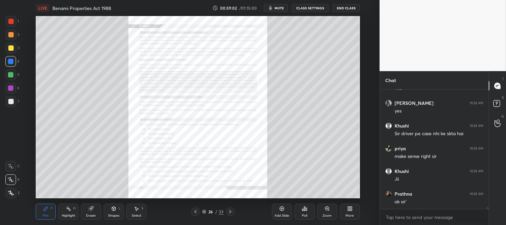
click at [14, 21] on div at bounding box center [11, 21] width 11 height 11
click at [327, 211] on div "Zoom" at bounding box center [327, 211] width 20 height 16
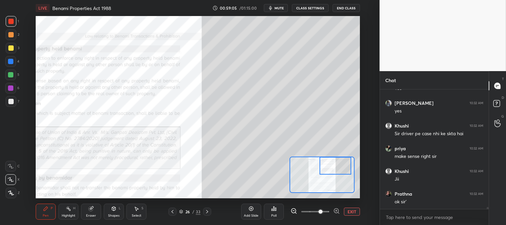
scroll to position [7629, 0]
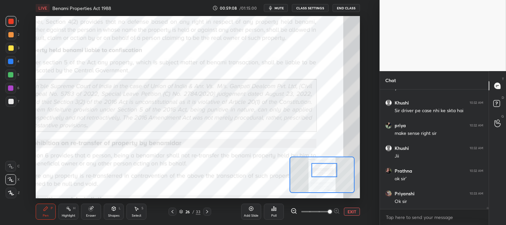
click at [329, 209] on span at bounding box center [330, 211] width 4 height 4
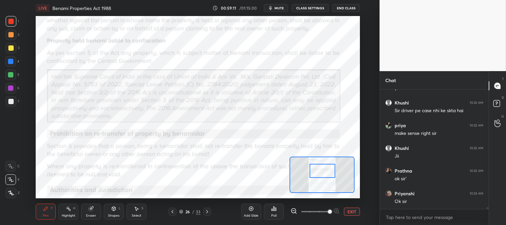
click at [46, 209] on icon at bounding box center [46, 208] width 4 height 4
click at [72, 217] on div "Highlight" at bounding box center [69, 215] width 14 height 3
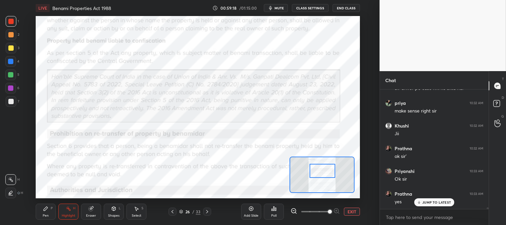
scroll to position [7674, 0]
click at [45, 216] on div "Pen" at bounding box center [46, 215] width 6 height 3
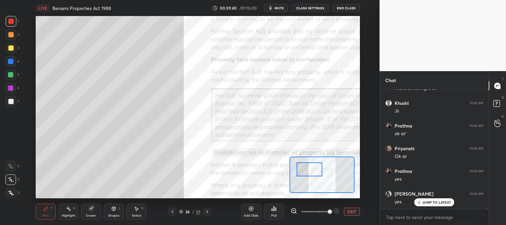
click at [91, 209] on icon at bounding box center [91, 208] width 4 height 4
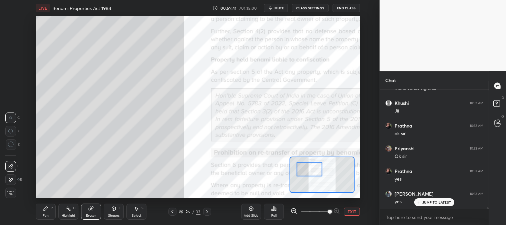
click at [44, 216] on div "Pen" at bounding box center [46, 215] width 6 height 3
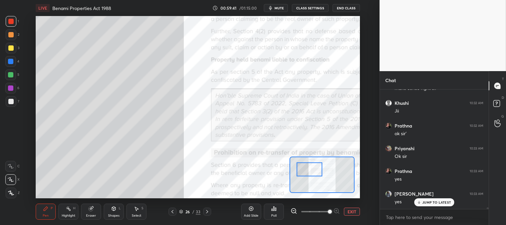
click at [45, 209] on icon at bounding box center [46, 208] width 4 height 4
click at [12, 47] on div at bounding box center [10, 47] width 5 height 5
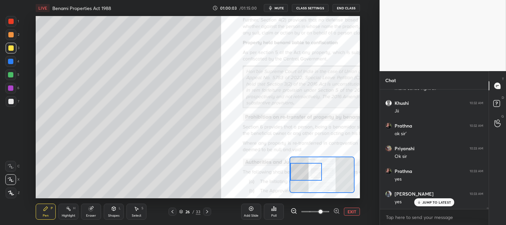
click at [11, 101] on div at bounding box center [10, 101] width 5 height 5
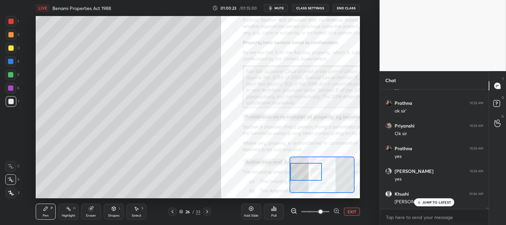
click at [89, 211] on icon at bounding box center [90, 208] width 5 height 5
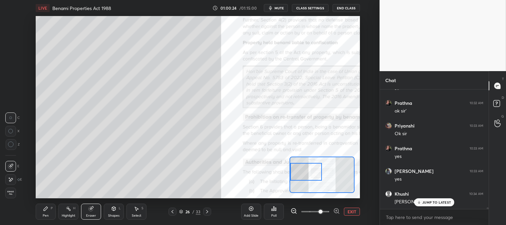
click at [72, 215] on div "Highlight" at bounding box center [69, 215] width 14 height 3
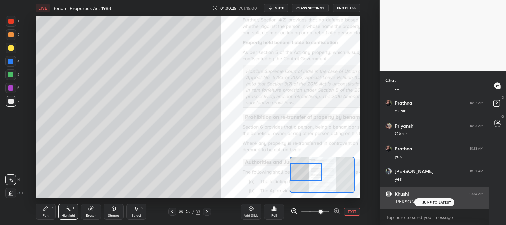
click at [430, 203] on p "JUMP TO LATEST" at bounding box center [436, 202] width 29 height 4
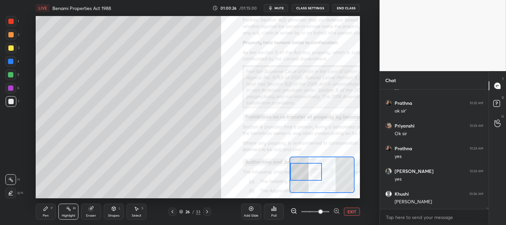
click at [352, 212] on button "EXIT" at bounding box center [352, 211] width 16 height 8
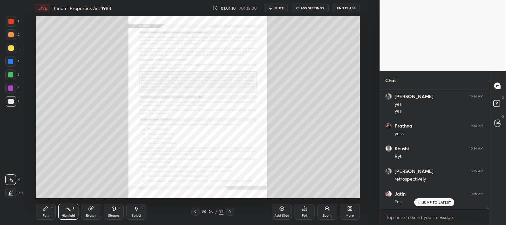
scroll to position [7839, 0]
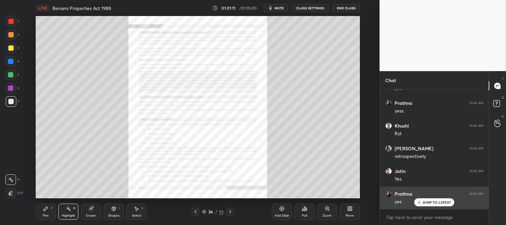
click at [428, 202] on p "JUMP TO LATEST" at bounding box center [436, 202] width 29 height 4
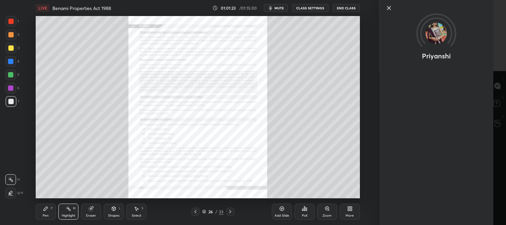
scroll to position [7930, 0]
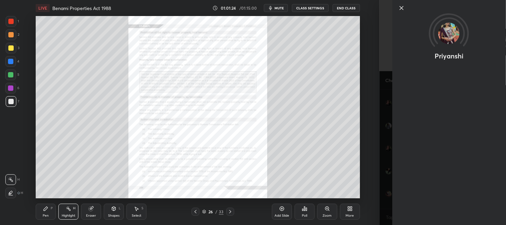
click at [402, 8] on icon at bounding box center [400, 7] width 3 height 3
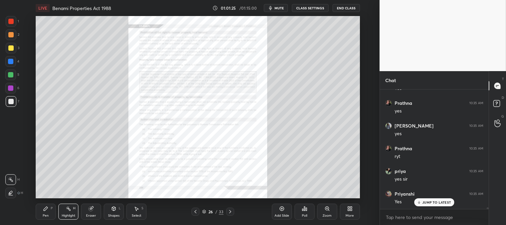
click at [421, 203] on div "JUMP TO LATEST" at bounding box center [434, 202] width 40 height 8
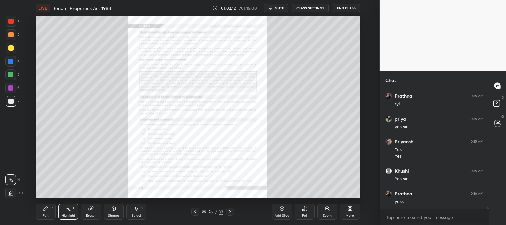
scroll to position [8035, 0]
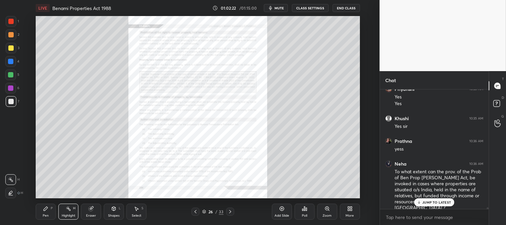
click at [327, 214] on div "Zoom" at bounding box center [326, 215] width 9 height 3
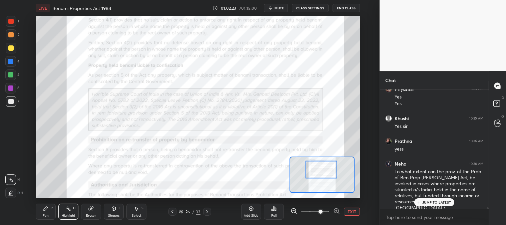
click at [51, 213] on div "Pen P" at bounding box center [46, 211] width 20 height 16
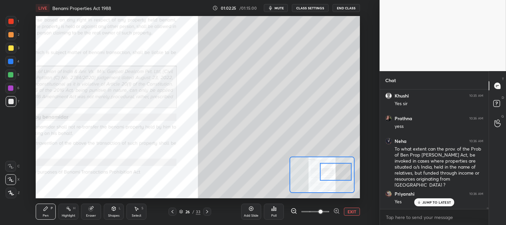
click at [12, 24] on div at bounding box center [10, 21] width 5 height 5
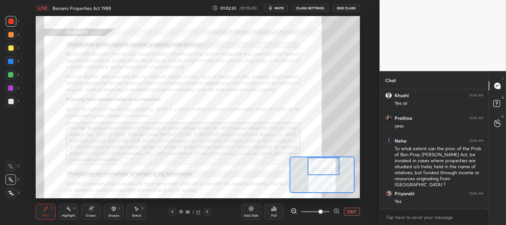
click at [67, 210] on icon at bounding box center [68, 208] width 5 height 5
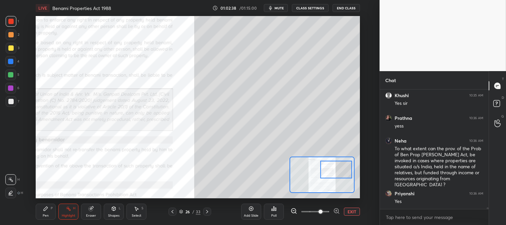
click at [352, 210] on button "EXIT" at bounding box center [352, 211] width 16 height 8
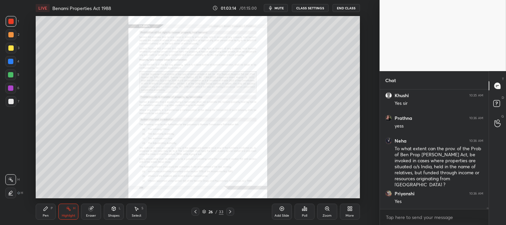
click at [326, 212] on div "Zoom" at bounding box center [327, 211] width 20 height 16
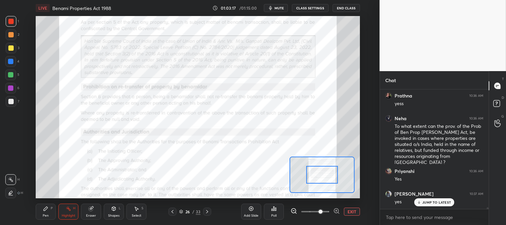
scroll to position [8103, 0]
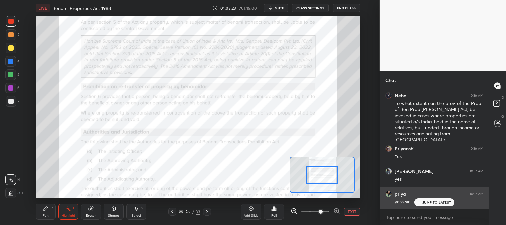
click at [426, 205] on div "JUMP TO LATEST" at bounding box center [434, 202] width 40 height 8
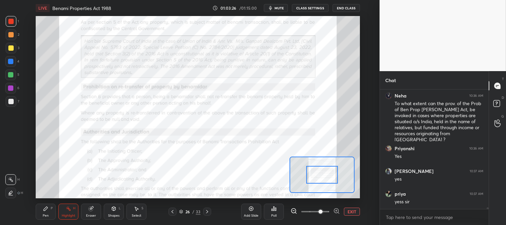
scroll to position [8126, 0]
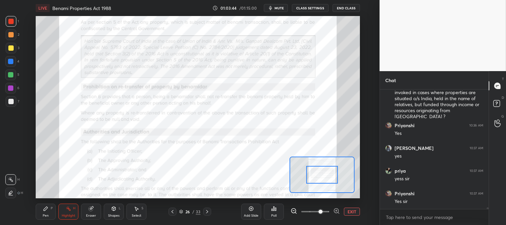
click at [352, 211] on button "EXIT" at bounding box center [352, 211] width 16 height 8
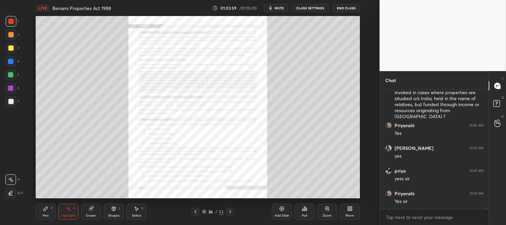
click at [325, 212] on div "Zoom" at bounding box center [327, 211] width 20 height 16
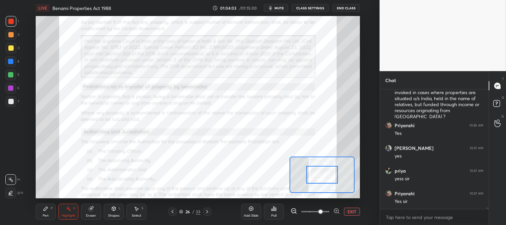
click at [114, 211] on icon at bounding box center [113, 208] width 5 height 5
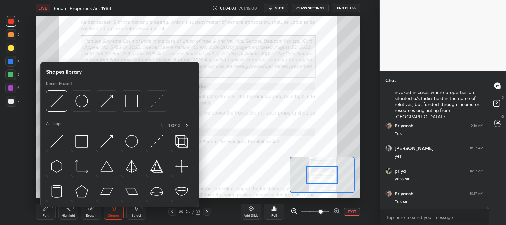
click at [88, 214] on div "Eraser" at bounding box center [91, 215] width 10 height 3
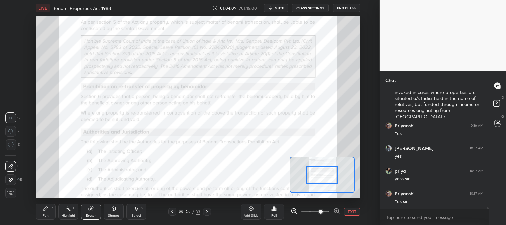
click at [278, 7] on span "mute" at bounding box center [278, 8] width 9 height 5
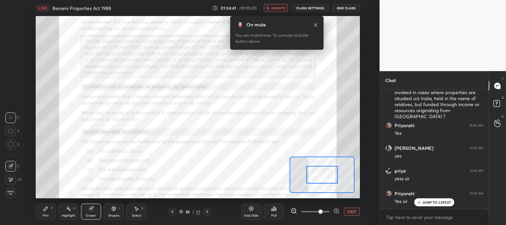
scroll to position [8193, 0]
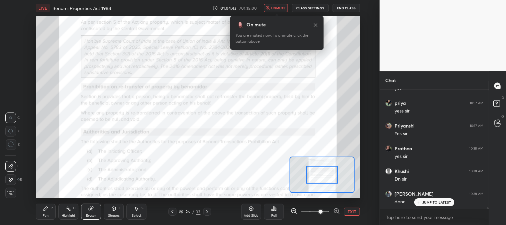
click at [277, 7] on span "unmute" at bounding box center [278, 8] width 14 height 5
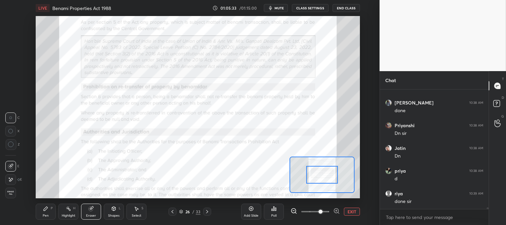
scroll to position [8307, 0]
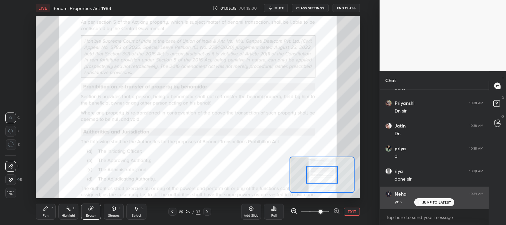
click at [428, 203] on p "JUMP TO LATEST" at bounding box center [436, 202] width 29 height 4
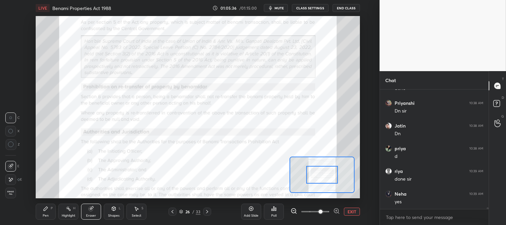
scroll to position [8307, 0]
click at [46, 212] on div "Pen P" at bounding box center [46, 211] width 20 height 16
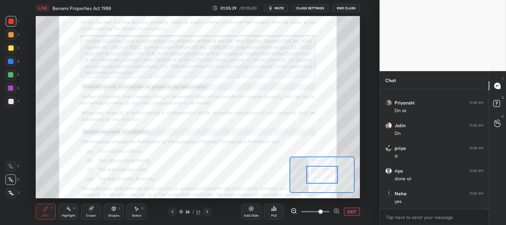
click at [10, 21] on div at bounding box center [10, 21] width 5 height 5
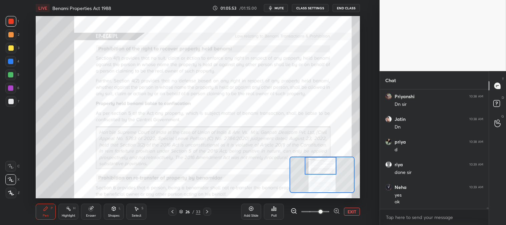
scroll to position [8336, 0]
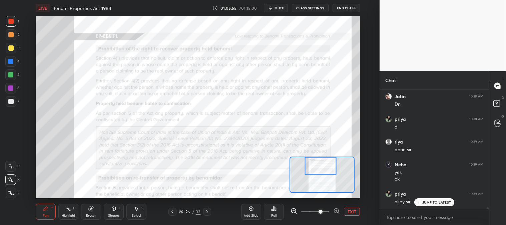
click at [424, 204] on p "JUMP TO LATEST" at bounding box center [436, 202] width 29 height 4
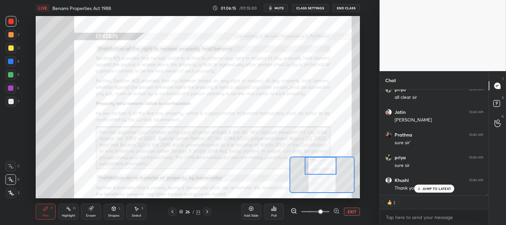
scroll to position [8644, 0]
click at [344, 7] on button "End Class" at bounding box center [345, 8] width 27 height 8
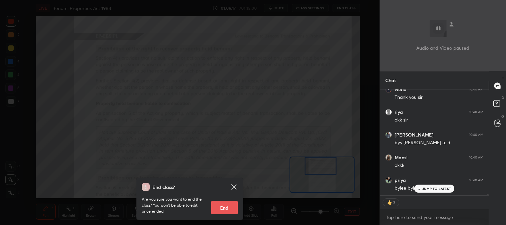
scroll to position [8735, 0]
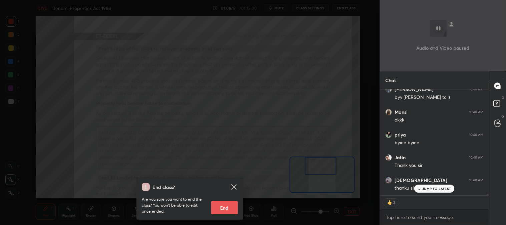
click at [225, 205] on button "End" at bounding box center [224, 207] width 27 height 13
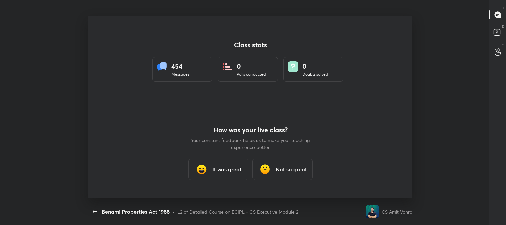
scroll to position [182, 500]
type textarea "x"
